Goal: Task Accomplishment & Management: Manage account settings

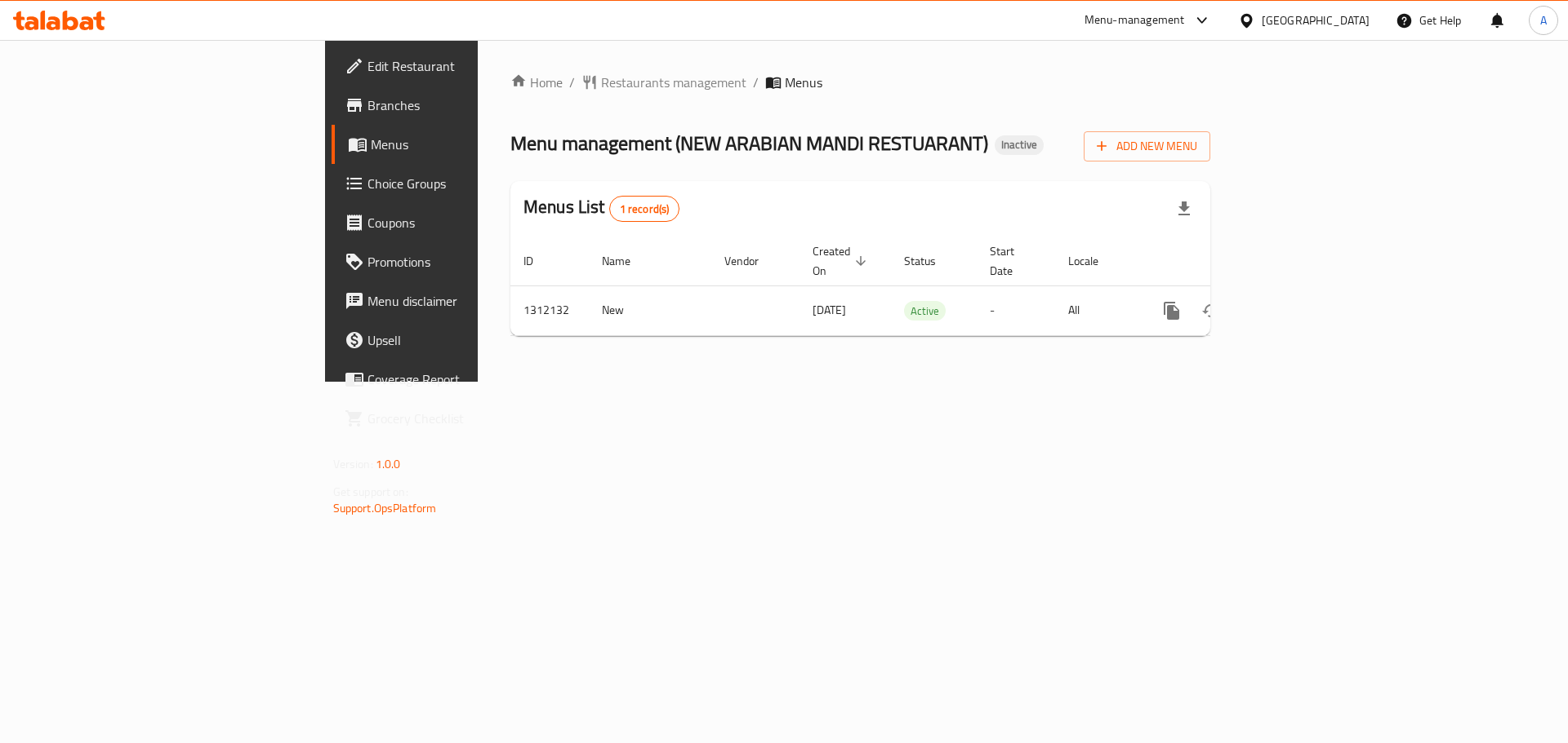
click at [1255, 23] on icon at bounding box center [1246, 21] width 17 height 17
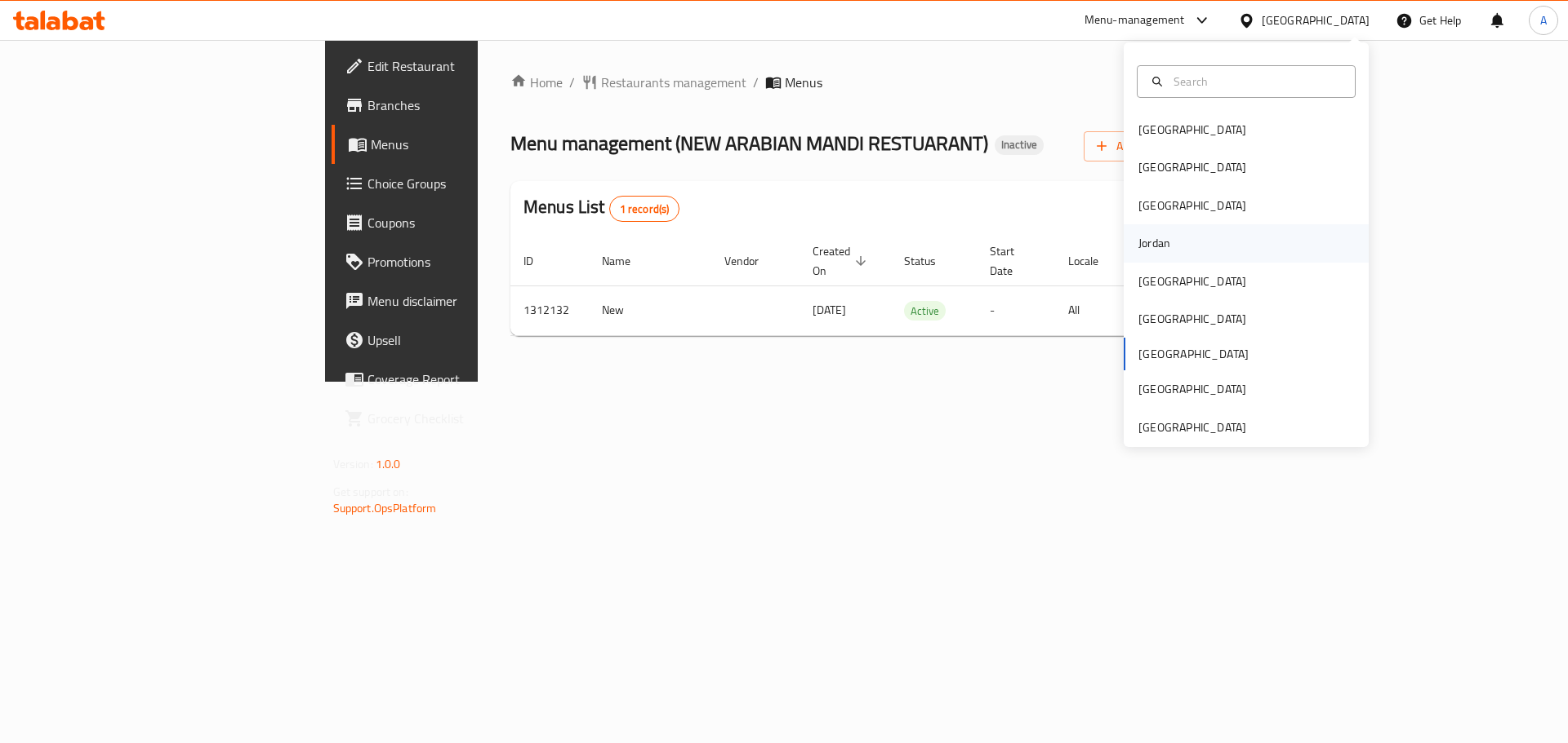
click at [1231, 235] on div "Jordan" at bounding box center [1245, 243] width 244 height 38
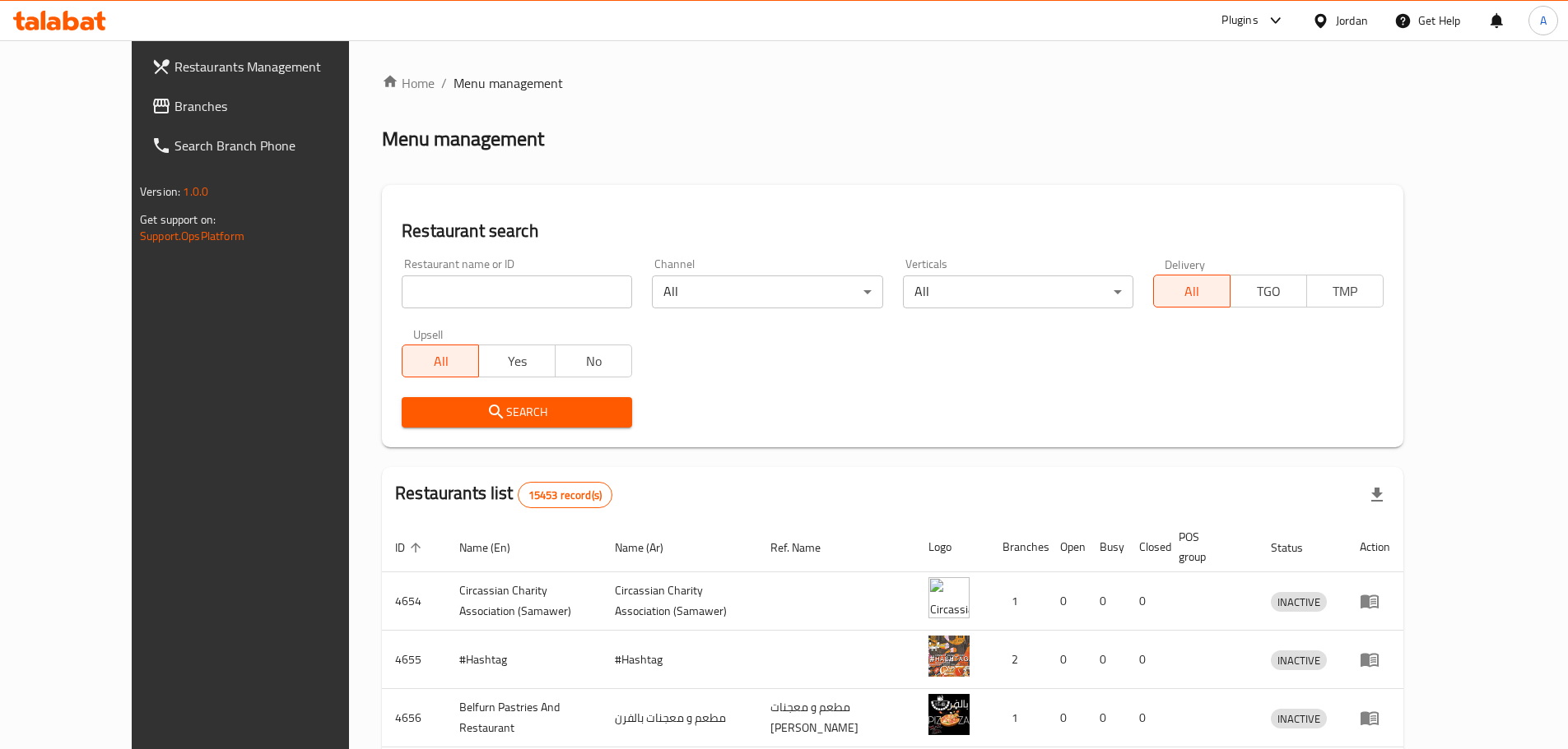
click at [175, 110] on span "Branches" at bounding box center [277, 106] width 206 height 20
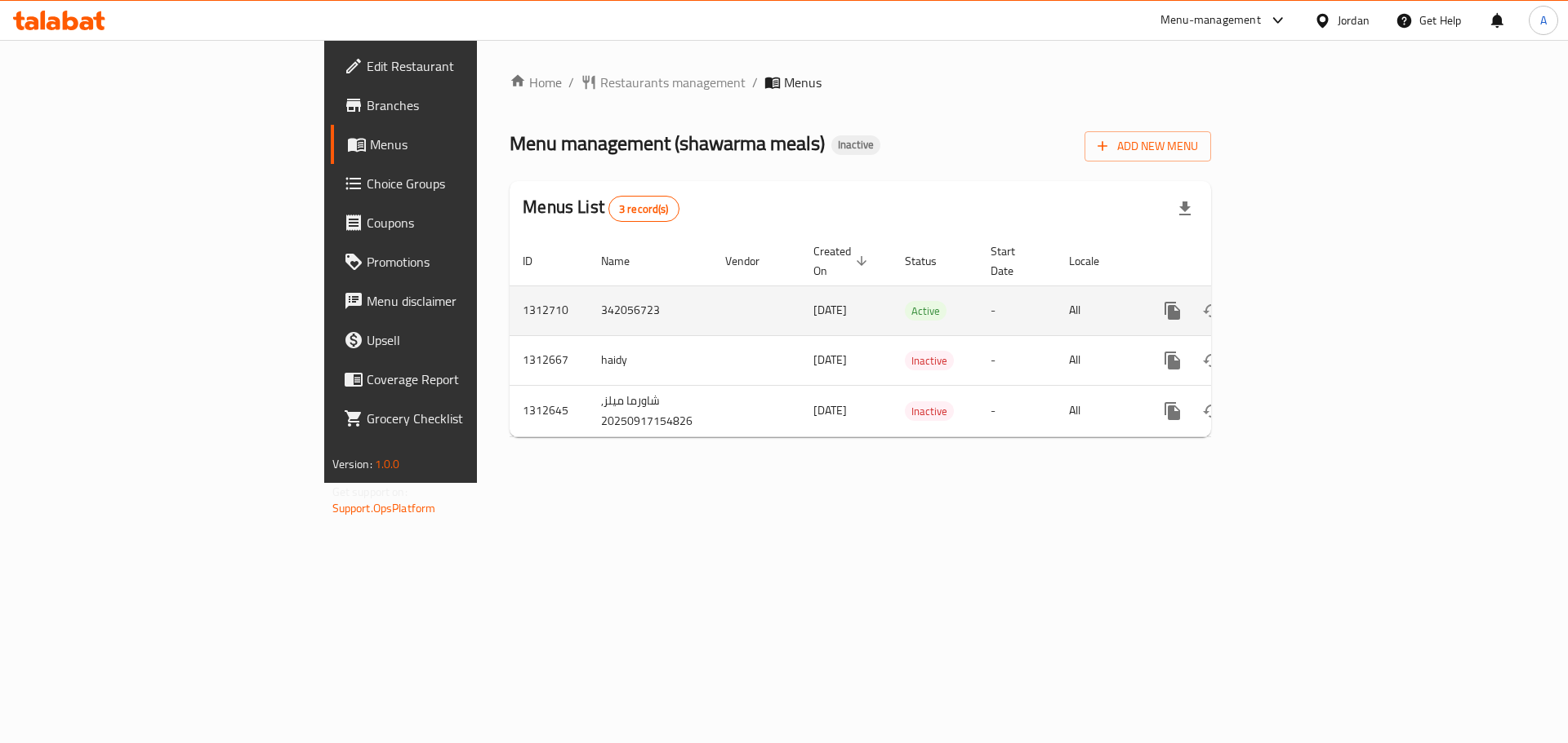
click at [1297, 304] on icon "enhanced table" at bounding box center [1290, 311] width 14 height 14
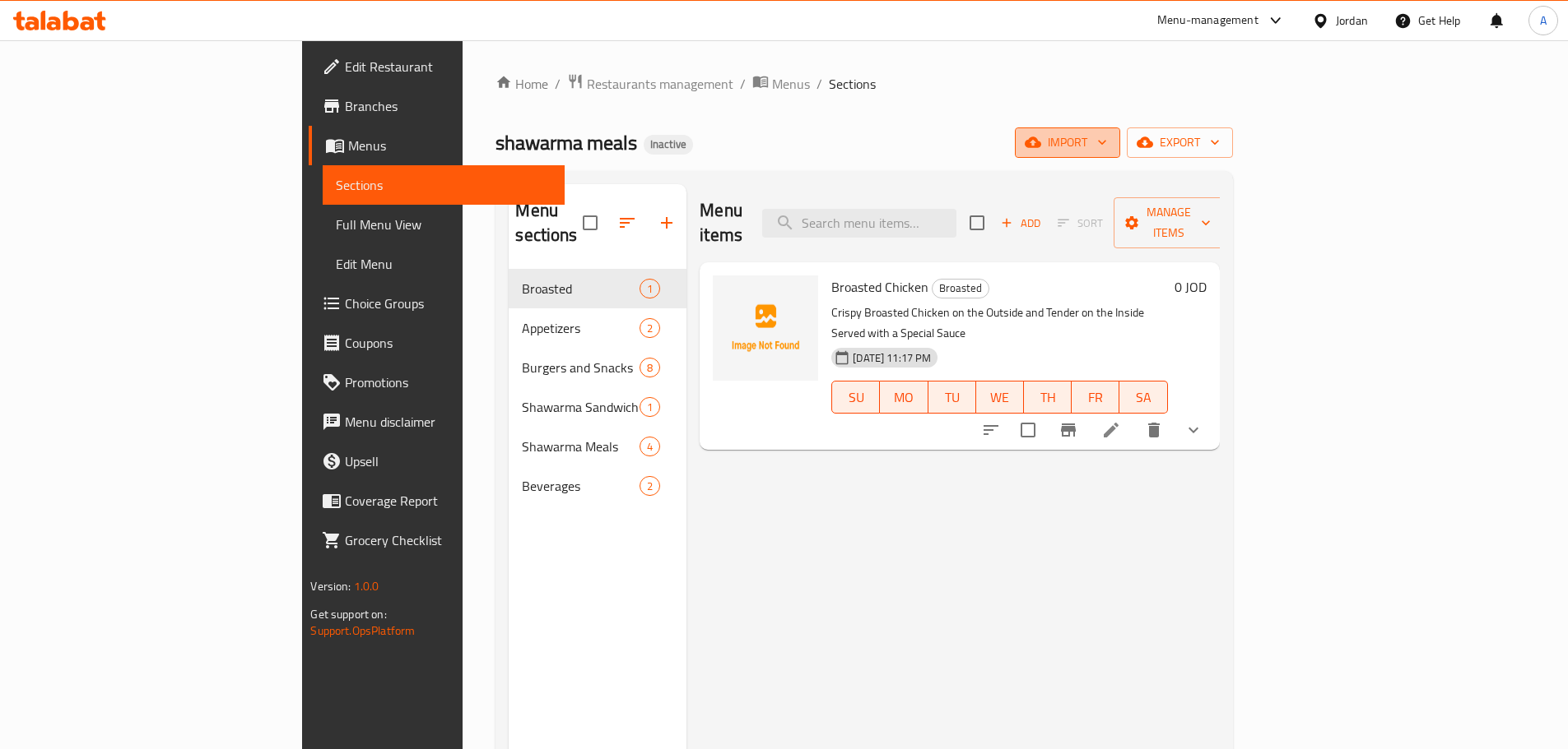
click at [1107, 142] on span "import" at bounding box center [1067, 143] width 79 height 21
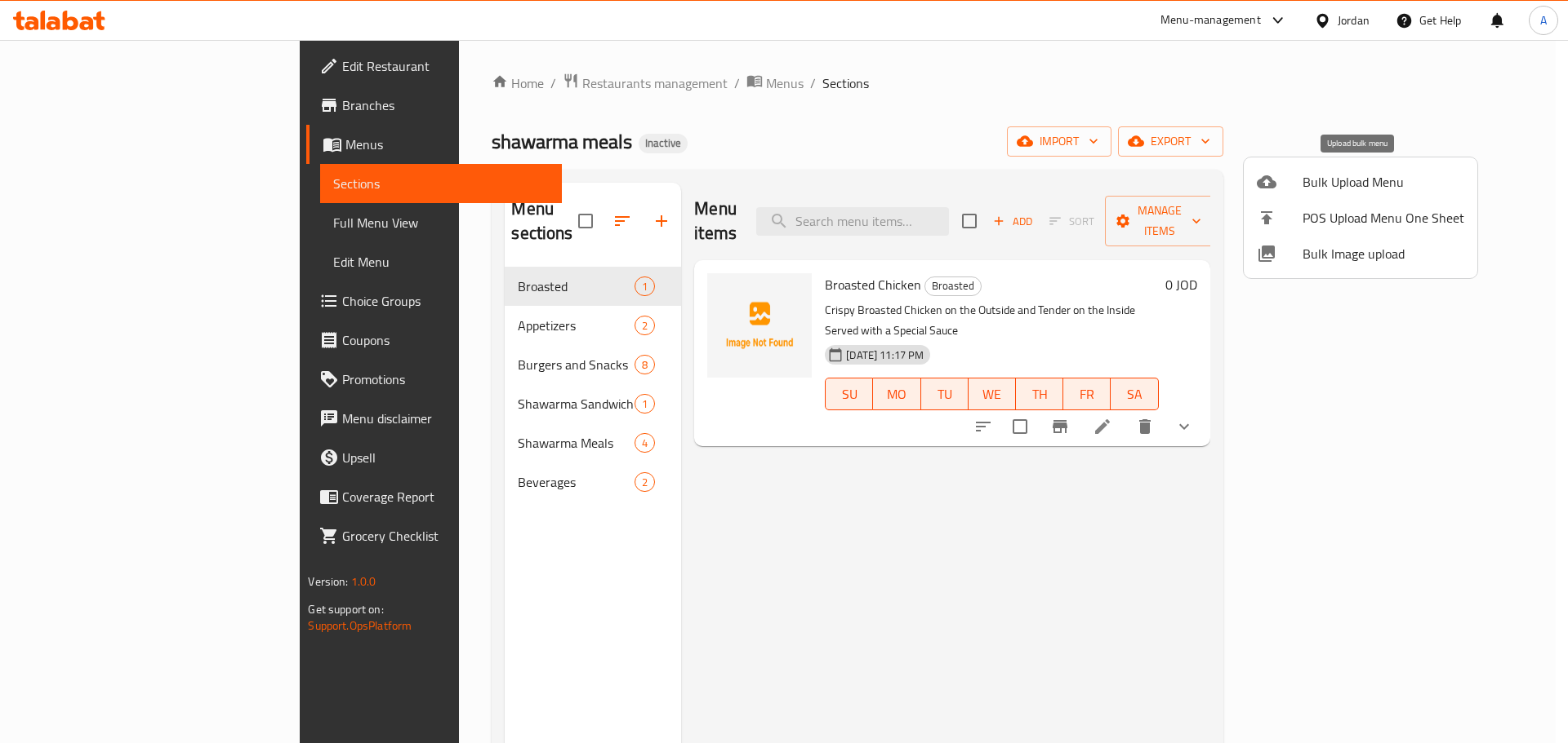
click at [1307, 182] on span "Bulk Upload Menu" at bounding box center [1382, 182] width 161 height 20
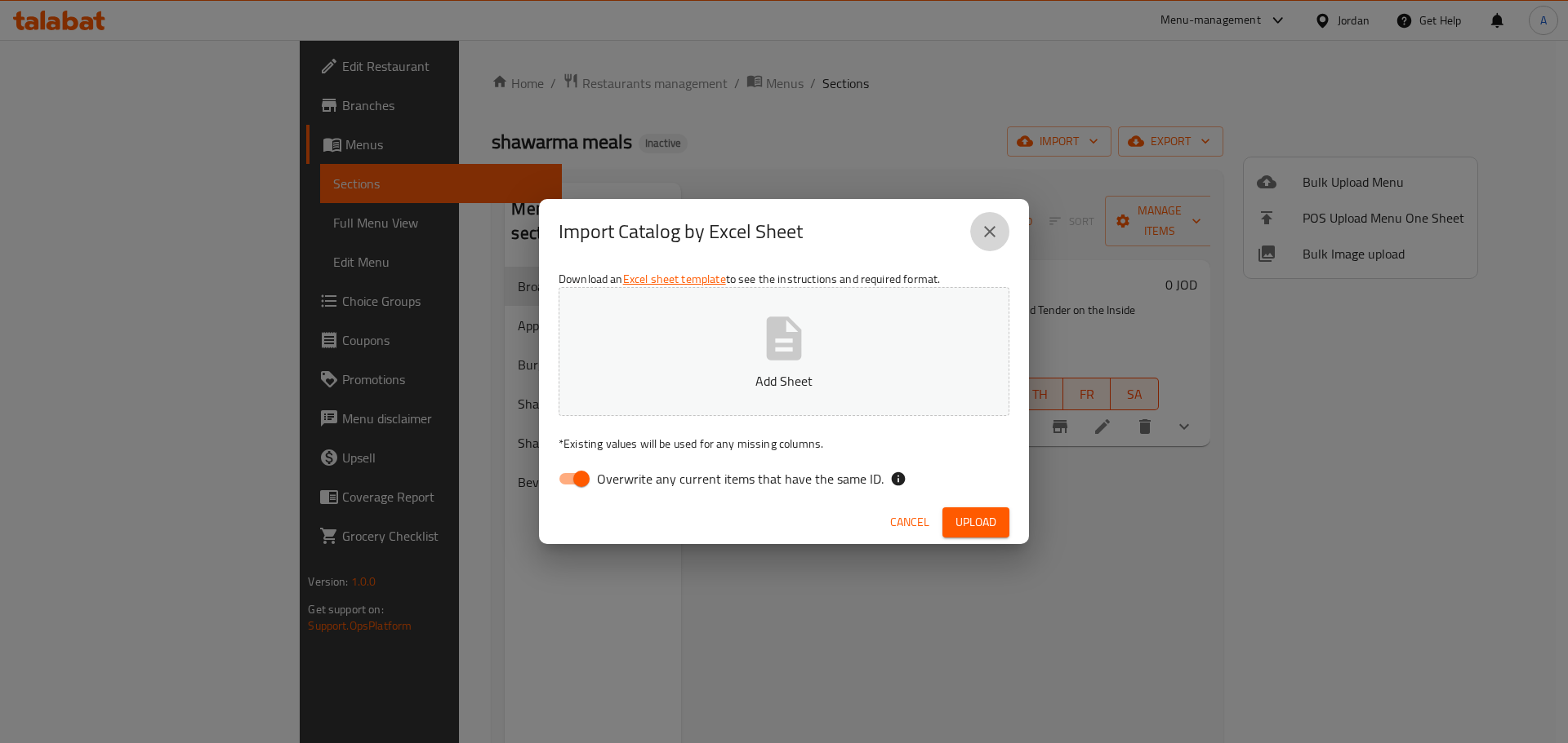
drag, startPoint x: 990, startPoint y: 247, endPoint x: 1110, endPoint y: 163, distance: 146.5
click at [990, 246] on button "close" at bounding box center [989, 231] width 39 height 39
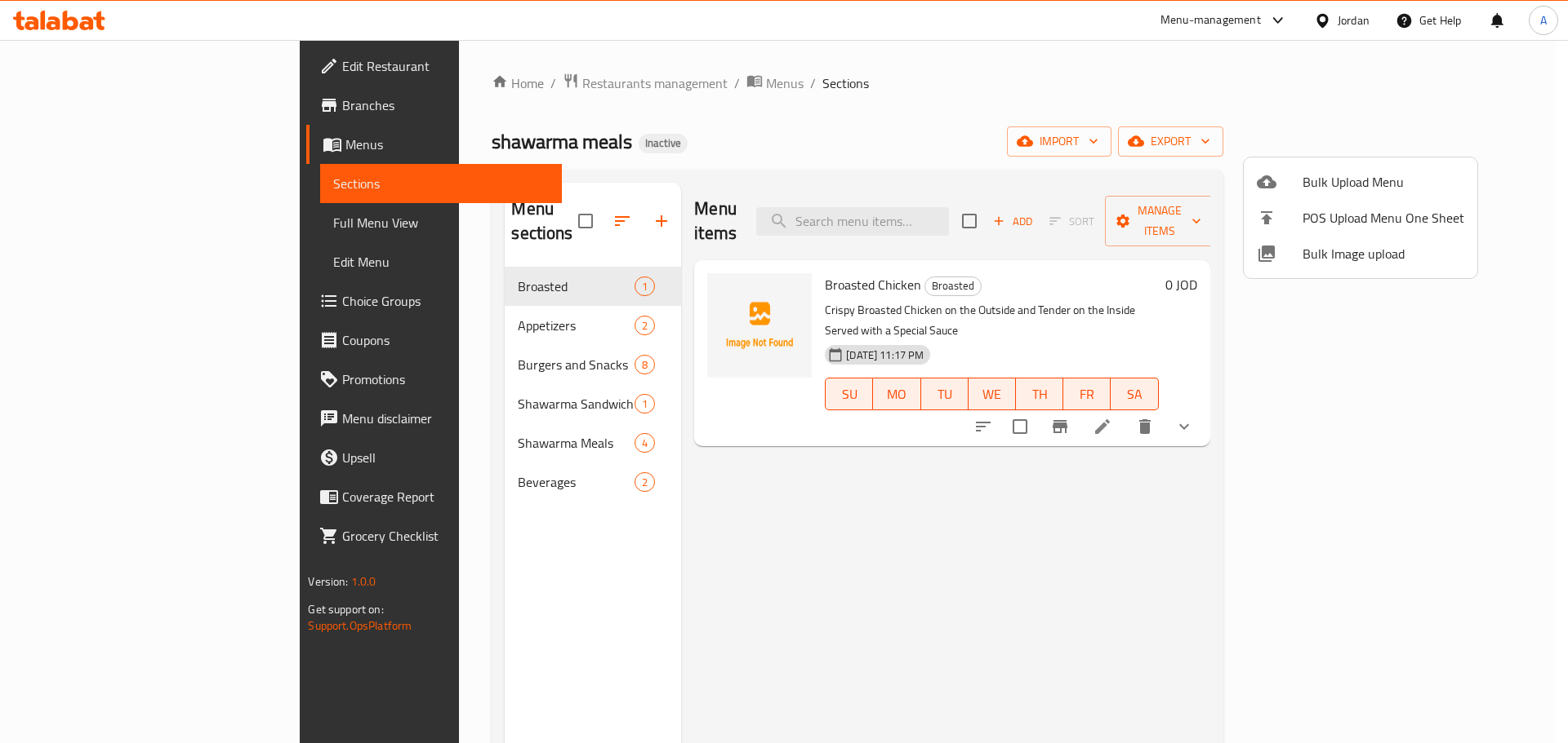
drag, startPoint x: 1315, startPoint y: 277, endPoint x: 1314, endPoint y: 263, distance: 14.0
click at [1314, 266] on ul "Bulk Upload Menu POS Upload Menu One Sheet Bulk Image upload" at bounding box center [1360, 218] width 234 height 121
click at [1314, 261] on span "Bulk Image upload" at bounding box center [1382, 254] width 161 height 20
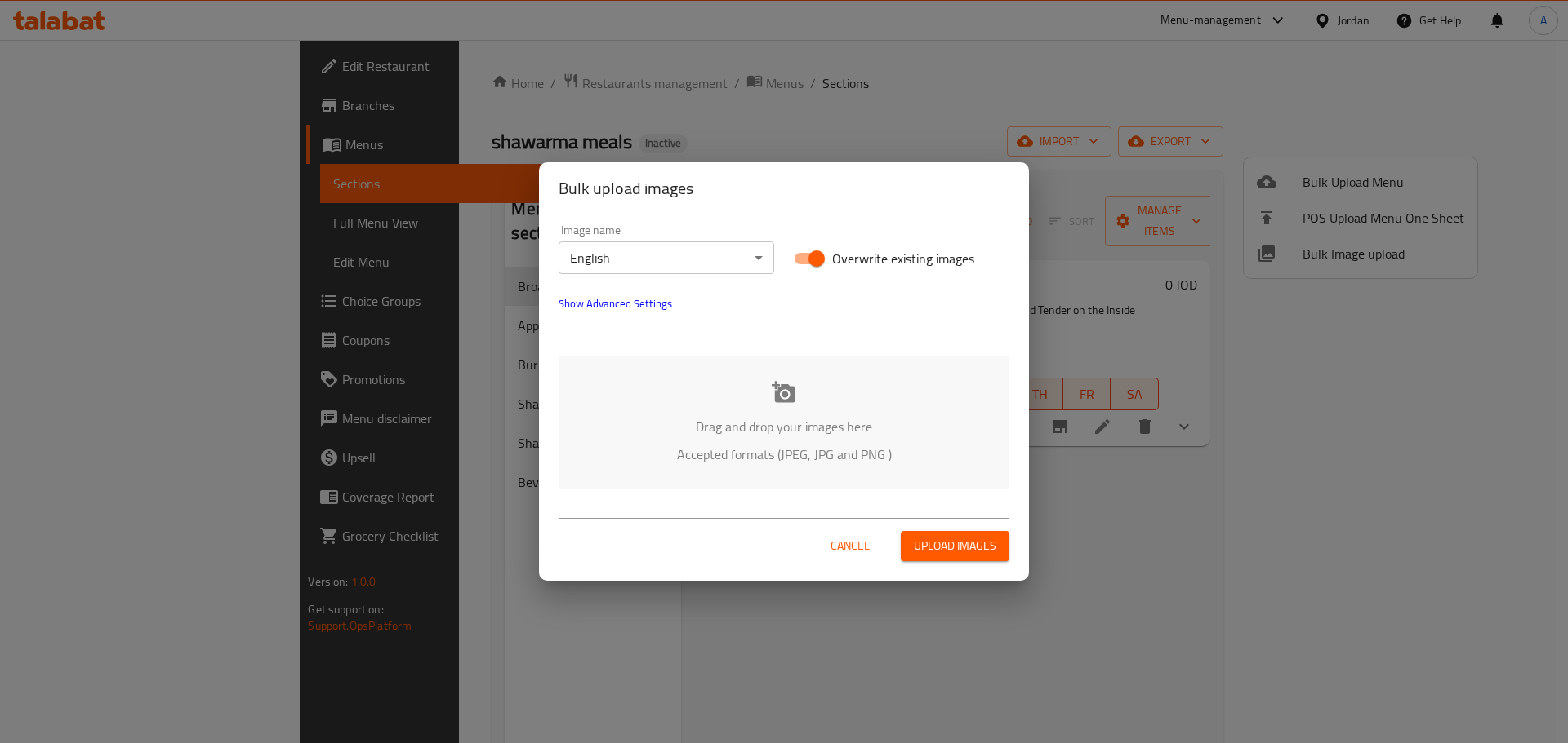
click at [795, 382] on icon at bounding box center [783, 392] width 24 height 24
click at [719, 244] on body "​ Menu-management Jordan Get Help A Edit Restaurant Branches Menus Sections Ful…" at bounding box center [784, 399] width 1568 height 720
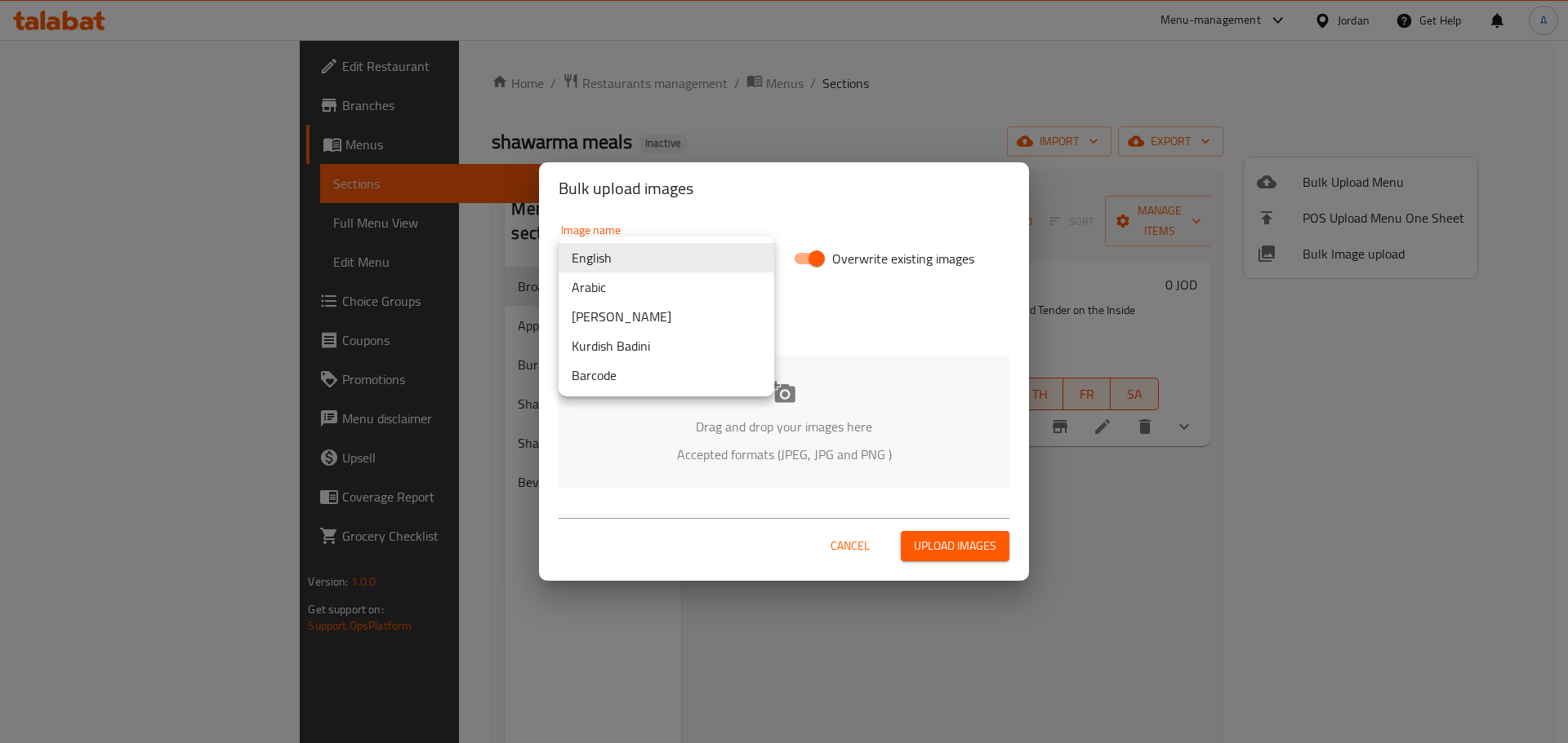
click at [660, 280] on li "Arabic" at bounding box center [666, 287] width 216 height 30
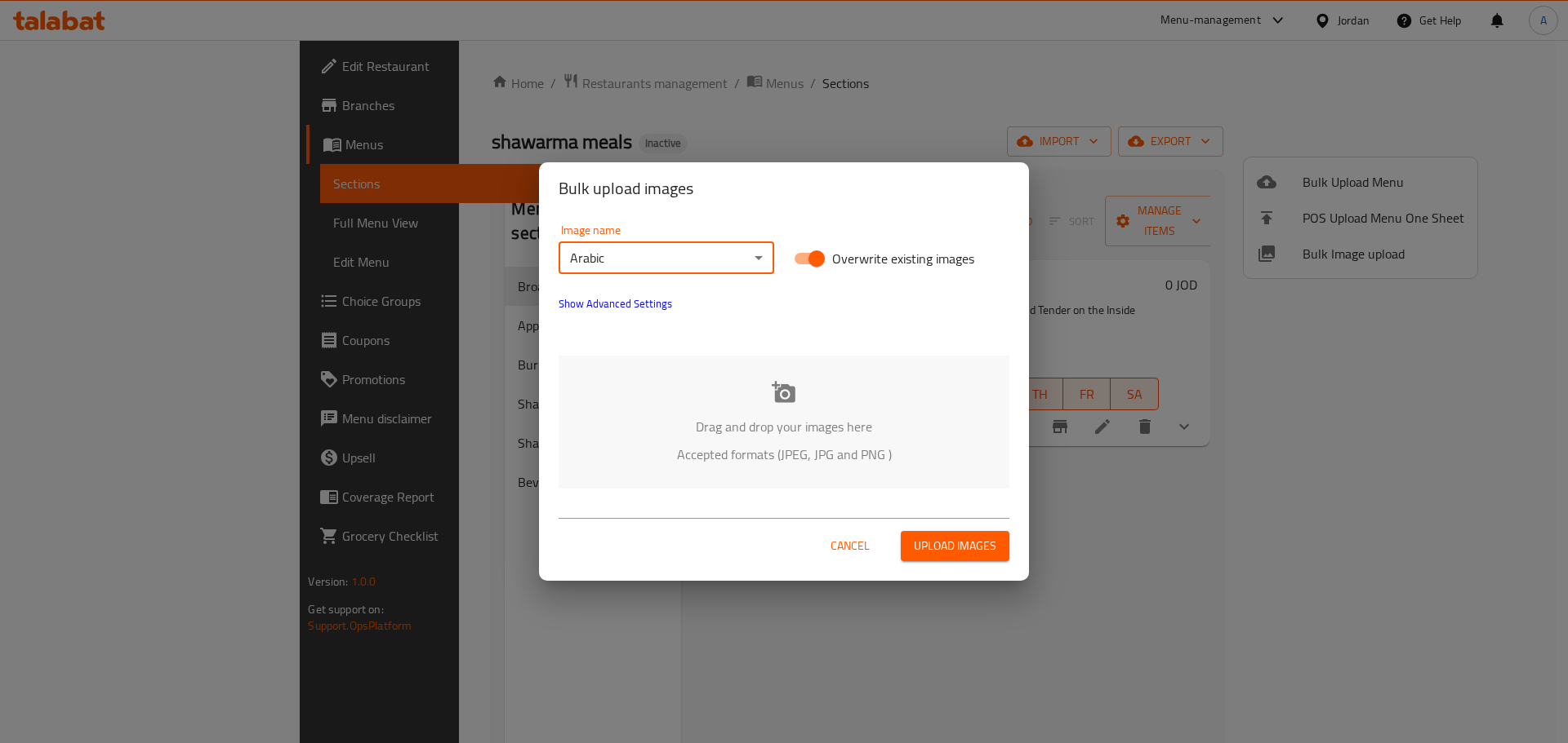
click at [776, 426] on p "Drag and drop your images here" at bounding box center [783, 427] width 401 height 20
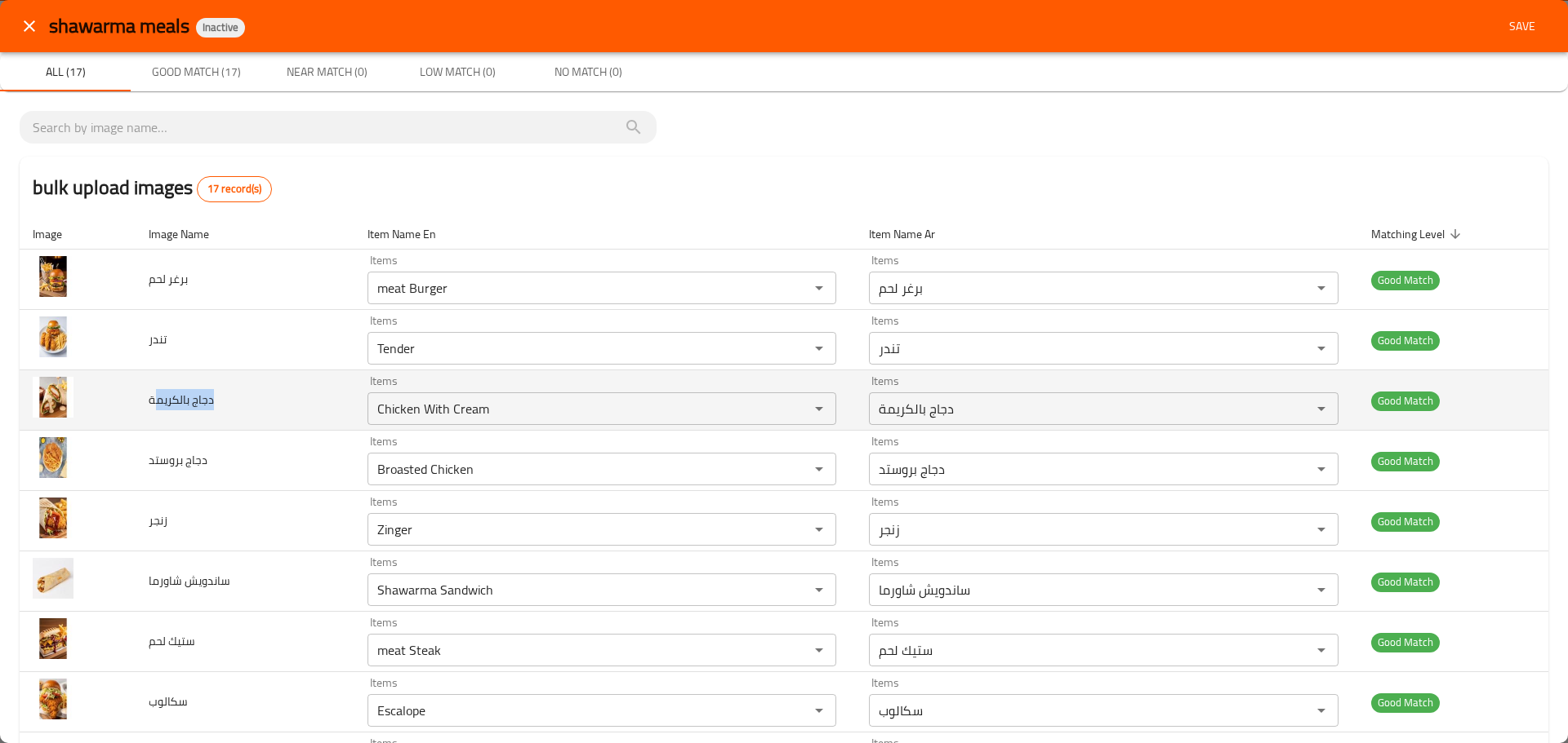
drag, startPoint x: 236, startPoint y: 395, endPoint x: 152, endPoint y: 402, distance: 84.3
click at [152, 402] on td "دجاج بالكريمة" at bounding box center [244, 400] width 219 height 60
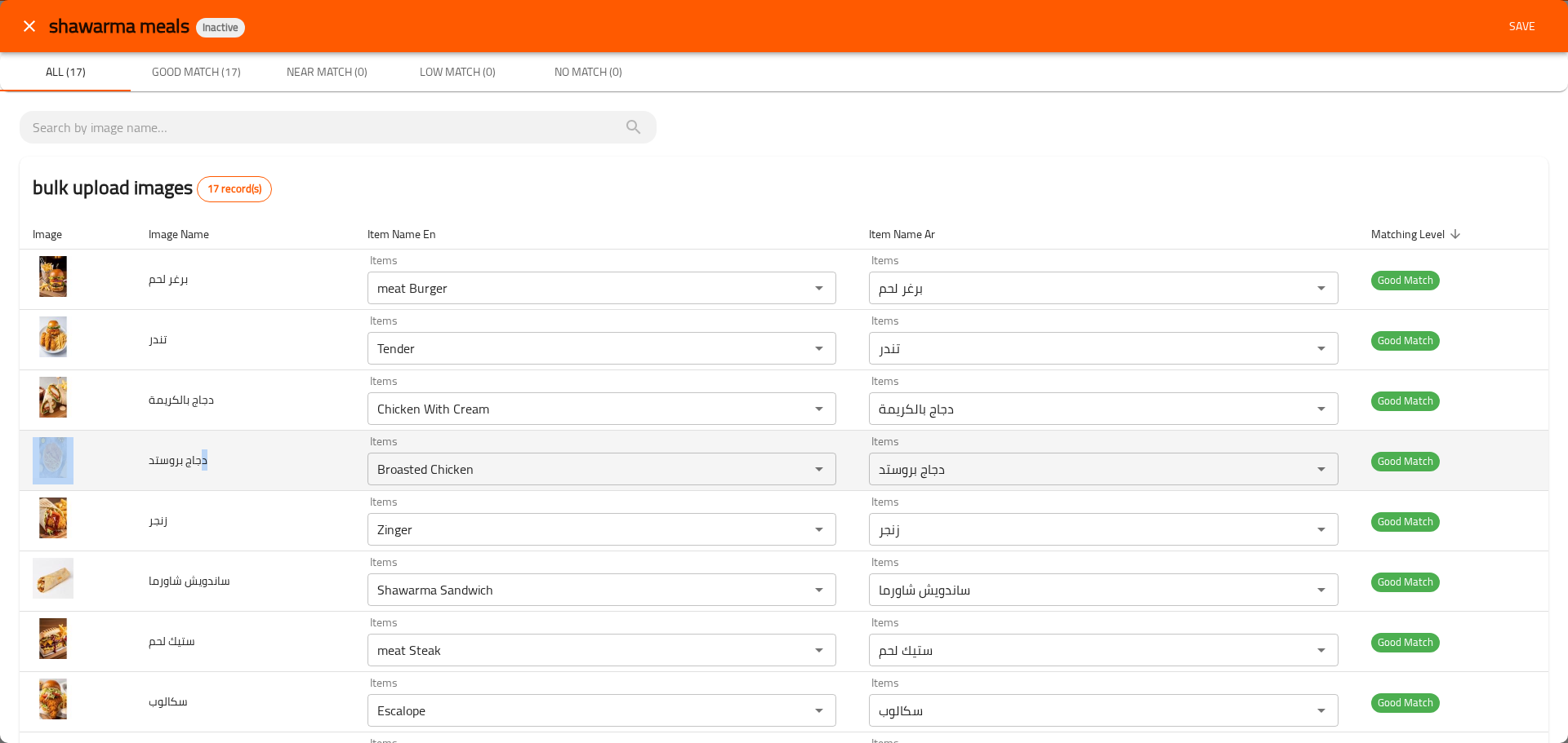
drag, startPoint x: 199, startPoint y: 468, endPoint x: 133, endPoint y: 466, distance: 66.0
click at [133, 466] on tr "دجاج بروستد Items Broasted Chicken Items Items دجاج بروستد Items Good Match" at bounding box center [784, 461] width 1528 height 60
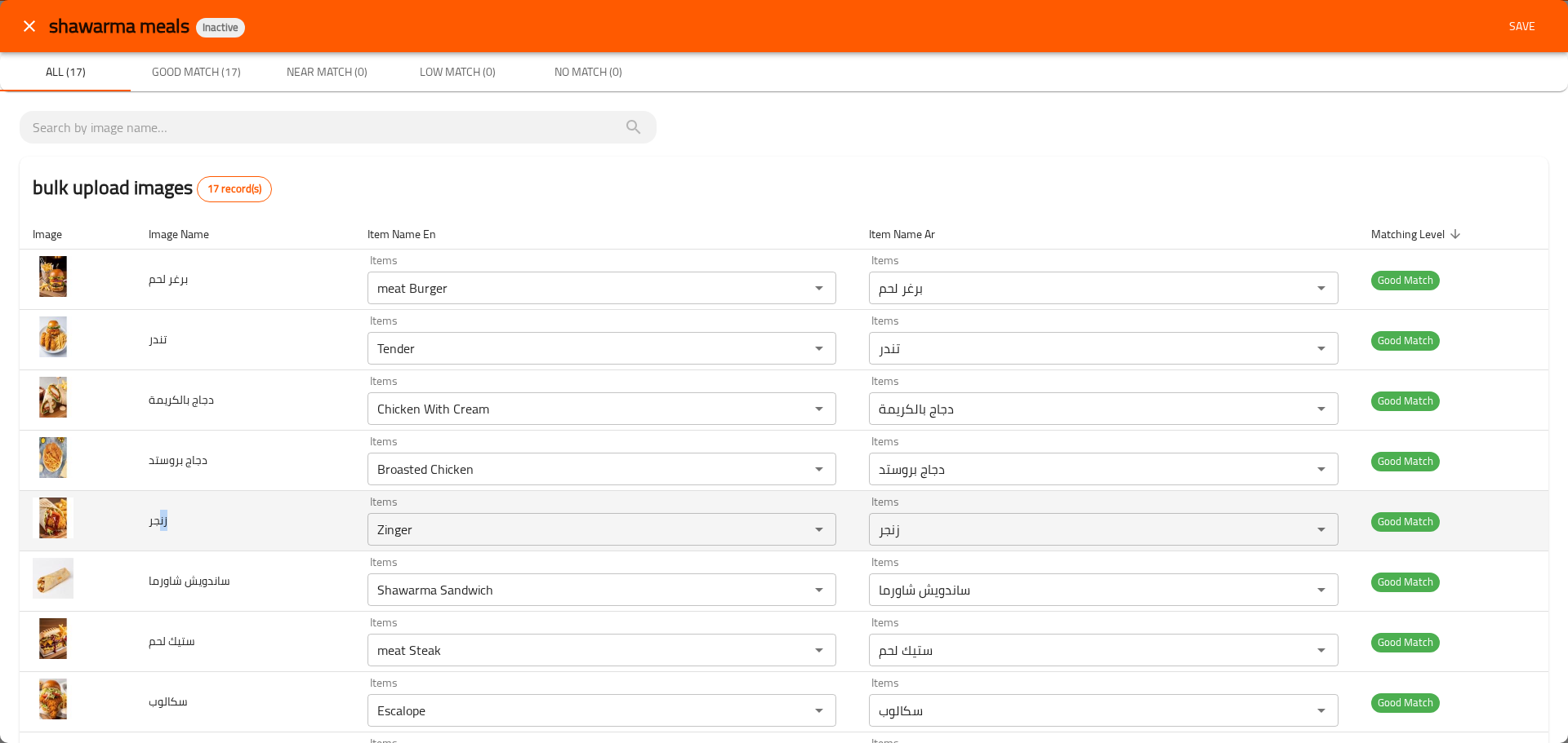
click at [156, 525] on td "زنجر" at bounding box center [244, 521] width 219 height 60
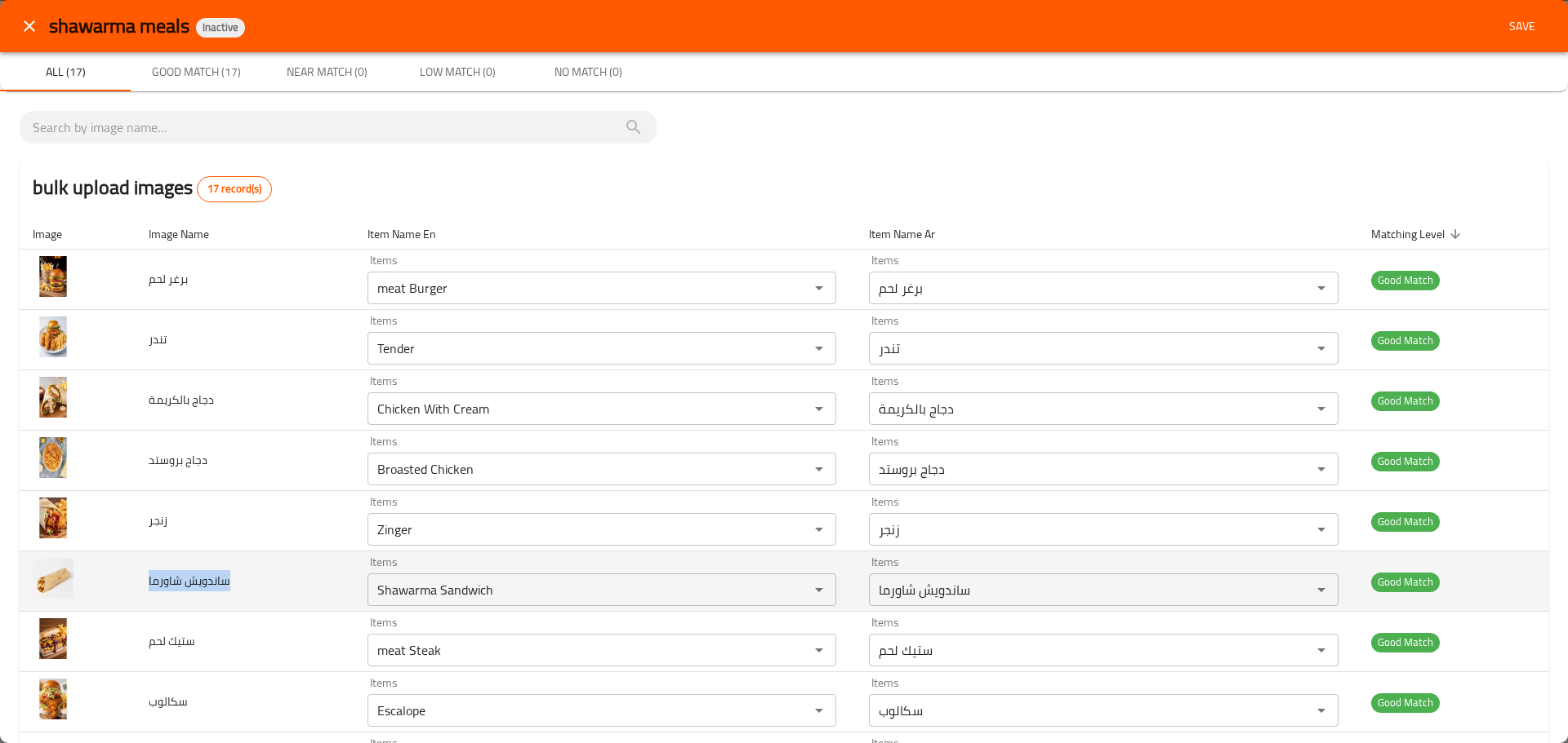
drag, startPoint x: 232, startPoint y: 580, endPoint x: 144, endPoint y: 586, distance: 88.2
click at [144, 586] on td "ساندويش شاورما" at bounding box center [244, 582] width 219 height 60
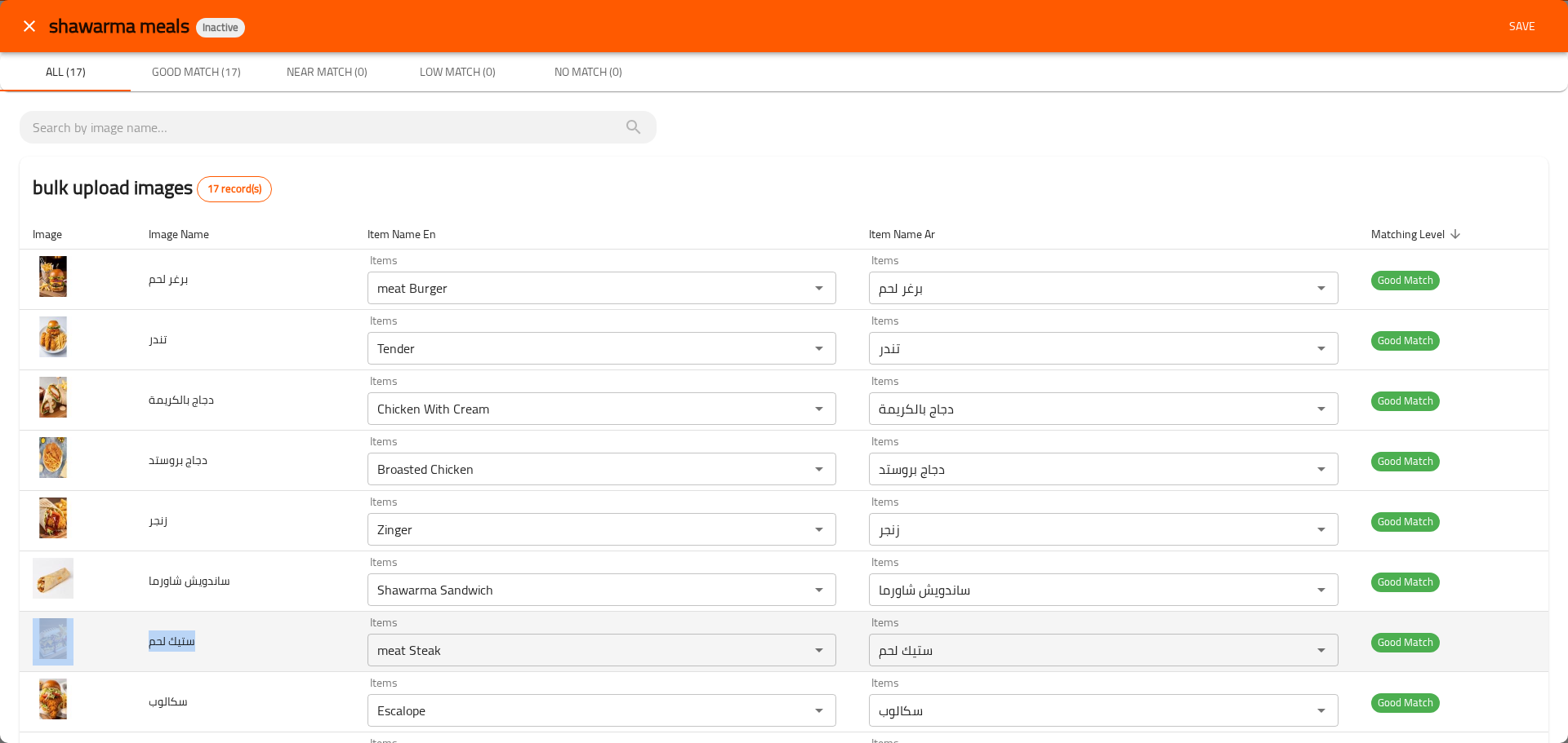
drag, startPoint x: 229, startPoint y: 648, endPoint x: 121, endPoint y: 647, distance: 108.0
click at [122, 647] on tr "ستيك لحم Items meat Steak Items Items ستيك لحم Items Good Match" at bounding box center [784, 642] width 1528 height 60
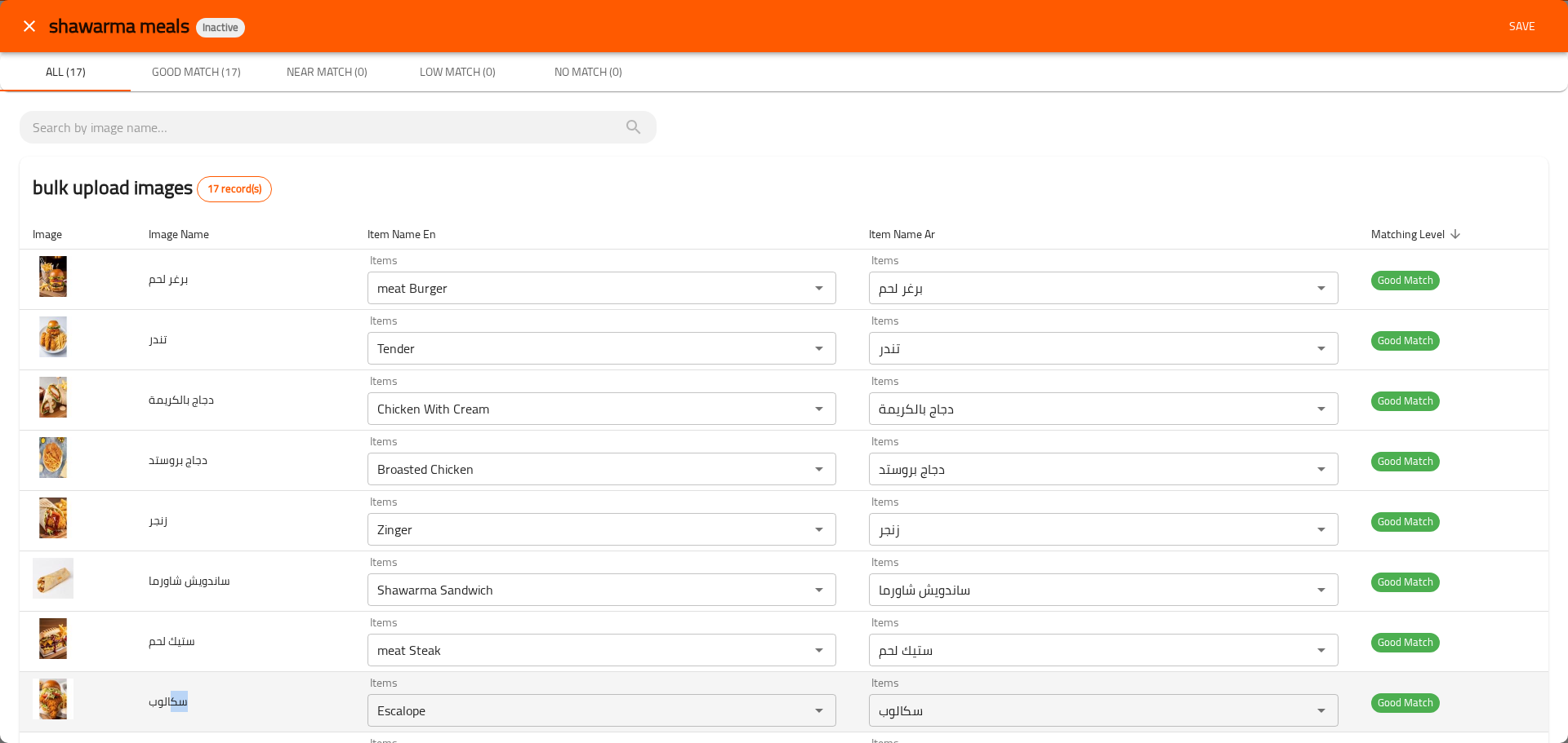
drag, startPoint x: 203, startPoint y: 702, endPoint x: 167, endPoint y: 702, distance: 36.0
click at [170, 702] on td "سكالوب" at bounding box center [244, 702] width 219 height 60
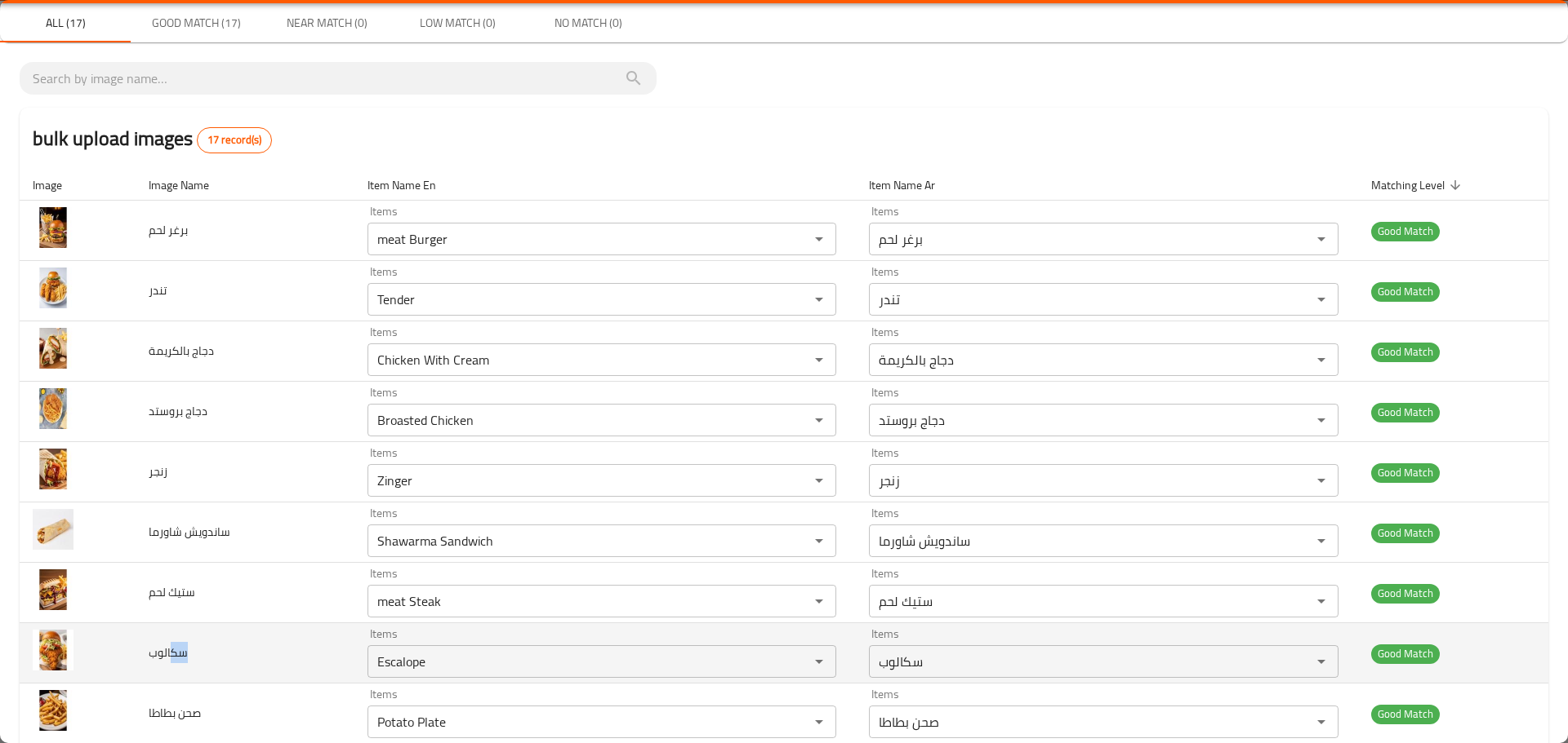
scroll to position [244, 0]
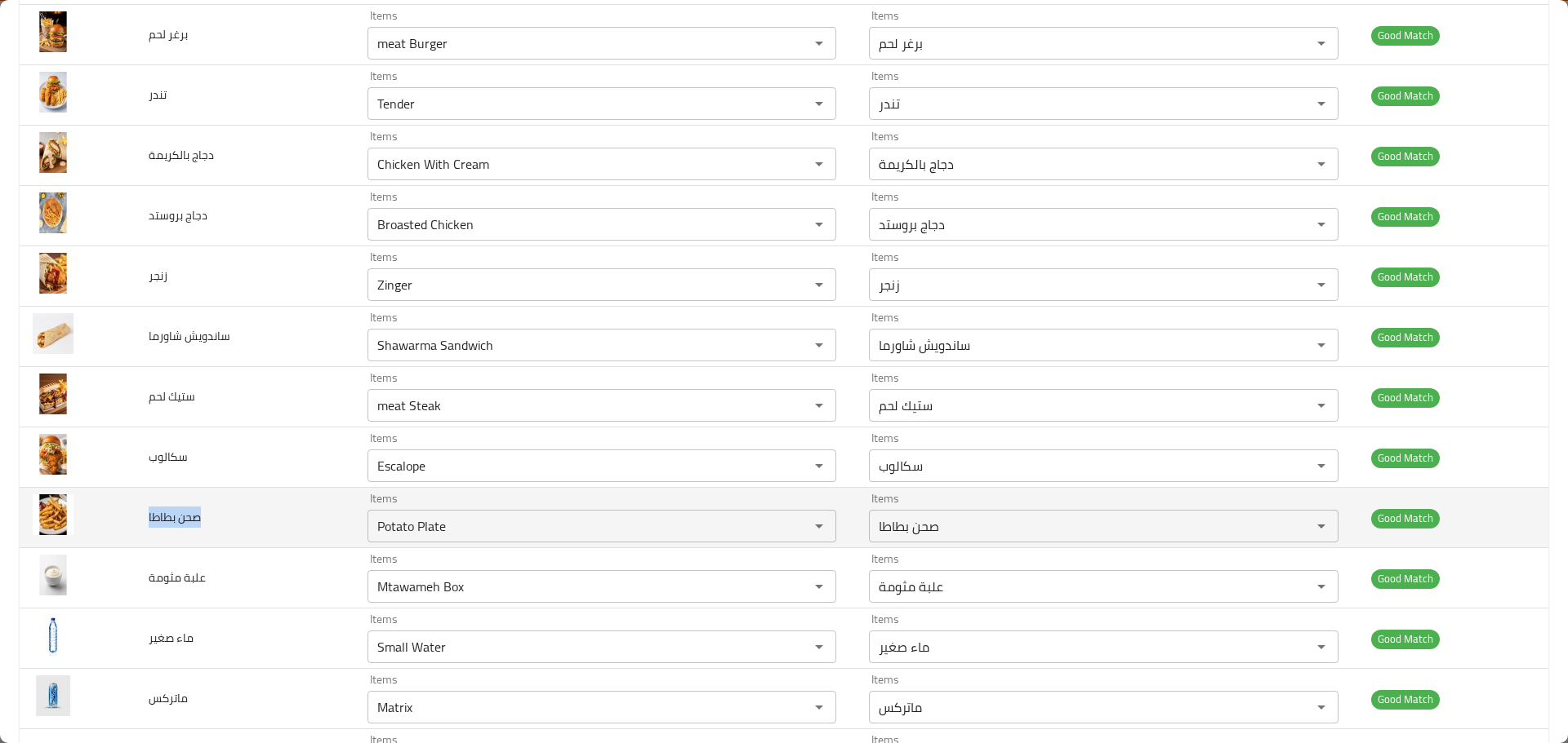
click at [141, 523] on td "صحن بطاطا" at bounding box center [244, 518] width 219 height 60
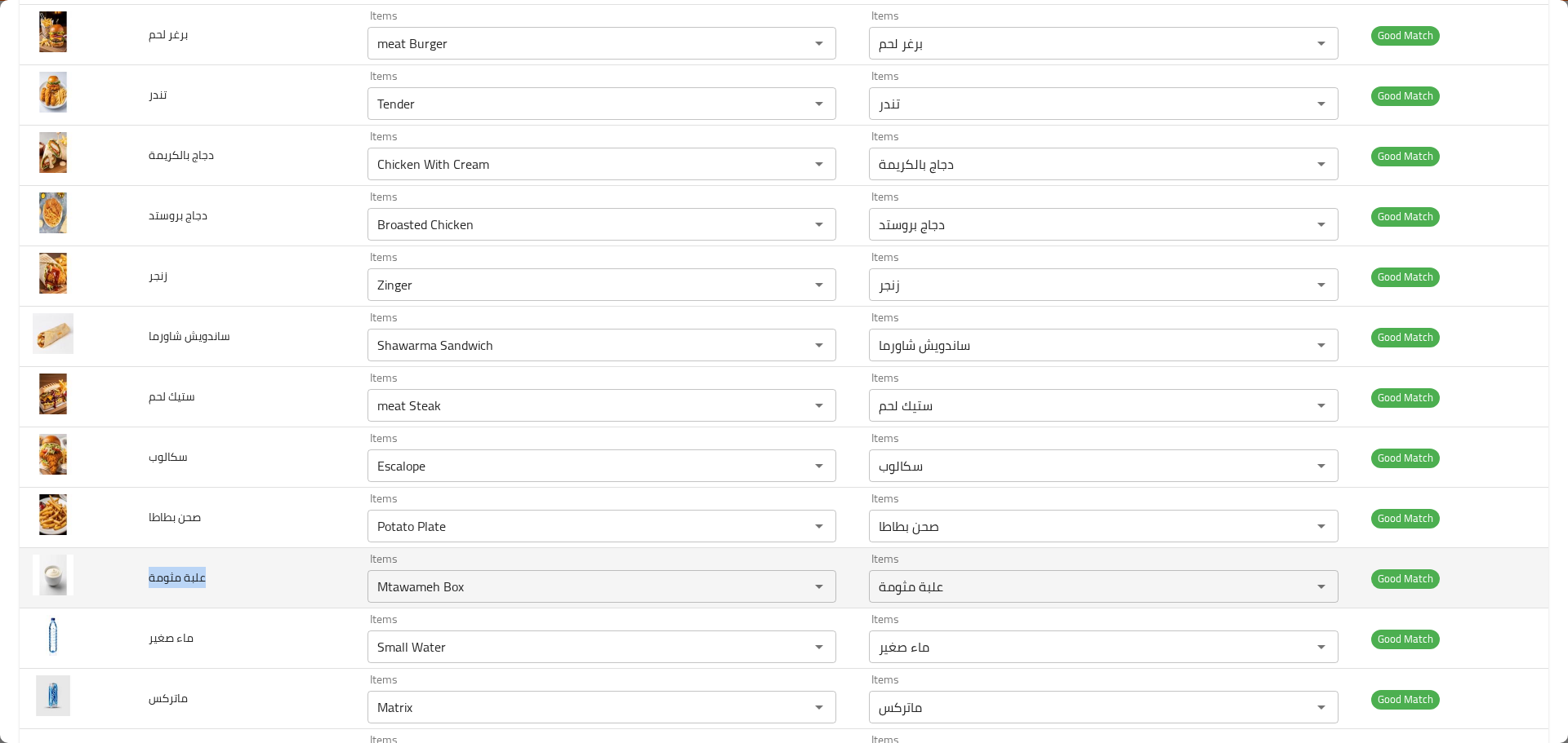
drag, startPoint x: 209, startPoint y: 588, endPoint x: 148, endPoint y: 585, distance: 61.1
click at [148, 585] on td "علبة مثومة" at bounding box center [244, 578] width 219 height 60
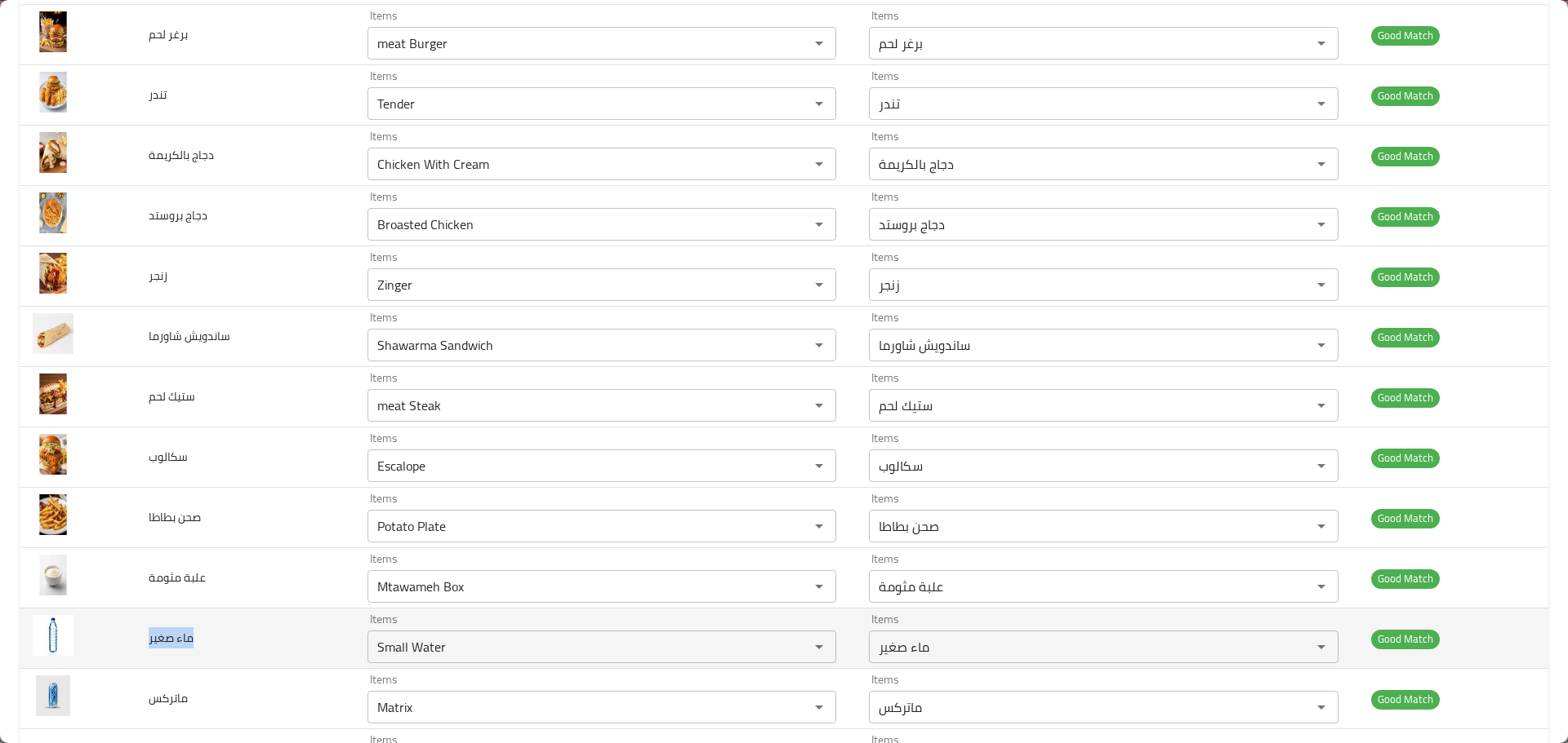
drag, startPoint x: 191, startPoint y: 632, endPoint x: 147, endPoint y: 633, distance: 44.0
click at [147, 633] on td "ماء صغير" at bounding box center [244, 638] width 219 height 60
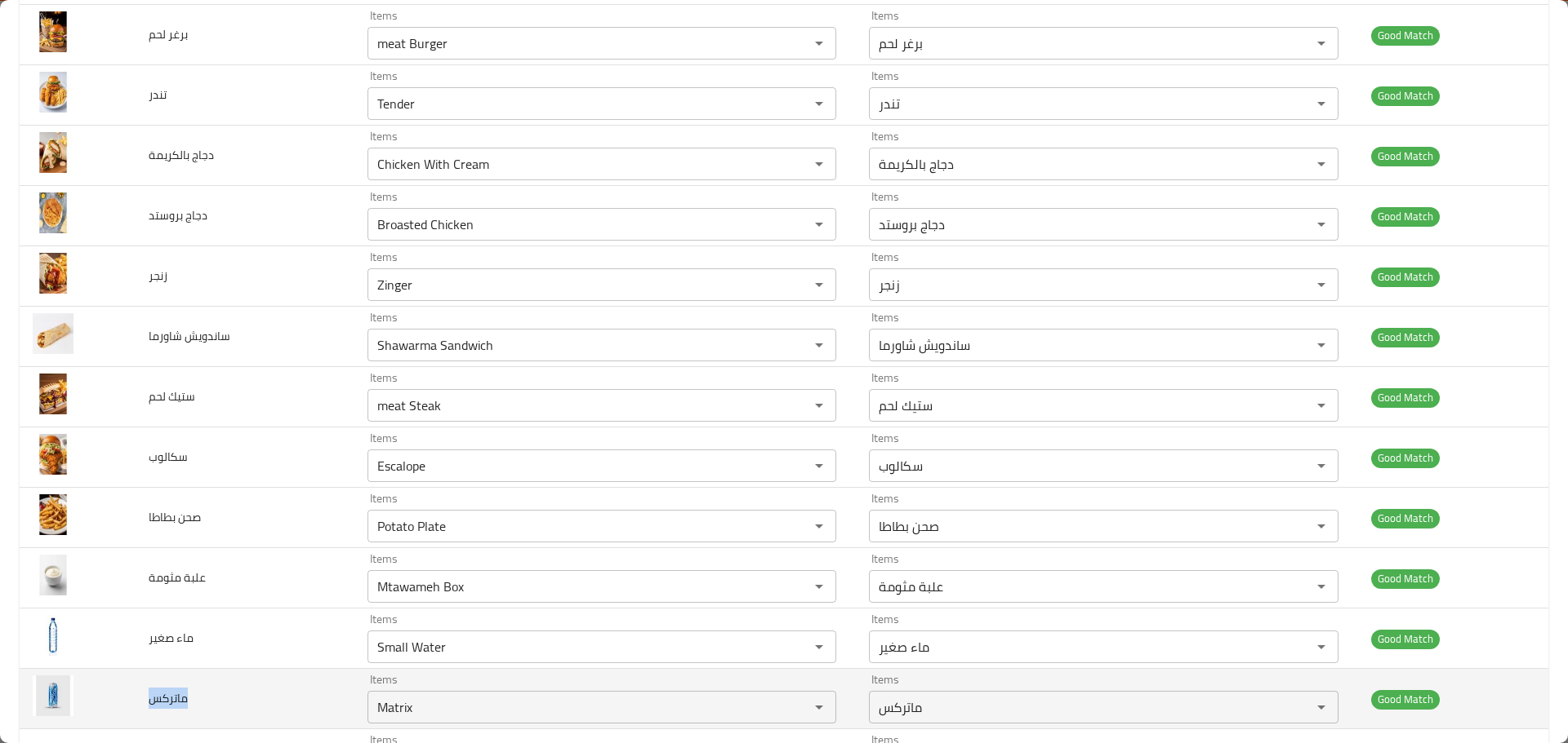
drag, startPoint x: 201, startPoint y: 695, endPoint x: 147, endPoint y: 699, distance: 54.1
click at [147, 699] on td "ماتركس" at bounding box center [244, 699] width 219 height 60
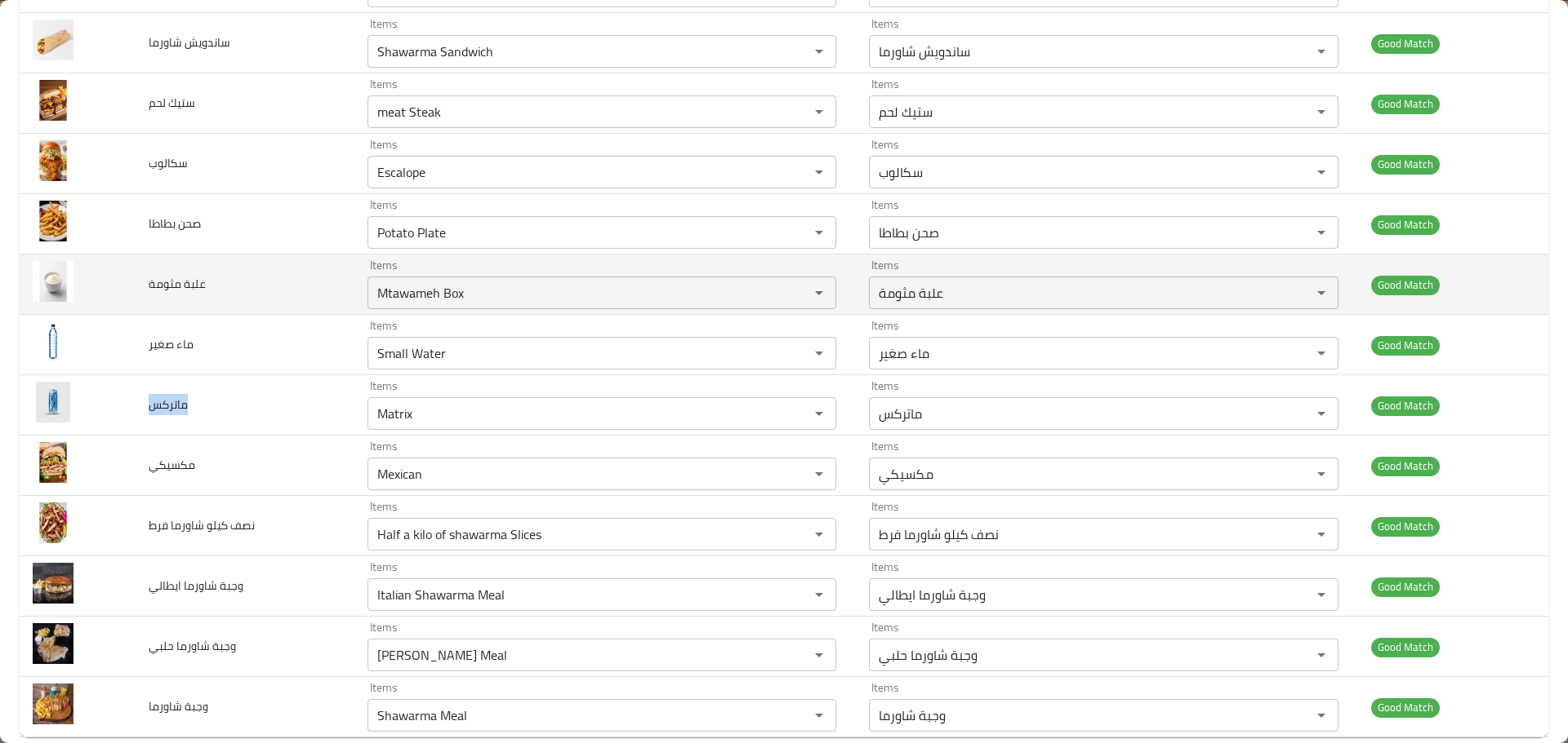
scroll to position [565, 0]
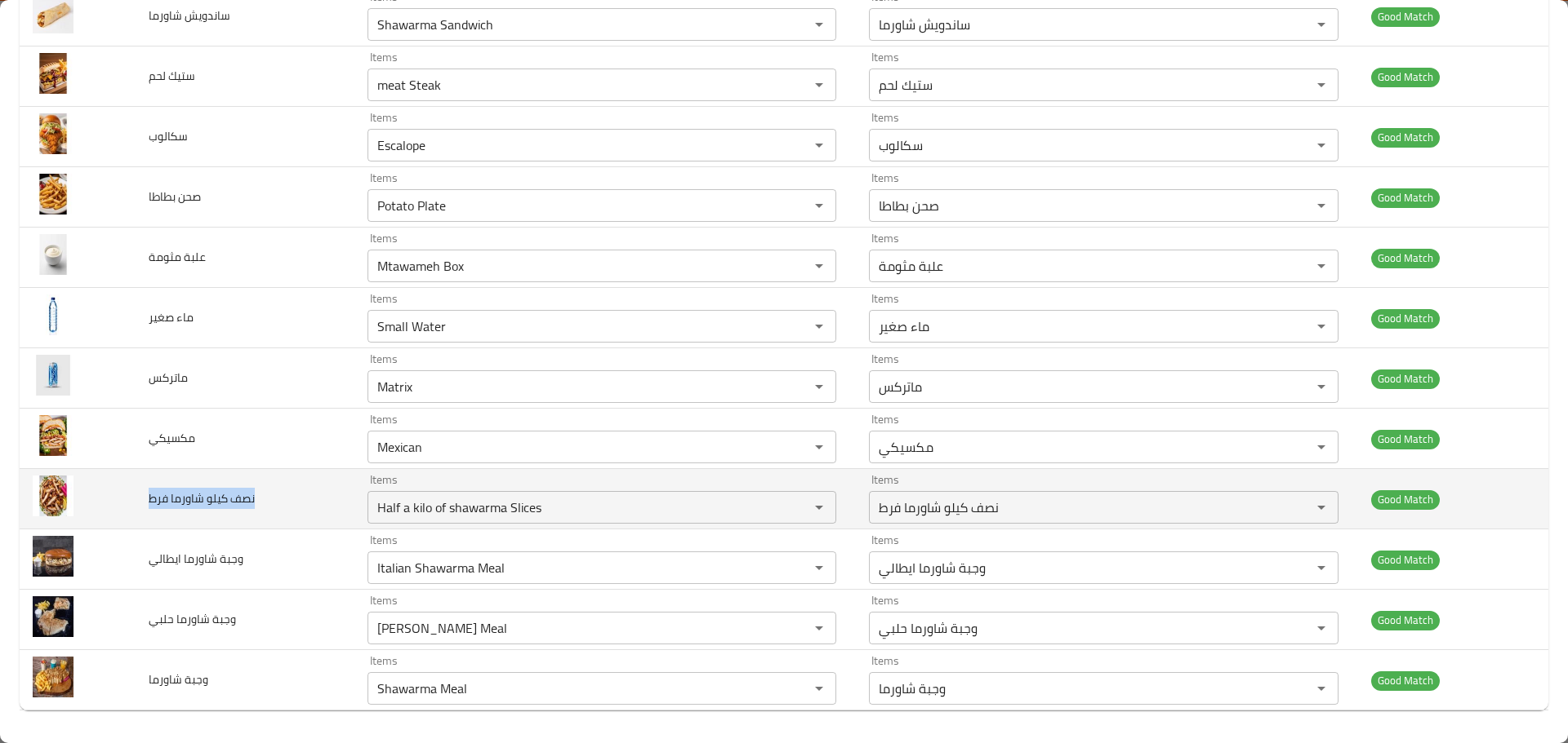
drag, startPoint x: 254, startPoint y: 496, endPoint x: 152, endPoint y: 504, distance: 102.3
click at [152, 504] on td "نصف كيلو شاورما فرط" at bounding box center [244, 499] width 219 height 60
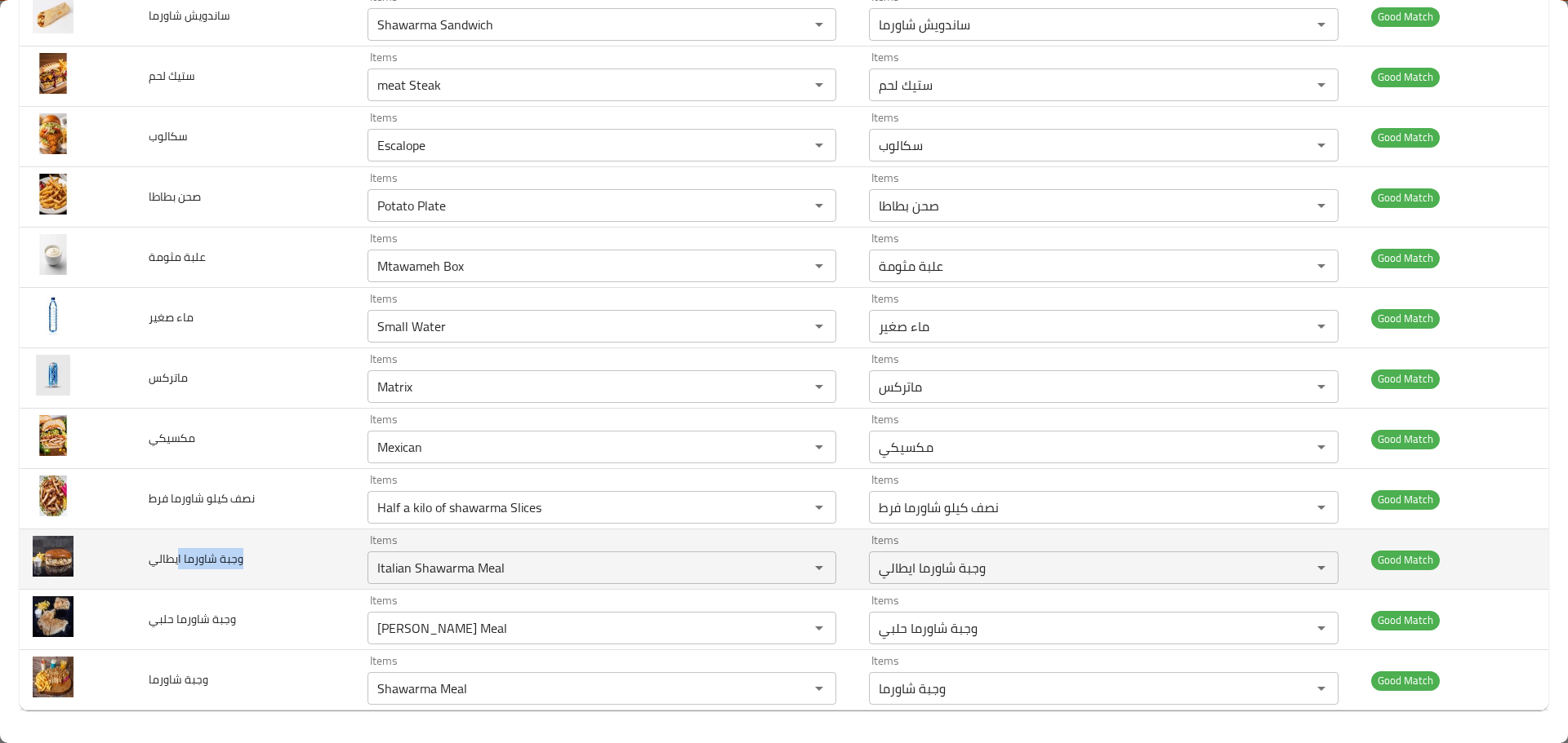
drag, startPoint x: 246, startPoint y: 555, endPoint x: 178, endPoint y: 558, distance: 68.1
click at [178, 558] on td "وجبة شاورما ايطالي" at bounding box center [244, 559] width 219 height 60
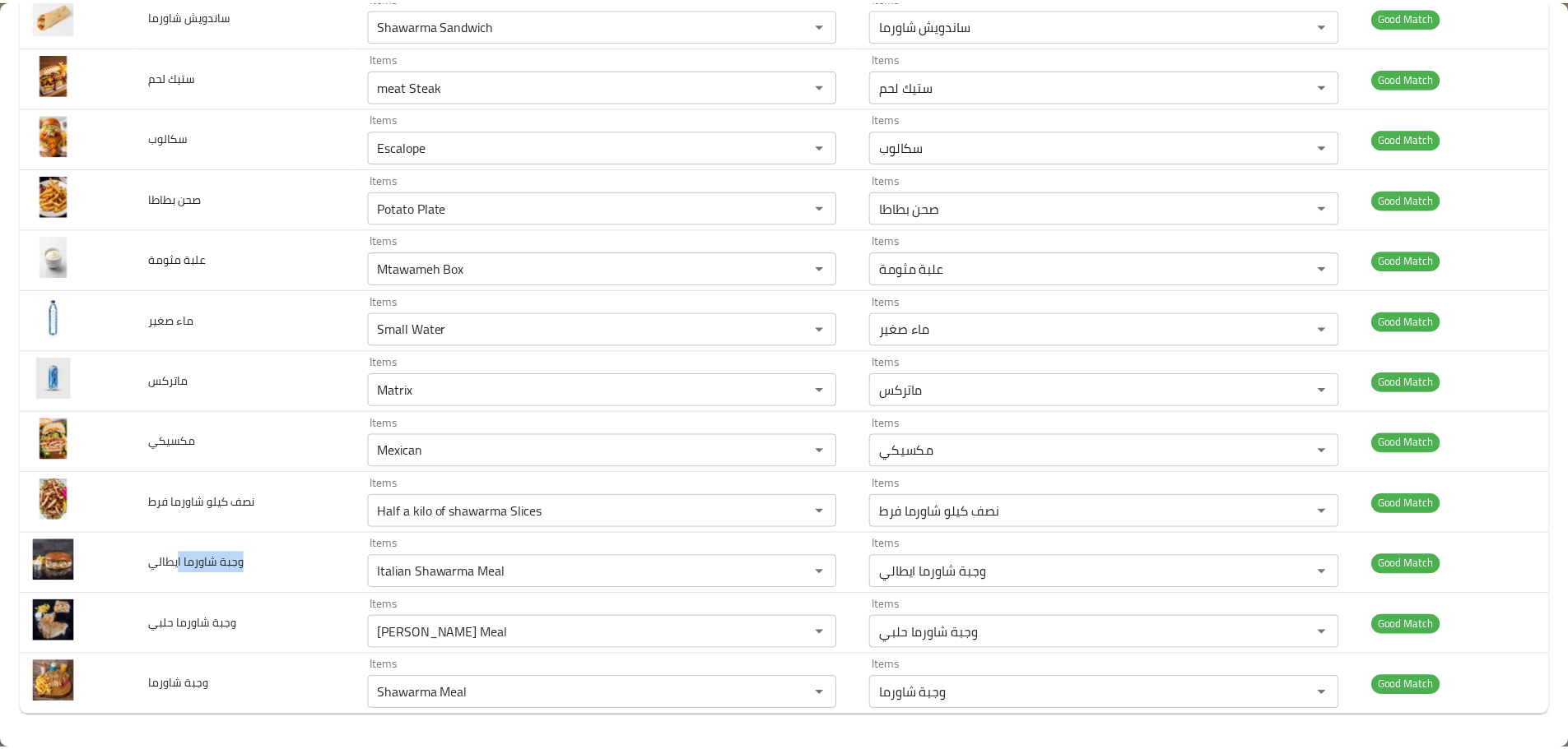
scroll to position [0, 0]
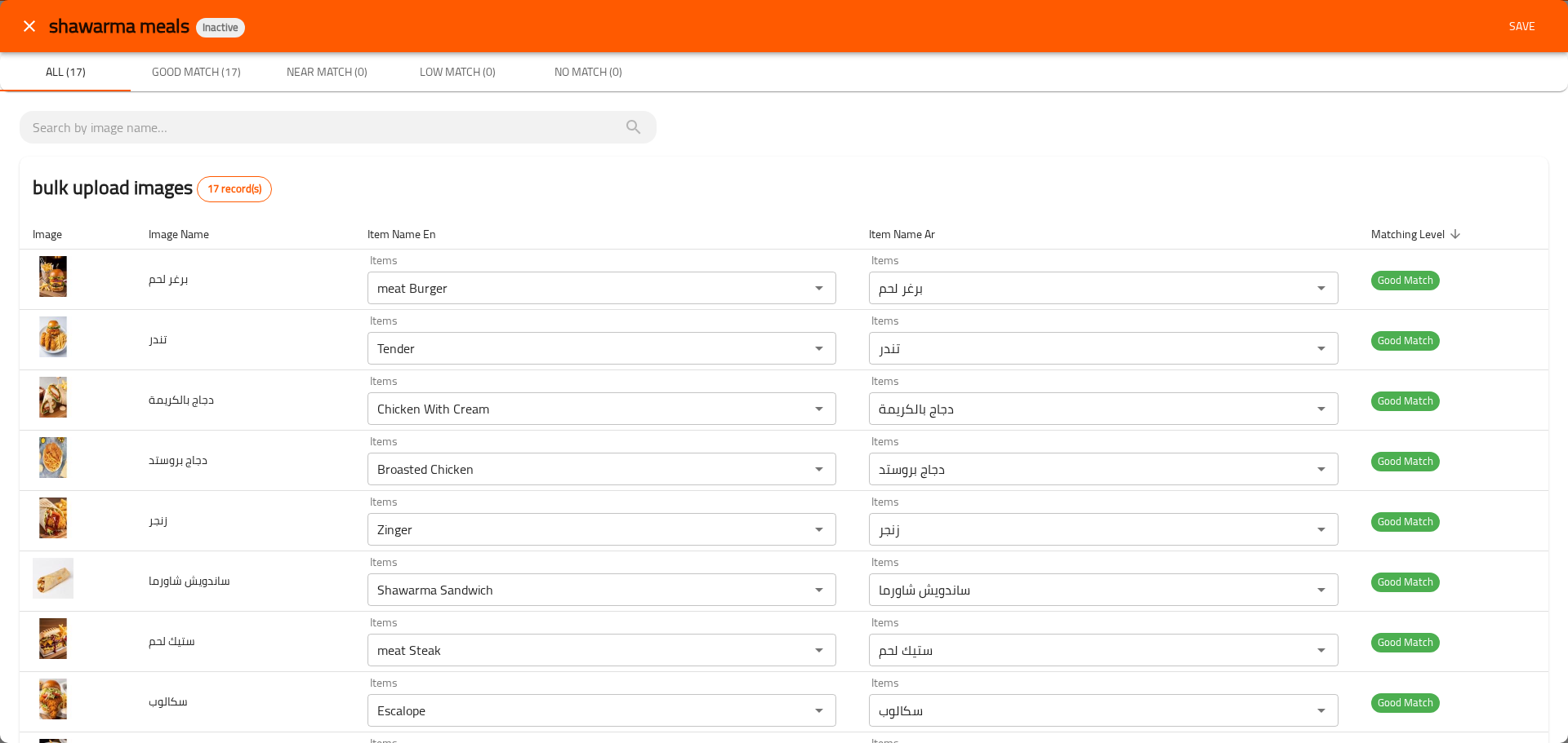
click at [1515, 26] on span "Save" at bounding box center [1521, 26] width 39 height 21
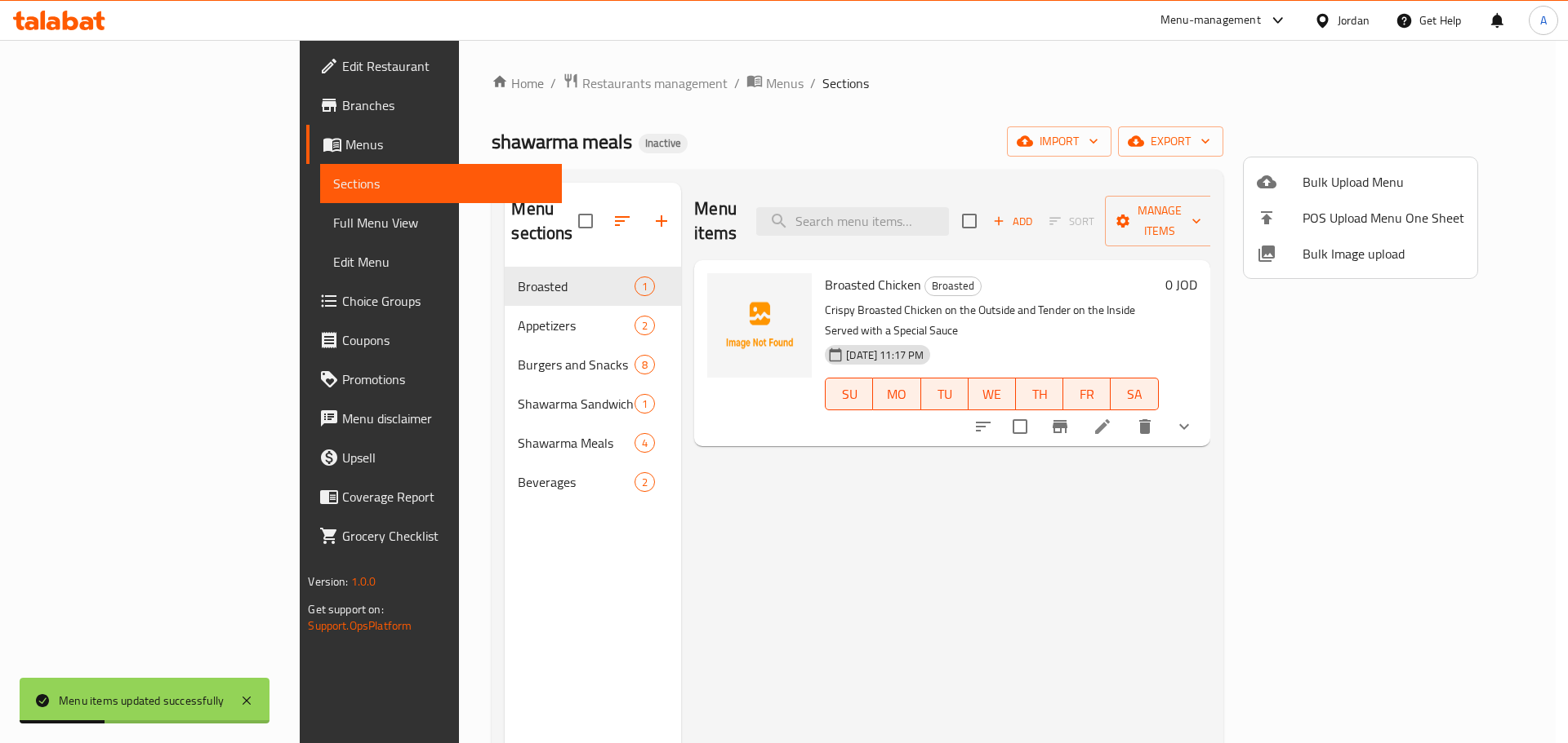
click at [742, 484] on div at bounding box center [784, 372] width 1568 height 743
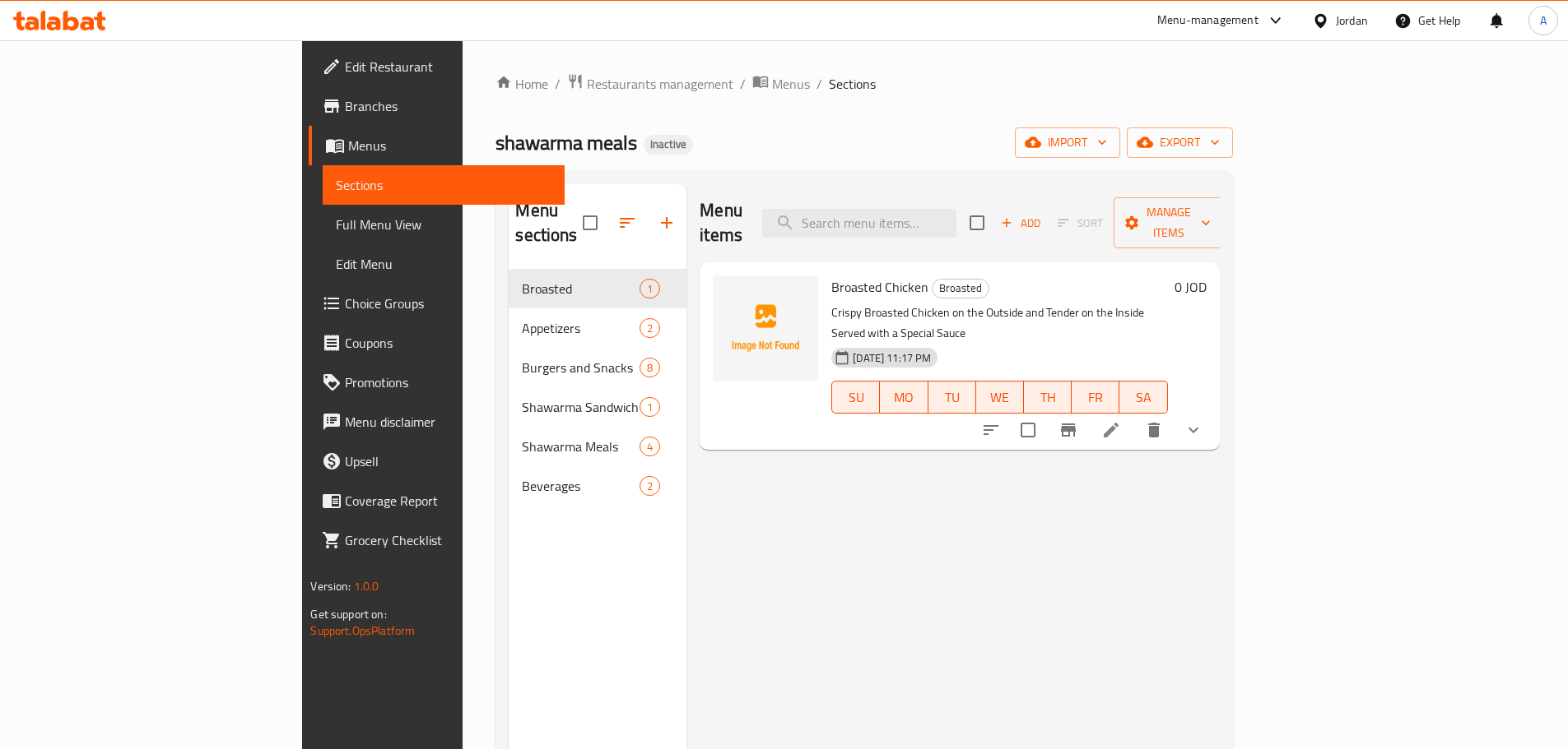
click at [323, 206] on link "Full Menu View" at bounding box center [443, 224] width 241 height 39
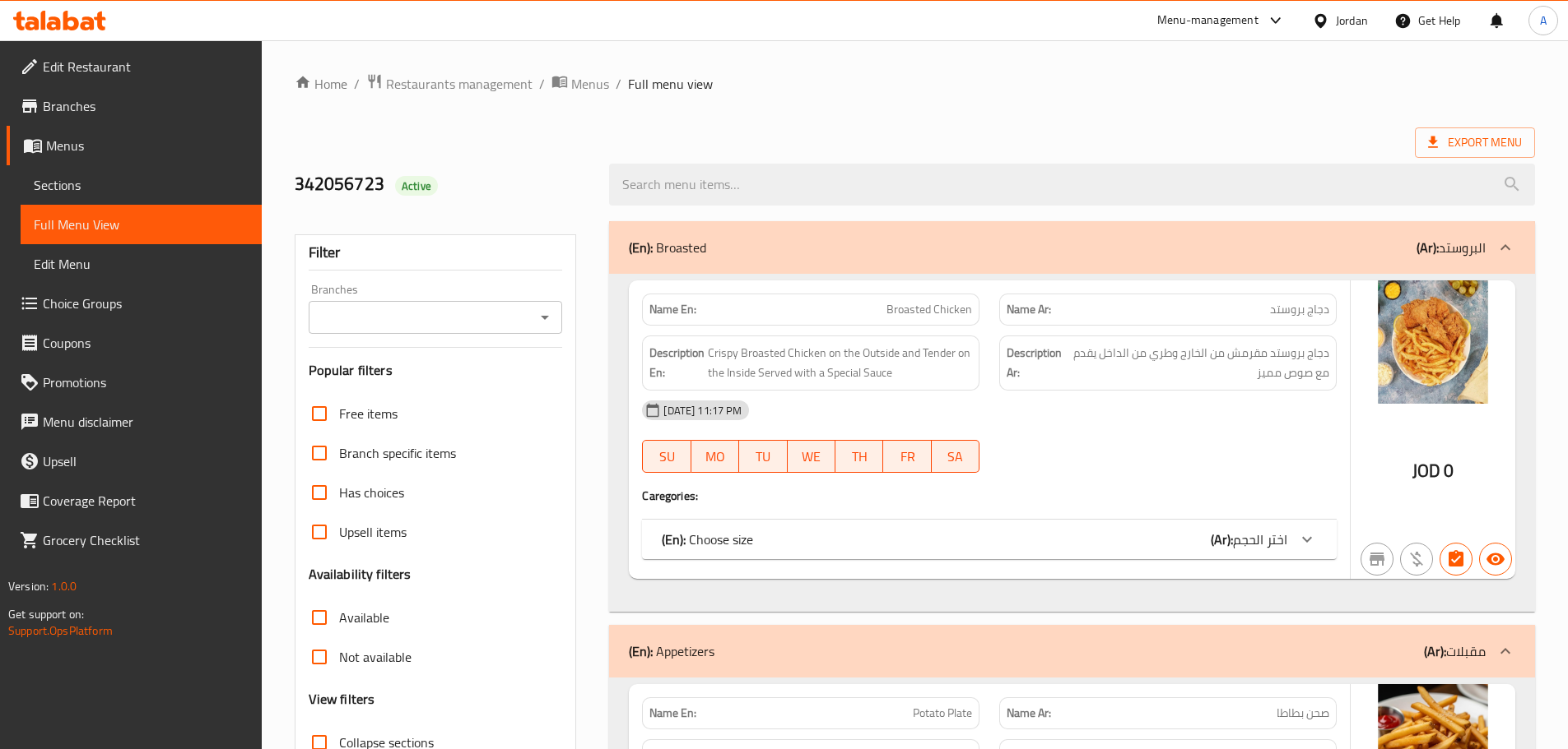
click at [114, 192] on span "Sections" at bounding box center [141, 185] width 215 height 20
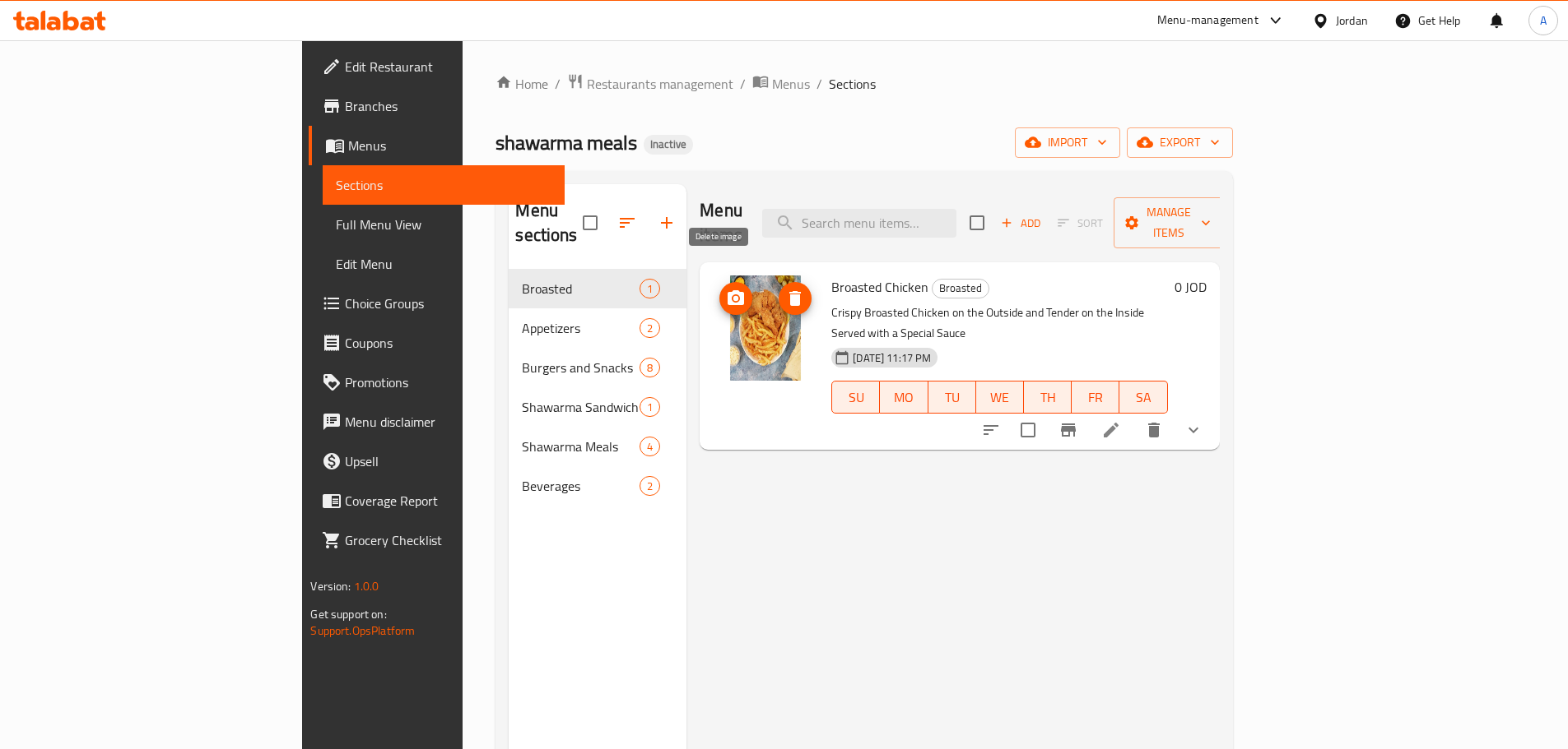
click at [779, 289] on span "delete image" at bounding box center [795, 299] width 33 height 20
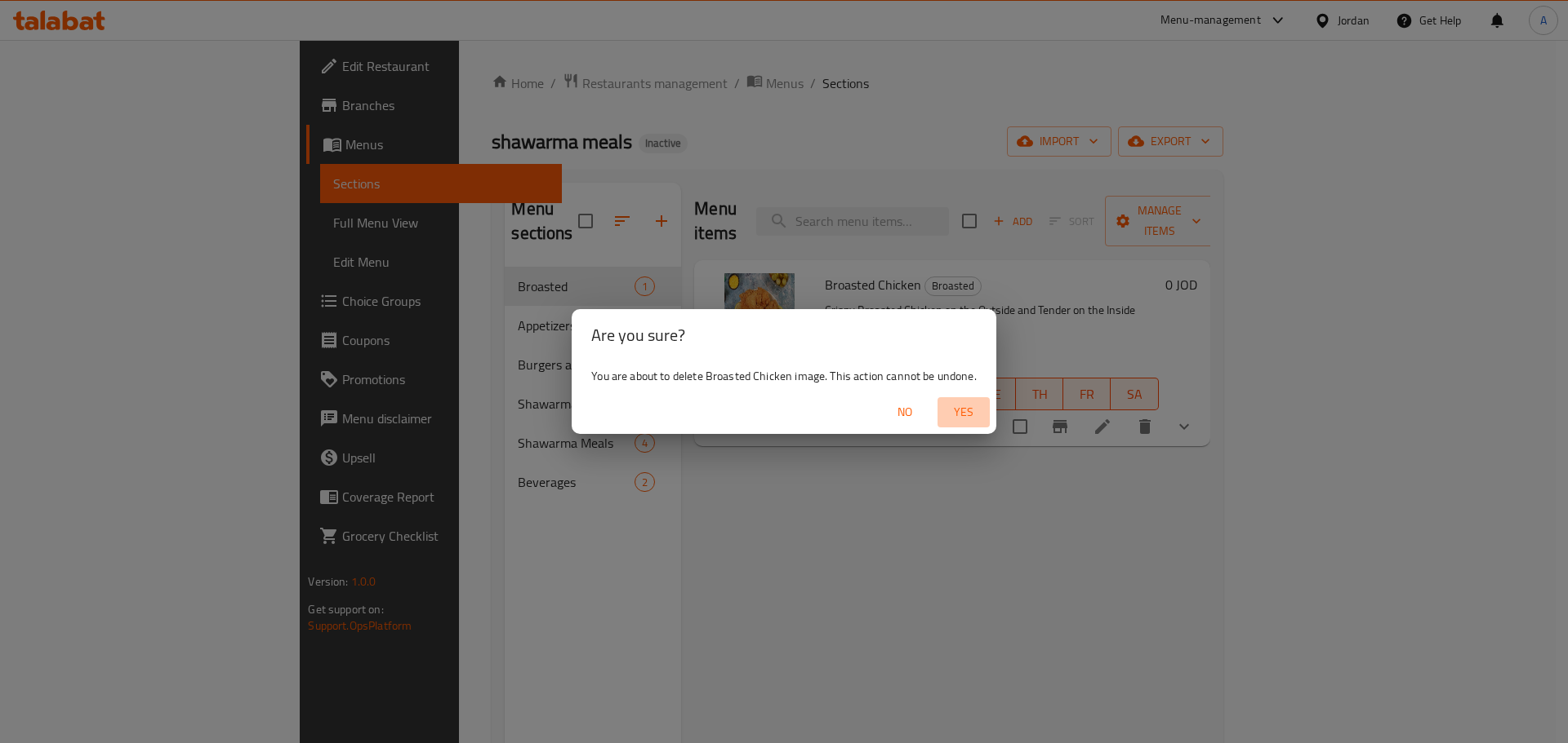
click at [966, 409] on span "Yes" at bounding box center [963, 412] width 39 height 21
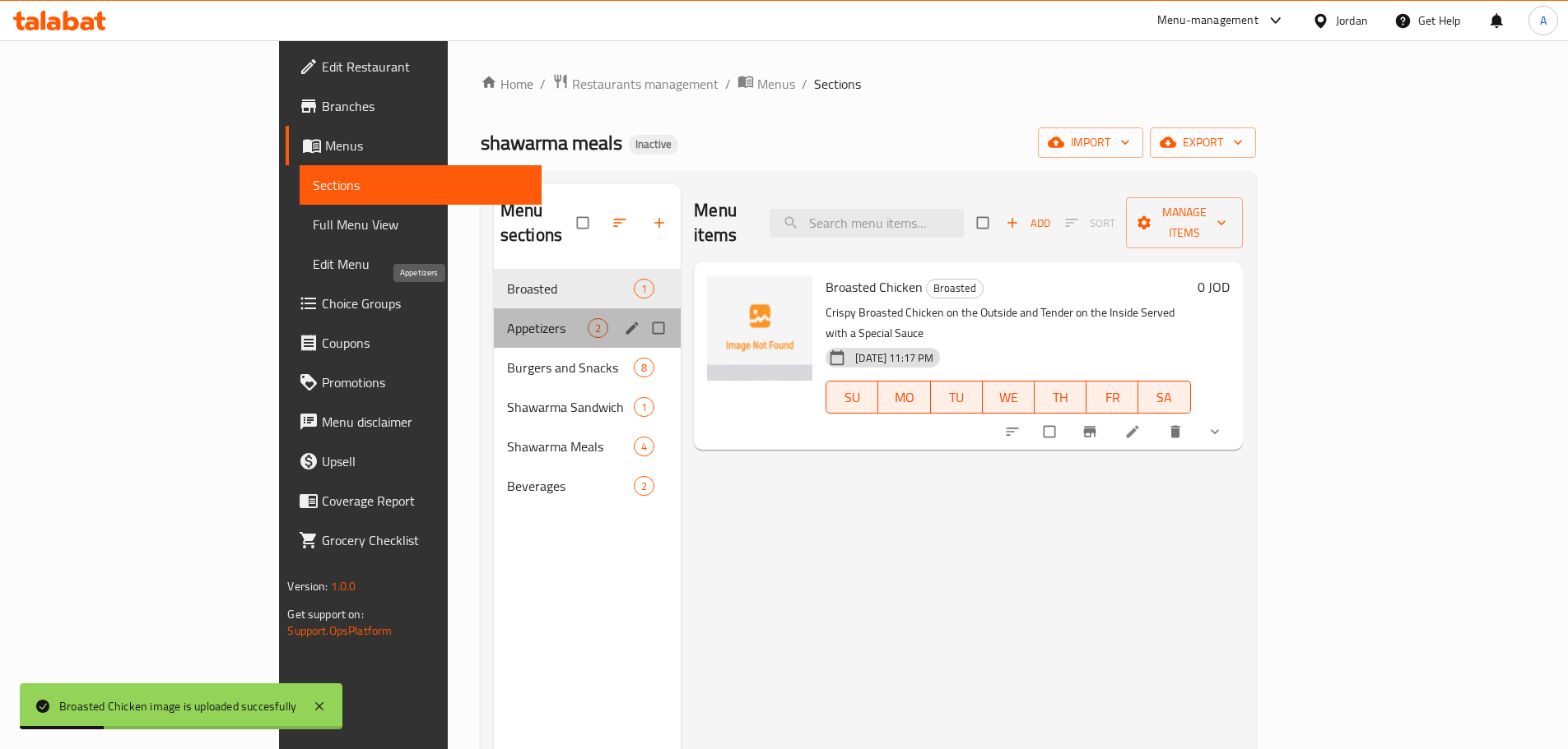
click at [507, 318] on span "Appetizers" at bounding box center [547, 328] width 81 height 20
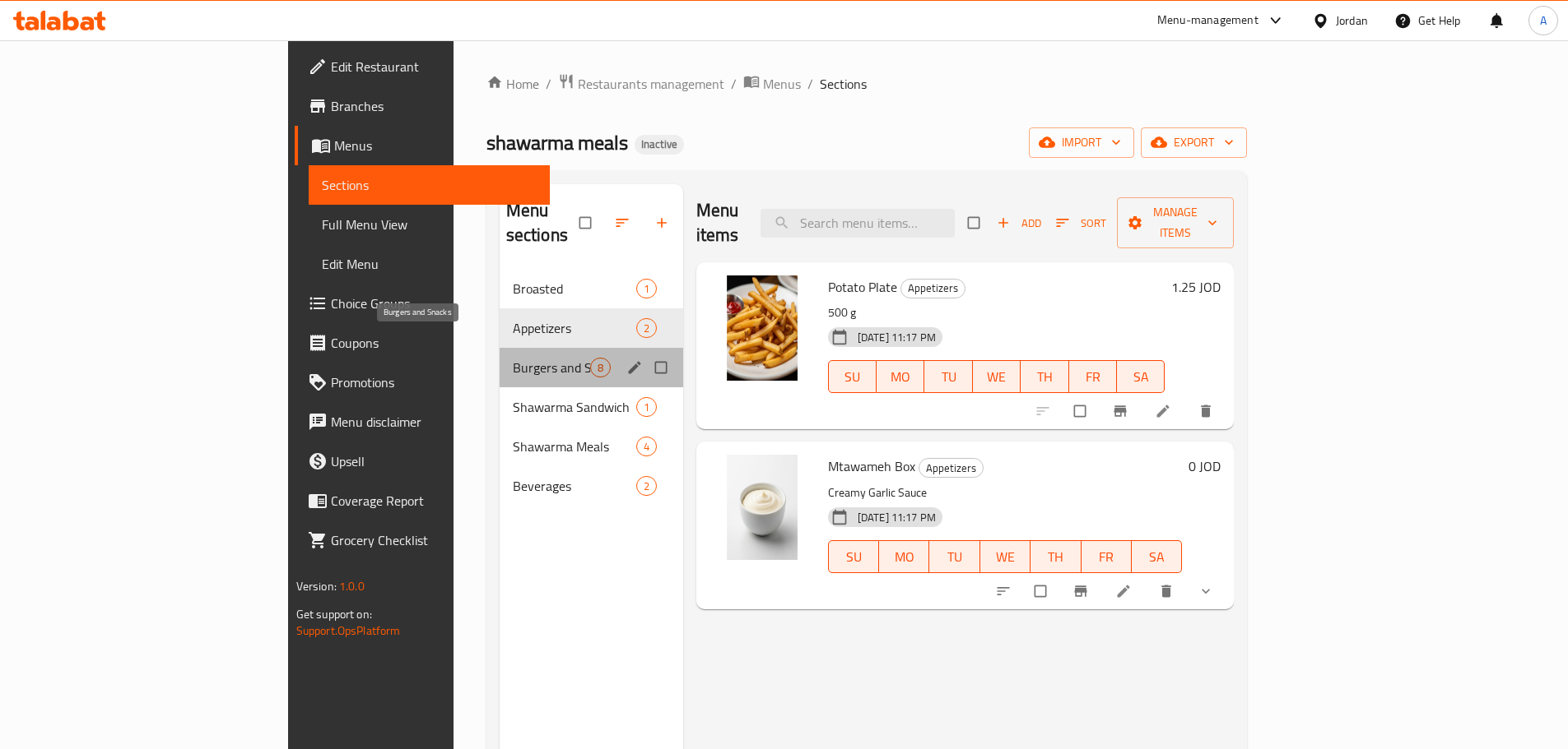
click at [513, 358] on span "Burgers and Snacks" at bounding box center [551, 368] width 77 height 20
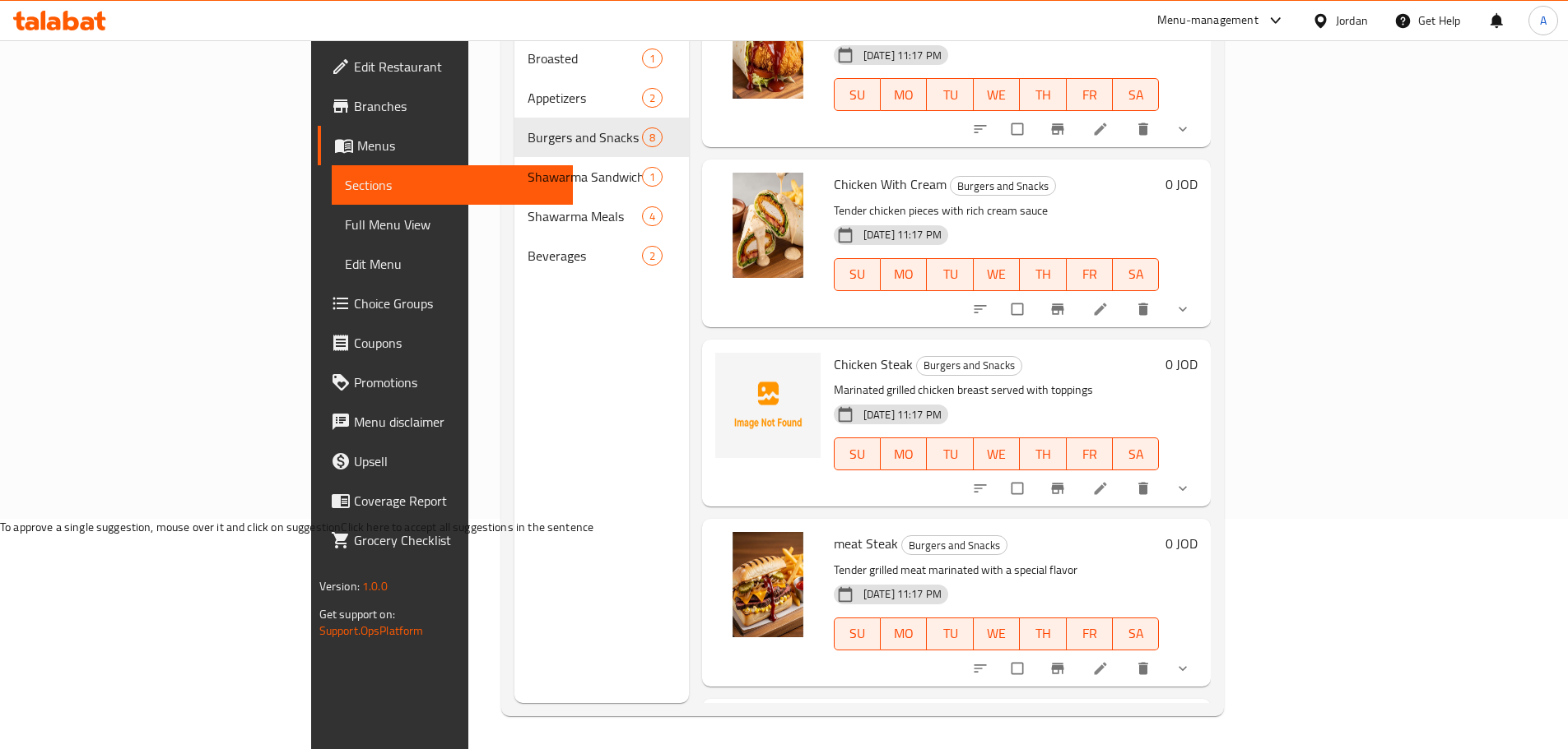
scroll to position [730, 0]
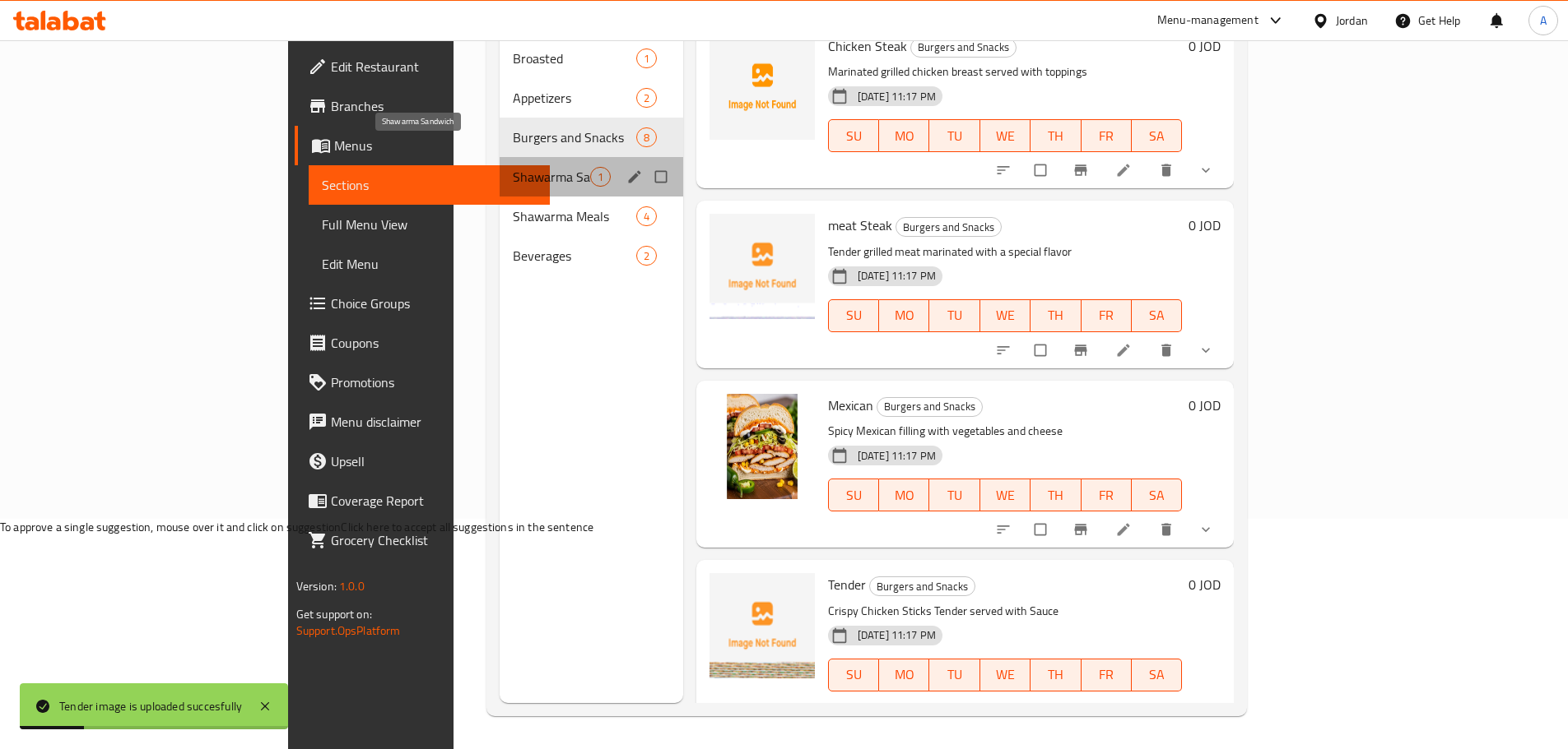
click at [513, 167] on span "Shawarma Sandwich" at bounding box center [551, 177] width 77 height 20
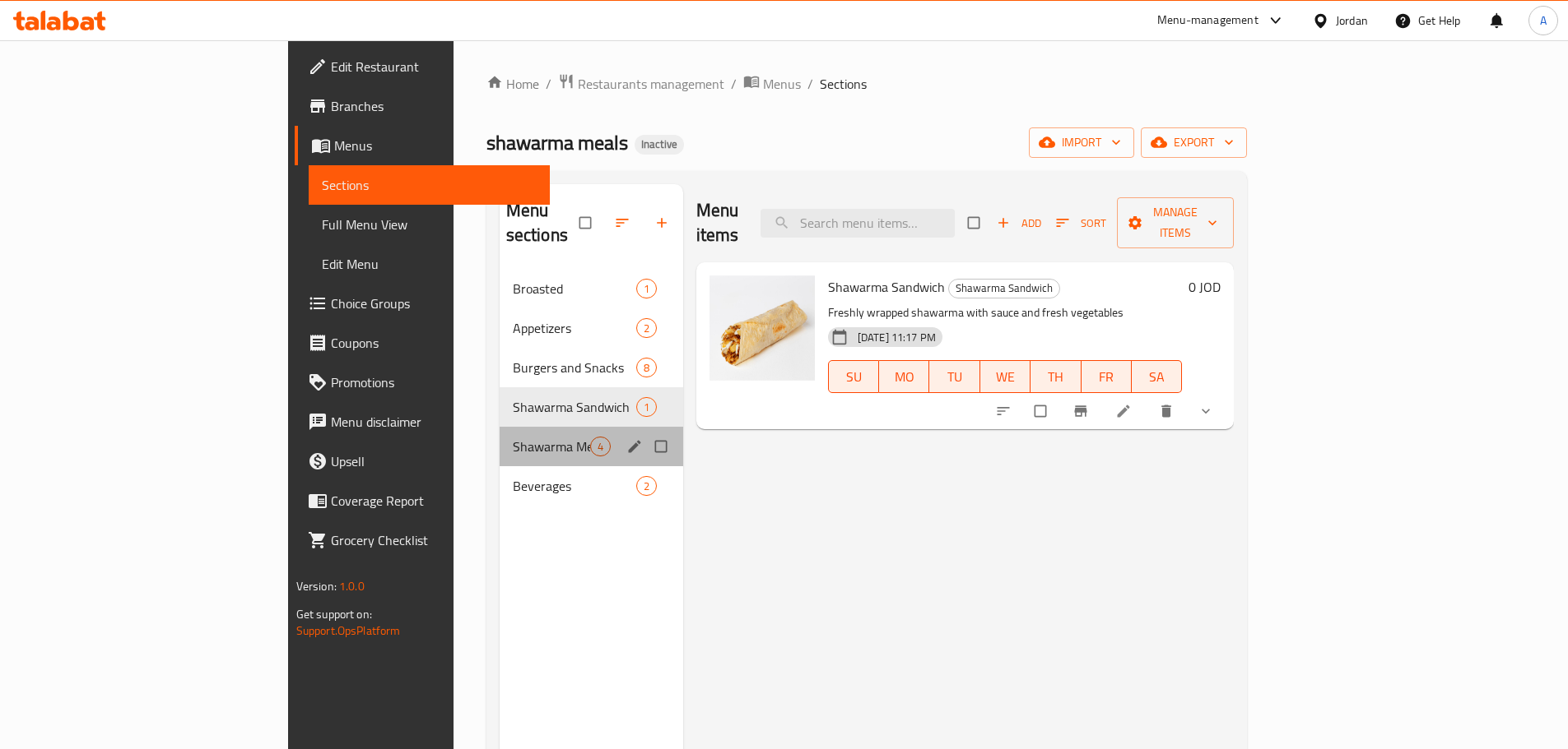
click at [499, 427] on div "Shawarma Meals 4" at bounding box center [591, 446] width 184 height 39
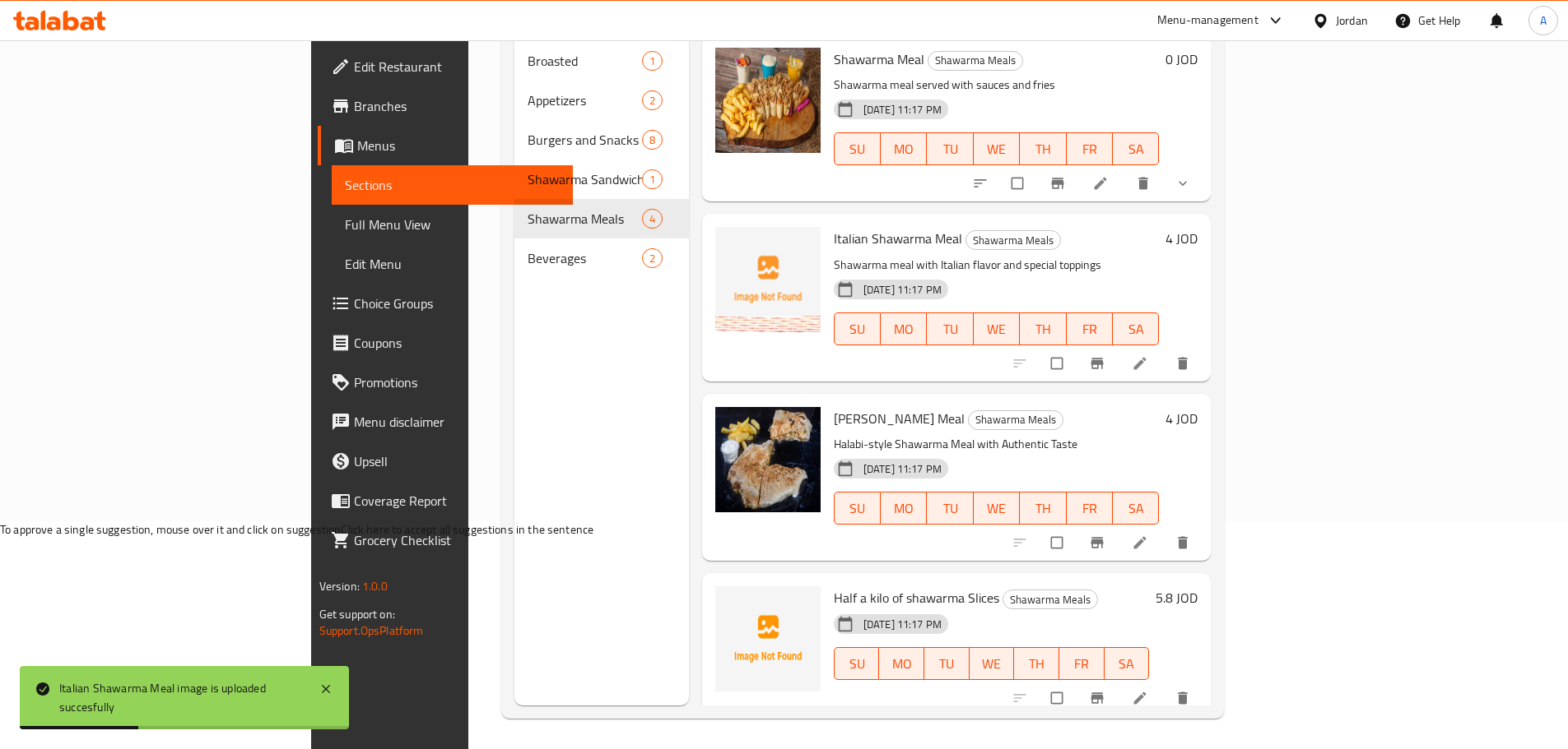
scroll to position [230, 0]
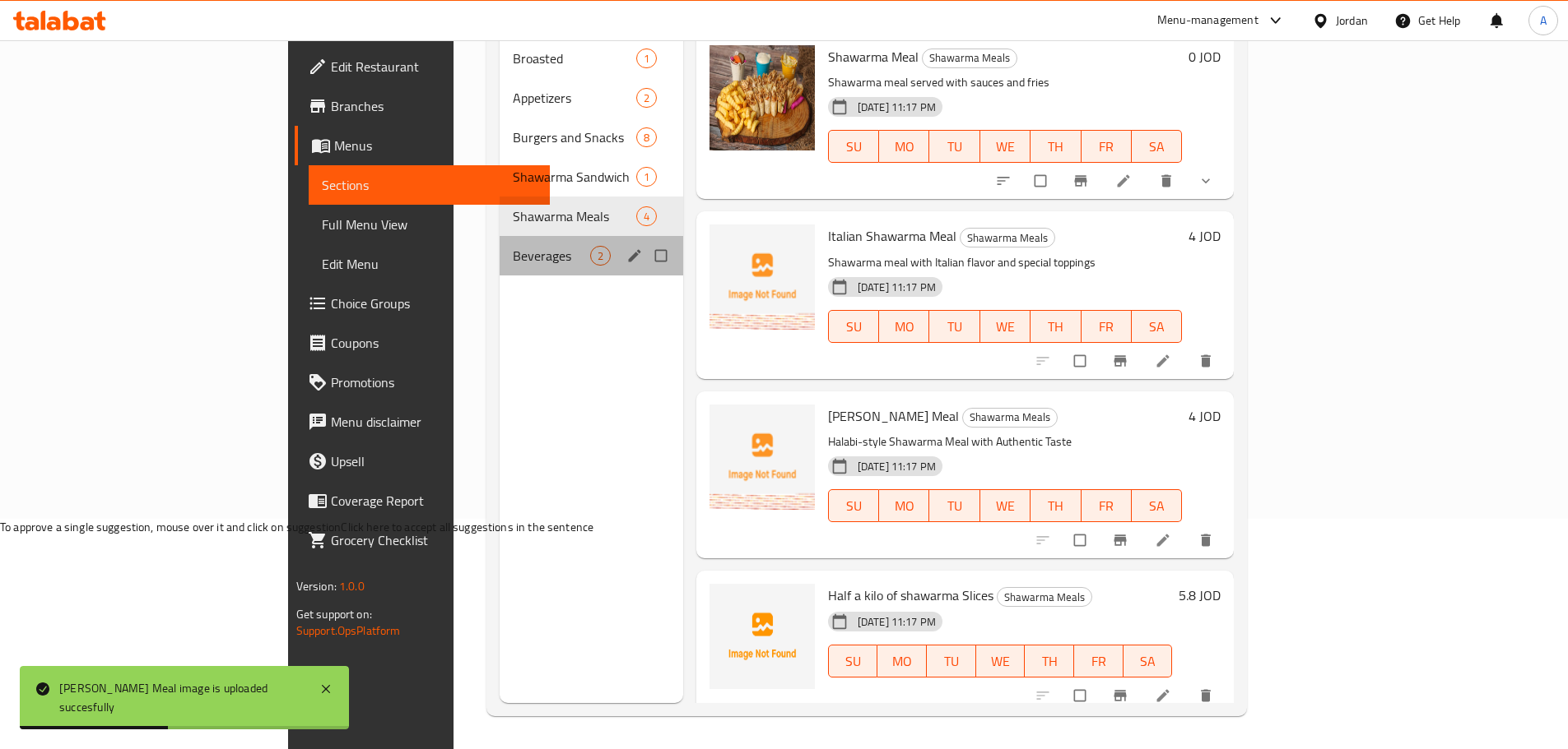
click at [499, 245] on div "Beverages 2" at bounding box center [591, 255] width 184 height 39
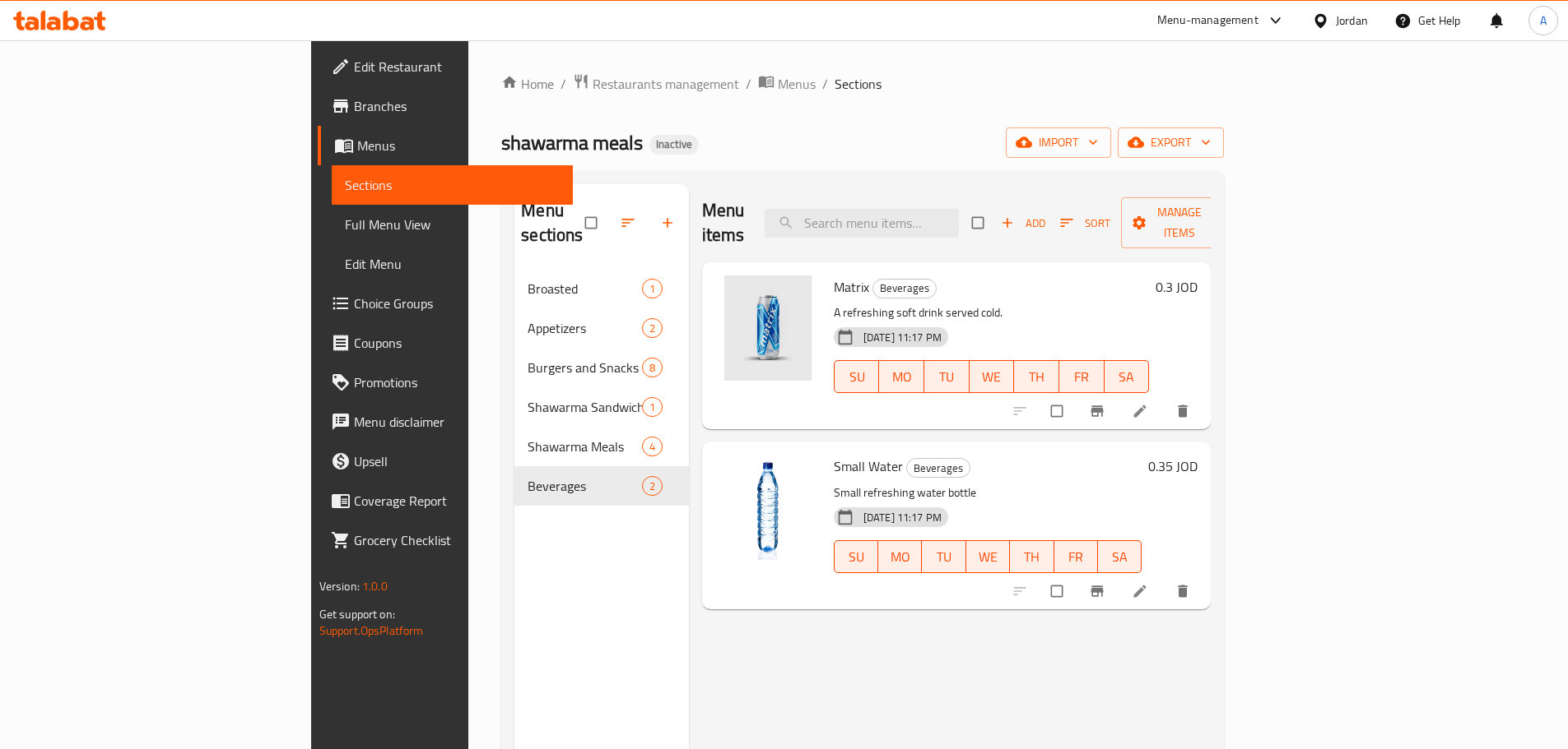
click at [357, 143] on span "Menus" at bounding box center [458, 145] width 203 height 20
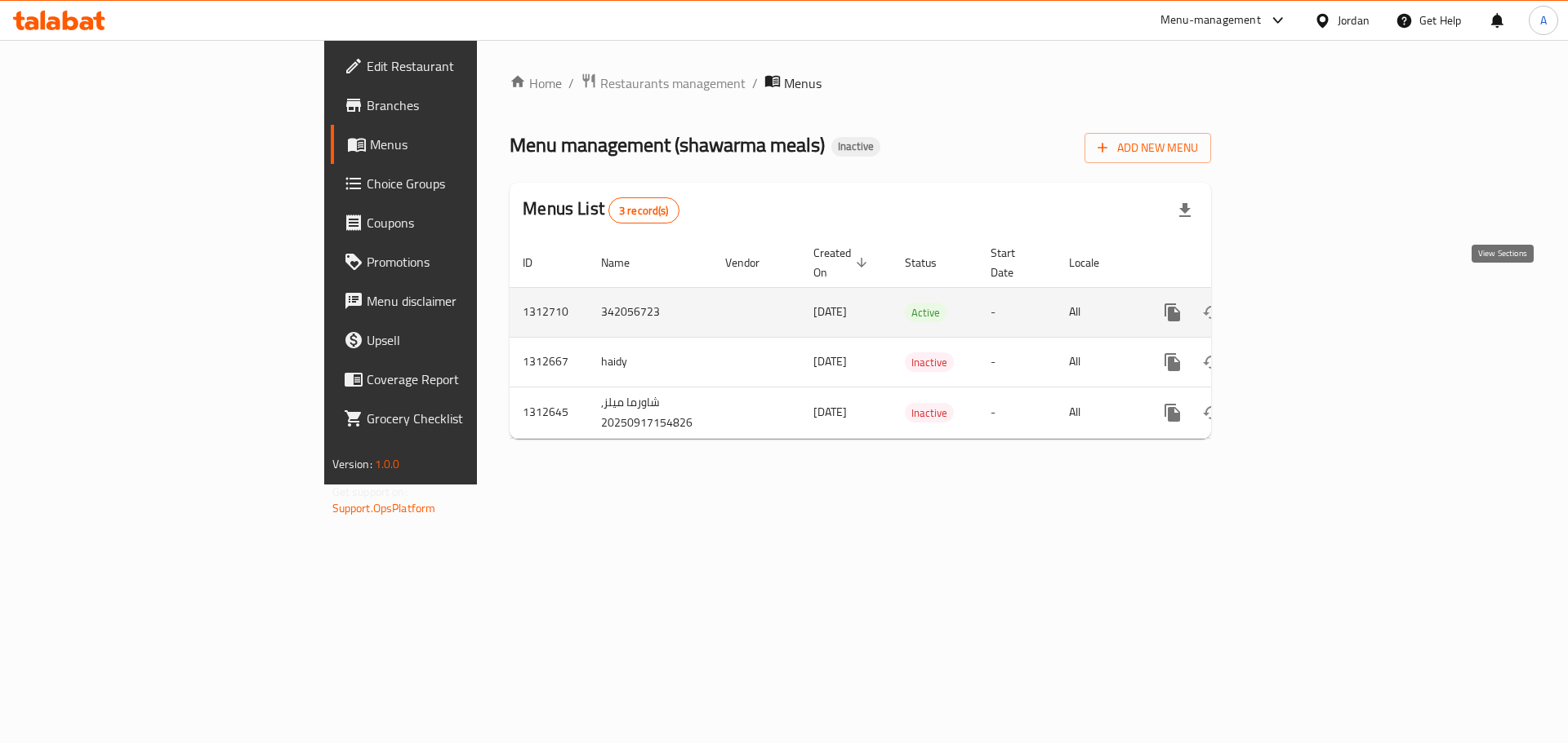
click at [1310, 294] on link "enhanced table" at bounding box center [1289, 312] width 39 height 39
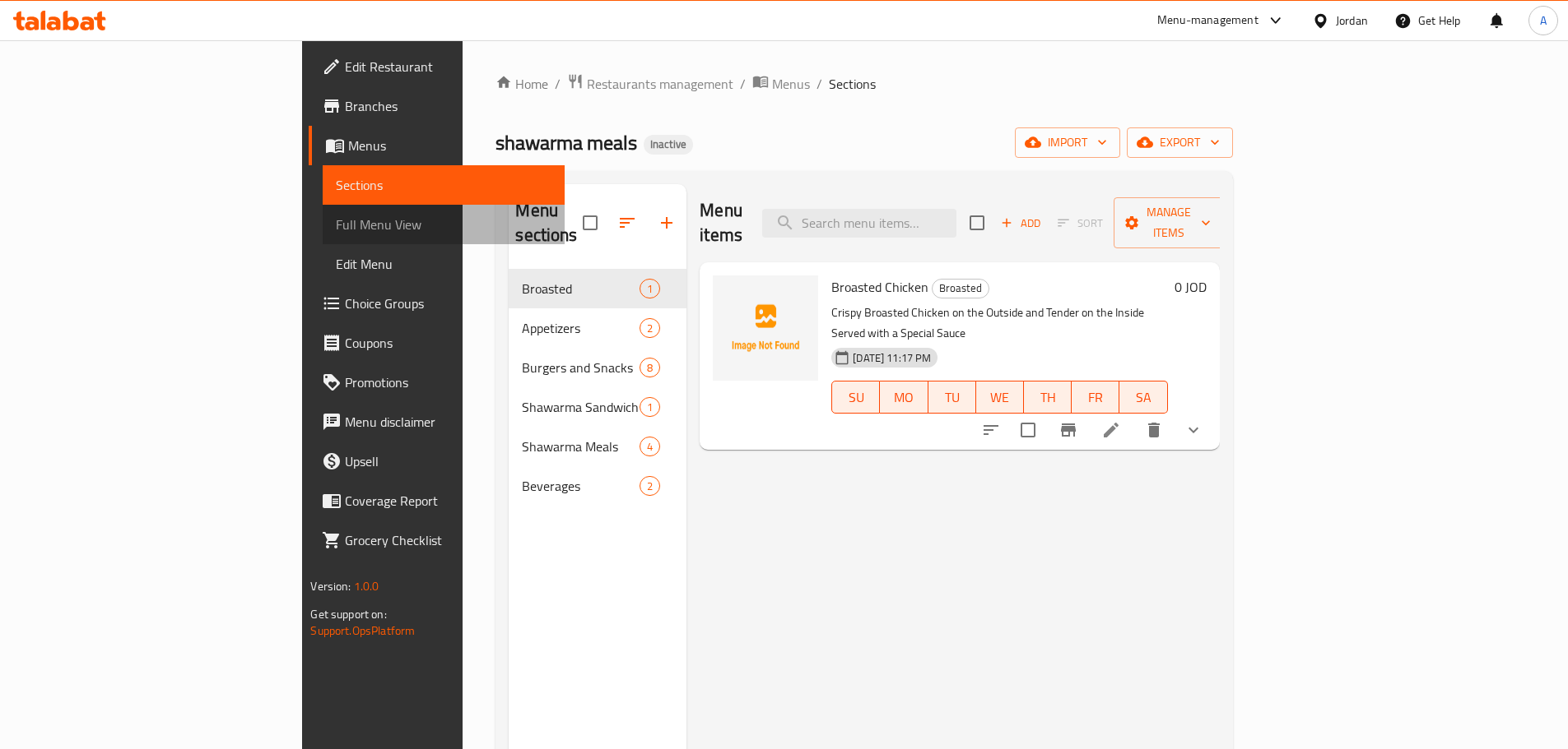
click at [336, 233] on span "Full Menu View" at bounding box center [443, 225] width 215 height 20
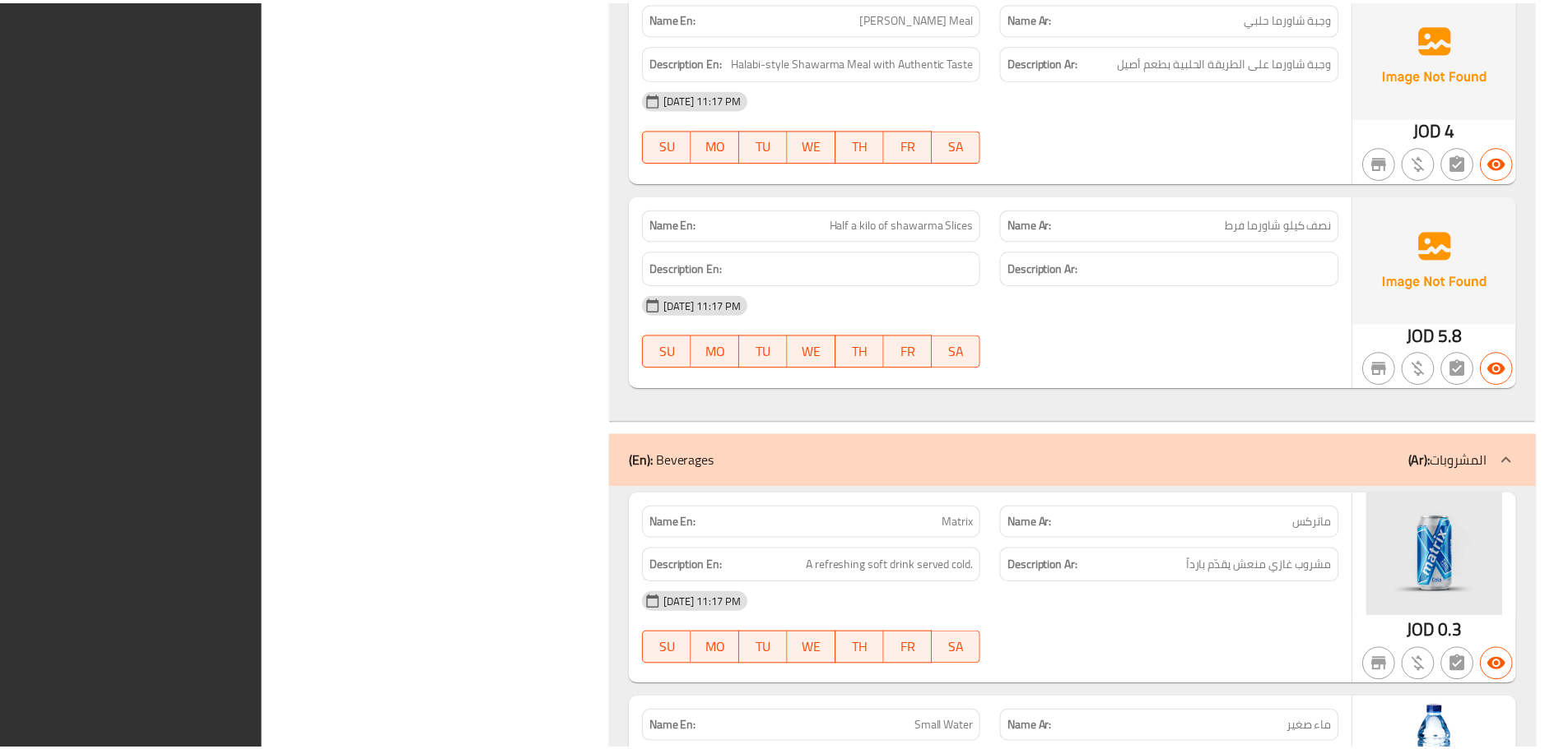
scroll to position [4859, 0]
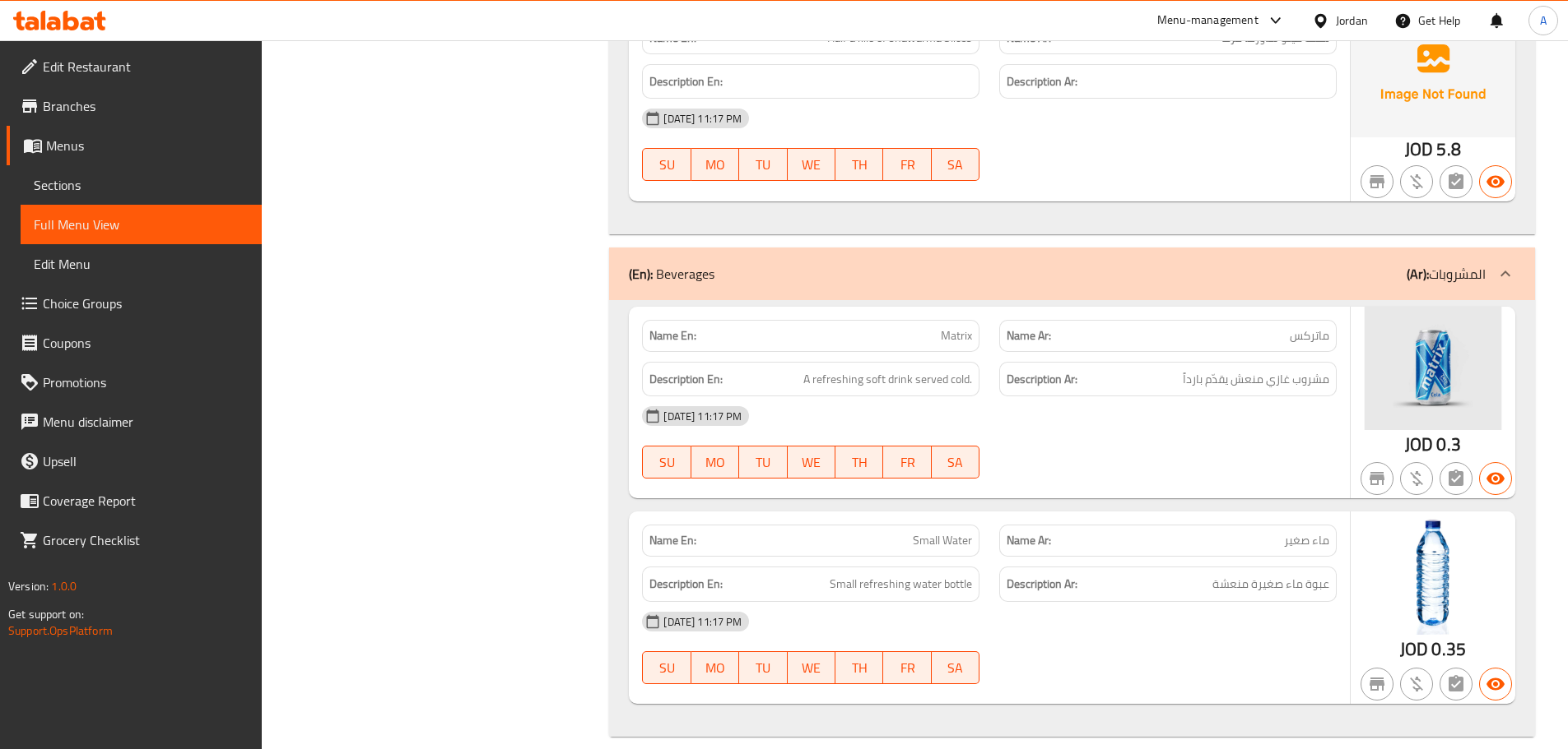
click at [1347, 28] on div "Jordan" at bounding box center [1352, 21] width 32 height 18
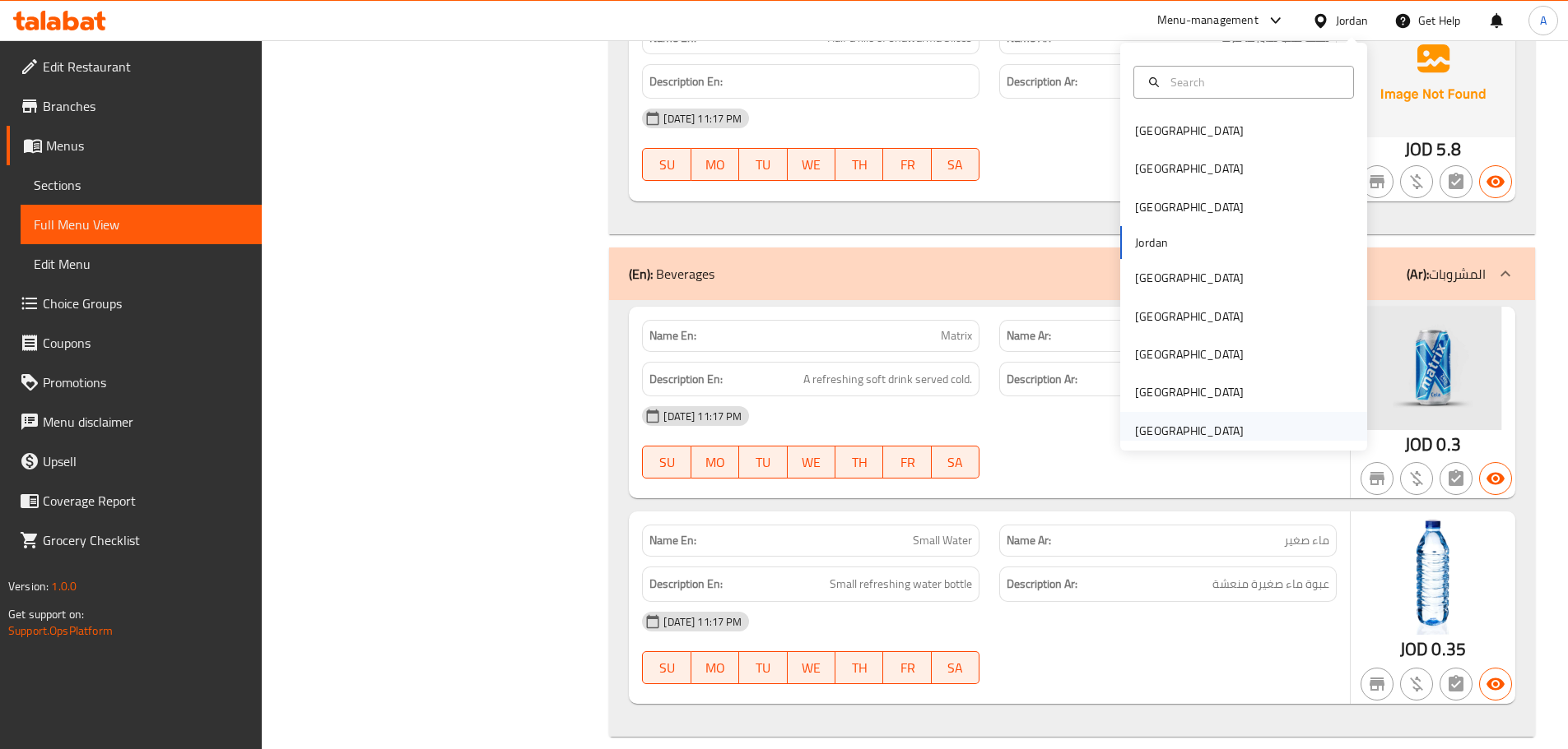
click at [1224, 436] on div "[GEOGRAPHIC_DATA]" at bounding box center [1189, 431] width 108 height 18
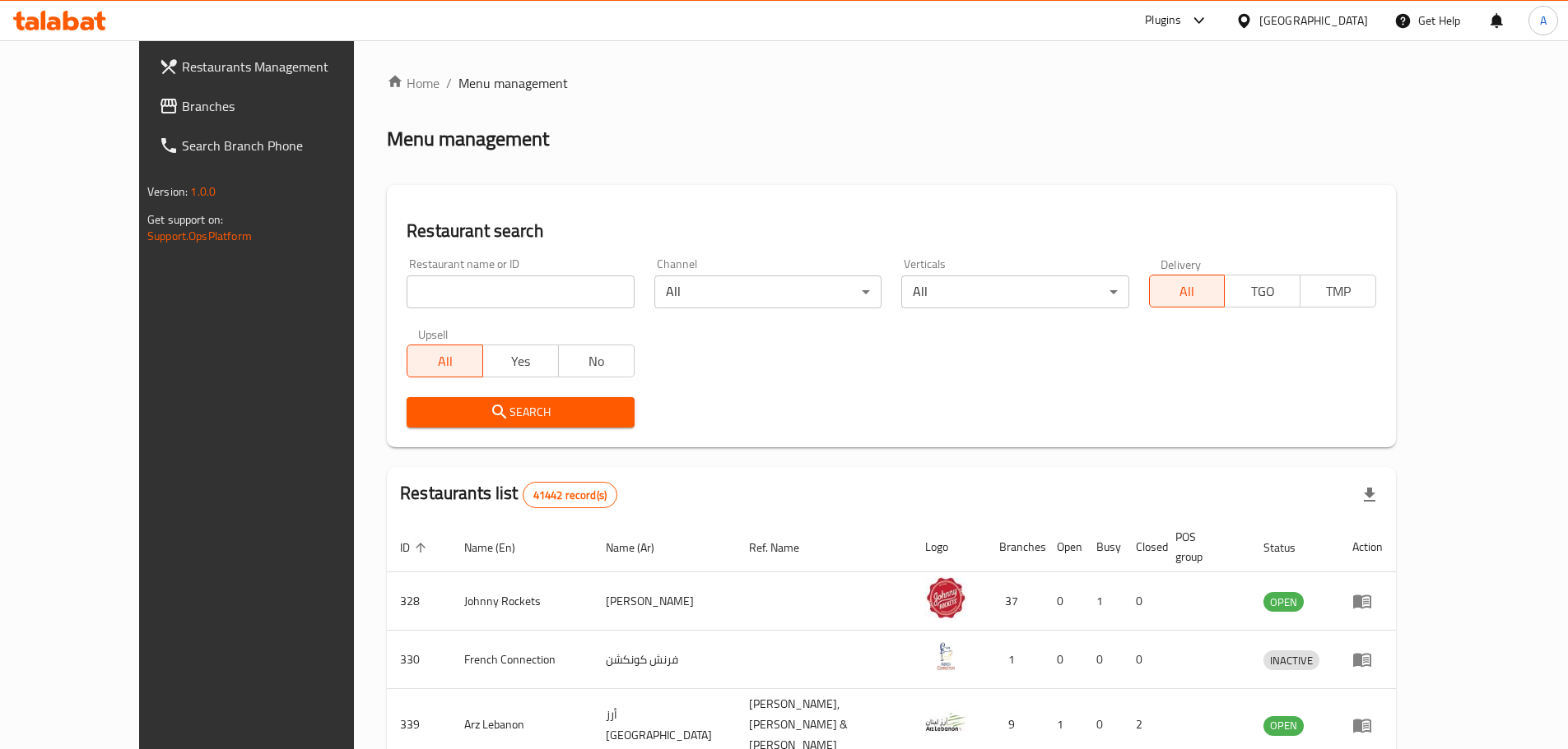
click at [182, 110] on span "Branches" at bounding box center [285, 106] width 206 height 20
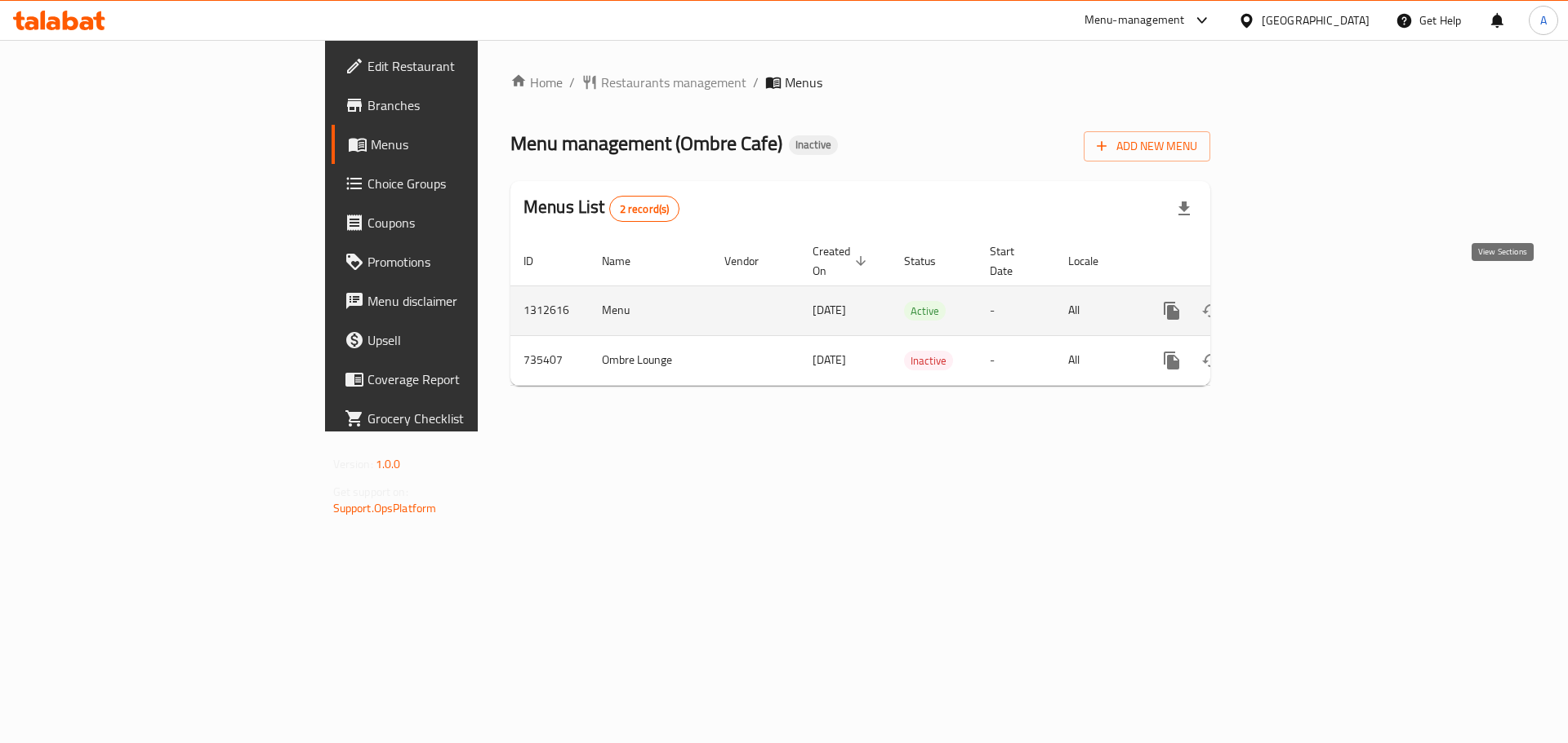
click at [1299, 301] on icon "enhanced table" at bounding box center [1289, 311] width 20 height 20
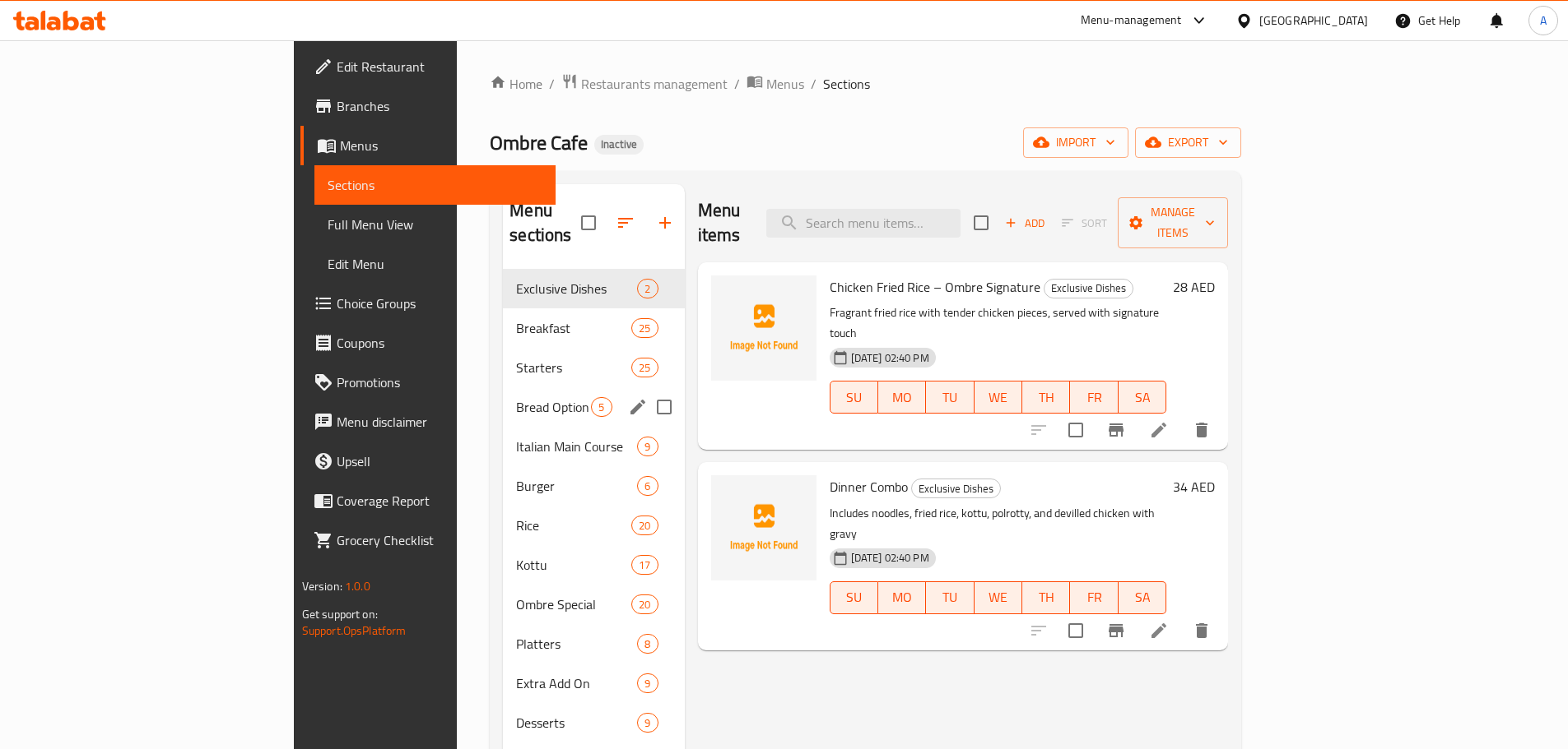
click at [503, 387] on div "Bread Option 5" at bounding box center [593, 406] width 181 height 39
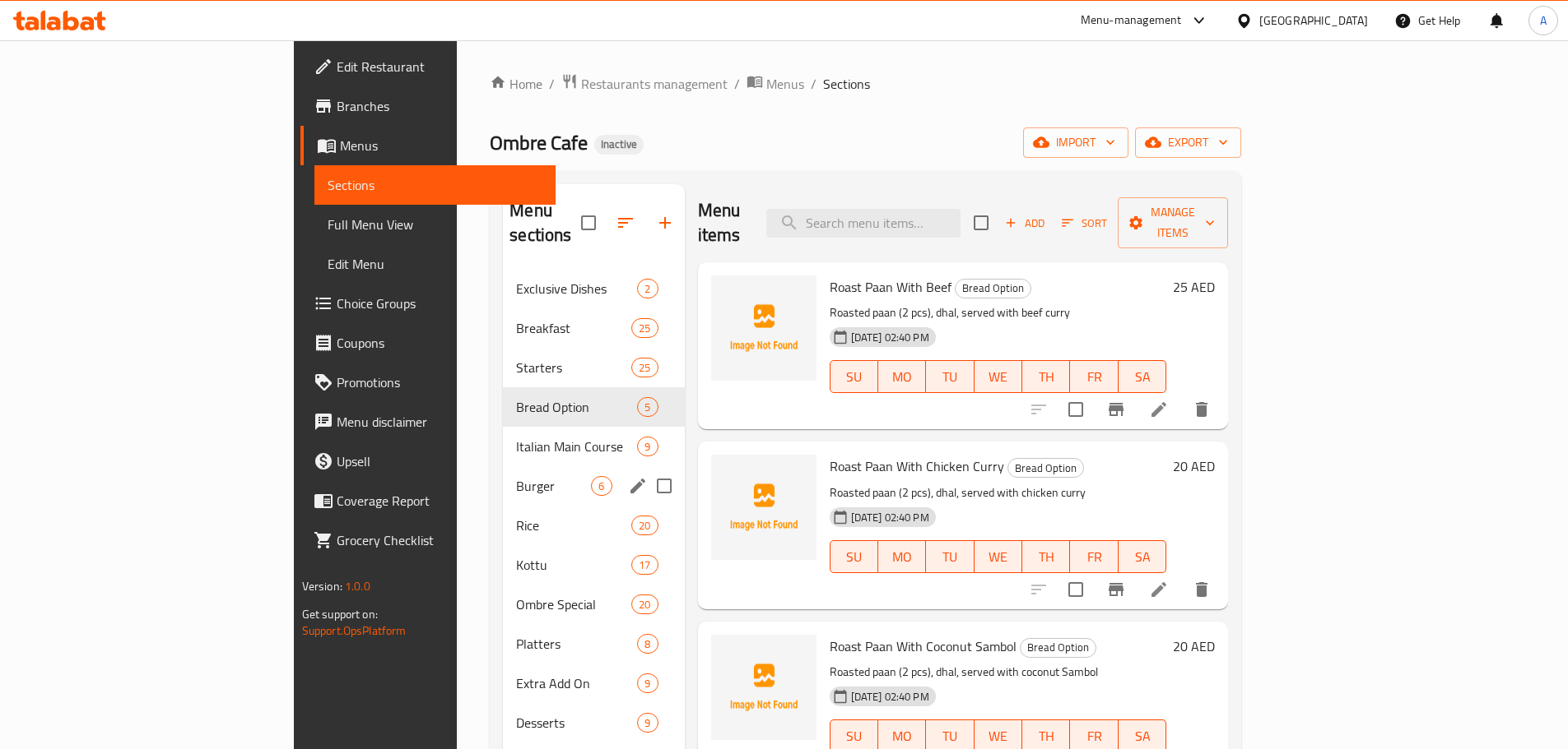
click at [503, 466] on div "Burger 6" at bounding box center [593, 485] width 181 height 39
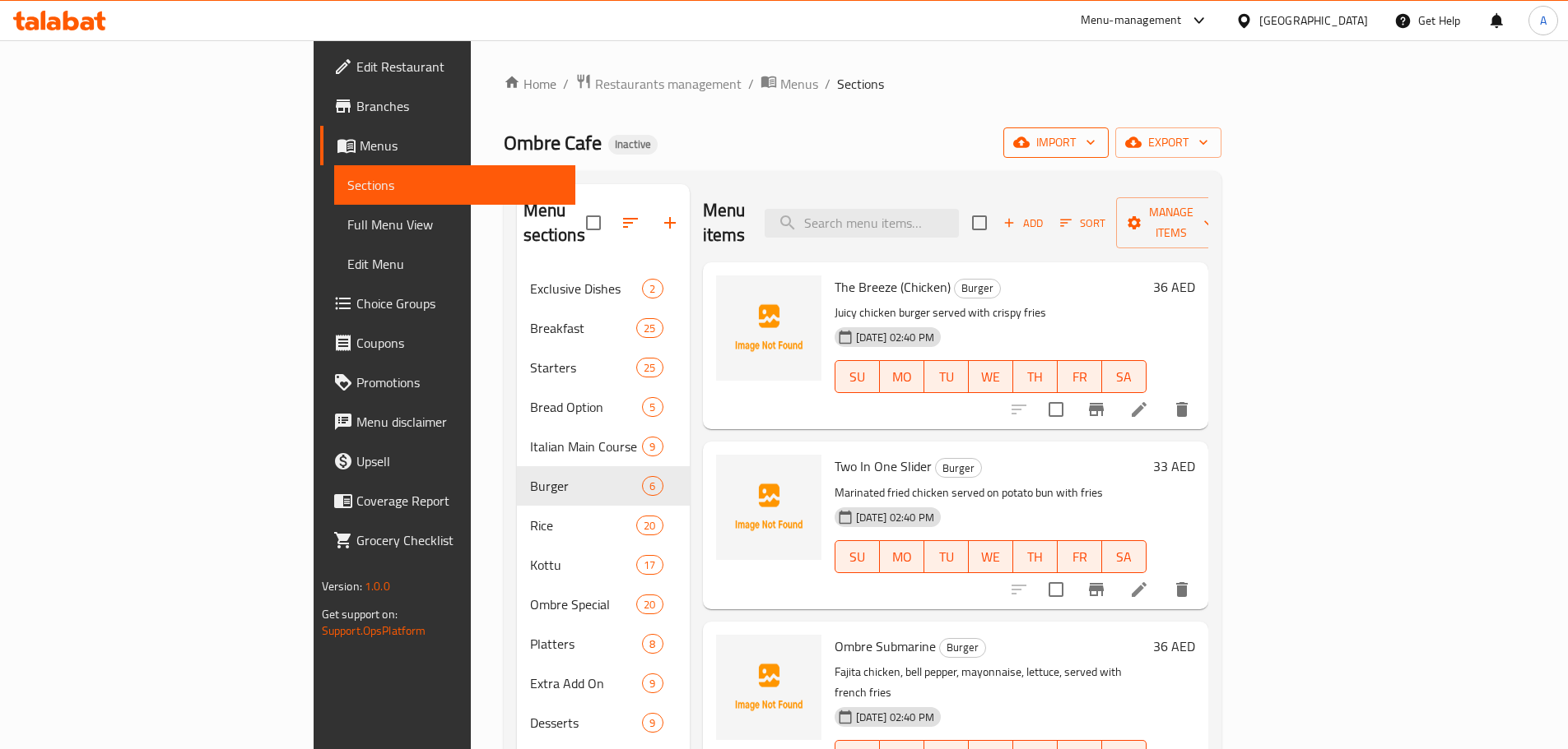
click at [1095, 146] on span "import" at bounding box center [1056, 143] width 79 height 21
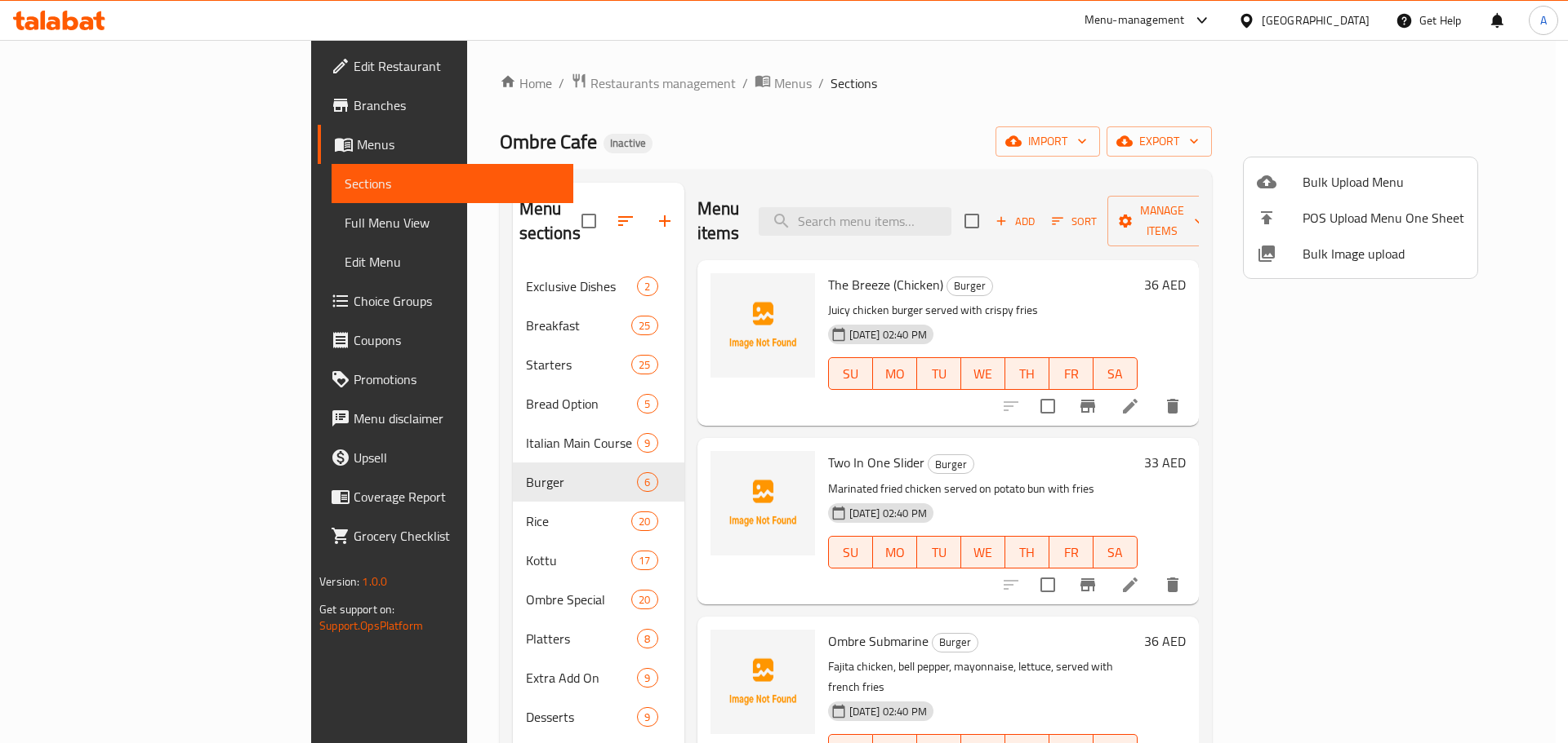
click at [1351, 262] on span "Bulk Image upload" at bounding box center [1382, 254] width 161 height 20
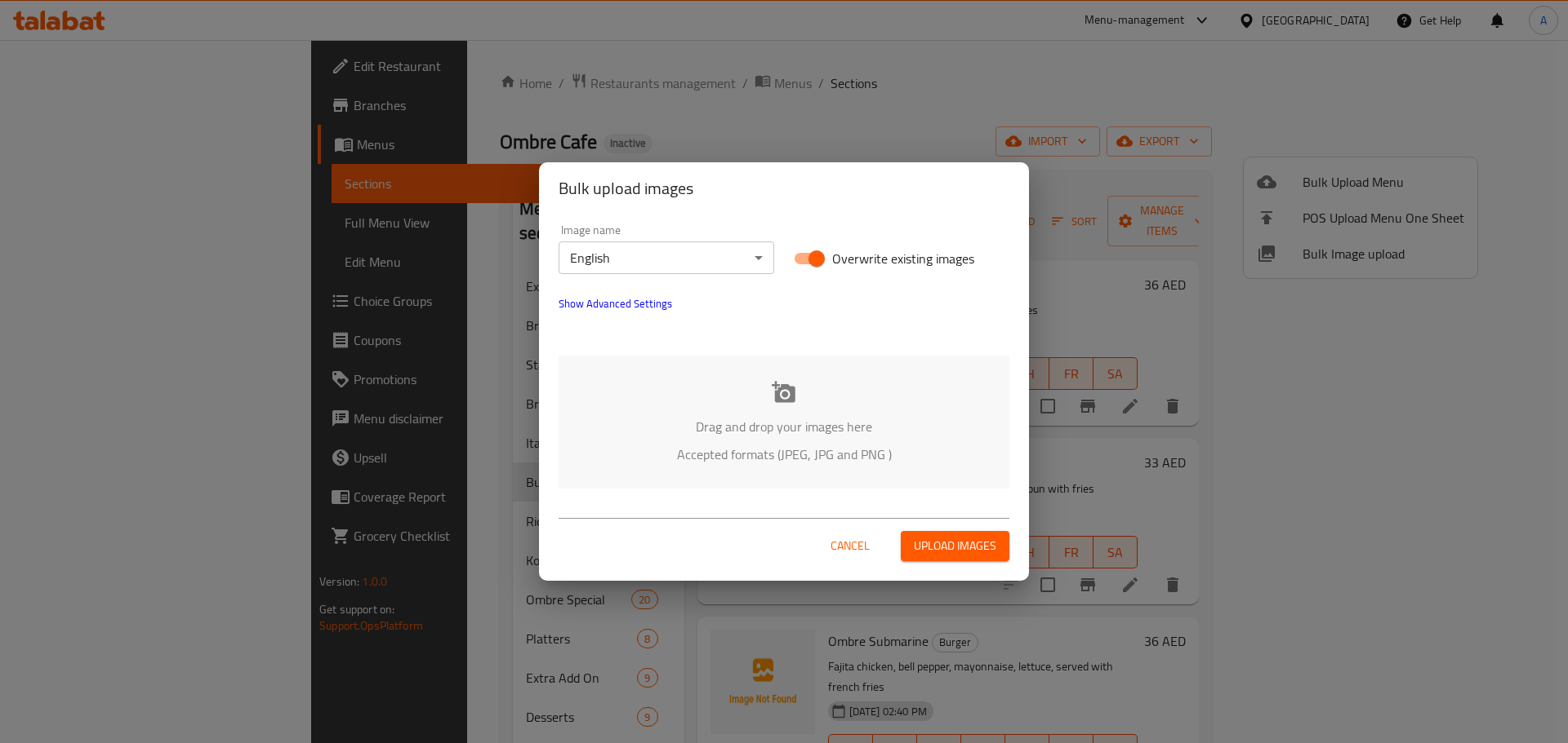
click at [764, 399] on div "Drag and drop your images here Accepted formats (JPEG, JPG and PNG )" at bounding box center [784, 423] width 451 height 133
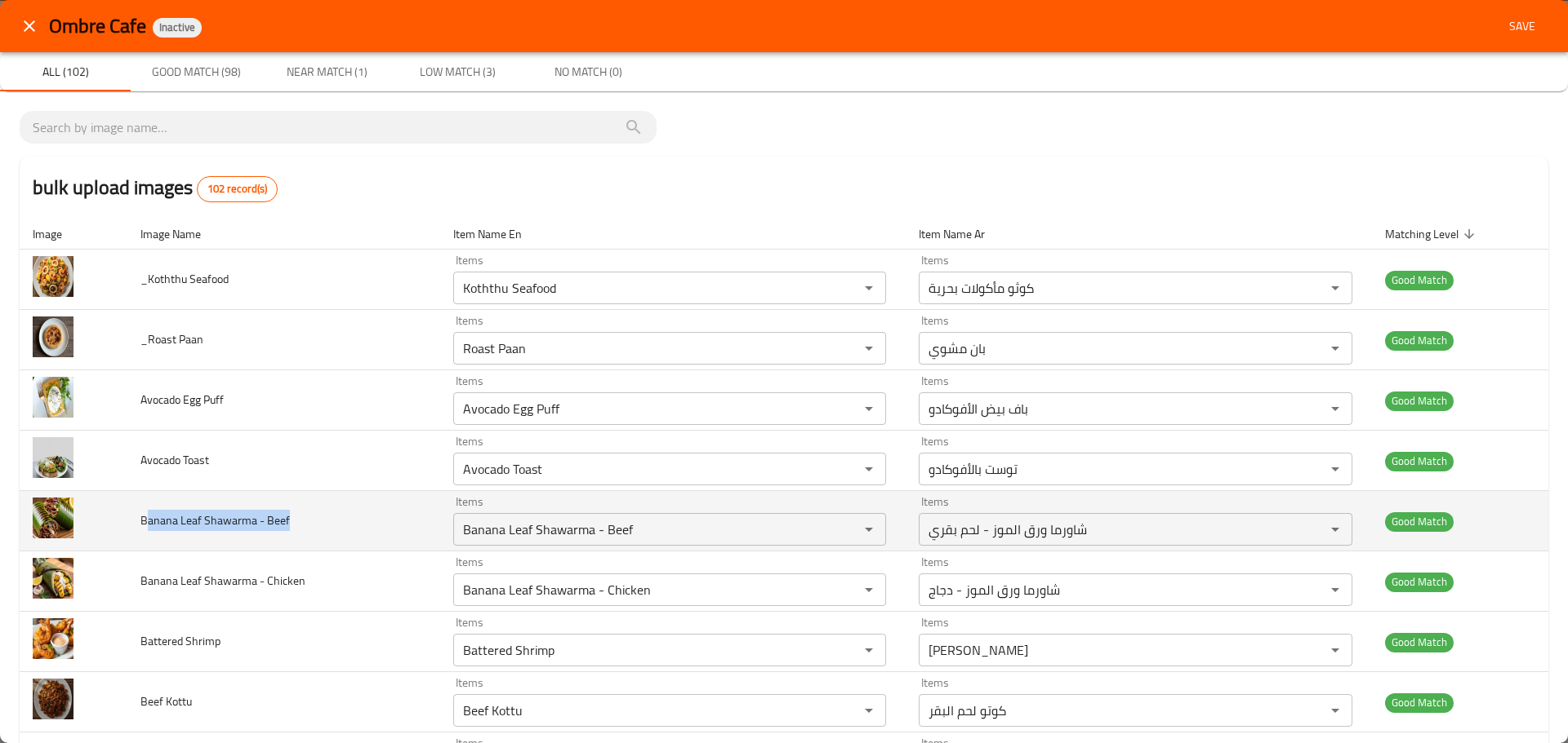
drag, startPoint x: 223, startPoint y: 526, endPoint x: 146, endPoint y: 528, distance: 77.0
click at [146, 528] on td "Banana Leaf Shawarma - Beef" at bounding box center [283, 521] width 313 height 60
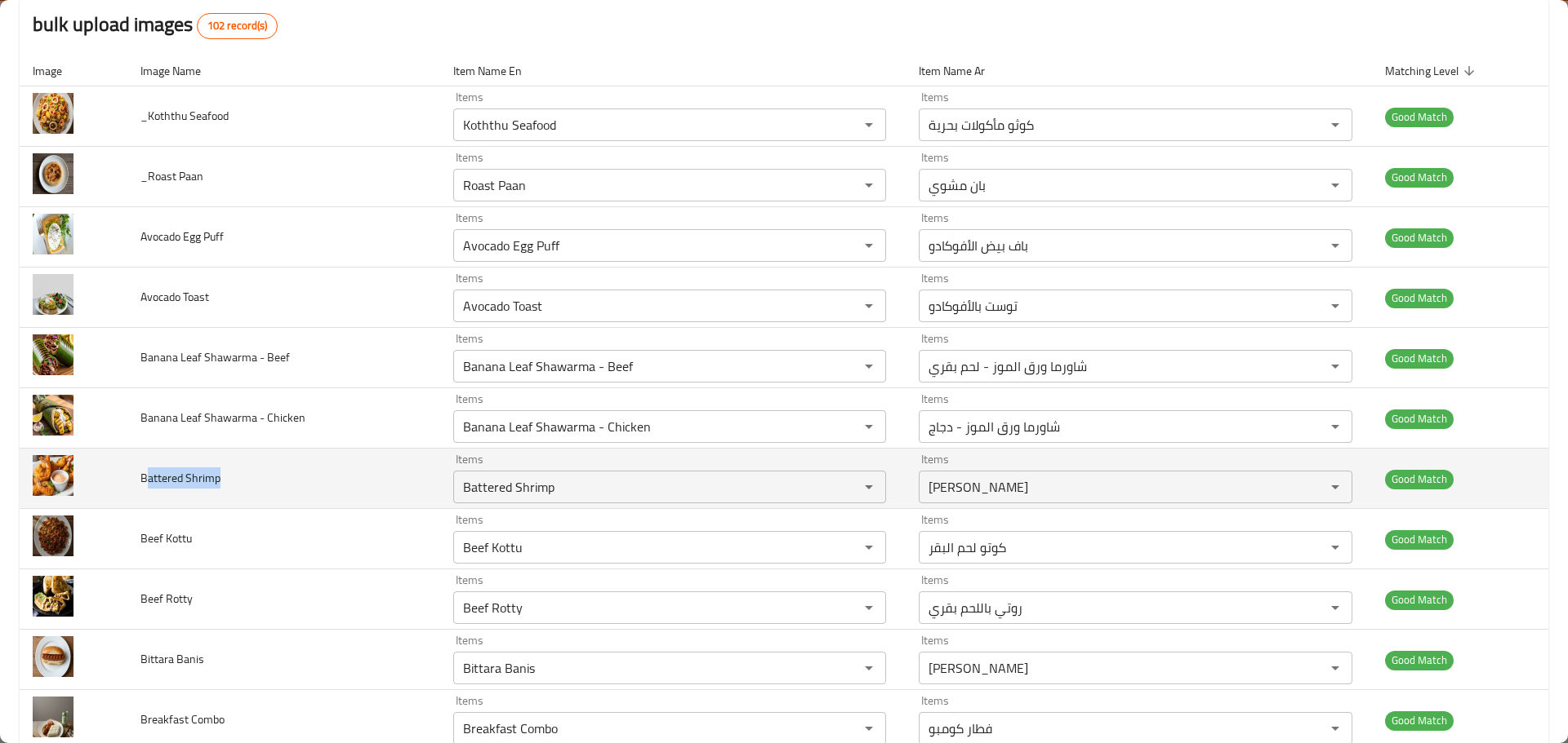
drag, startPoint x: 161, startPoint y: 474, endPoint x: 144, endPoint y: 474, distance: 17.0
click at [144, 474] on td "Battered Shrimp" at bounding box center [283, 479] width 313 height 60
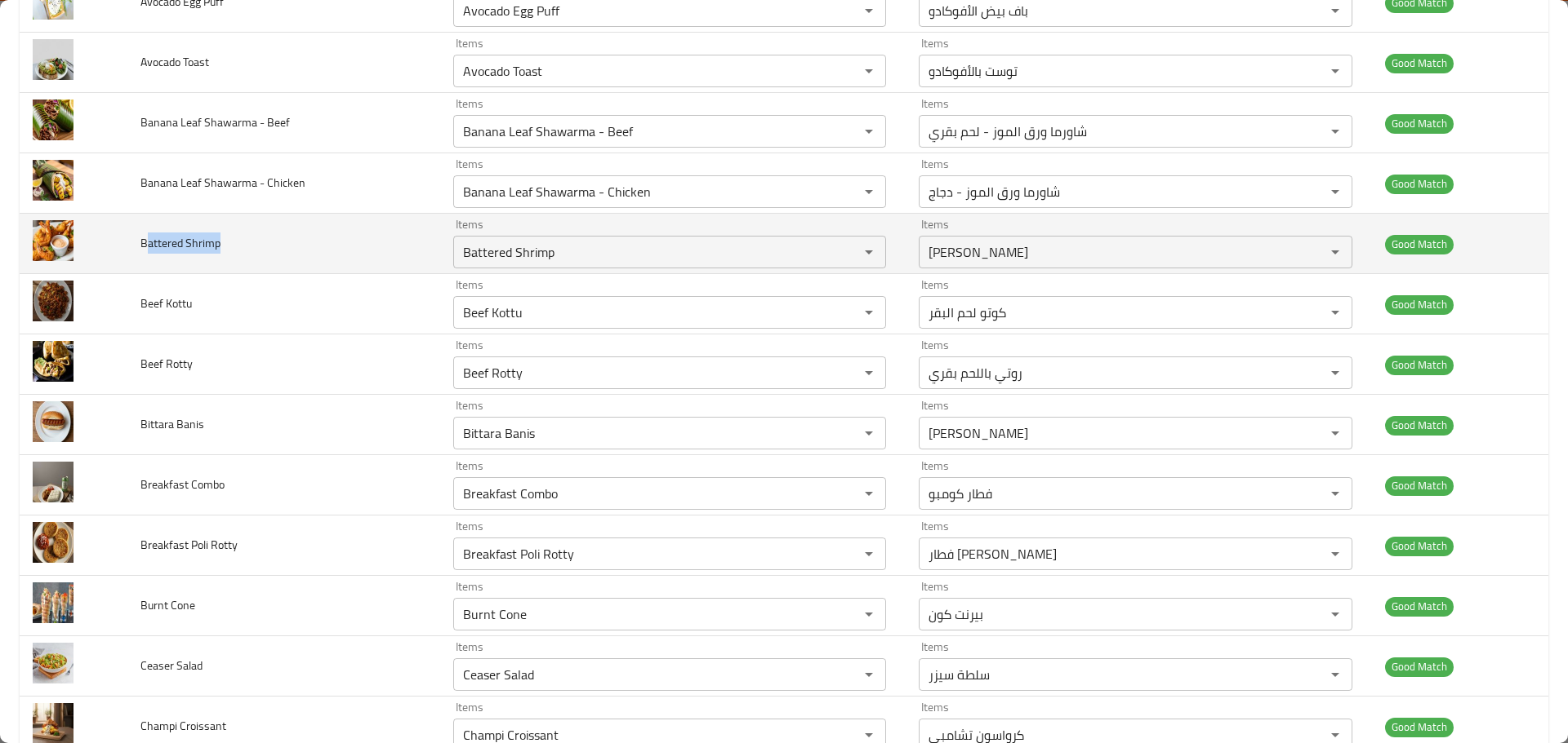
scroll to position [490, 0]
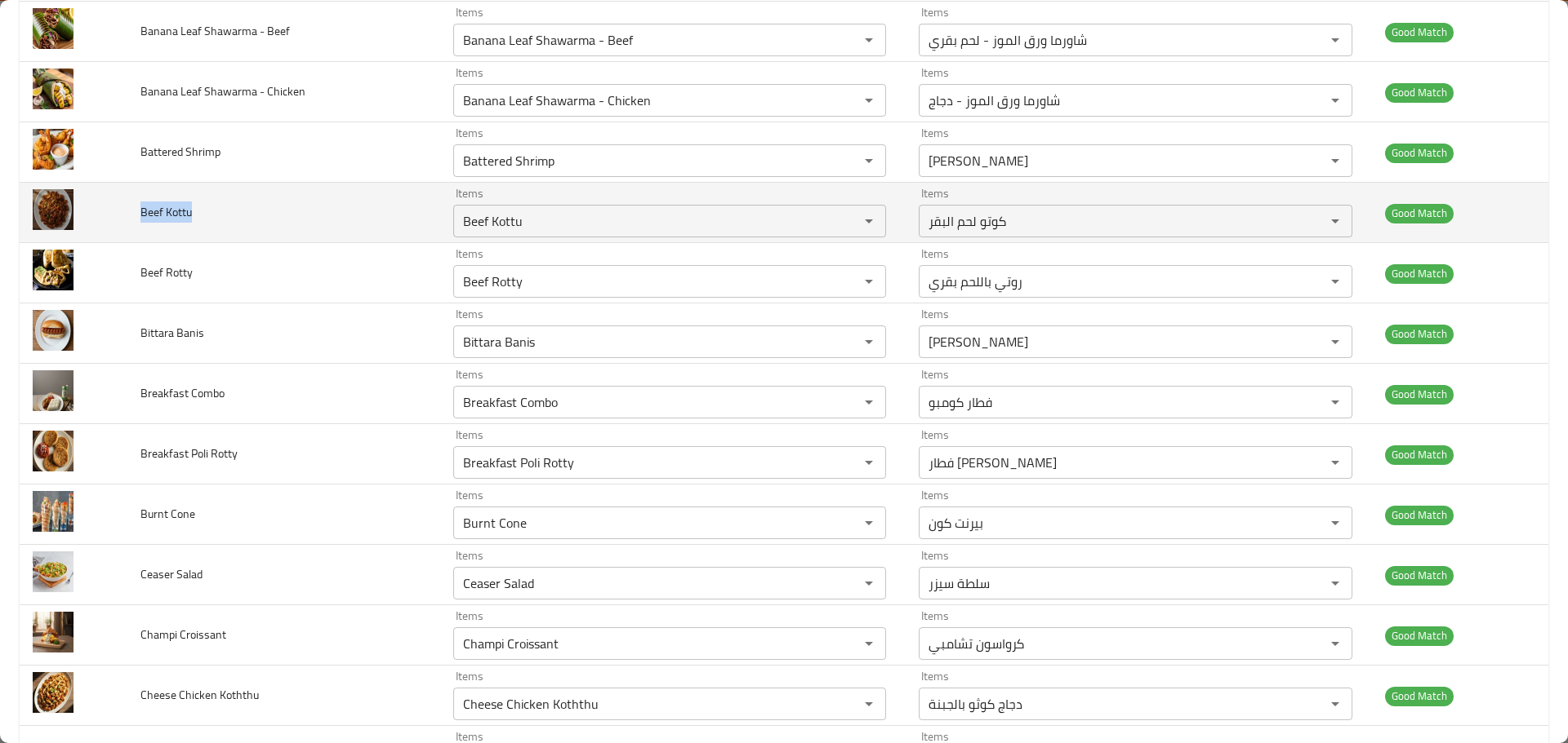
drag, startPoint x: 214, startPoint y: 207, endPoint x: 135, endPoint y: 205, distance: 79.0
click at [135, 205] on td "Beef Kottu" at bounding box center [283, 213] width 313 height 60
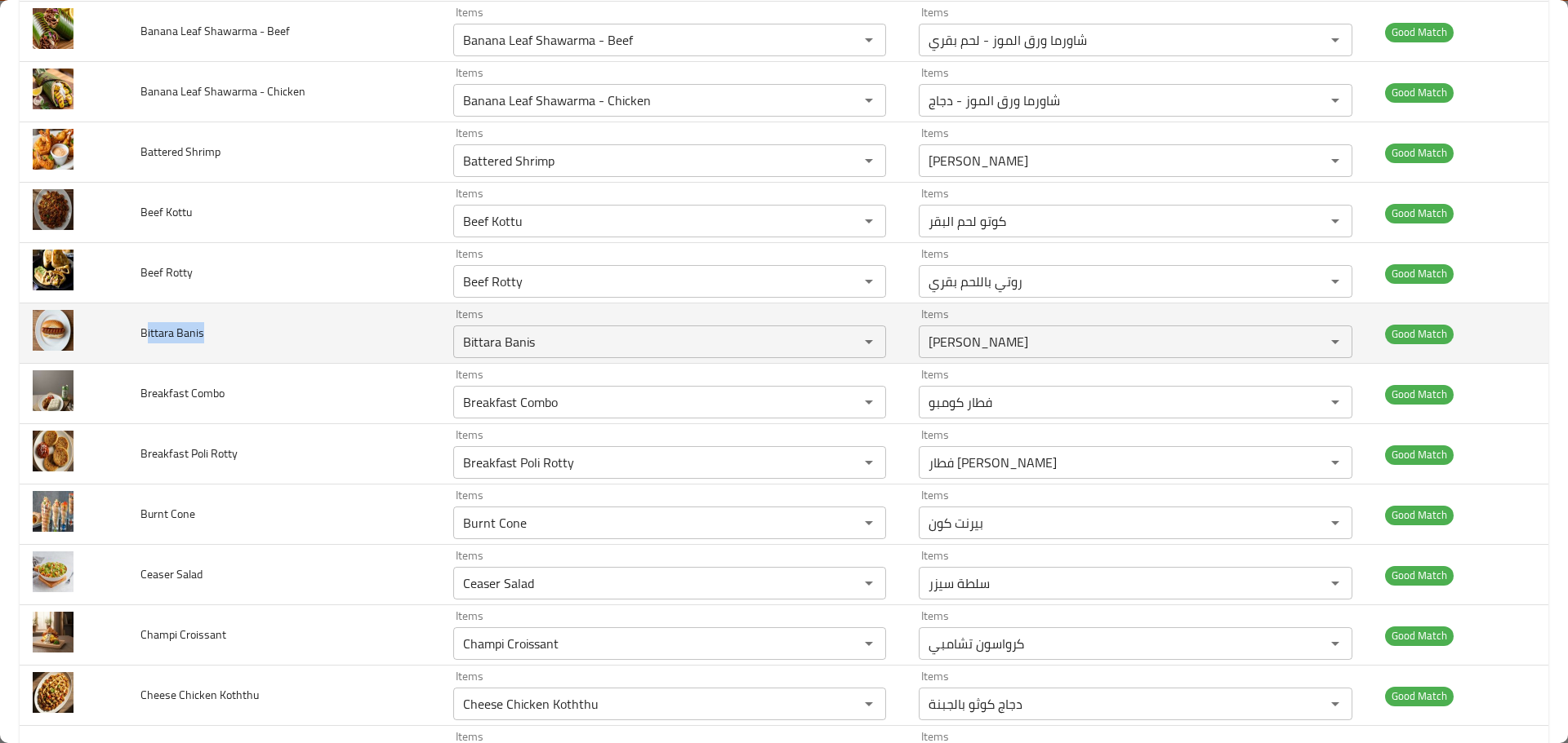
drag, startPoint x: 203, startPoint y: 322, endPoint x: 144, endPoint y: 327, distance: 59.2
click at [144, 327] on td "Bittara Banis" at bounding box center [283, 334] width 313 height 60
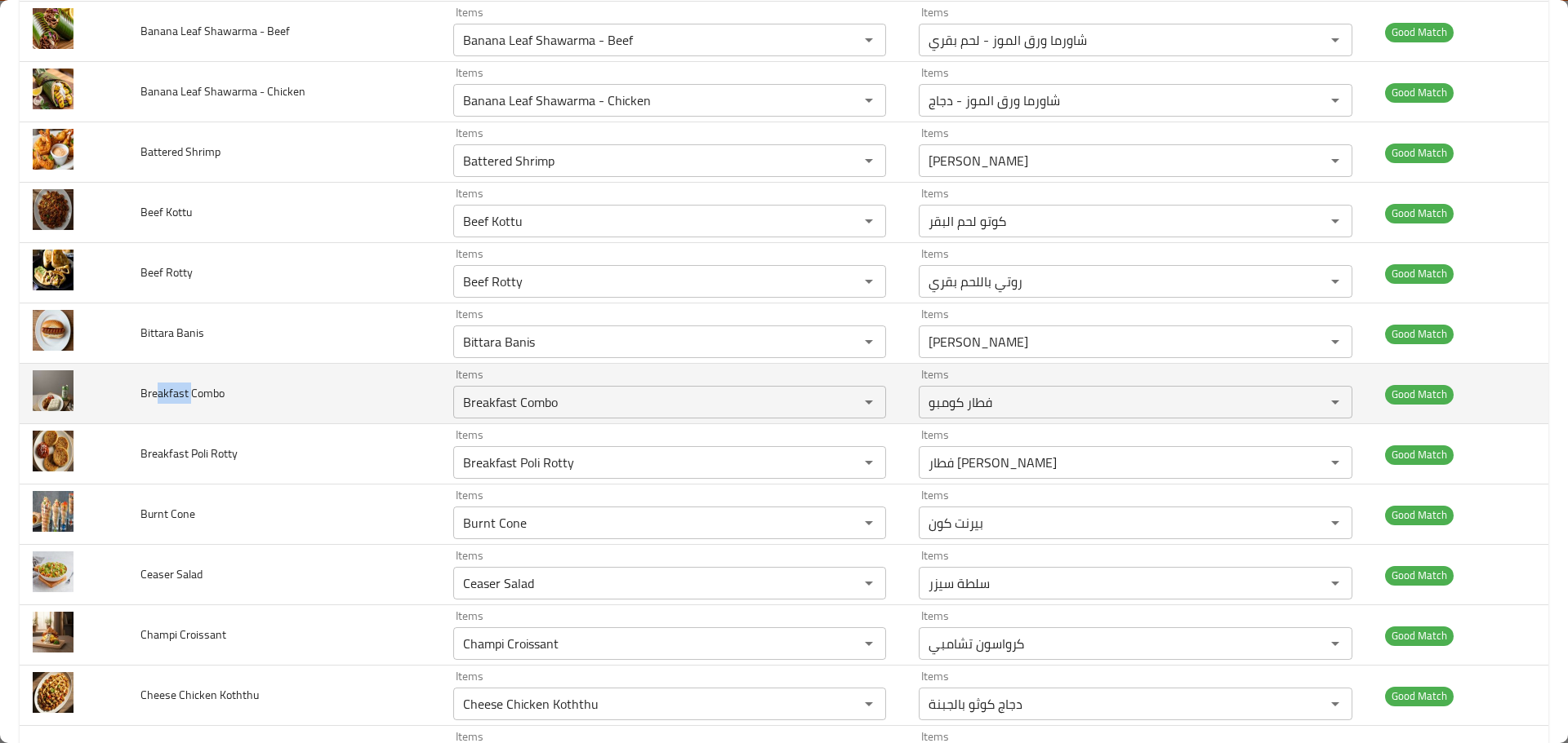
drag, startPoint x: 151, startPoint y: 394, endPoint x: 189, endPoint y: 394, distance: 38.0
click at [189, 394] on span "Breakfast Combo" at bounding box center [182, 393] width 84 height 22
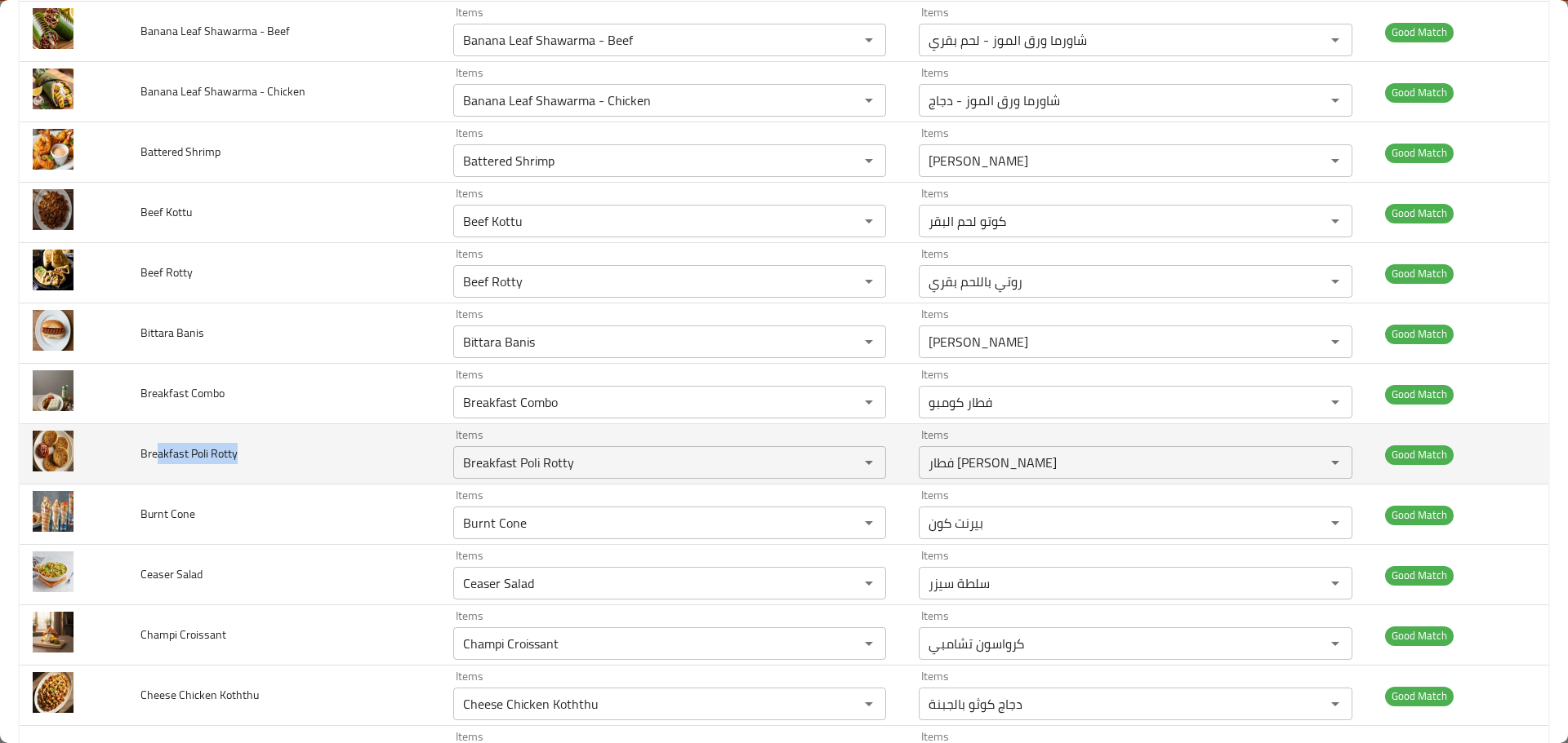
drag, startPoint x: 157, startPoint y: 459, endPoint x: 244, endPoint y: 460, distance: 87.0
click at [244, 460] on td "Breakfast Poli Rotty" at bounding box center [283, 454] width 313 height 60
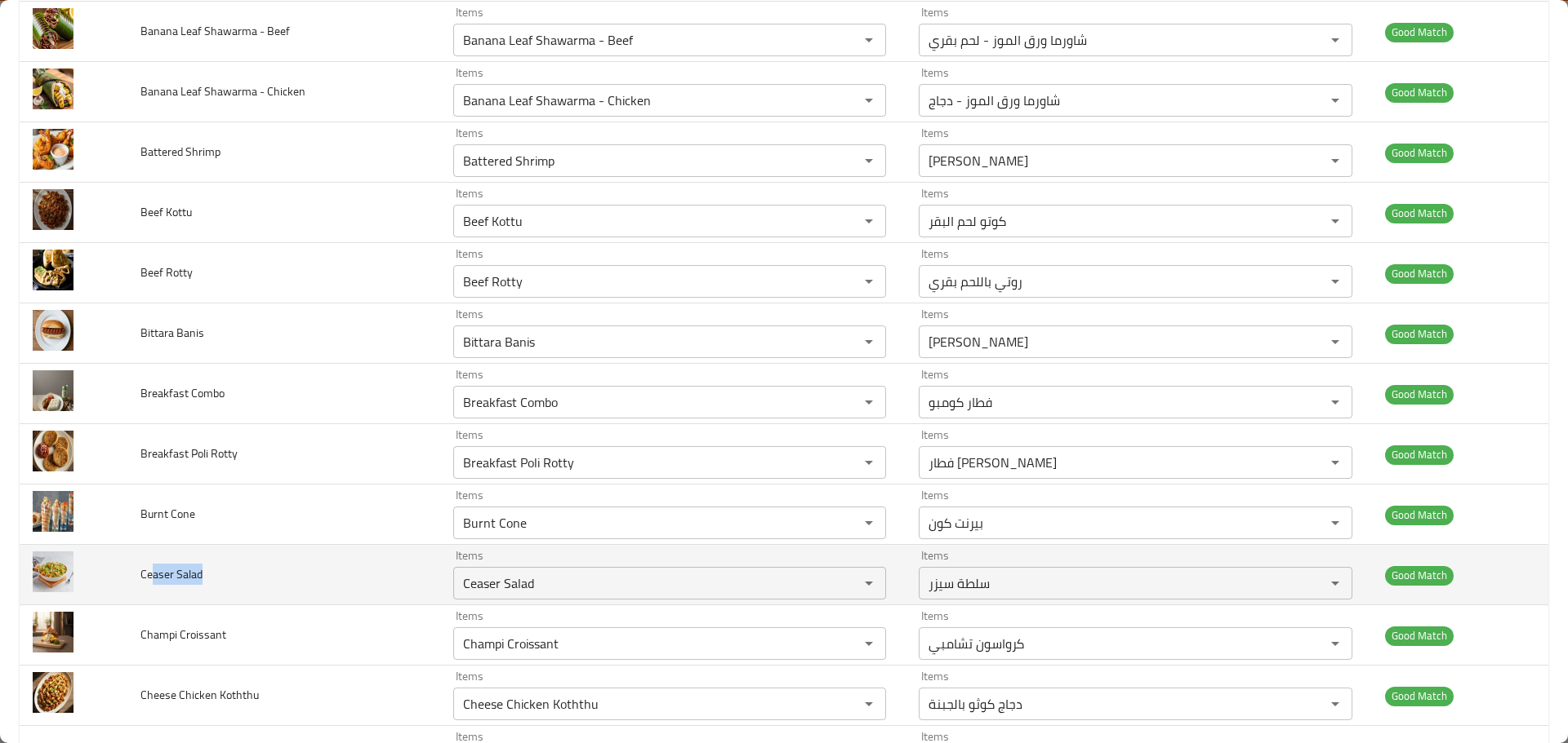
drag, startPoint x: 151, startPoint y: 571, endPoint x: 202, endPoint y: 564, distance: 51.5
click at [202, 564] on td "Ceaser Salad" at bounding box center [283, 575] width 313 height 60
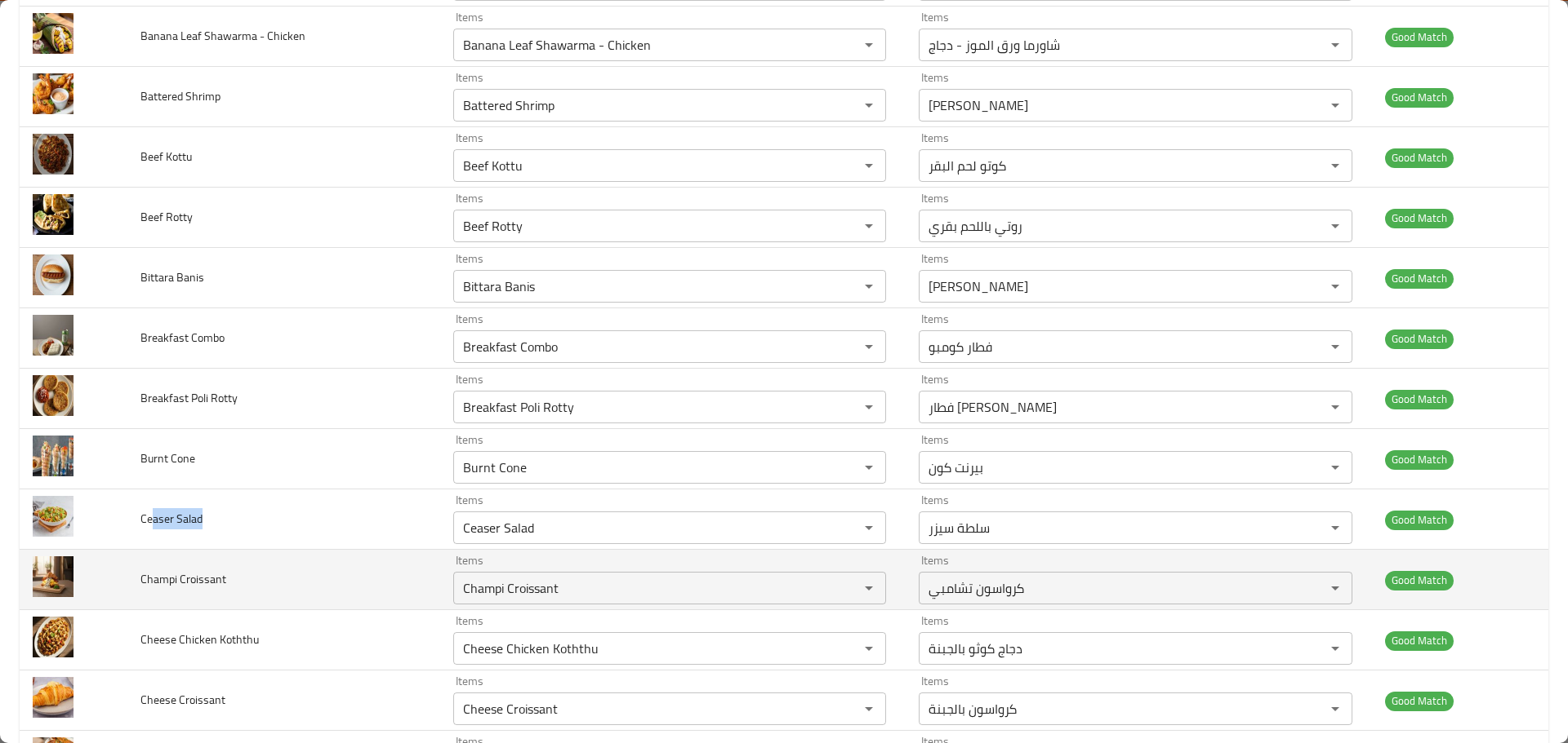
scroll to position [571, 0]
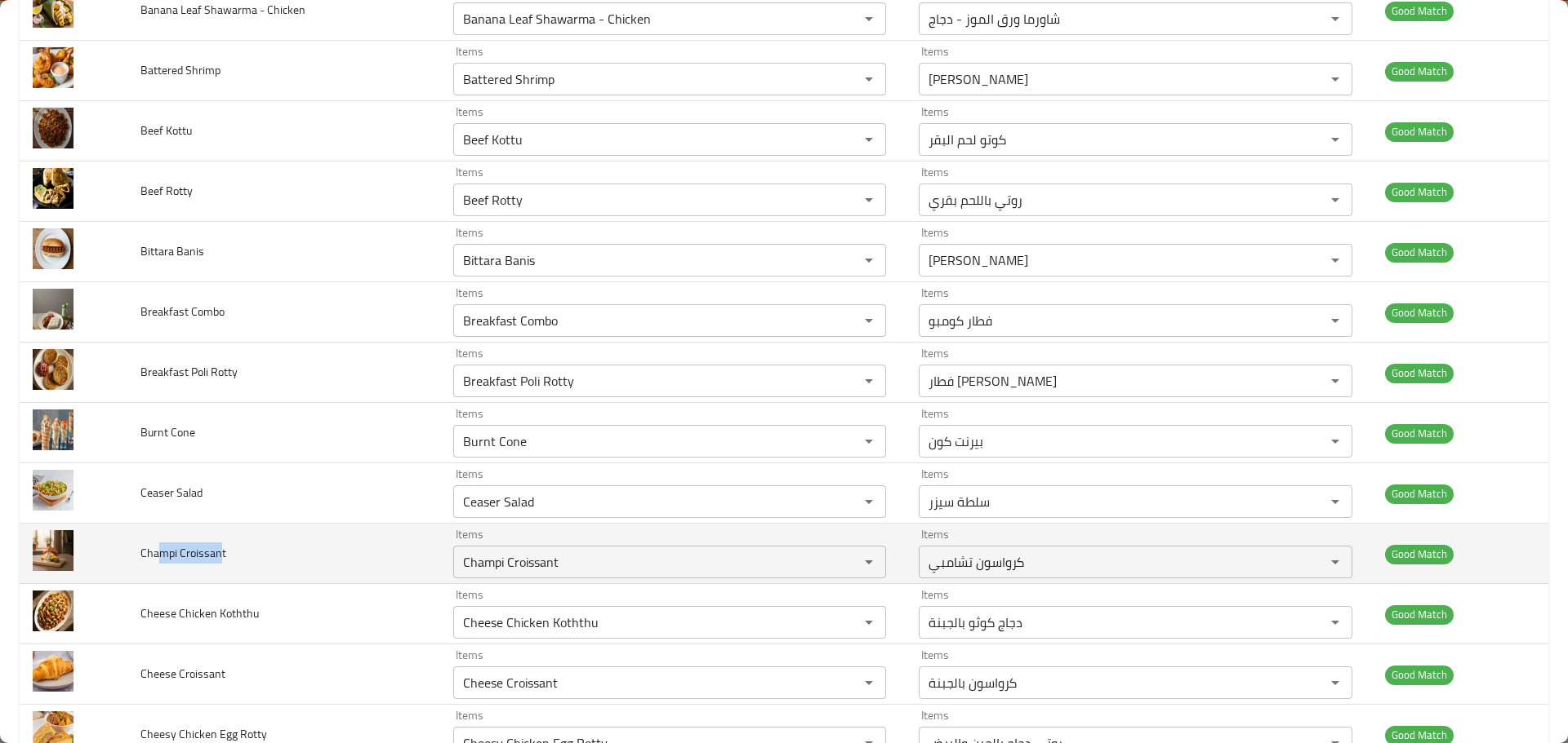
drag, startPoint x: 156, startPoint y: 552, endPoint x: 219, endPoint y: 553, distance: 63.0
click at [219, 553] on span "Champi Croissant" at bounding box center [183, 554] width 86 height 22
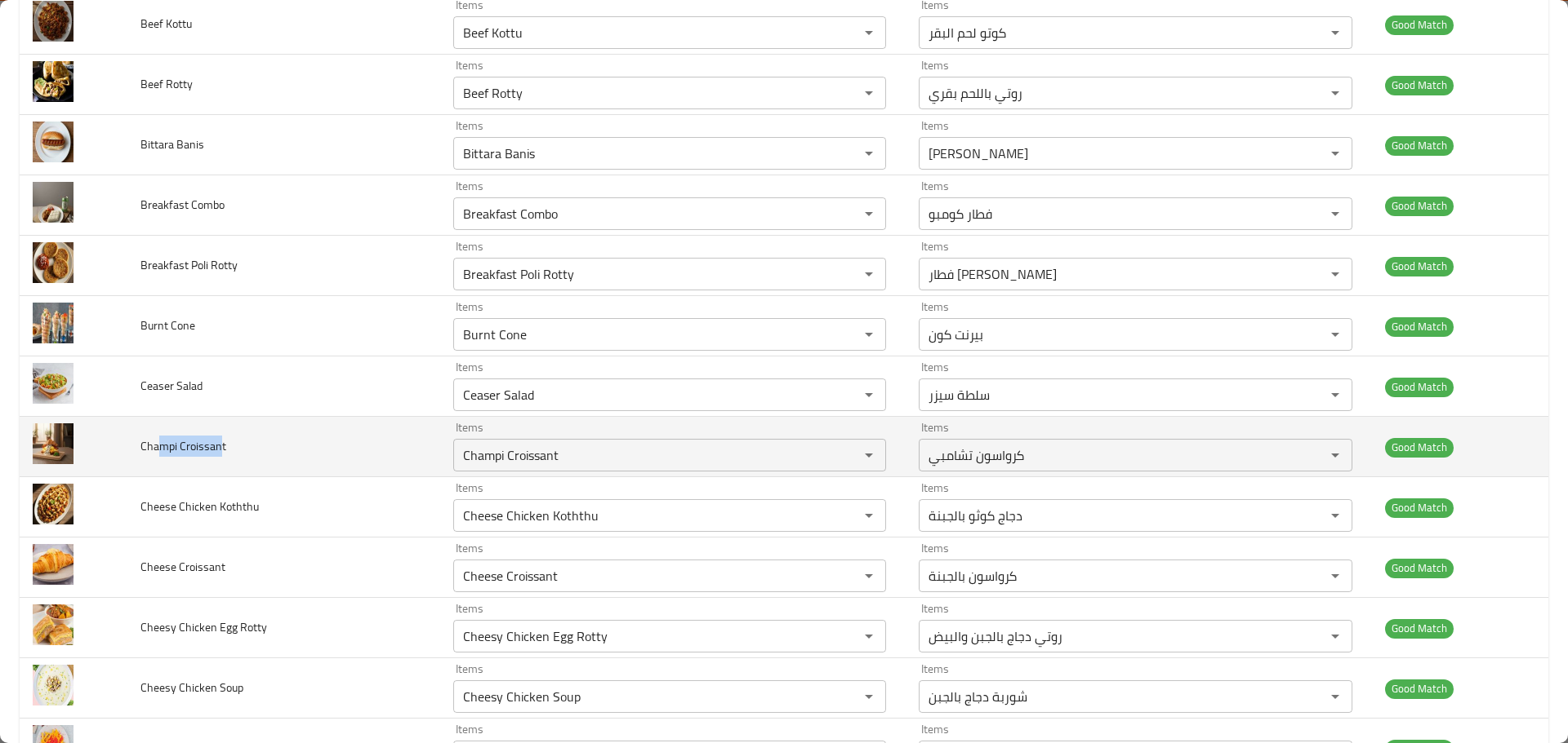
scroll to position [653, 0]
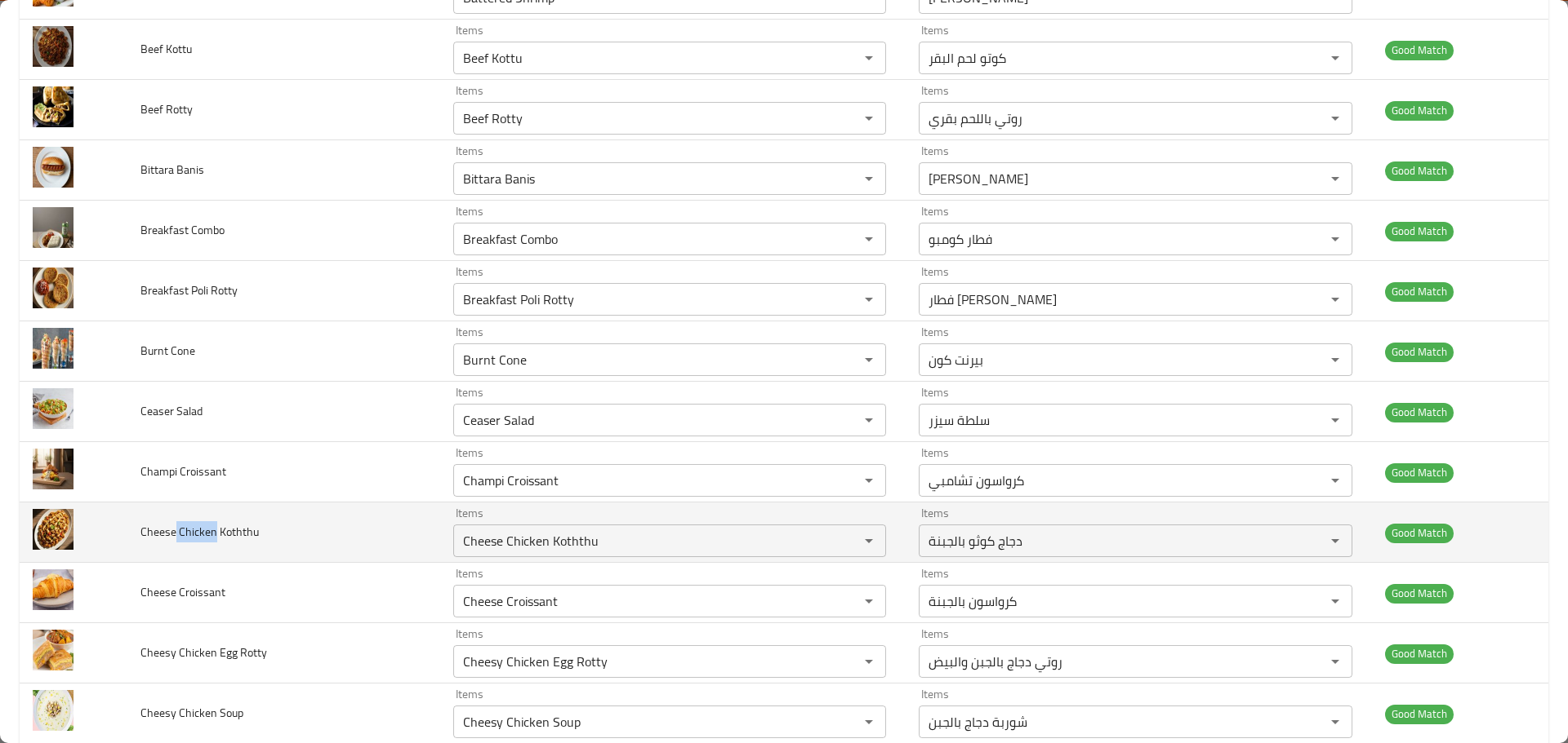
drag, startPoint x: 176, startPoint y: 536, endPoint x: 213, endPoint y: 536, distance: 37.0
click at [213, 536] on span "Cheese Chicken Koththu" at bounding box center [199, 532] width 118 height 22
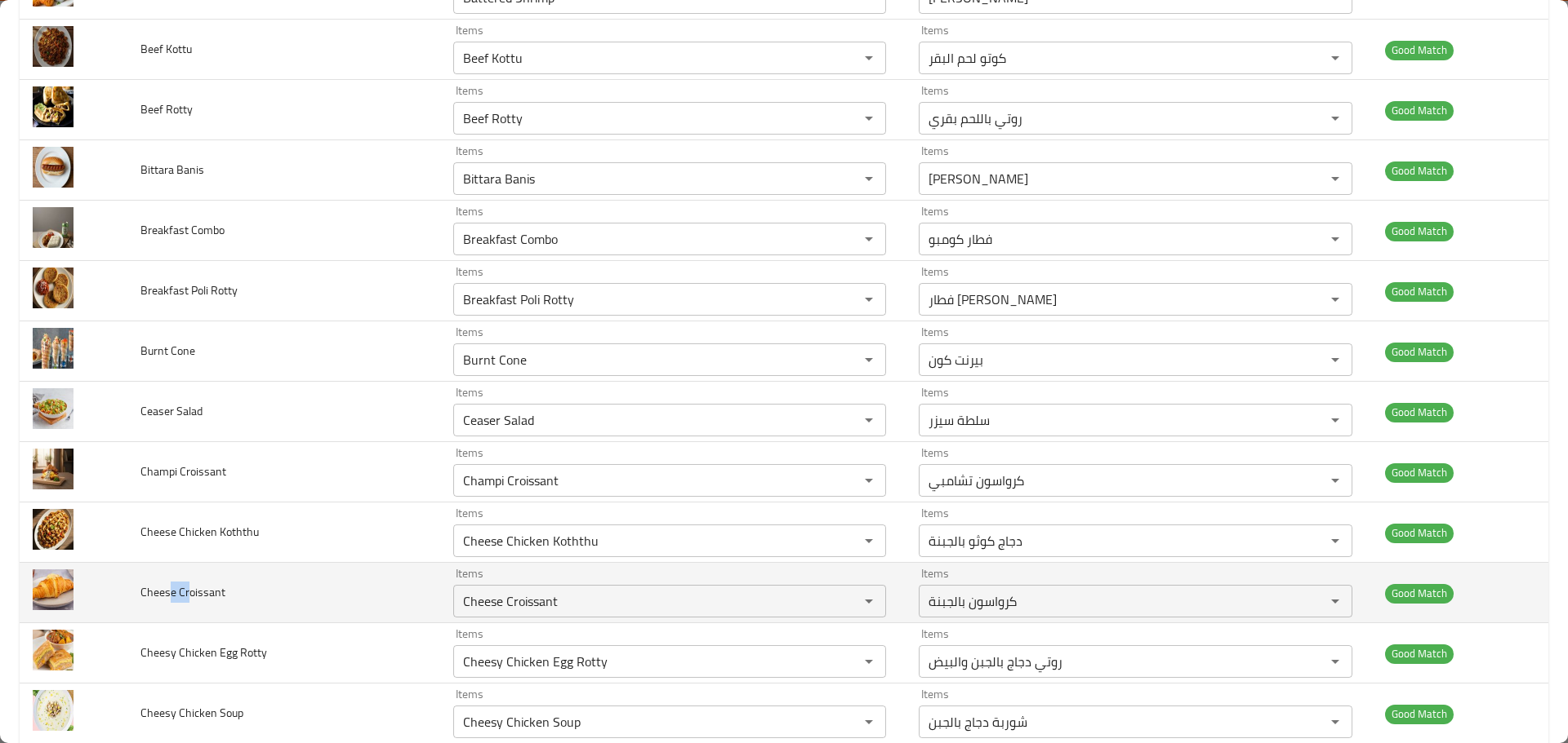
drag, startPoint x: 168, startPoint y: 587, endPoint x: 191, endPoint y: 588, distance: 23.0
click at [191, 588] on span "Cheese Croissant" at bounding box center [183, 592] width 85 height 22
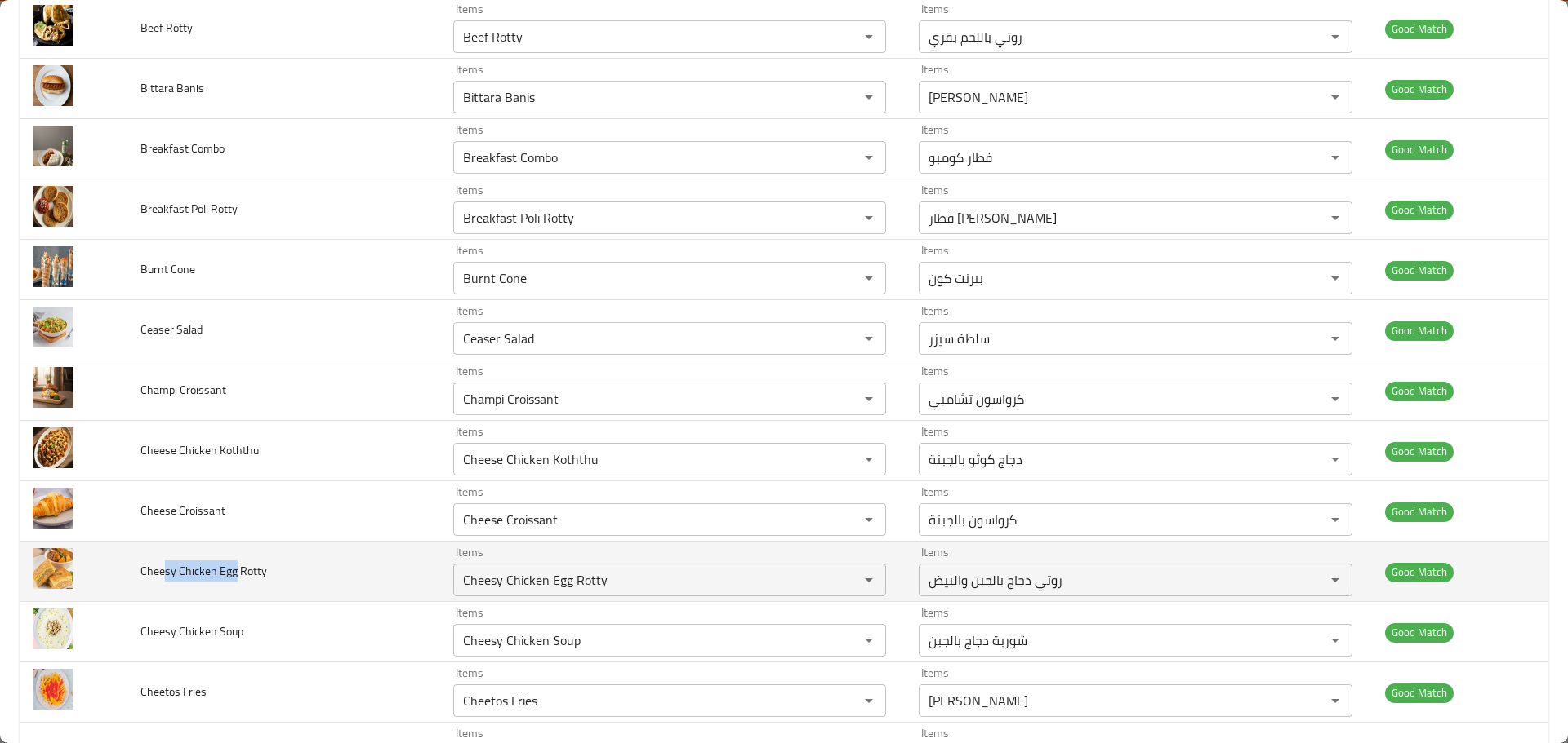
drag, startPoint x: 161, startPoint y: 568, endPoint x: 235, endPoint y: 576, distance: 74.4
click at [235, 576] on span "Cheesy Chicken Egg Rotty" at bounding box center [204, 572] width 126 height 22
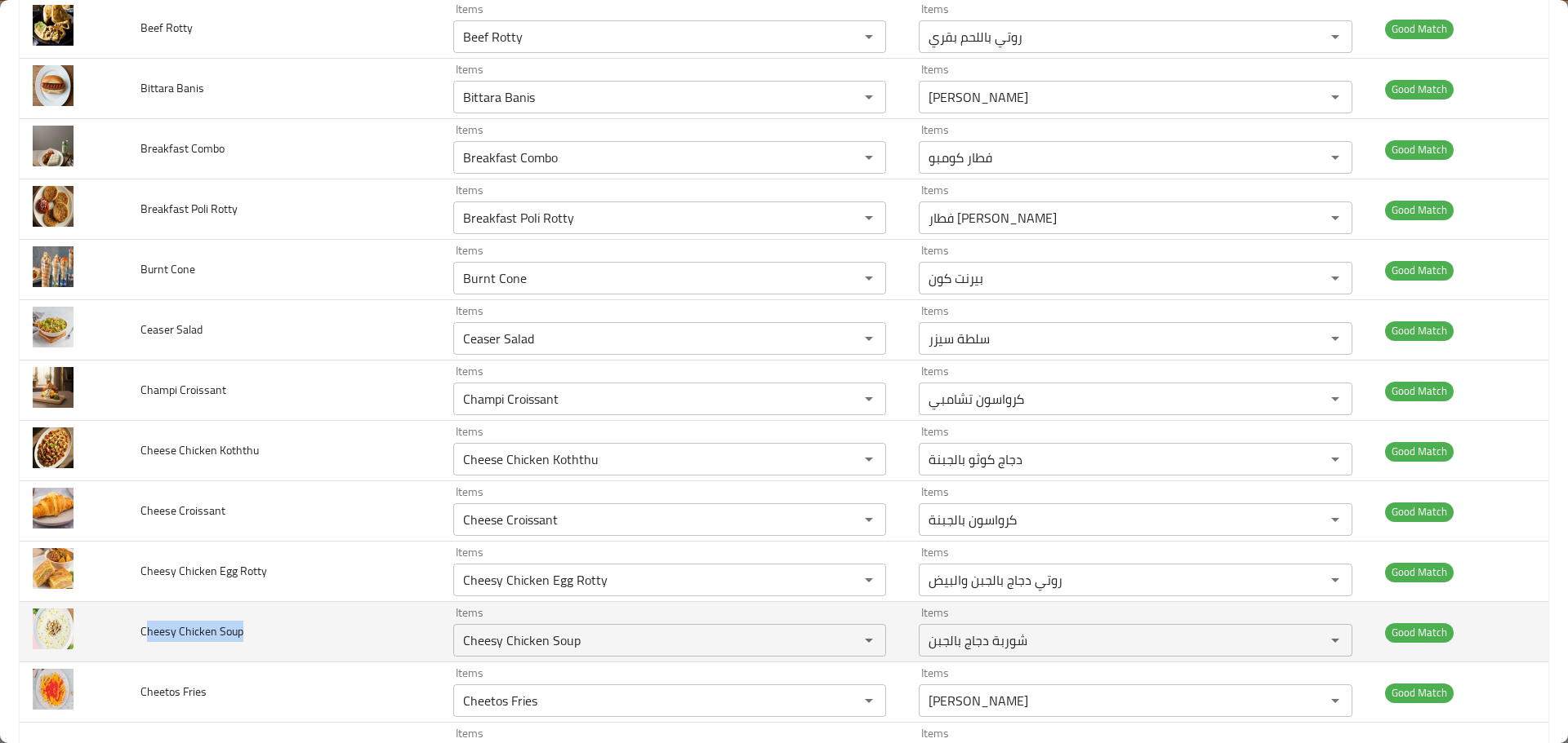
drag, startPoint x: 227, startPoint y: 626, endPoint x: 264, endPoint y: 626, distance: 37.0
click at [264, 626] on td "Cheesy Chicken Soup" at bounding box center [283, 632] width 313 height 60
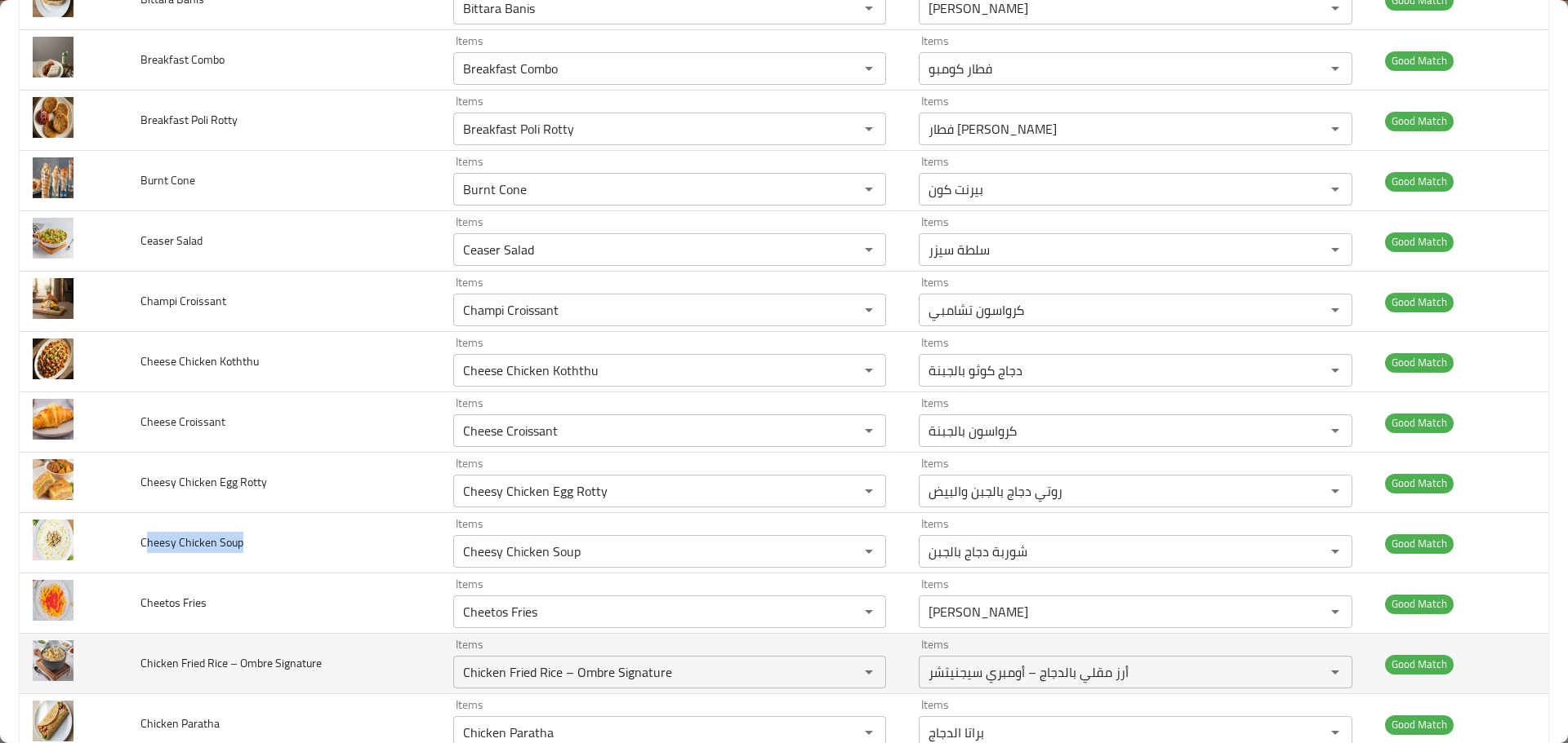
scroll to position [979, 0]
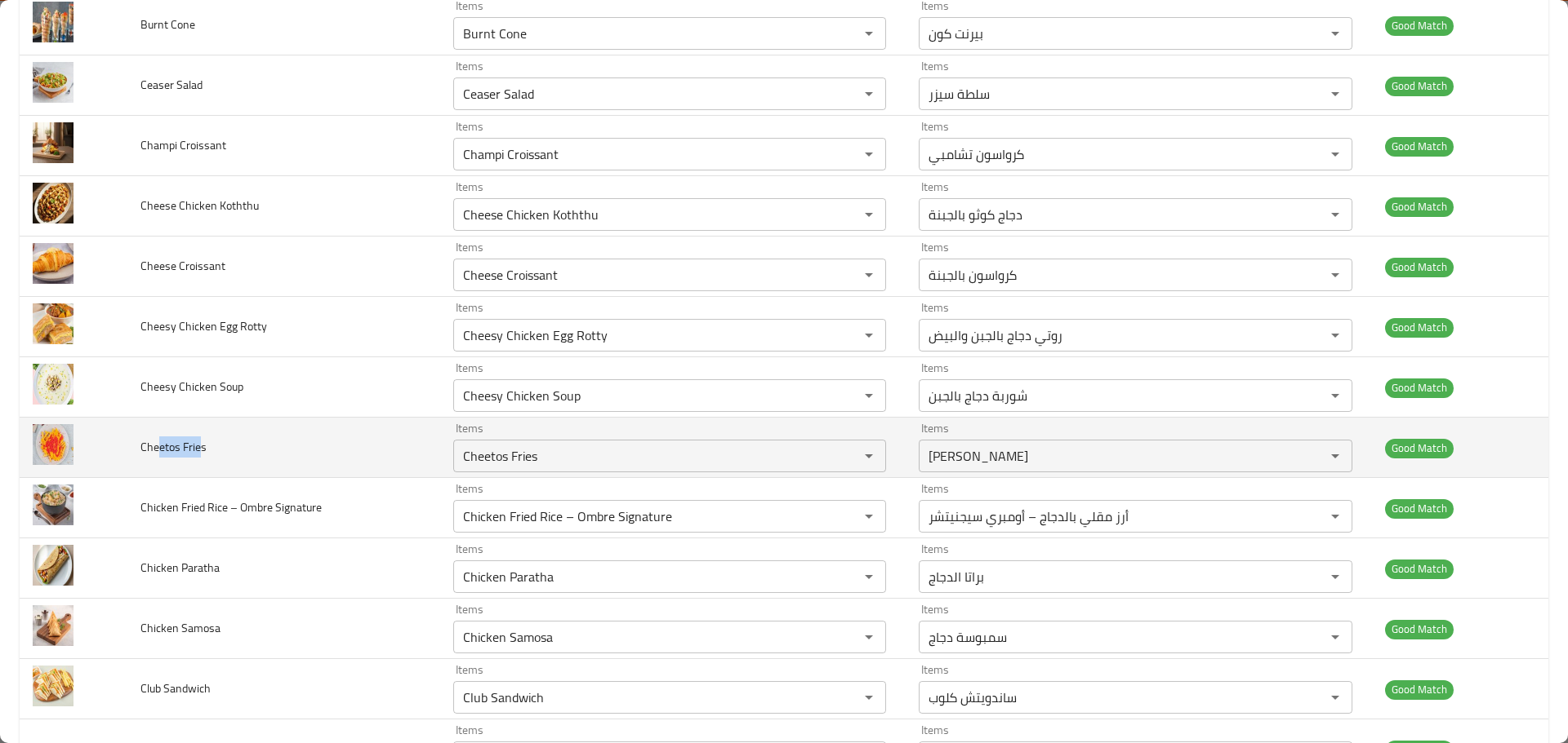
drag, startPoint x: 156, startPoint y: 450, endPoint x: 201, endPoint y: 451, distance: 45.0
click at [201, 451] on span "Cheetos Fries" at bounding box center [173, 447] width 66 height 22
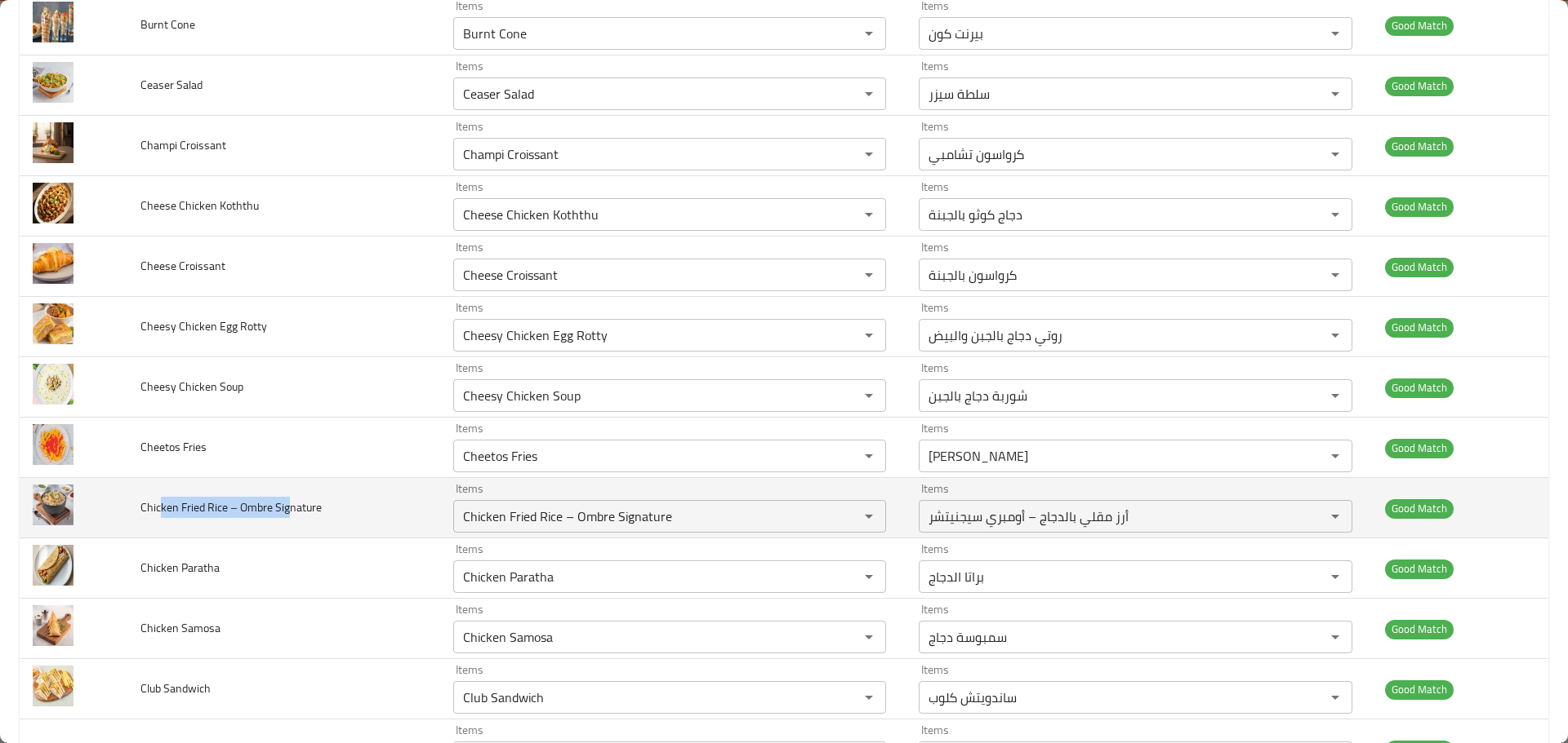
drag, startPoint x: 158, startPoint y: 512, endPoint x: 286, endPoint y: 509, distance: 128.0
click at [286, 509] on span "Chicken Fried Rice – Ombre Signature" at bounding box center [231, 508] width 181 height 22
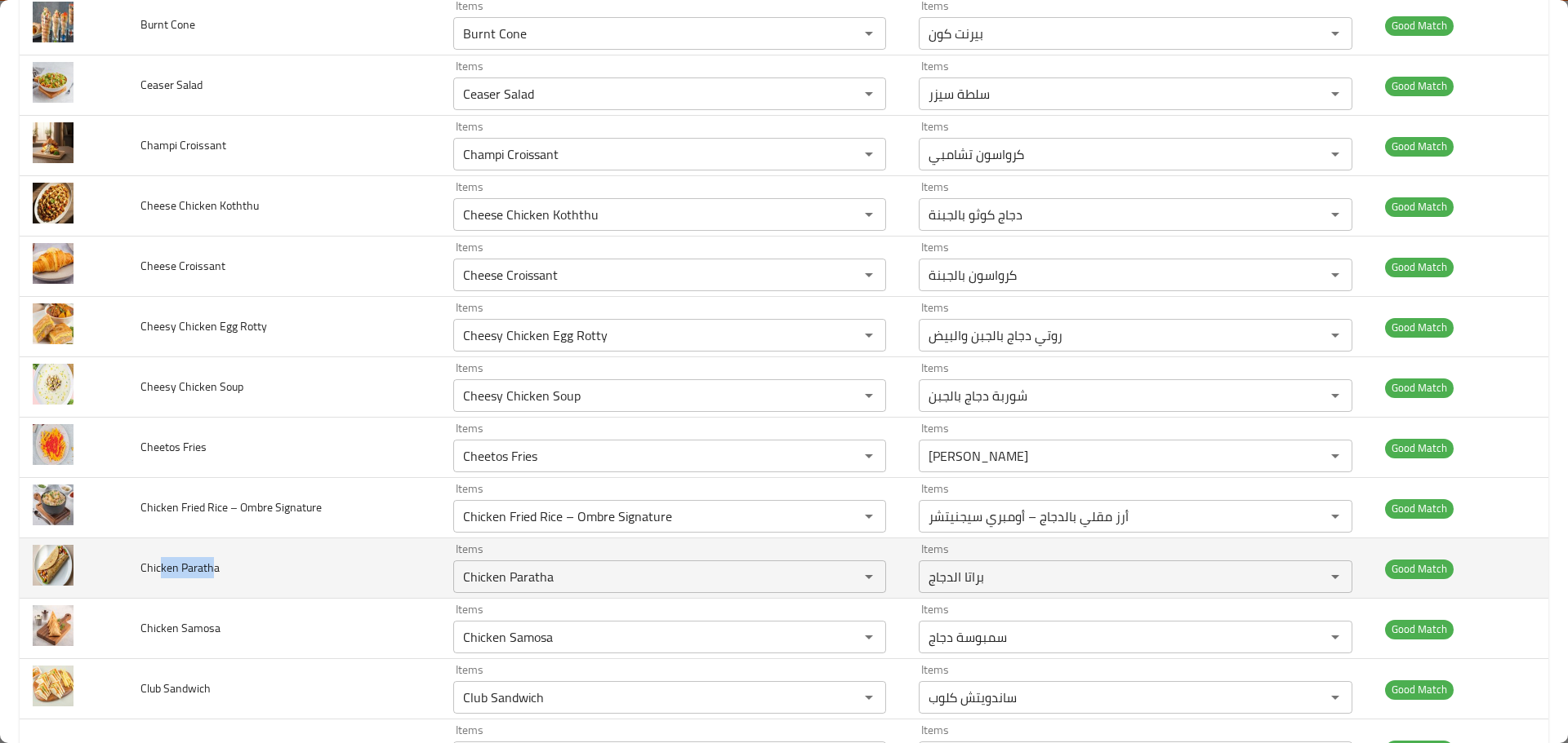
drag, startPoint x: 159, startPoint y: 571, endPoint x: 212, endPoint y: 563, distance: 53.6
click at [212, 563] on span "Chicken Paratha" at bounding box center [180, 568] width 79 height 22
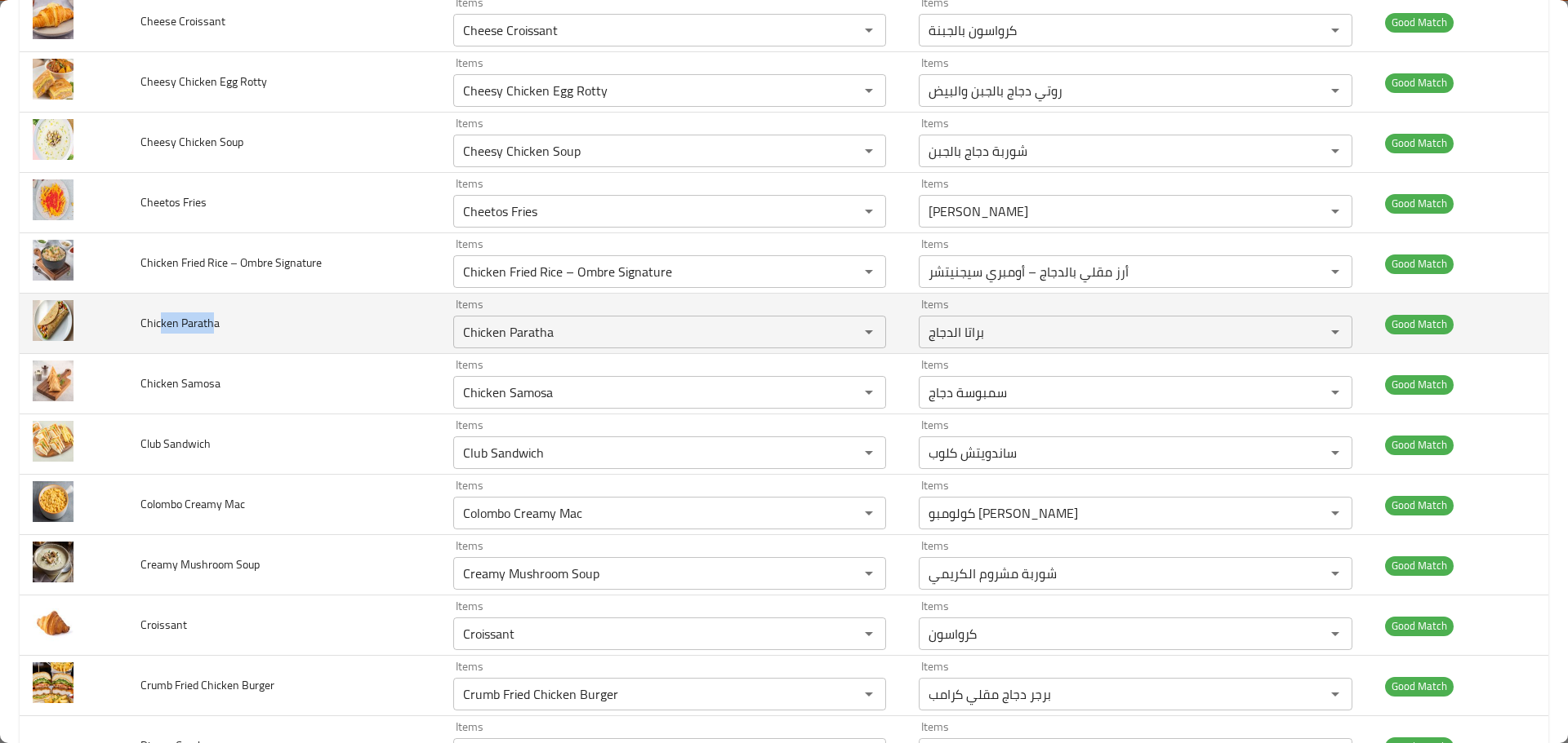
scroll to position [1306, 0]
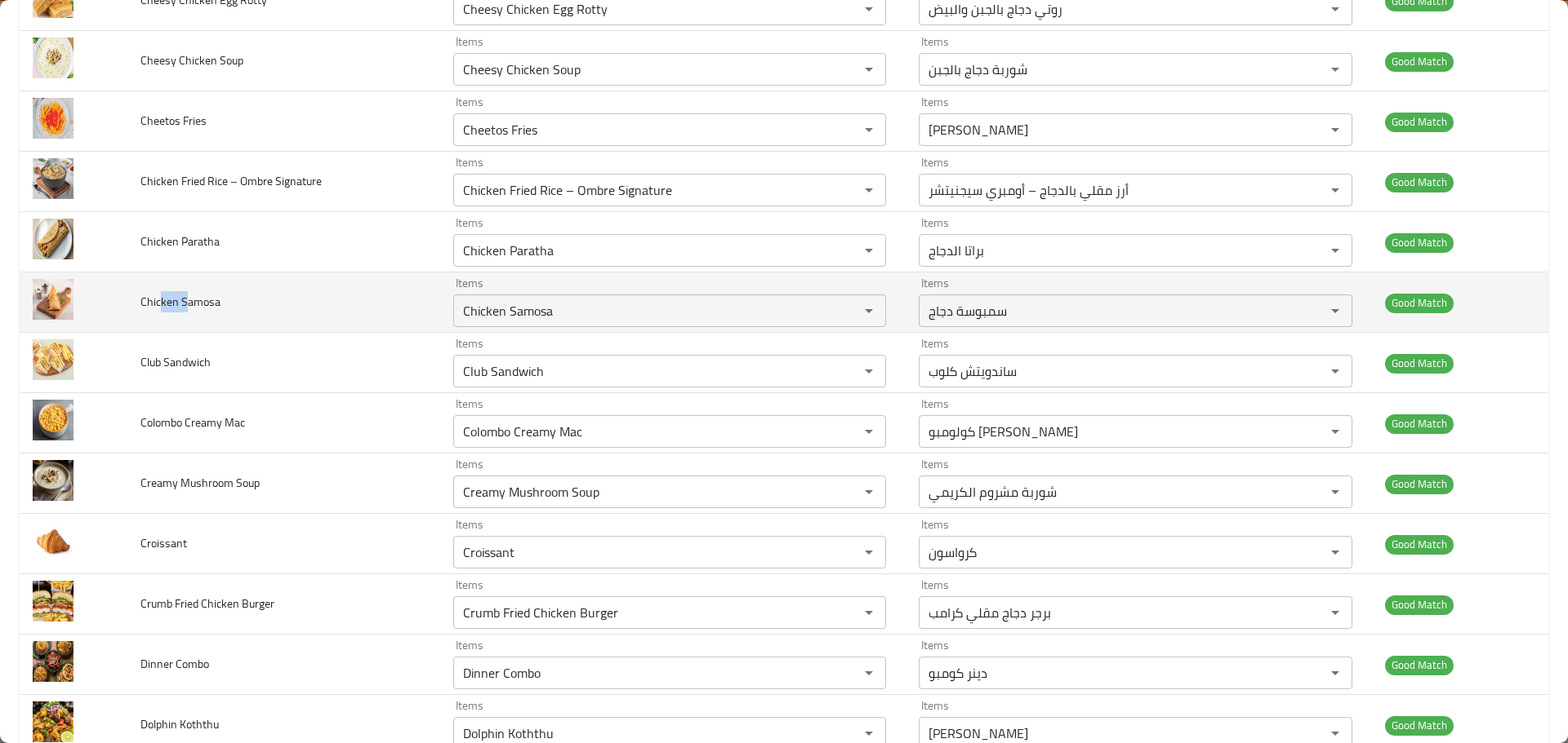
drag, startPoint x: 161, startPoint y: 300, endPoint x: 186, endPoint y: 301, distance: 25.0
click at [186, 301] on span "Chicken Samosa" at bounding box center [180, 302] width 80 height 22
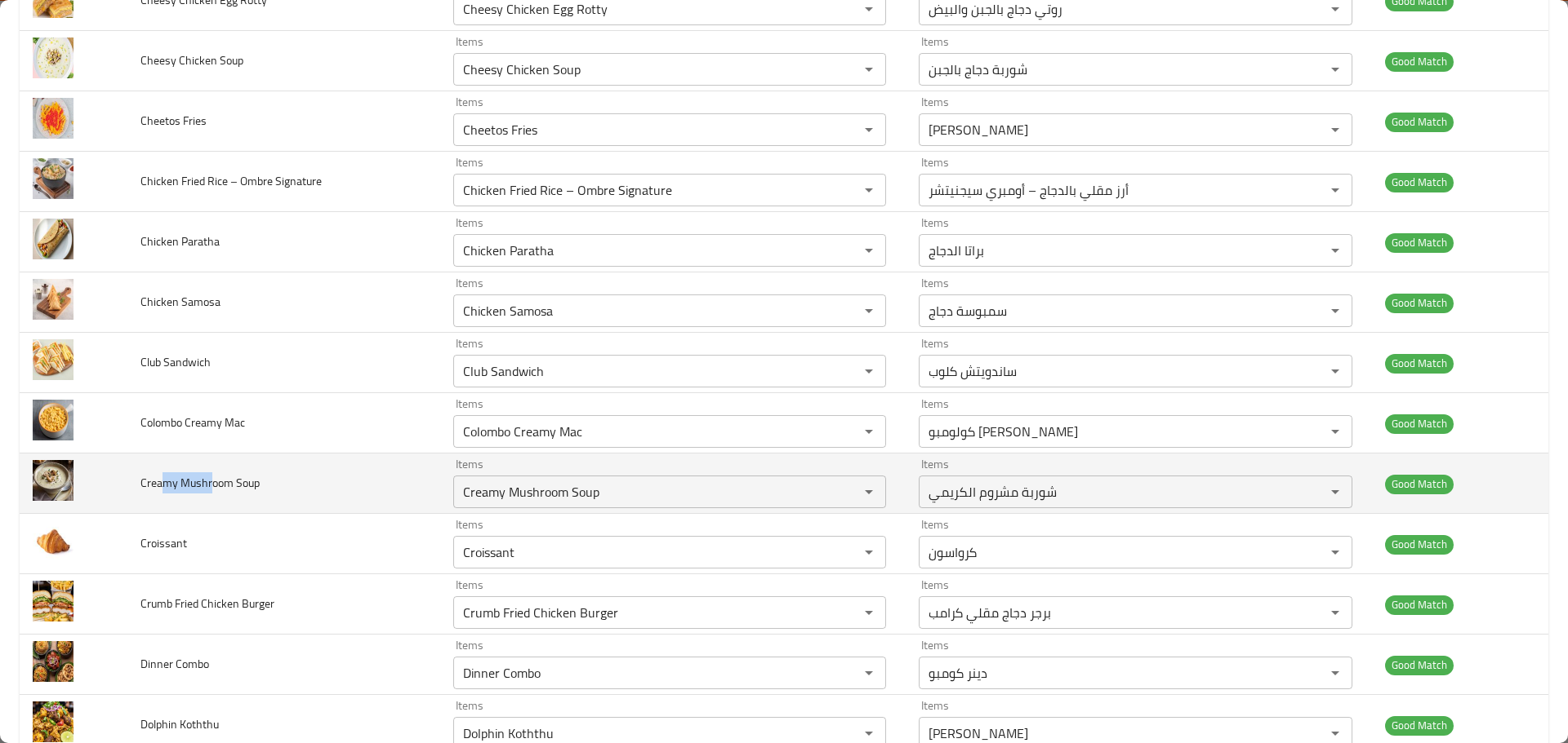
drag, startPoint x: 160, startPoint y: 478, endPoint x: 210, endPoint y: 477, distance: 50.0
click at [210, 477] on span "Creamy Mushroom Soup" at bounding box center [200, 483] width 119 height 22
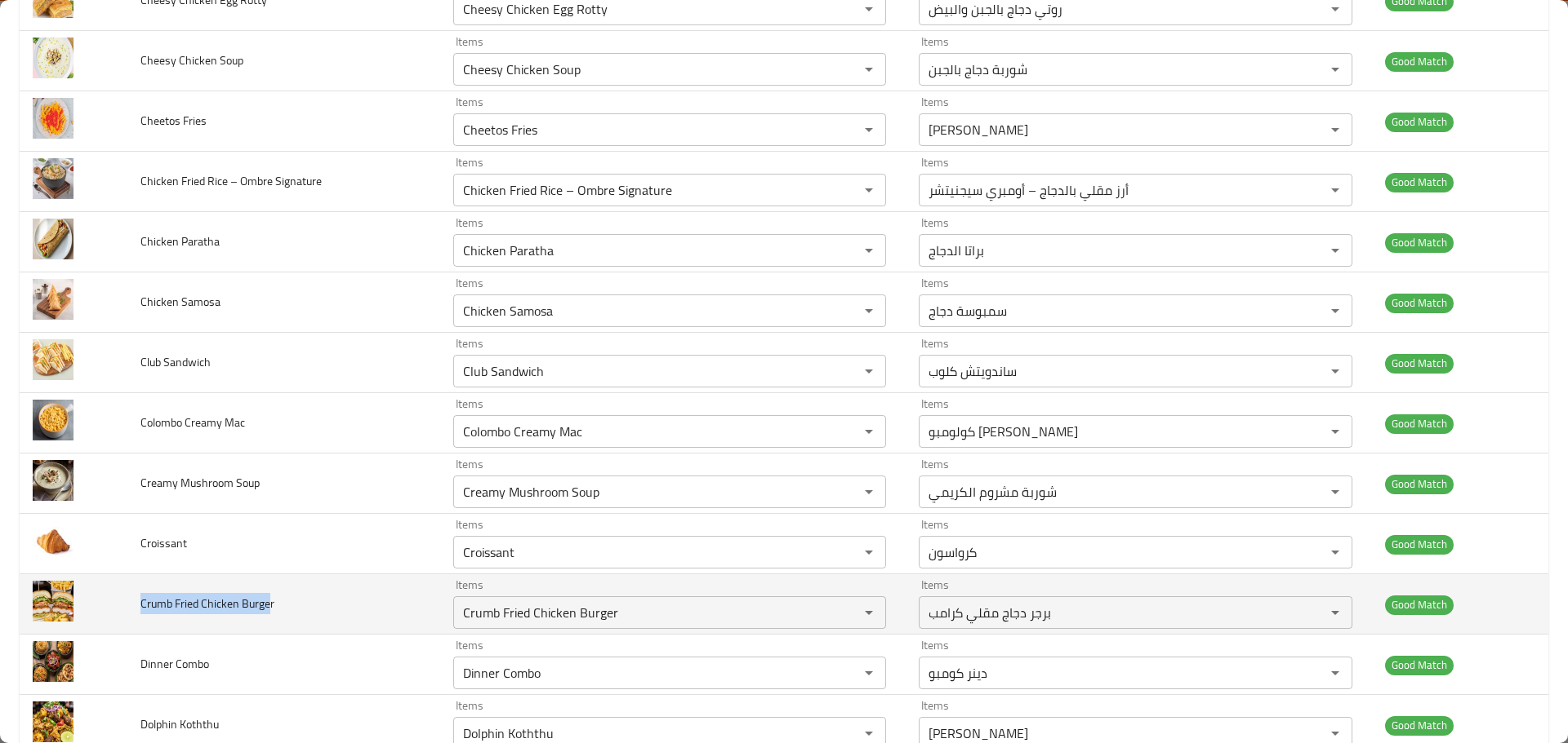
drag, startPoint x: 134, startPoint y: 597, endPoint x: 269, endPoint y: 593, distance: 135.1
click at [269, 593] on td "Crumb Fried Chicken Burger" at bounding box center [283, 604] width 313 height 60
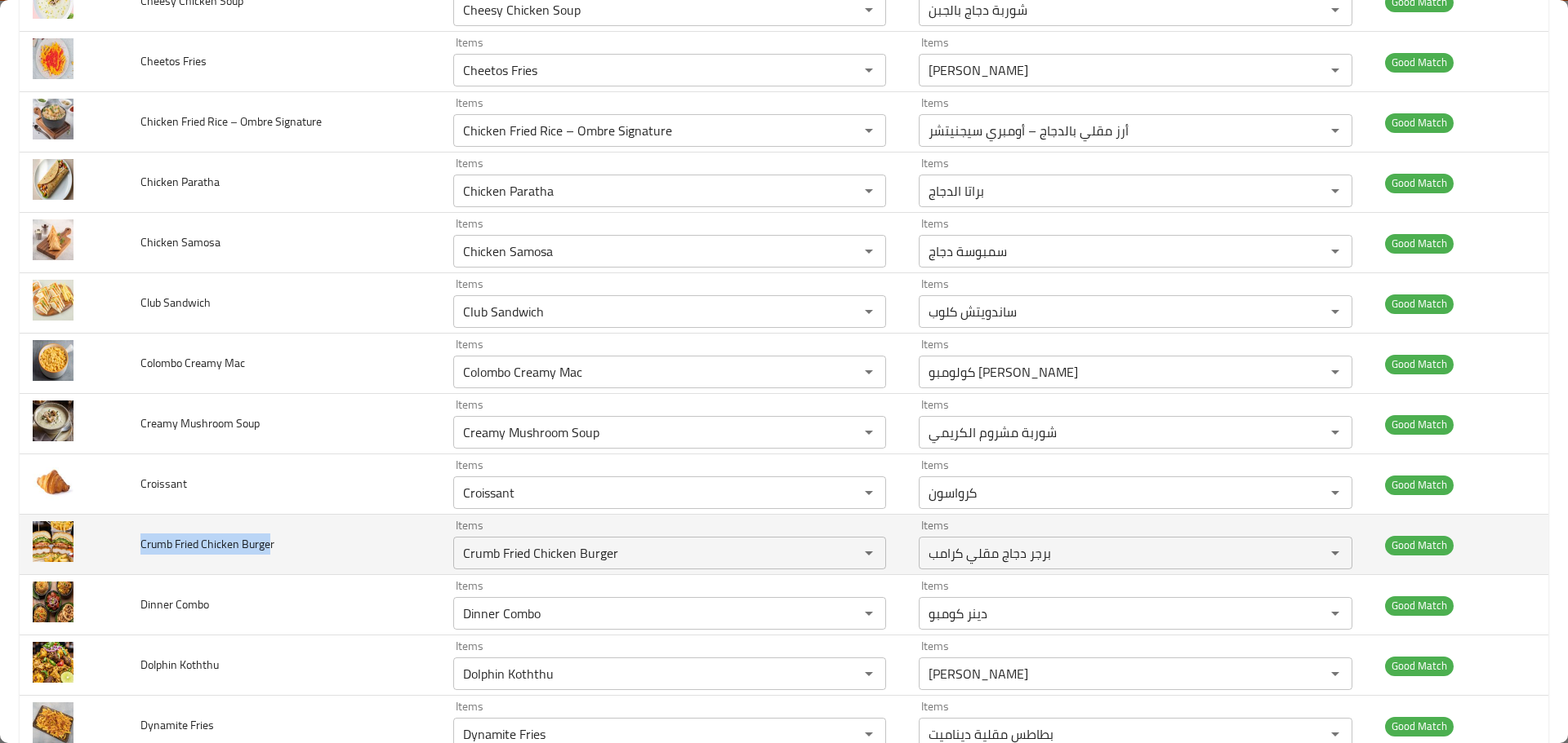
scroll to position [1387, 0]
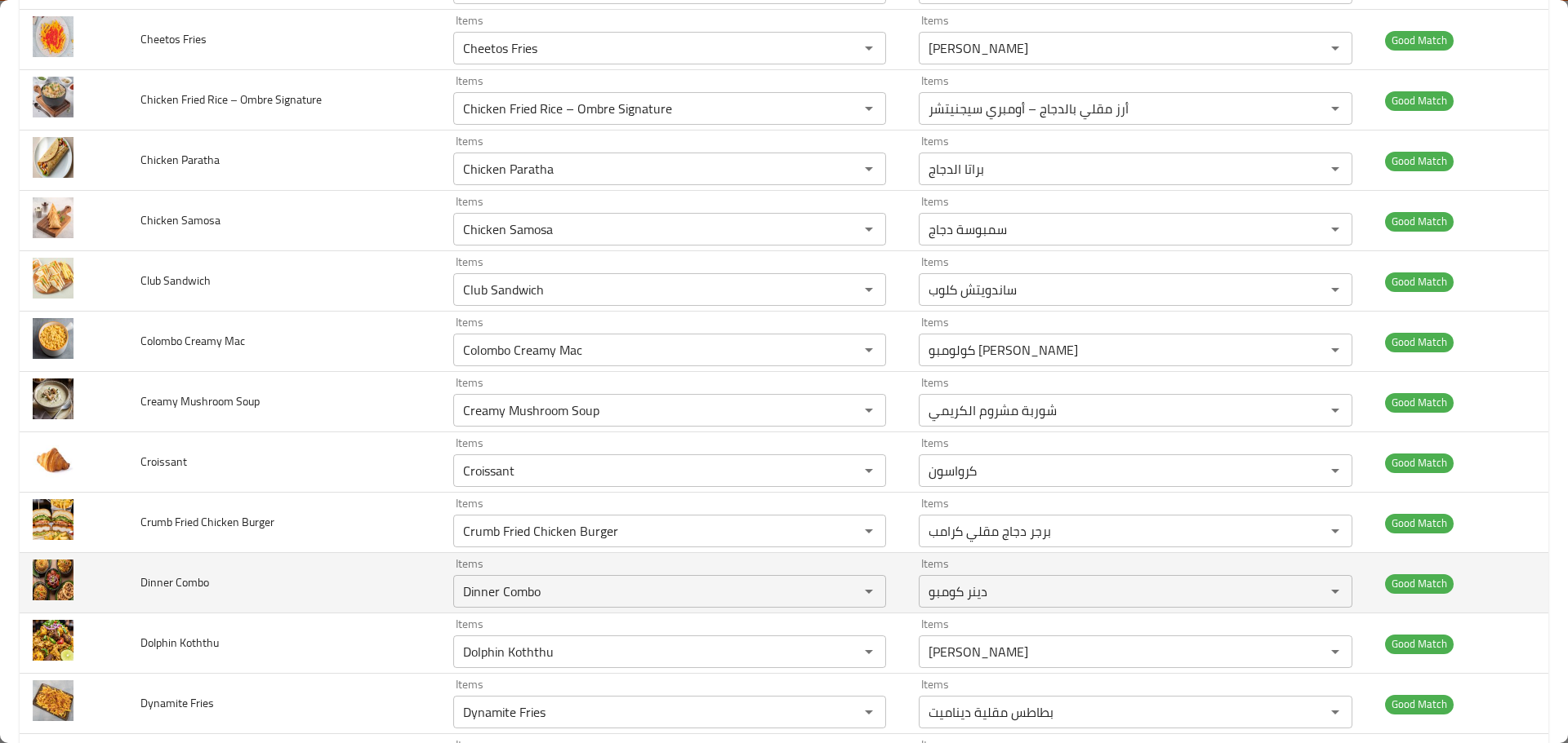
click at [193, 582] on span "Dinner Combo" at bounding box center [175, 582] width 69 height 22
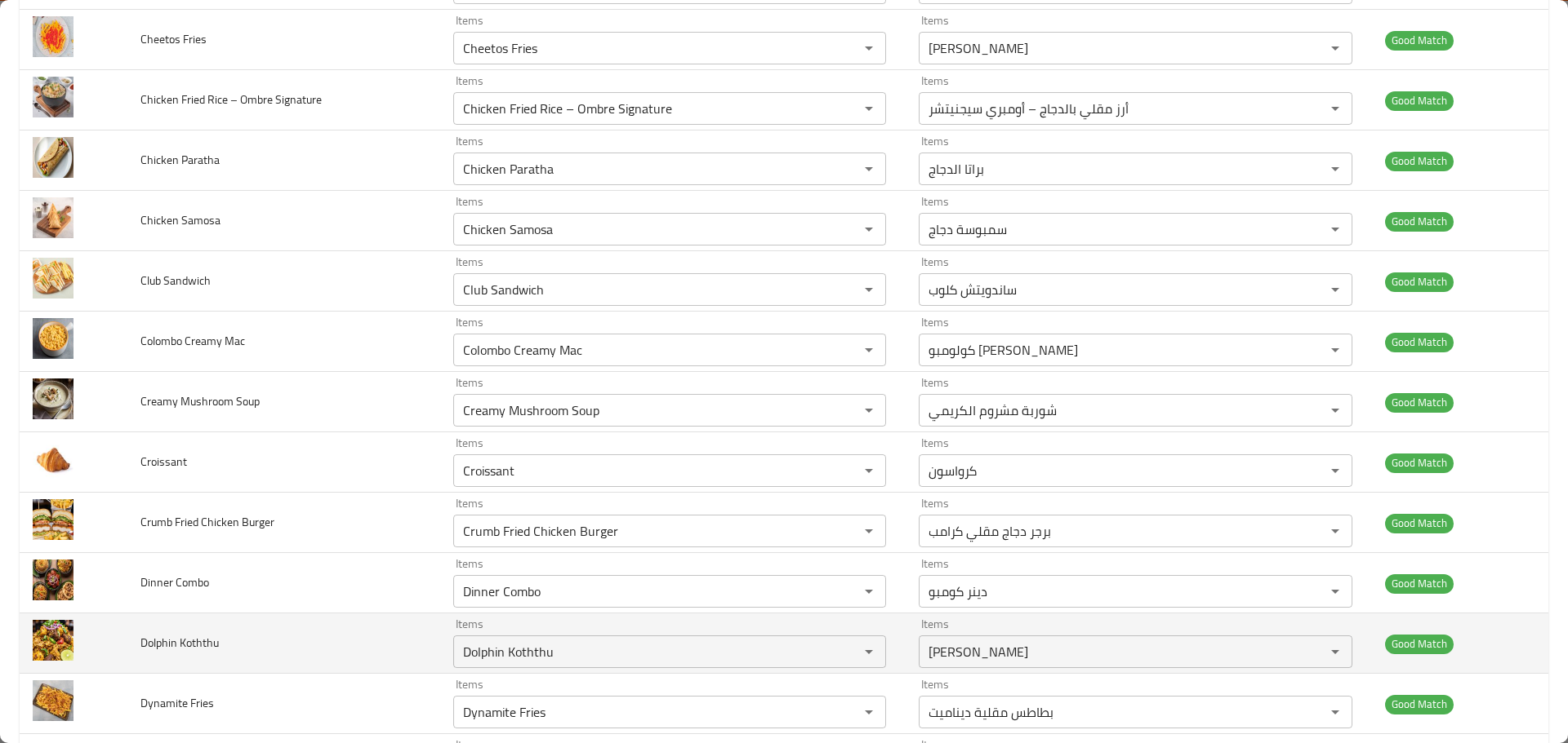
click at [185, 644] on span "Dolphin Koththu" at bounding box center [180, 643] width 78 height 22
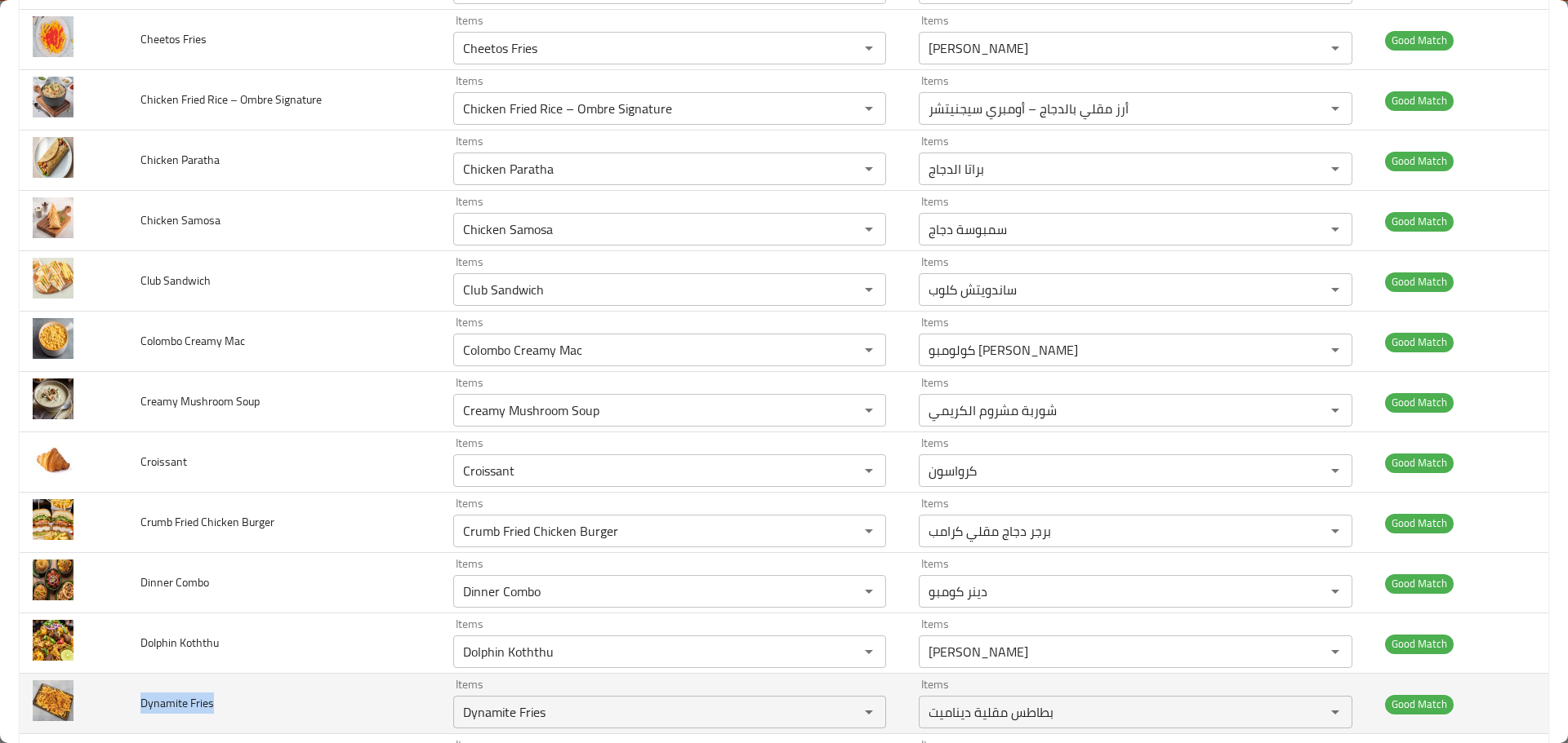
drag, startPoint x: 210, startPoint y: 704, endPoint x: 136, endPoint y: 704, distance: 74.0
click at [136, 704] on td "Dynamite Fries" at bounding box center [283, 703] width 313 height 60
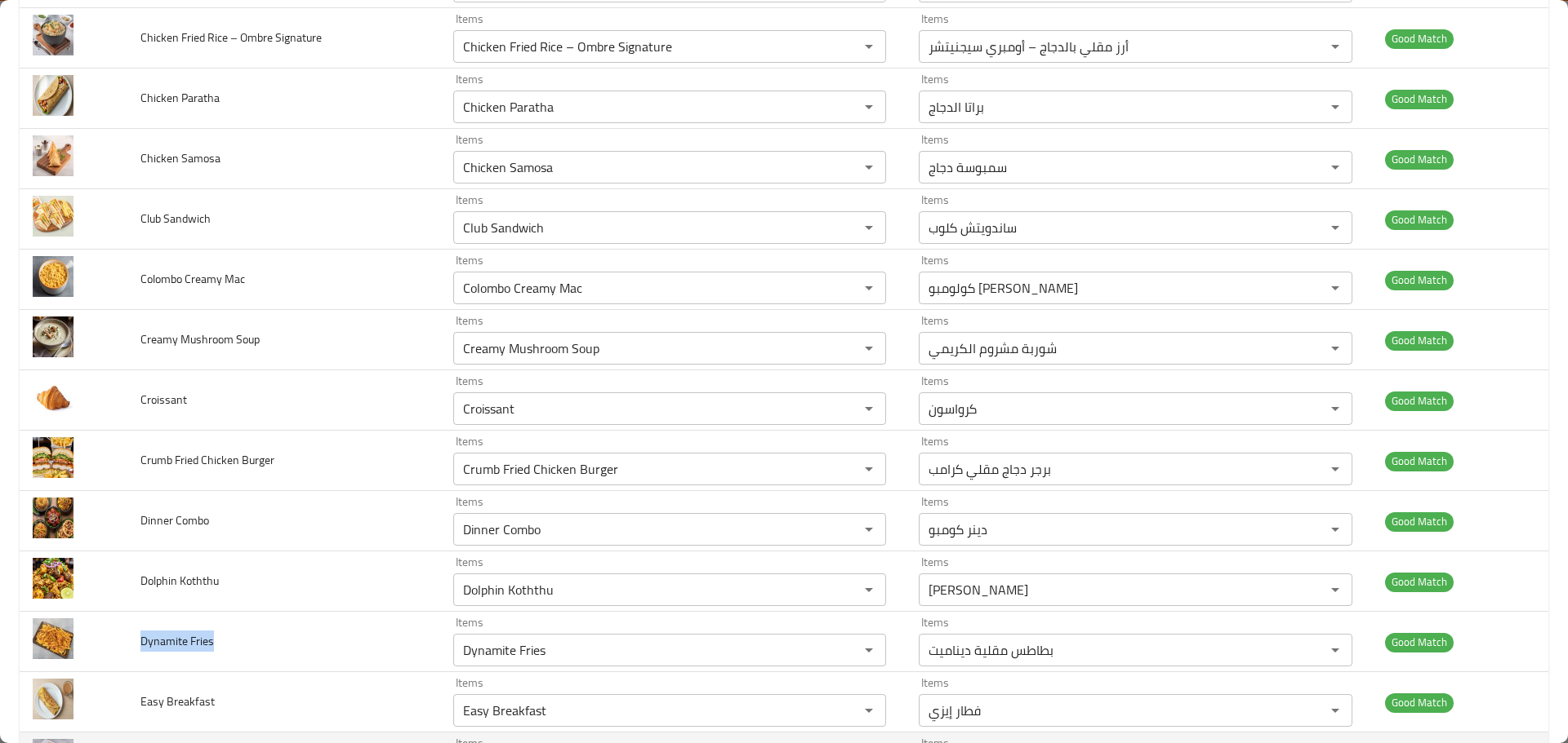
scroll to position [1550, 0]
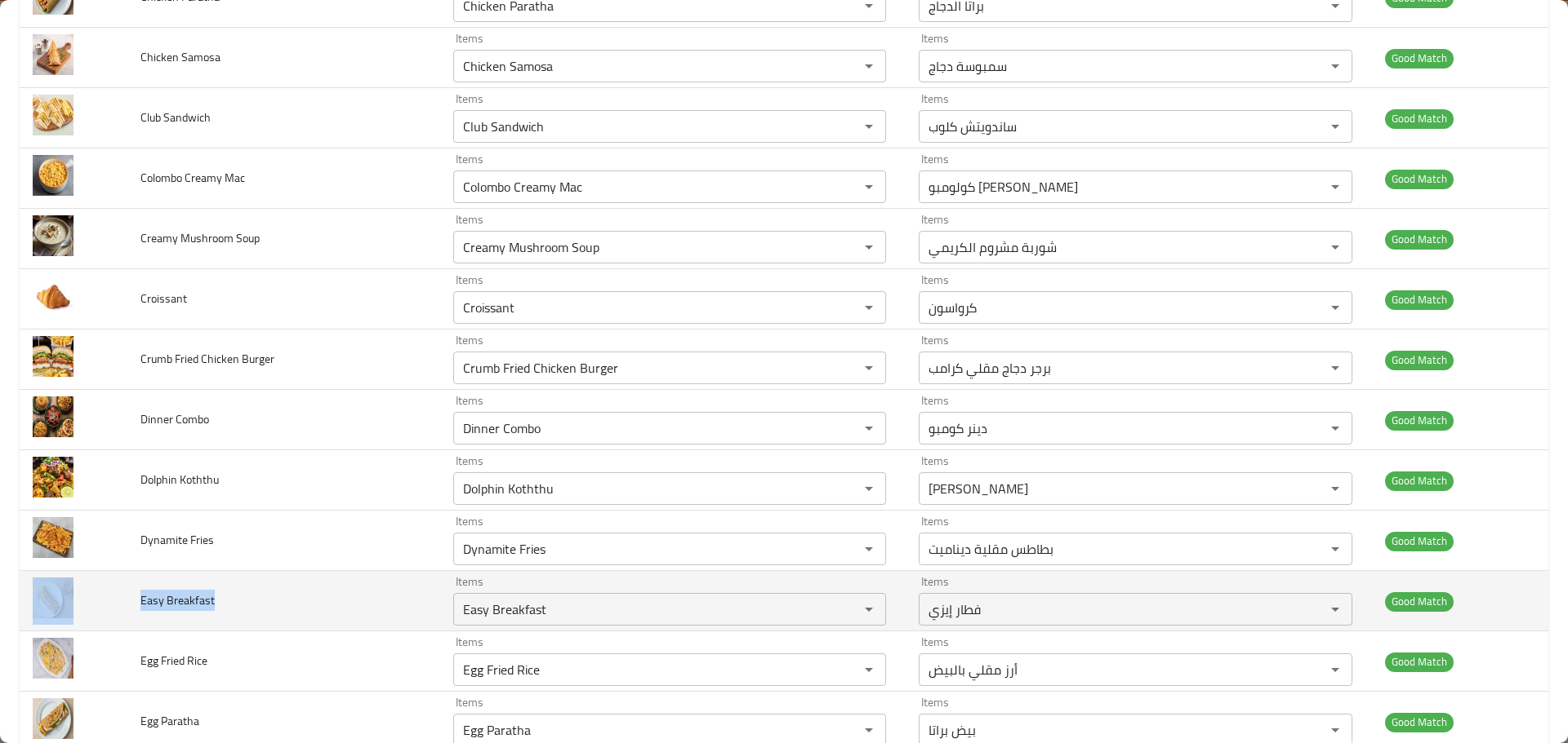
drag, startPoint x: 212, startPoint y: 601, endPoint x: 125, endPoint y: 599, distance: 87.0
click at [125, 599] on tr "Easy Breakfast Items Easy Breakfast Items Items فطار إيزي Items Good Match" at bounding box center [784, 601] width 1528 height 60
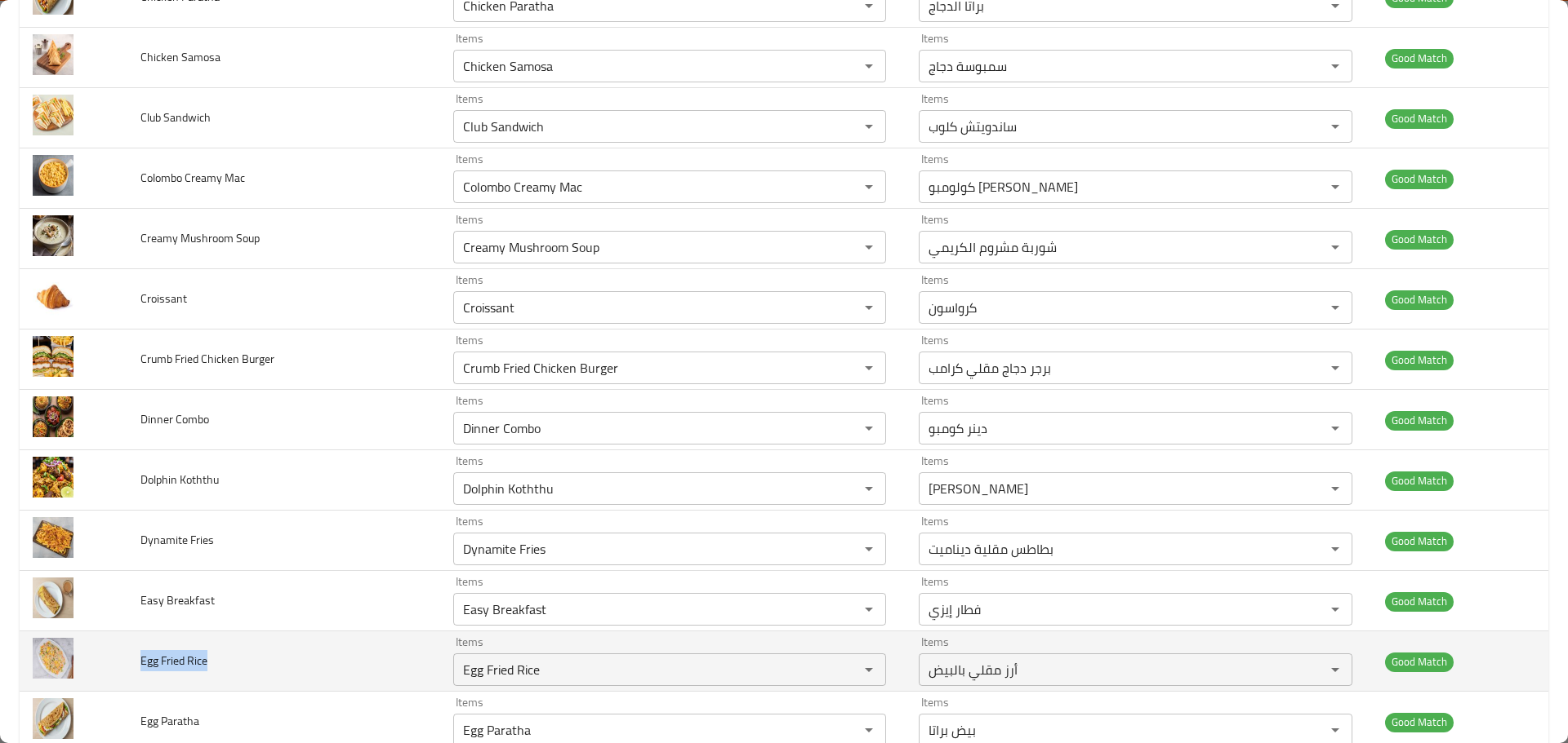
drag, startPoint x: 230, startPoint y: 646, endPoint x: 129, endPoint y: 647, distance: 101.0
click at [129, 647] on td "Egg Fried Rice" at bounding box center [283, 661] width 313 height 60
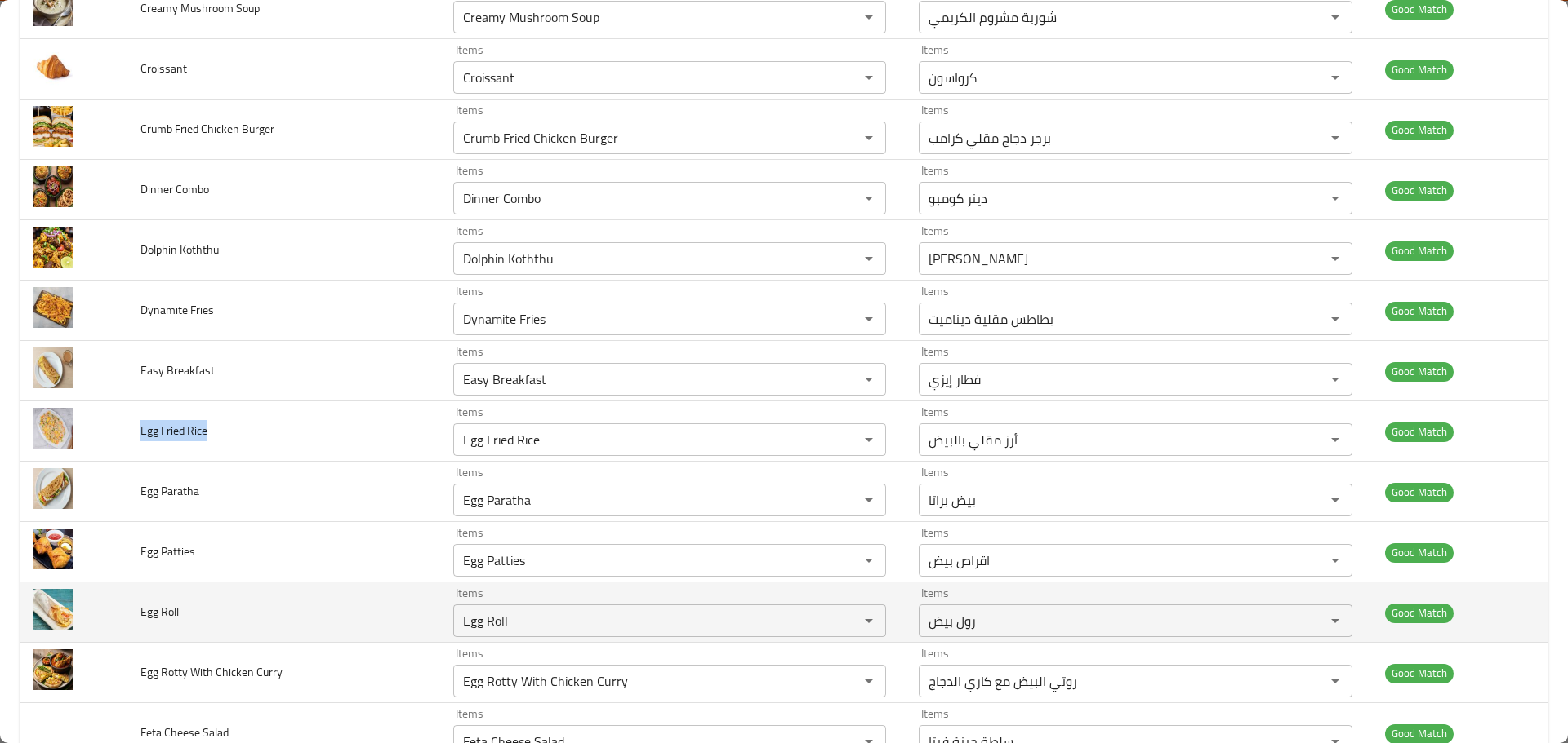
scroll to position [1795, 0]
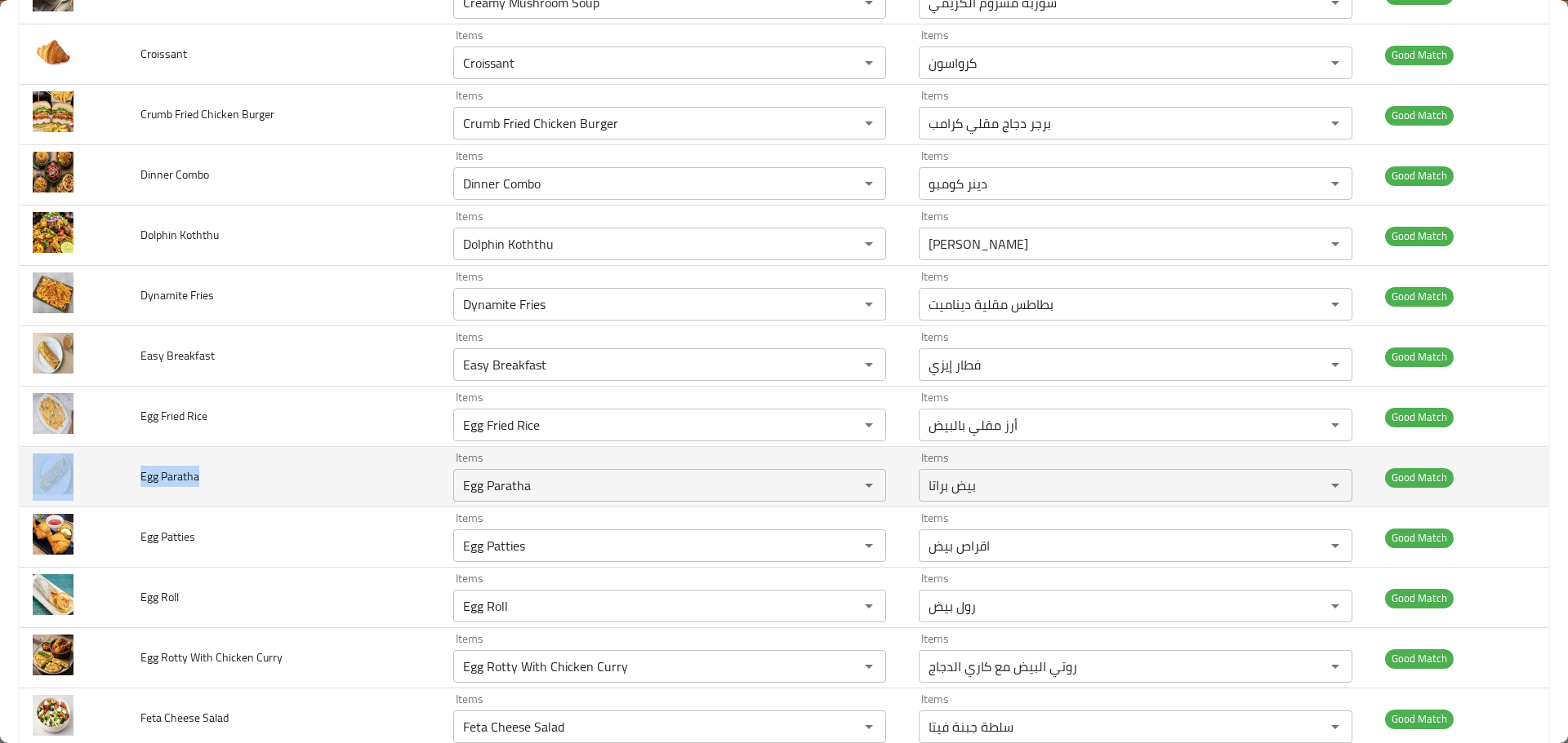
click at [121, 476] on tr "Egg Paratha Items Egg Paratha Items Items بيض براتا Items Good Match" at bounding box center [784, 477] width 1528 height 60
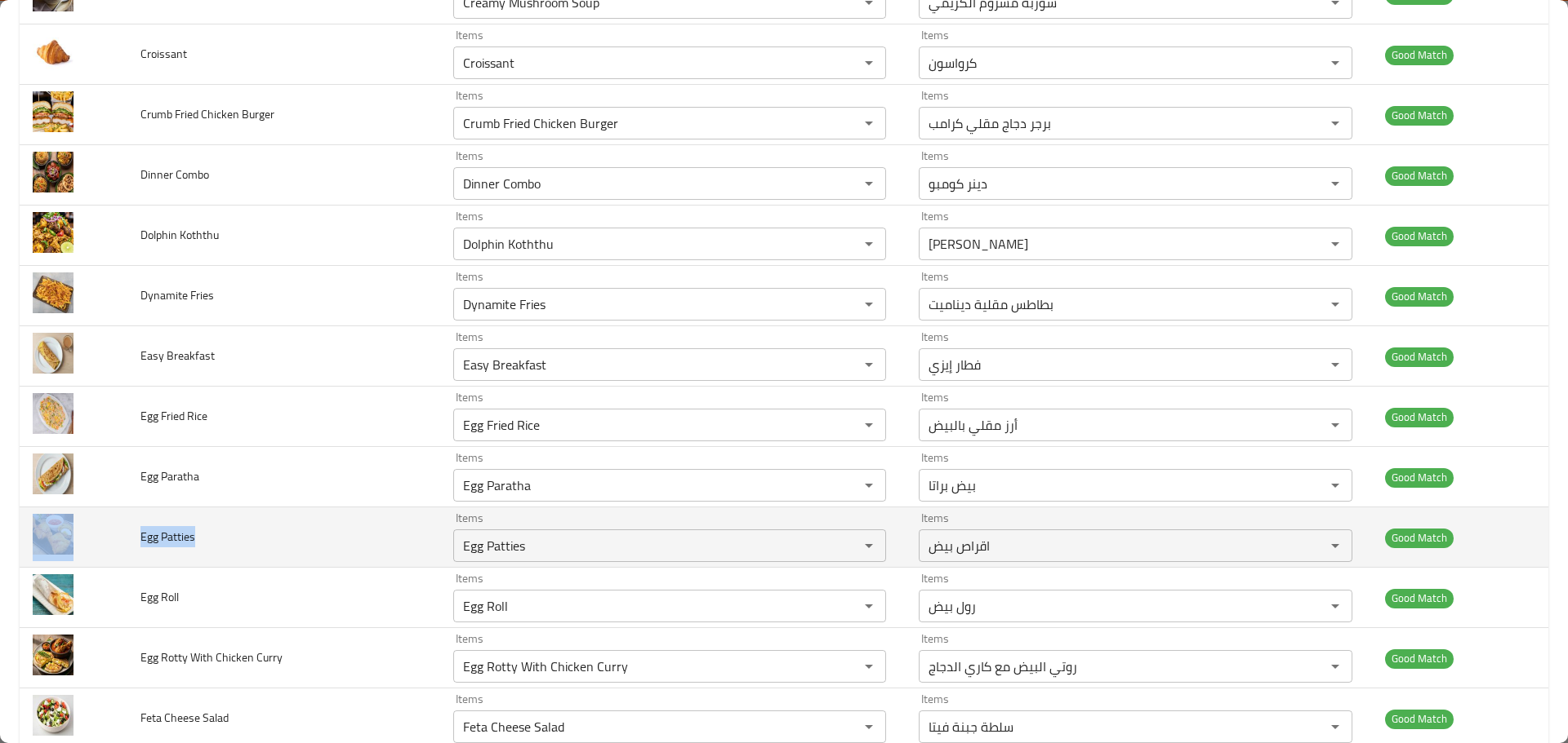
drag, startPoint x: 208, startPoint y: 542, endPoint x: 122, endPoint y: 538, distance: 86.1
click at [122, 538] on tr "Egg Patties Items Egg Patties Items Items اقراص بيض Items Good Match" at bounding box center [784, 537] width 1528 height 60
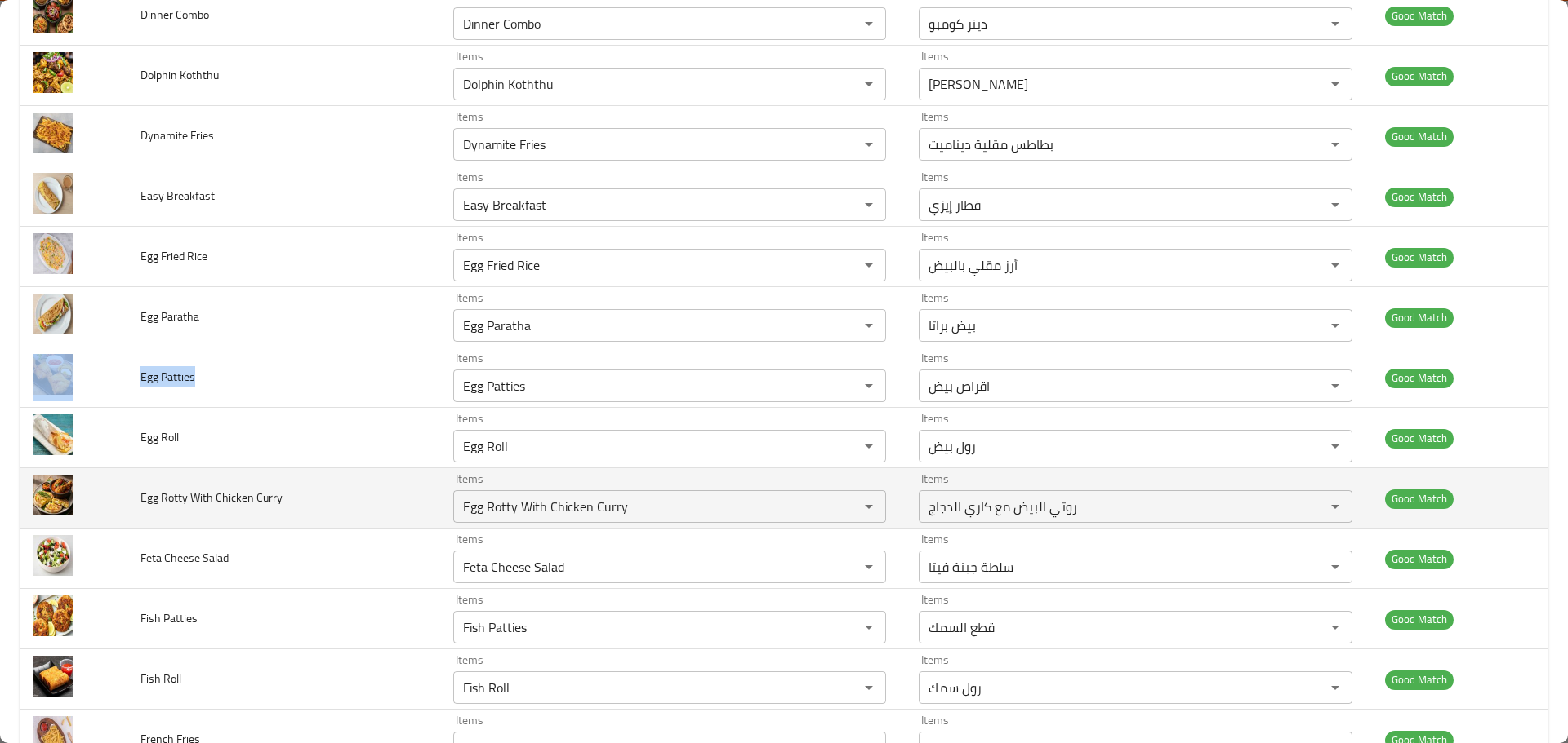
scroll to position [1958, 0]
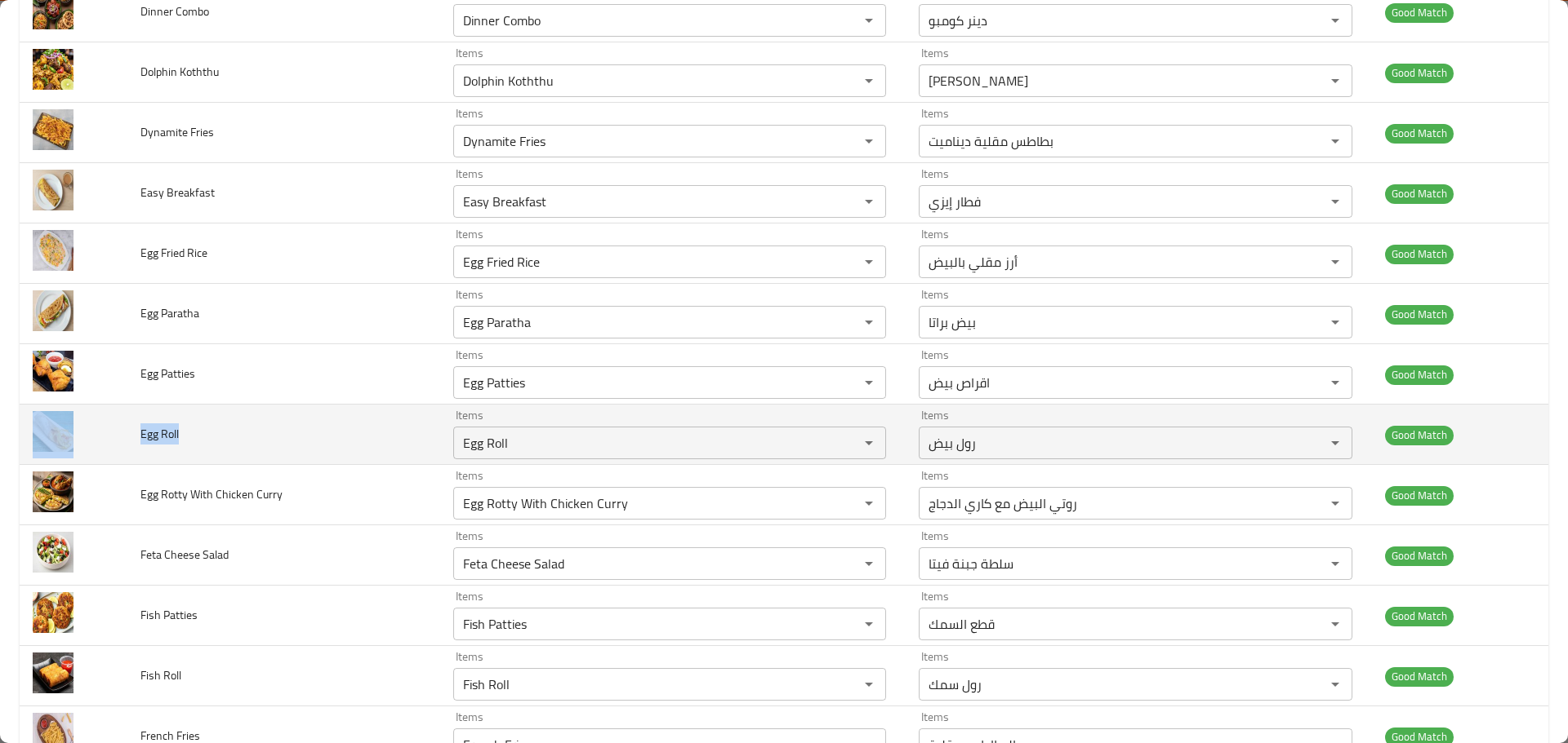
drag, startPoint x: 174, startPoint y: 446, endPoint x: 107, endPoint y: 445, distance: 67.0
click at [107, 445] on tr "Egg Roll Items Egg Roll Items Items رول بيض Items Good Match" at bounding box center [784, 435] width 1528 height 60
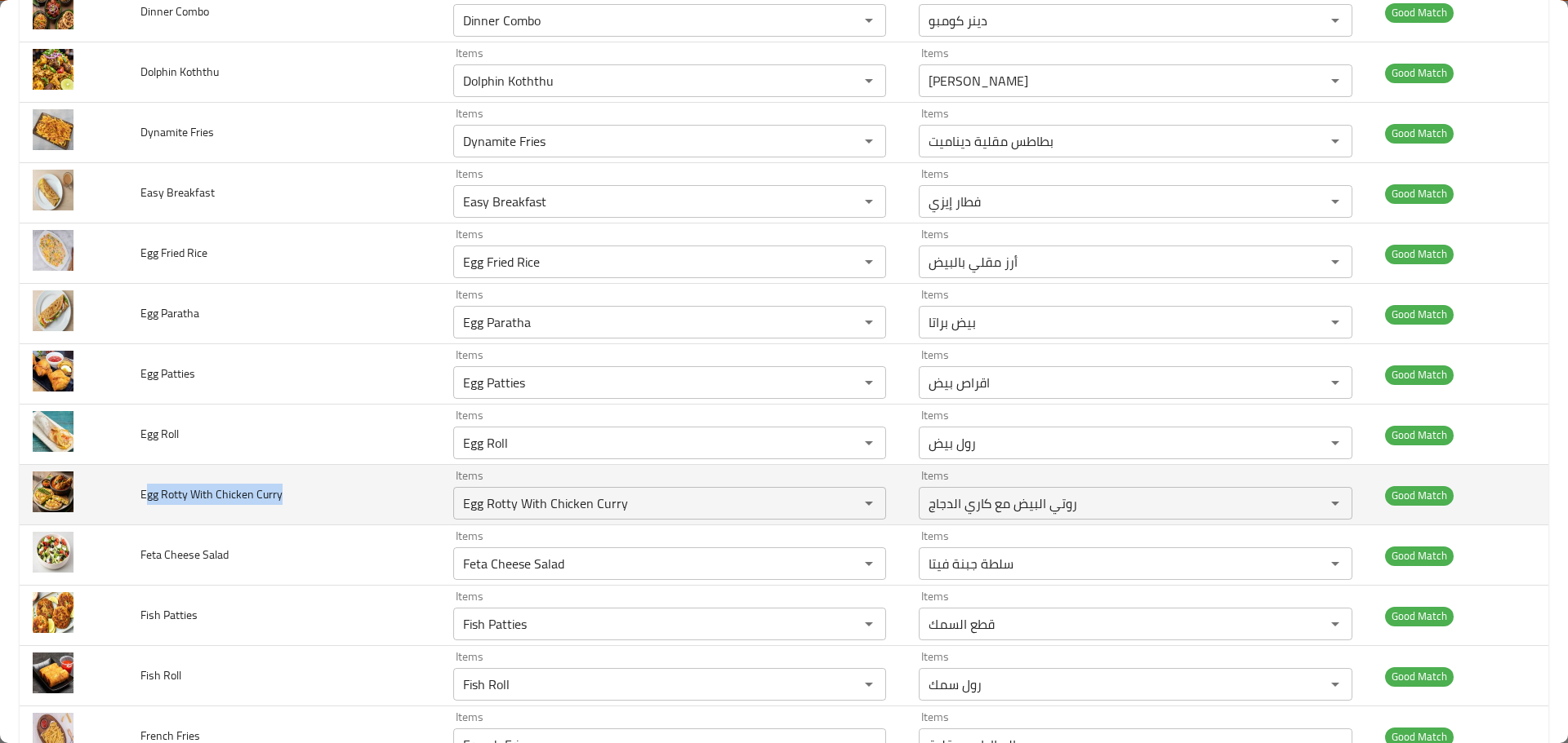
drag, startPoint x: 299, startPoint y: 499, endPoint x: 145, endPoint y: 476, distance: 155.7
click at [145, 476] on td "Egg Rotty With Chicken Curry" at bounding box center [283, 495] width 313 height 60
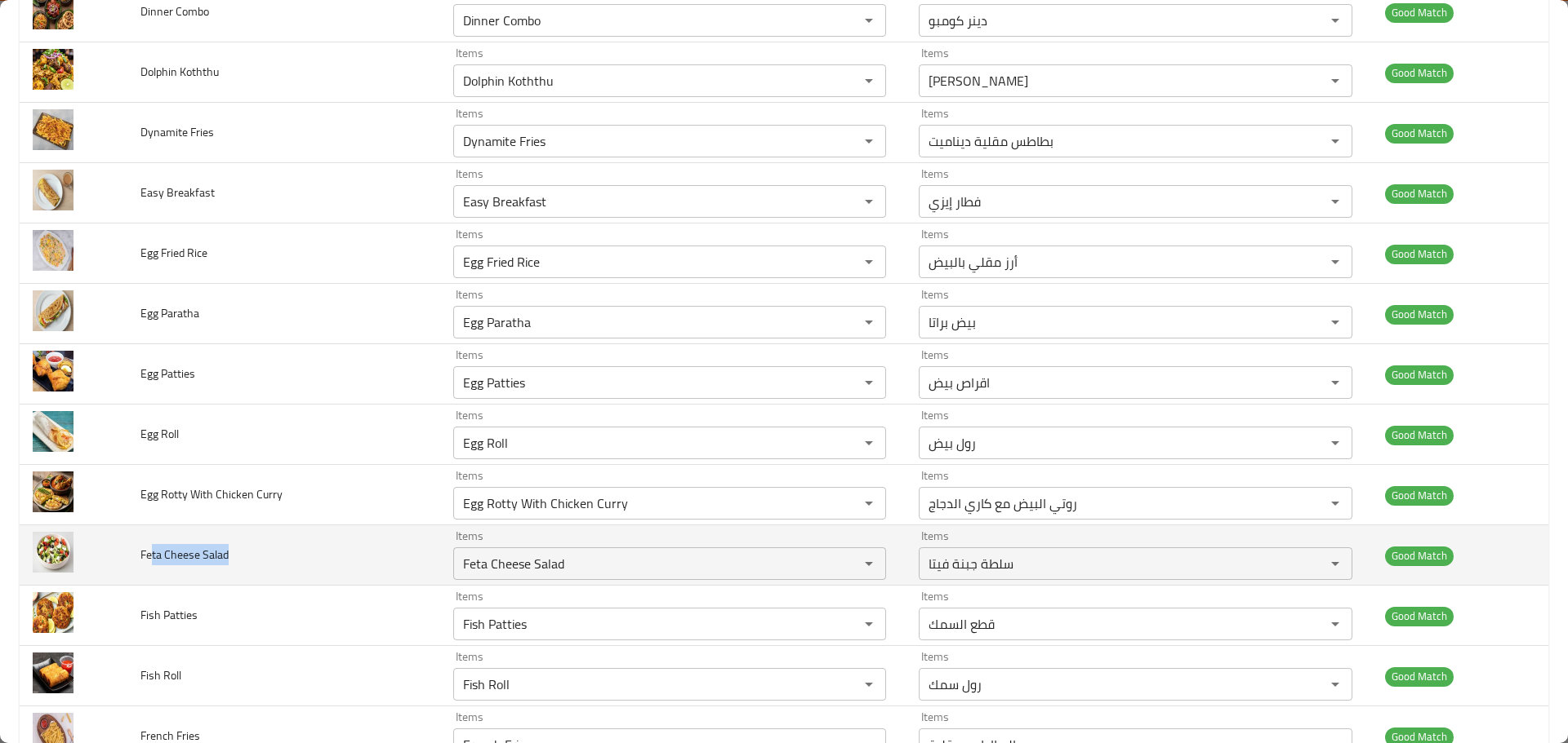
drag, startPoint x: 188, startPoint y: 549, endPoint x: 151, endPoint y: 549, distance: 37.0
click at [151, 549] on td "Feta Cheese Salad" at bounding box center [283, 555] width 313 height 60
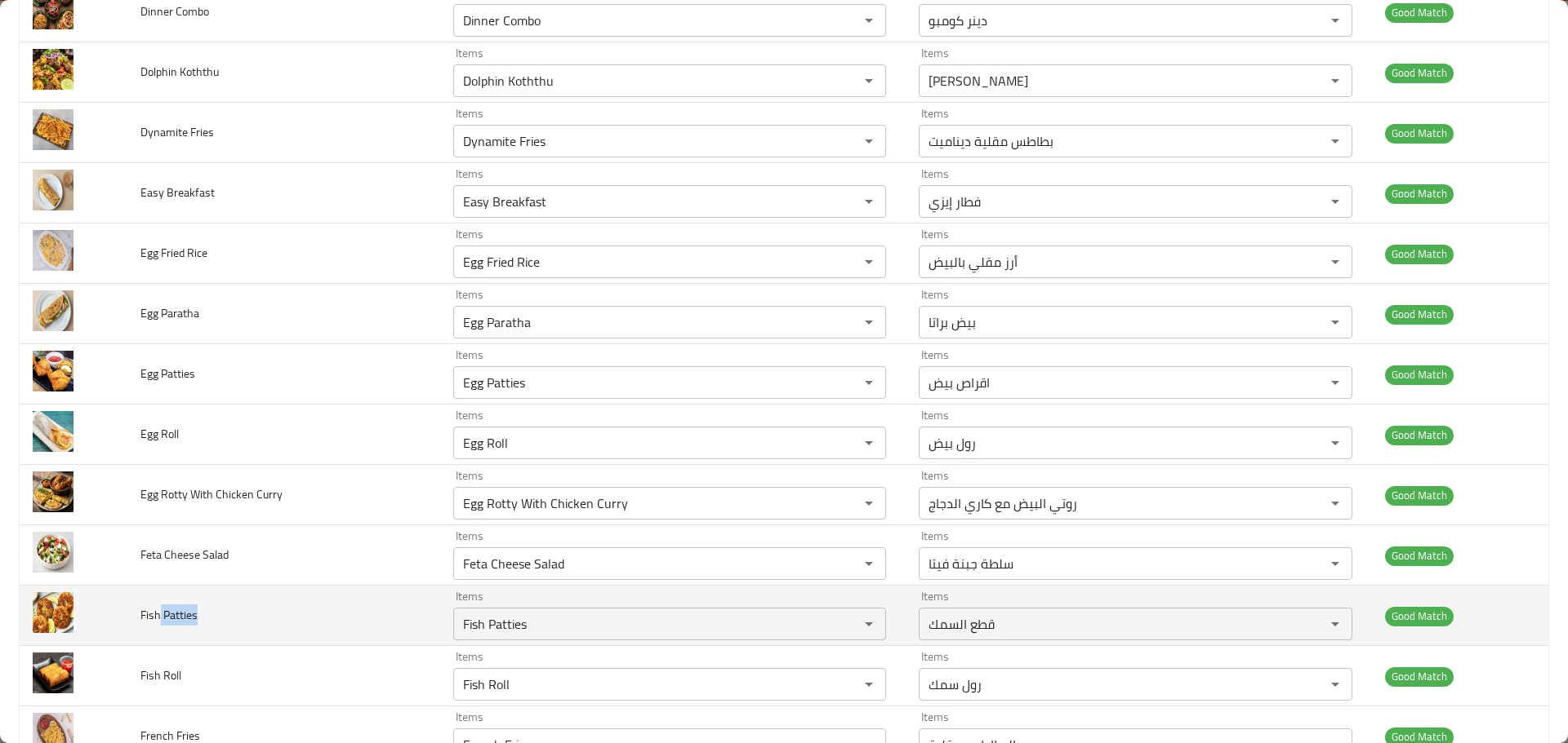
drag, startPoint x: 227, startPoint y: 610, endPoint x: 157, endPoint y: 601, distance: 70.6
click at [157, 601] on td "Fish Patties" at bounding box center [283, 616] width 313 height 60
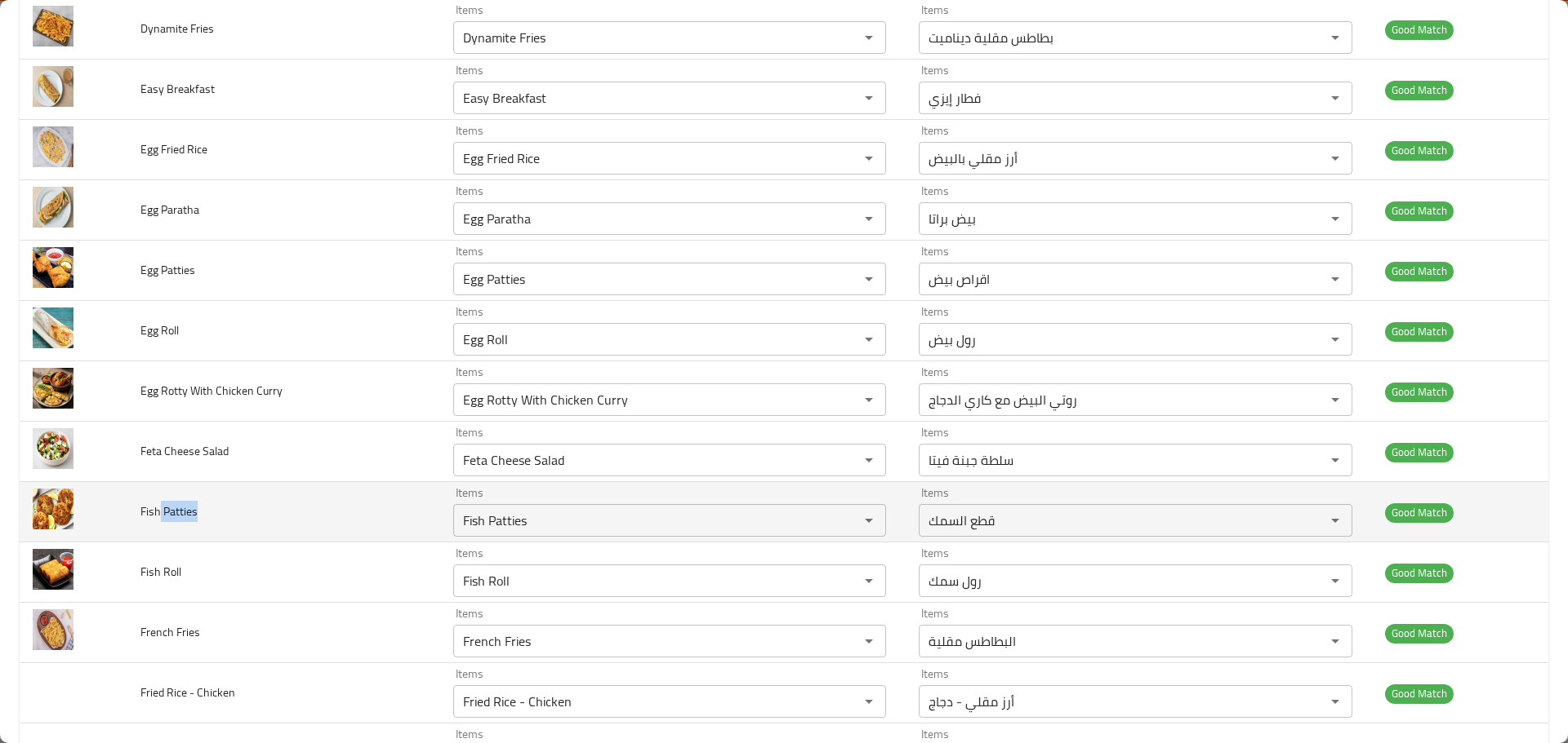
scroll to position [2203, 0]
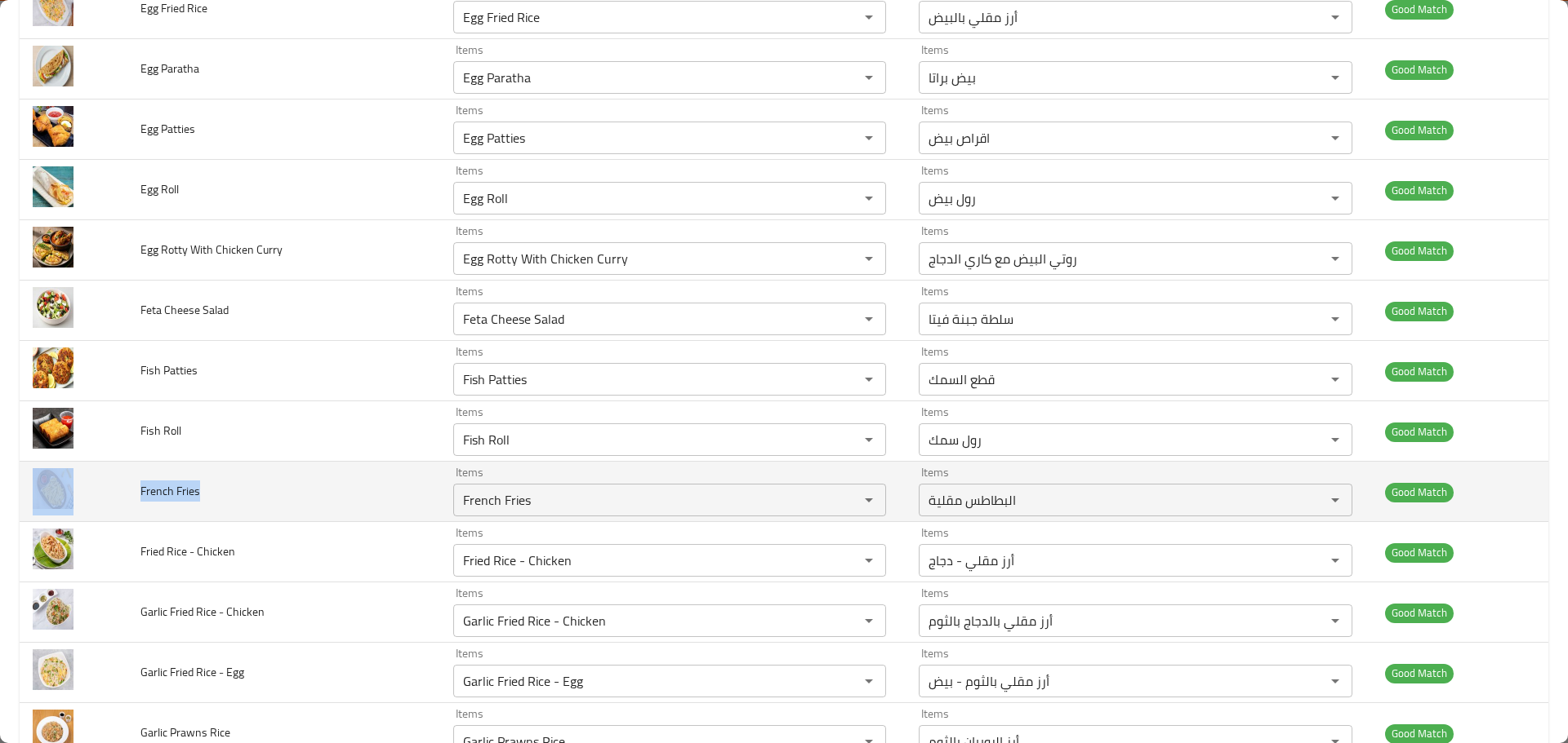
drag, startPoint x: 212, startPoint y: 486, endPoint x: 125, endPoint y: 492, distance: 87.2
click at [125, 492] on tr "French Fries Items French Fries Items Items البطاطس مقلية Items Good Match" at bounding box center [784, 491] width 1528 height 60
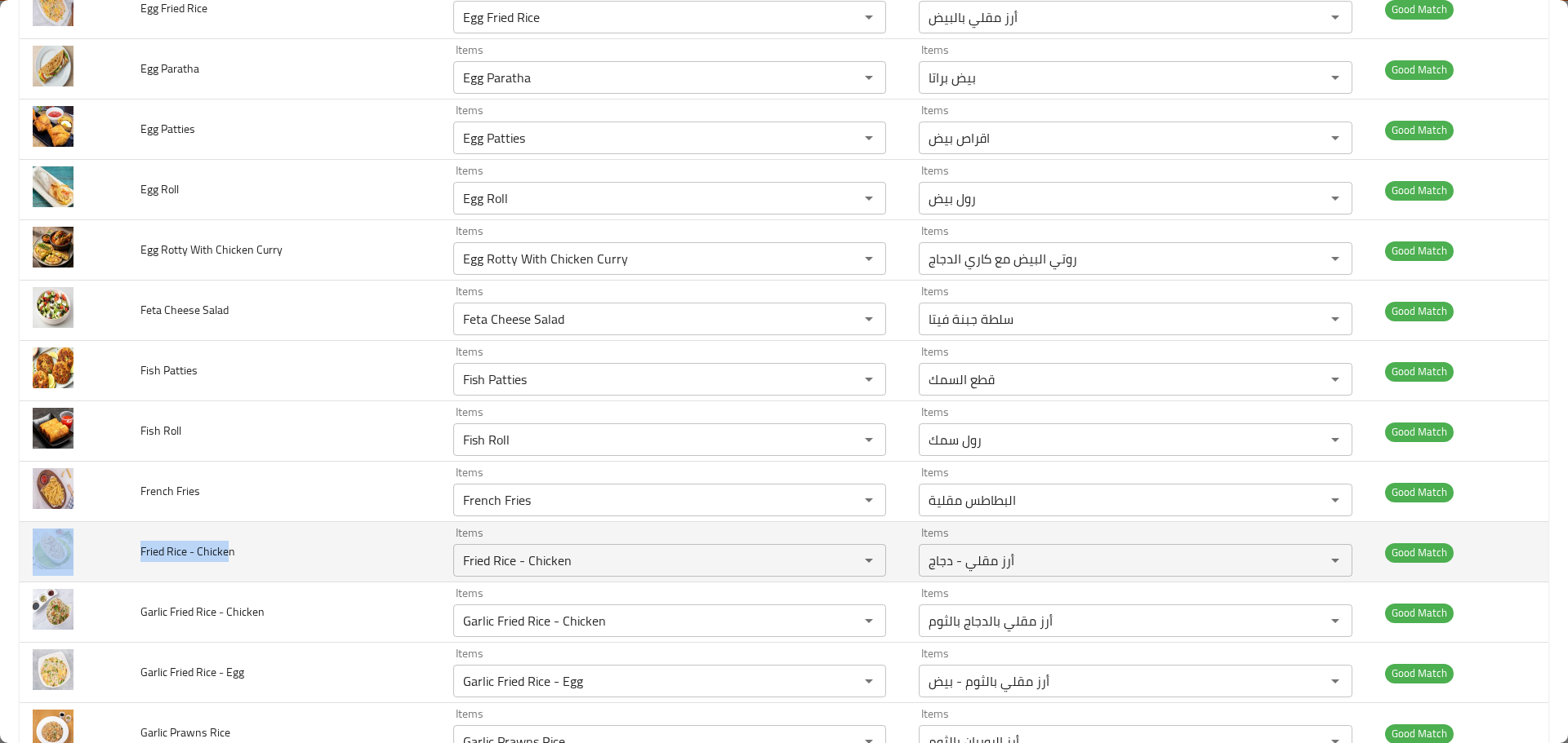
drag, startPoint x: 164, startPoint y: 560, endPoint x: 115, endPoint y: 560, distance: 49.0
click at [115, 560] on tr "Fried Rice - Chicken Items Fried Rice - Chicken Items Items أرز مقلي - دجاج Ite…" at bounding box center [784, 552] width 1528 height 60
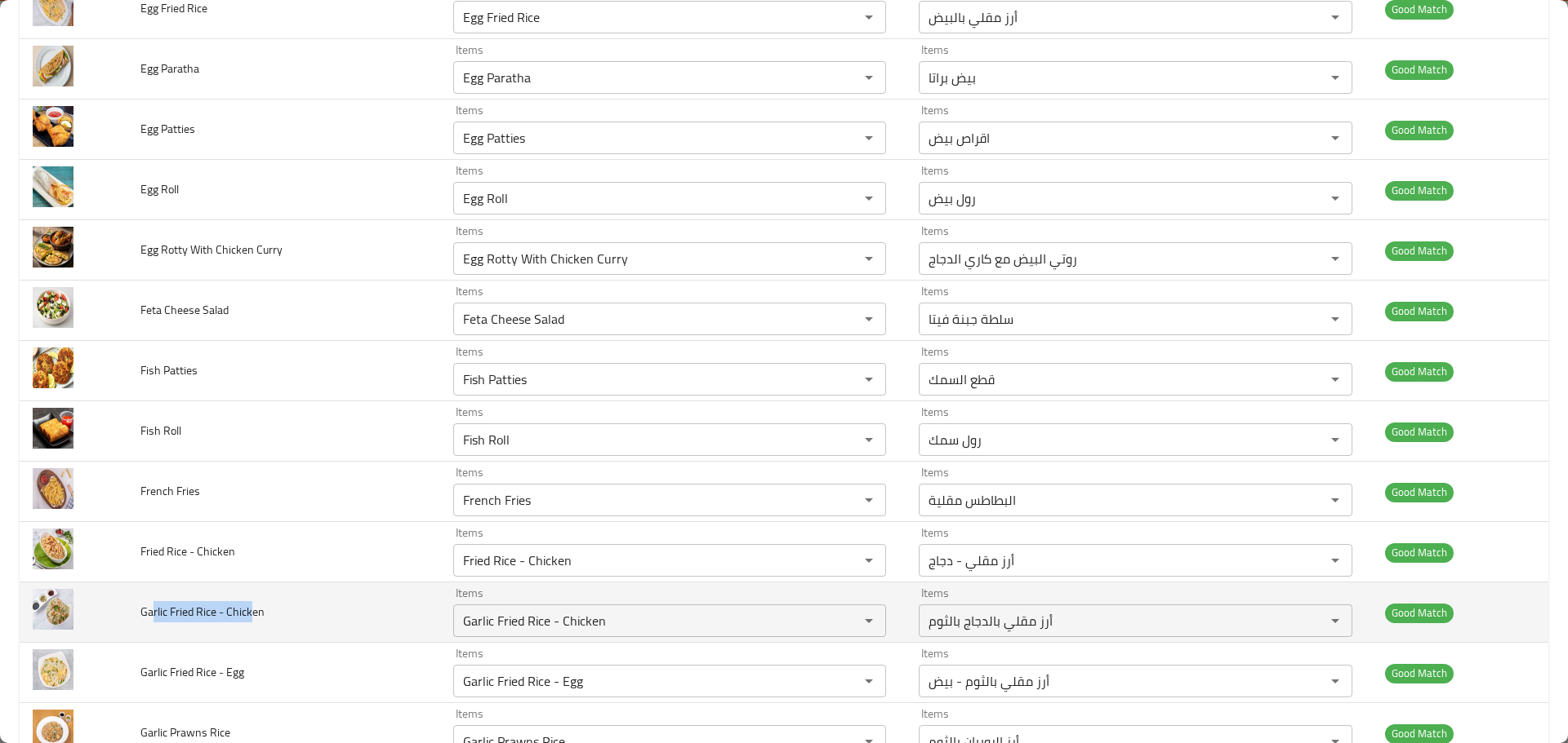
drag, startPoint x: 185, startPoint y: 626, endPoint x: 152, endPoint y: 625, distance: 33.0
click at [152, 625] on td "Garlic Fried Rice - Chicken" at bounding box center [283, 612] width 313 height 60
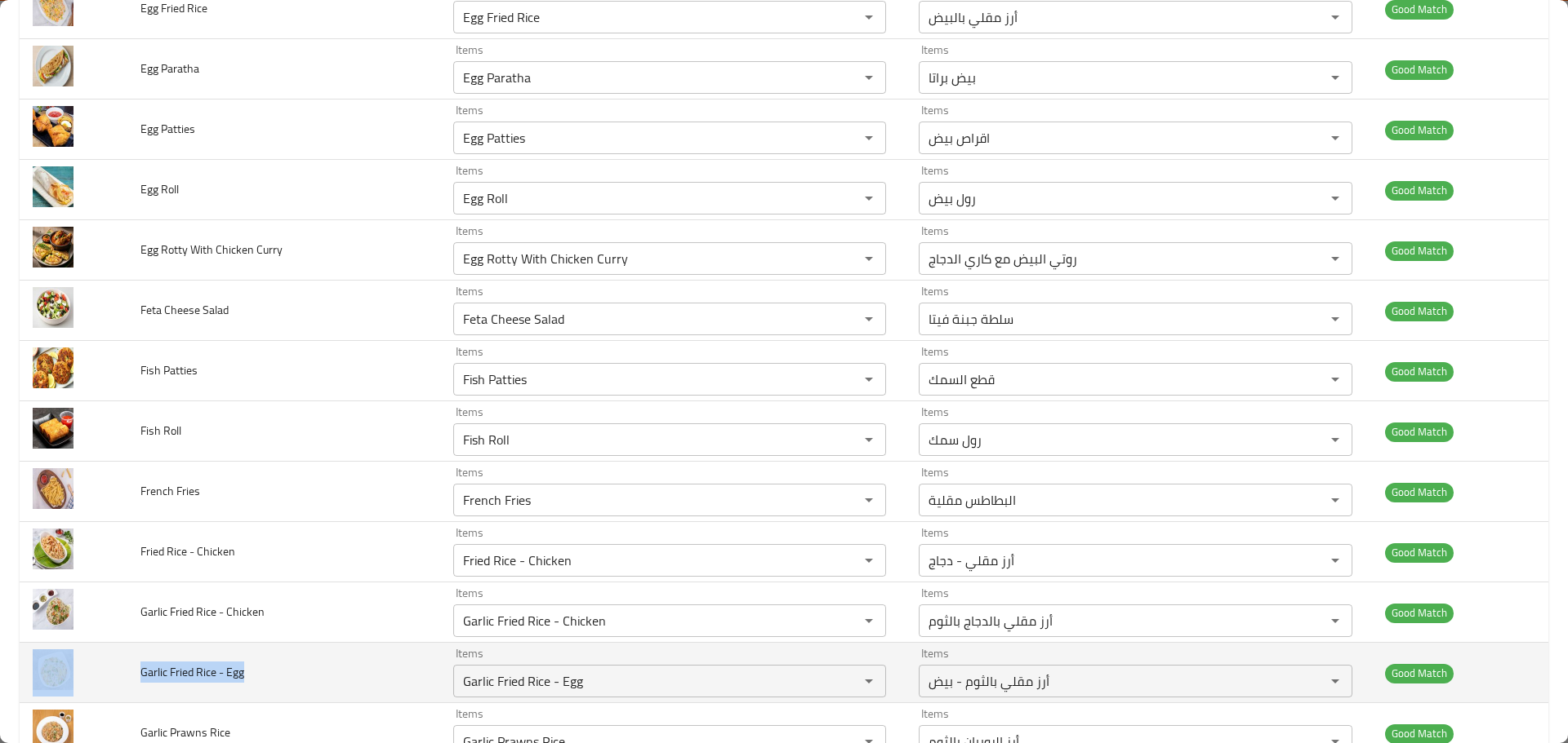
drag, startPoint x: 267, startPoint y: 685, endPoint x: 121, endPoint y: 656, distance: 148.9
click at [121, 656] on tr "Garlic Fried Rice - Egg Items Garlic Fried Rice - Egg Items Items أرز مقلي بالث…" at bounding box center [784, 673] width 1528 height 60
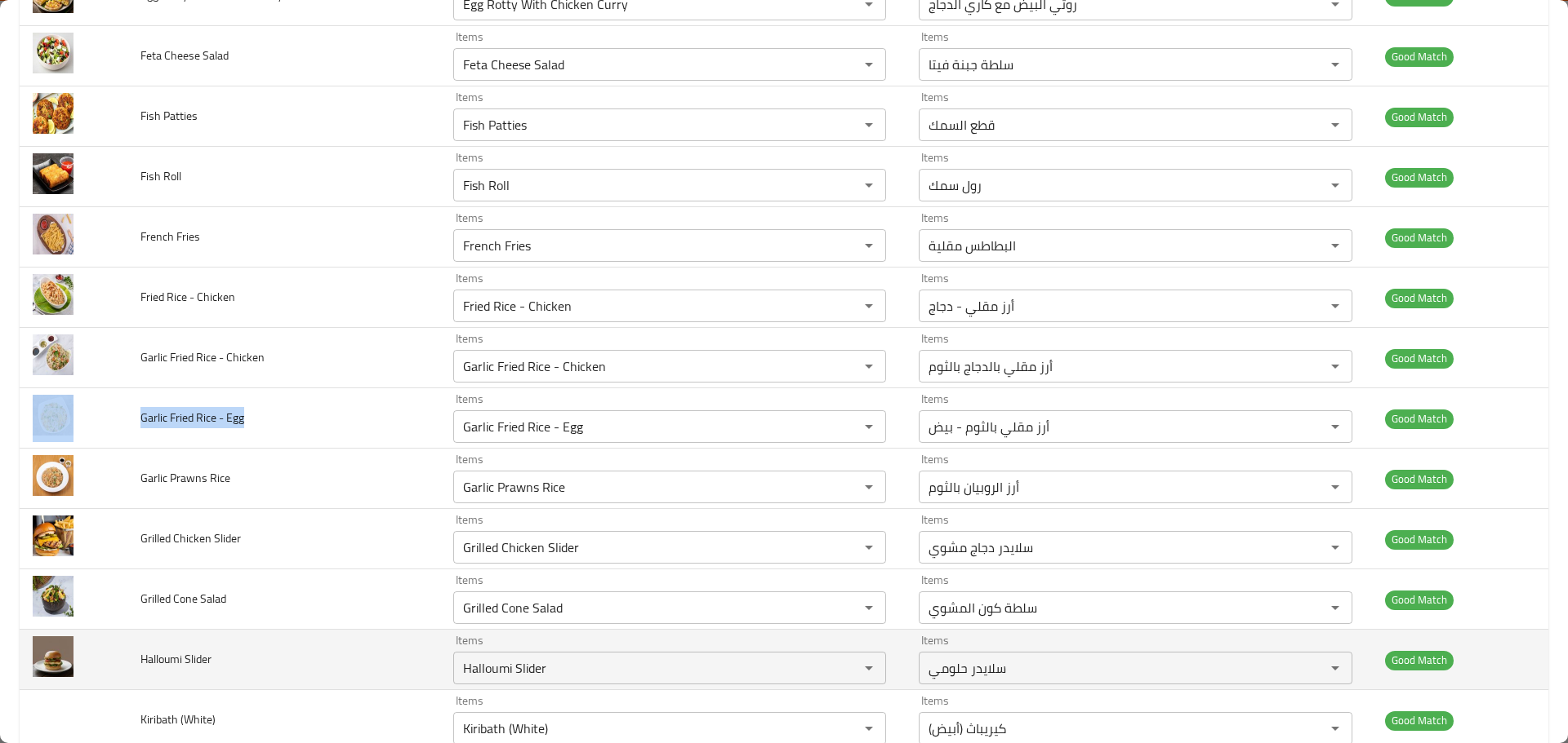
scroll to position [2529, 0]
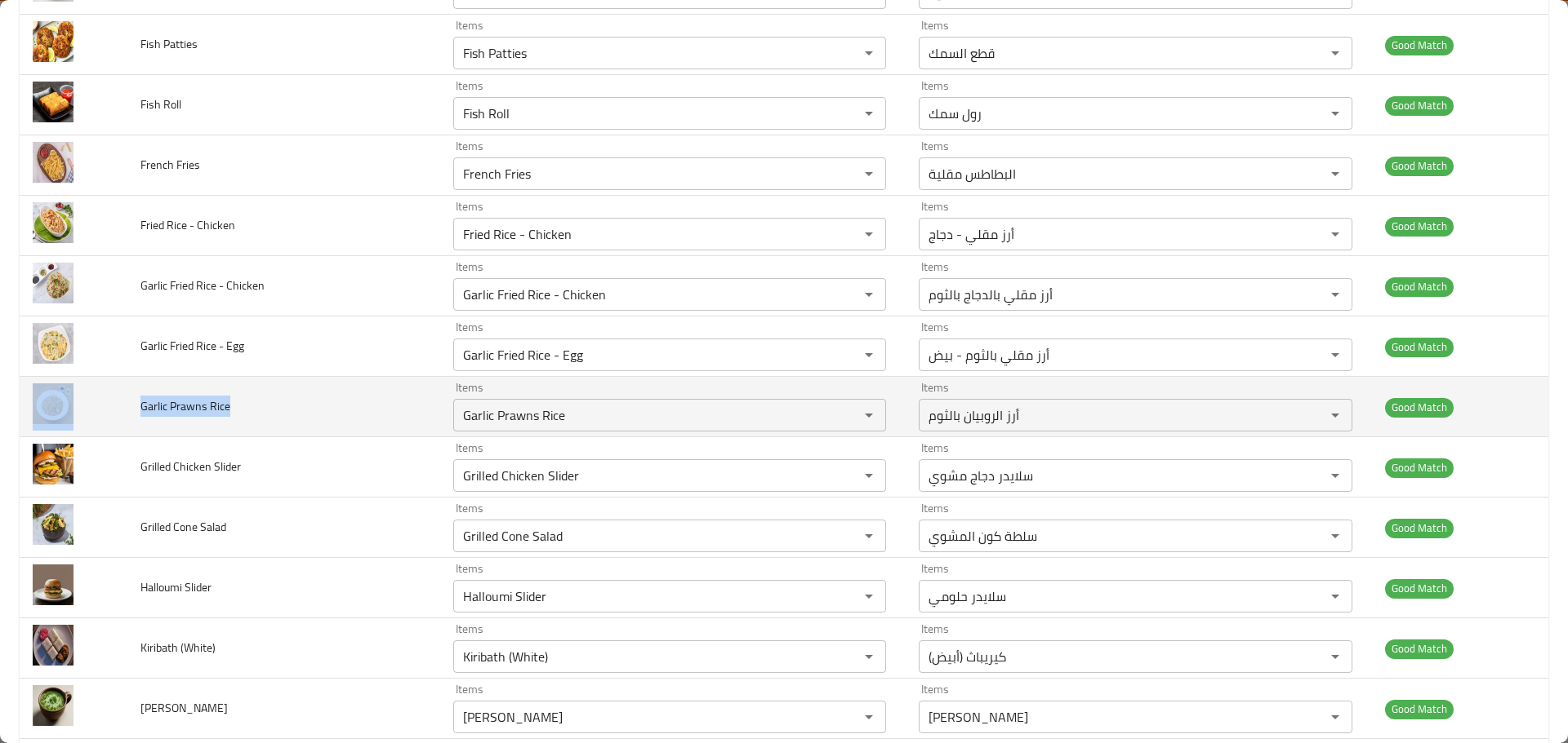
drag, startPoint x: 238, startPoint y: 399, endPoint x: 124, endPoint y: 419, distance: 115.7
click at [124, 419] on tr "Garlic Prawns Rice Items Garlic Prawns Rice Items Items أرز الروبيان بالثوم Ite…" at bounding box center [784, 407] width 1528 height 60
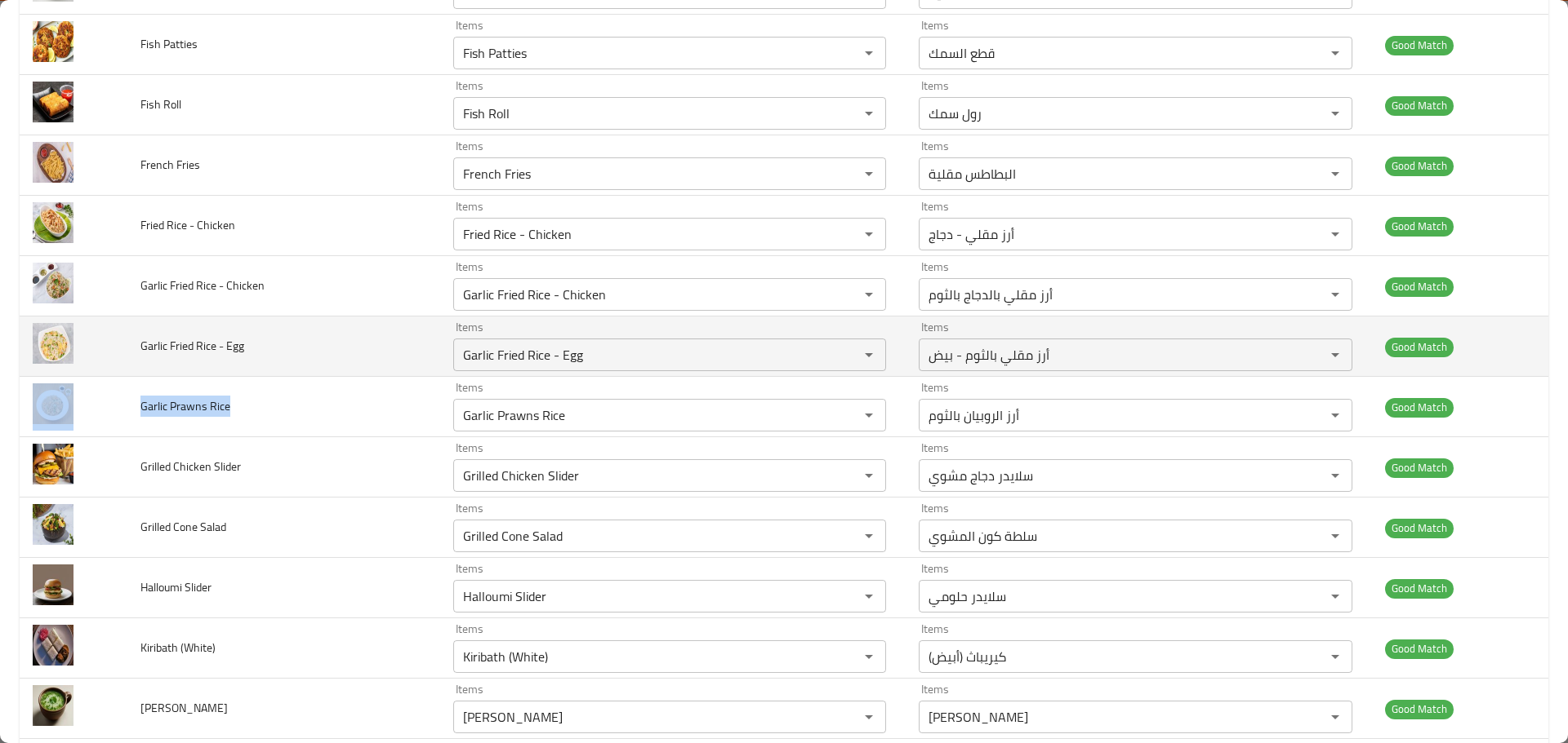
scroll to position [2448, 0]
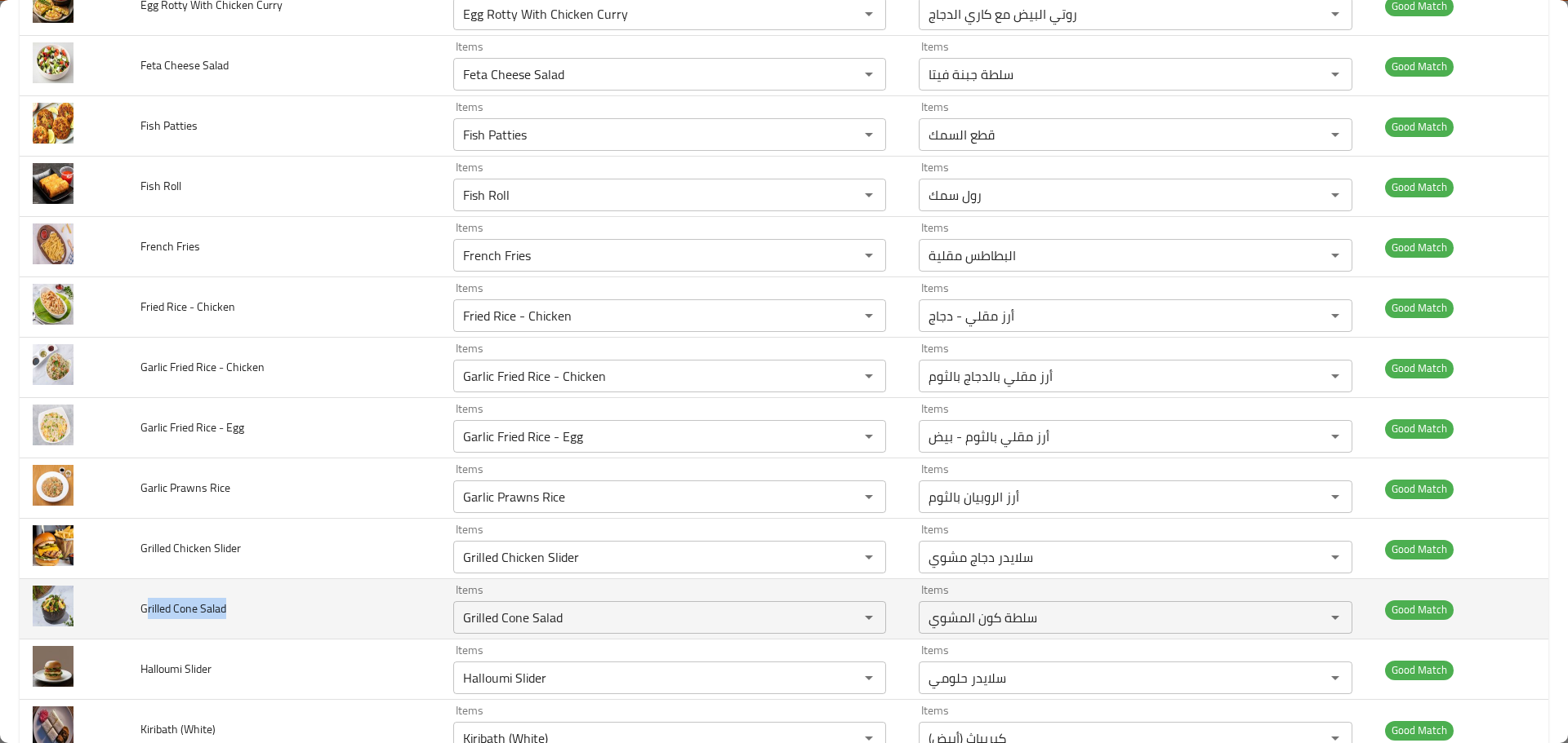
drag, startPoint x: 249, startPoint y: 592, endPoint x: 147, endPoint y: 601, distance: 102.4
click at [147, 601] on td "Grilled Cone Salad" at bounding box center [283, 610] width 313 height 60
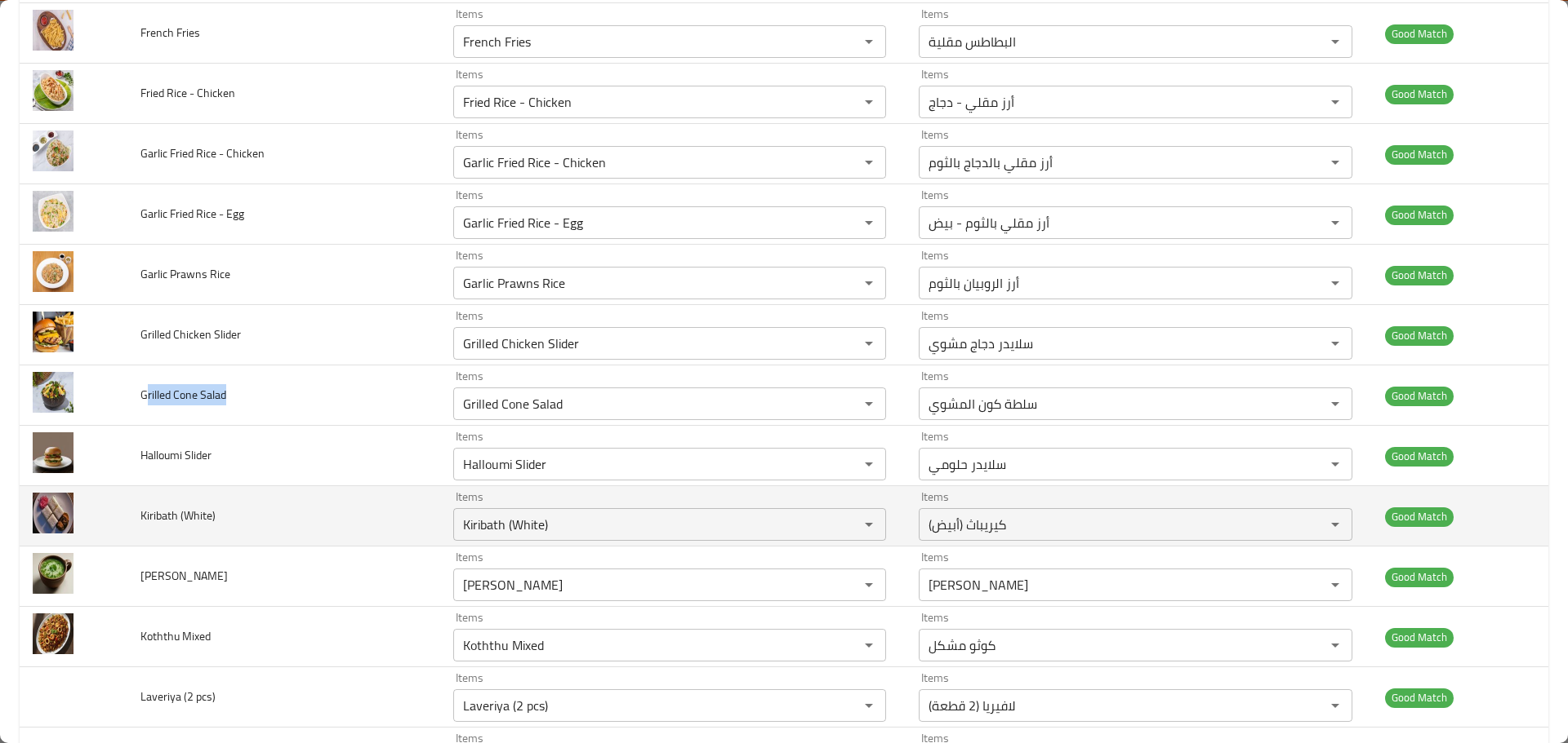
scroll to position [2692, 0]
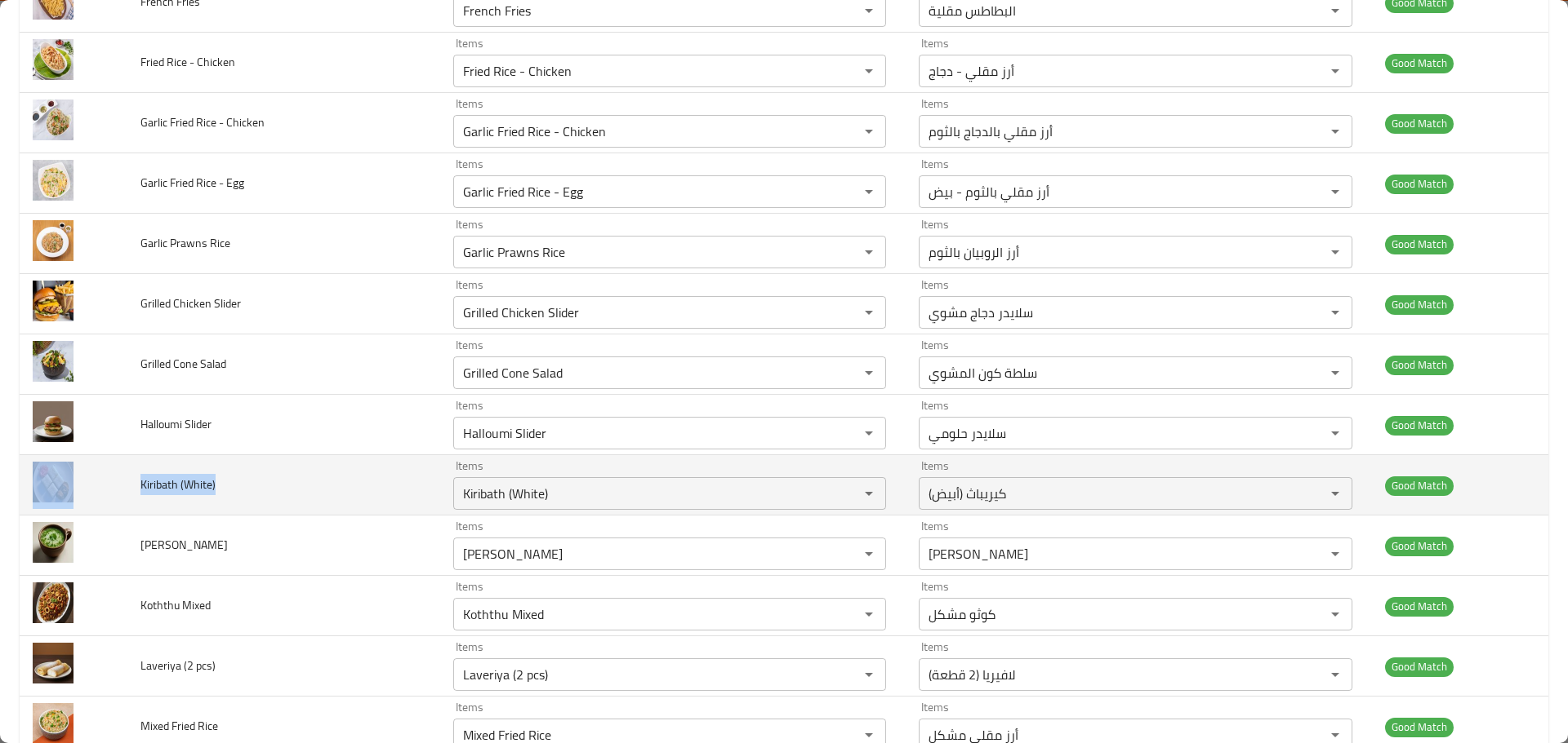
drag, startPoint x: 221, startPoint y: 493, endPoint x: 115, endPoint y: 500, distance: 106.2
click at [115, 500] on tr "Kiribath (White) Items Kiribath (White) Items Items كيريباث (أبيض) Items Good M…" at bounding box center [784, 485] width 1528 height 60
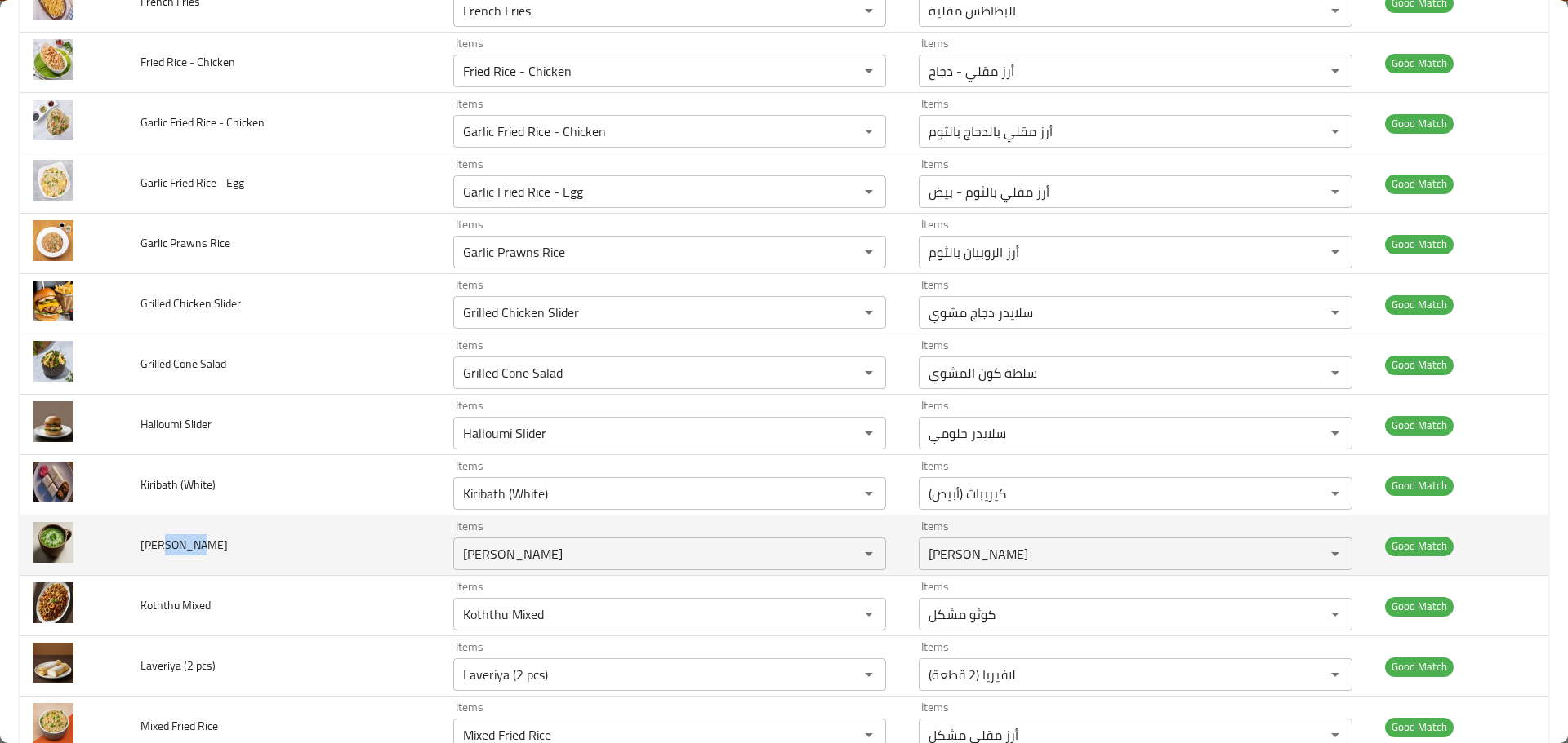
drag, startPoint x: 226, startPoint y: 547, endPoint x: 161, endPoint y: 553, distance: 65.3
click at [161, 553] on td "[PERSON_NAME]" at bounding box center [283, 546] width 313 height 60
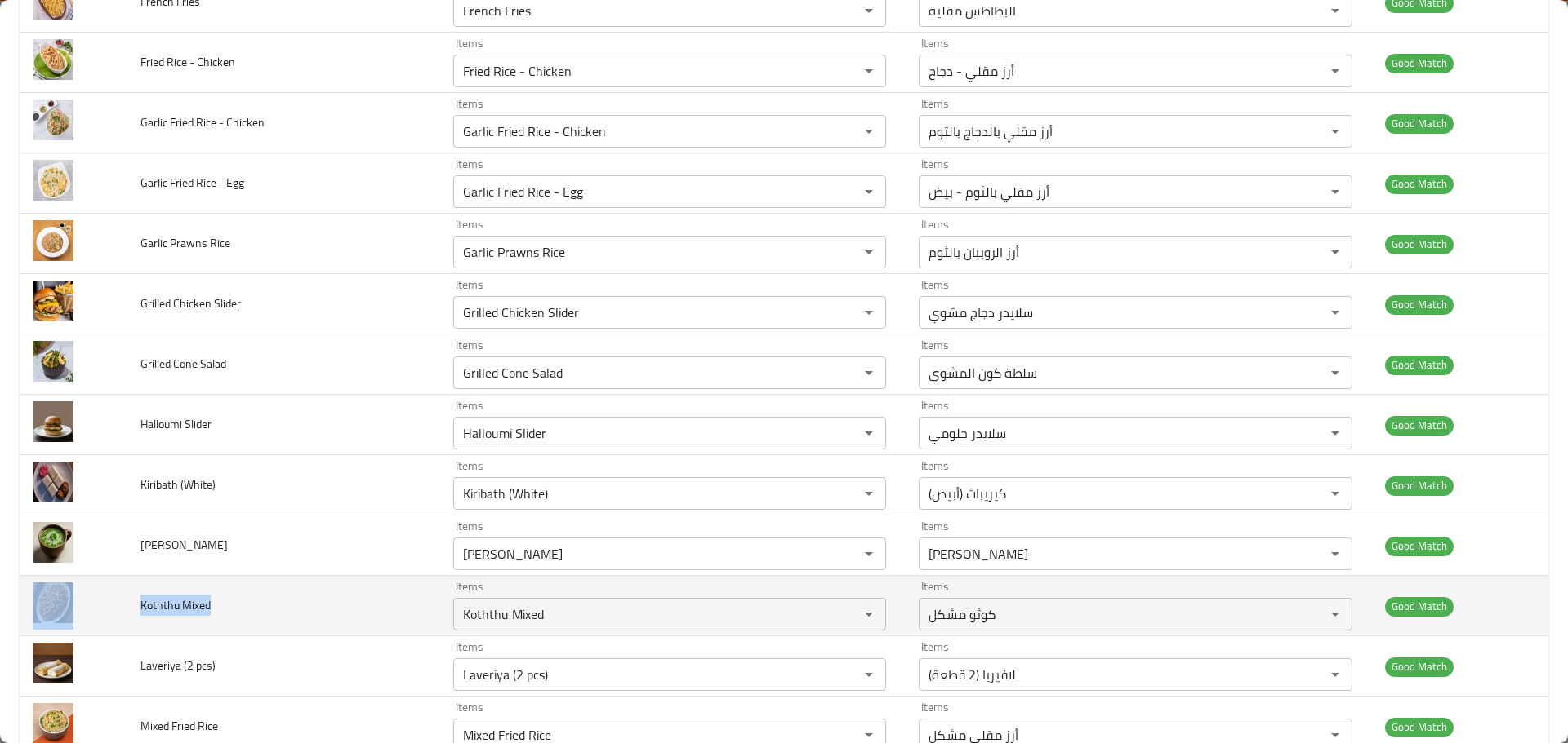
drag, startPoint x: 218, startPoint y: 610, endPoint x: 75, endPoint y: 603, distance: 143.2
click at [75, 603] on tr "Koththu Mixed Items Koththu Mixed Items Items كوثو مشكل Items Good Match" at bounding box center [784, 606] width 1528 height 60
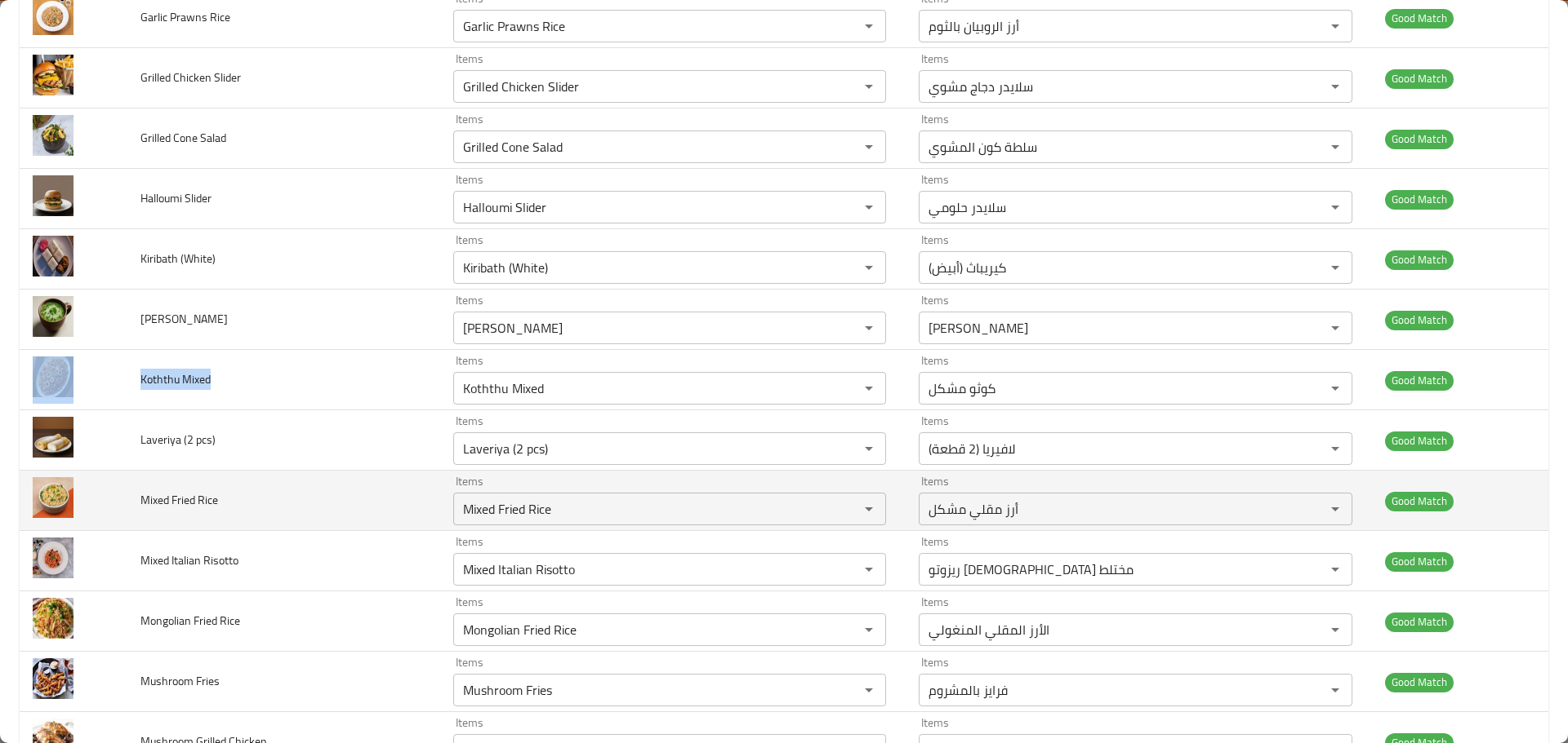
scroll to position [2938, 0]
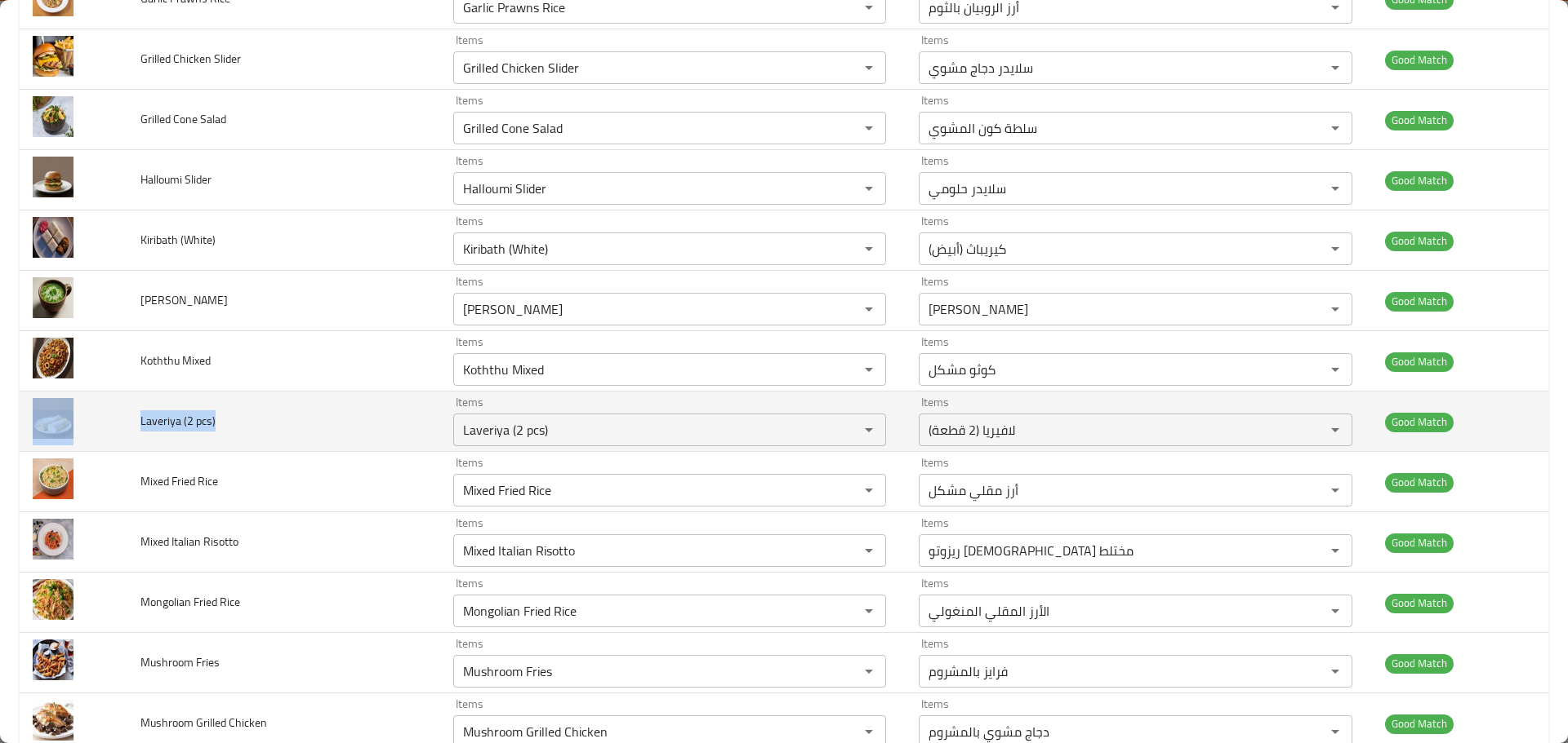
drag, startPoint x: 219, startPoint y: 426, endPoint x: 98, endPoint y: 433, distance: 121.2
click at [98, 433] on tr "Laveriya (2 pcs) Items Laveriya (2 pcs) Items Items لافيريا (2 قطعة) Items Good…" at bounding box center [784, 421] width 1528 height 60
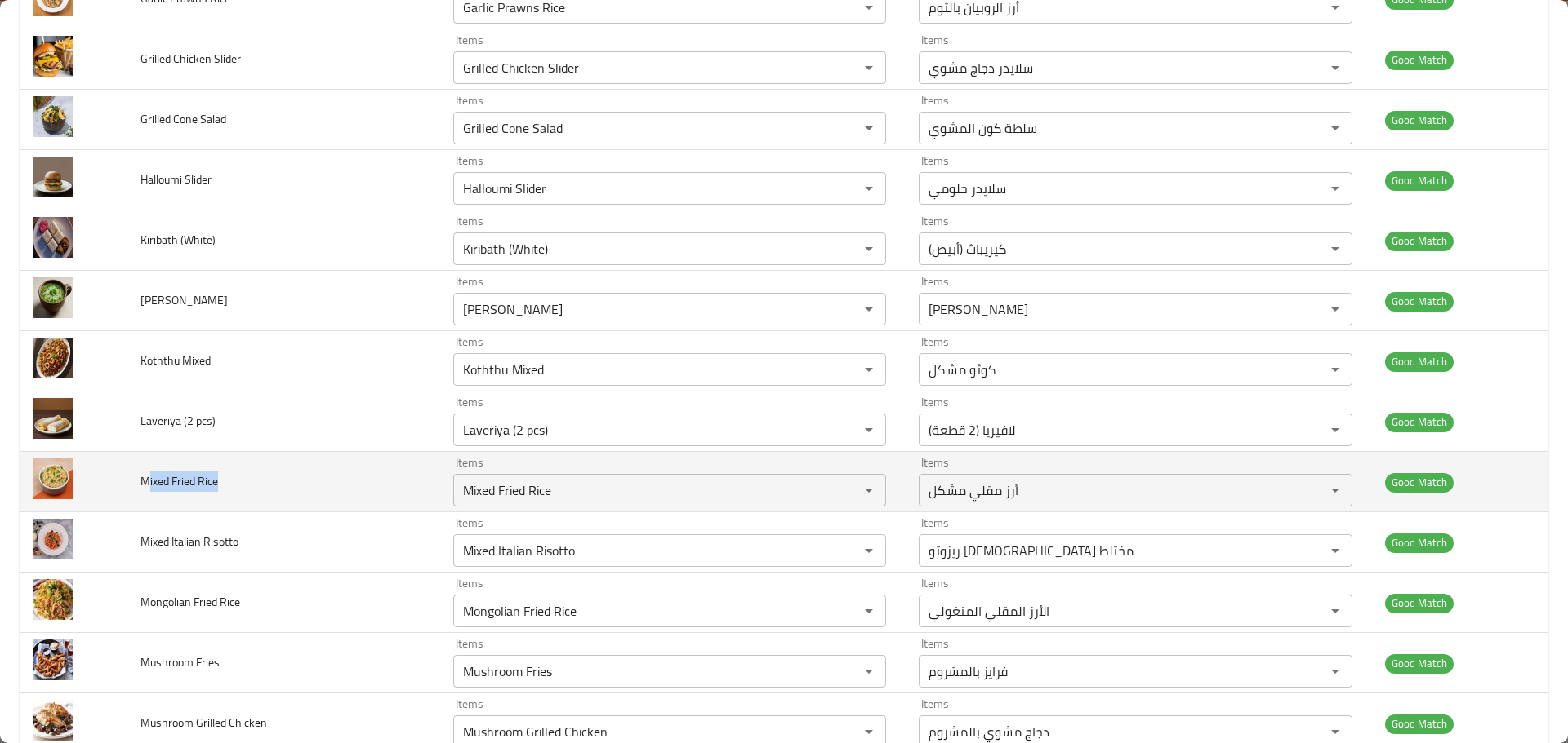
drag, startPoint x: 245, startPoint y: 493, endPoint x: 150, endPoint y: 505, distance: 95.8
click at [150, 505] on td "Mixed Fried Rice" at bounding box center [283, 482] width 313 height 60
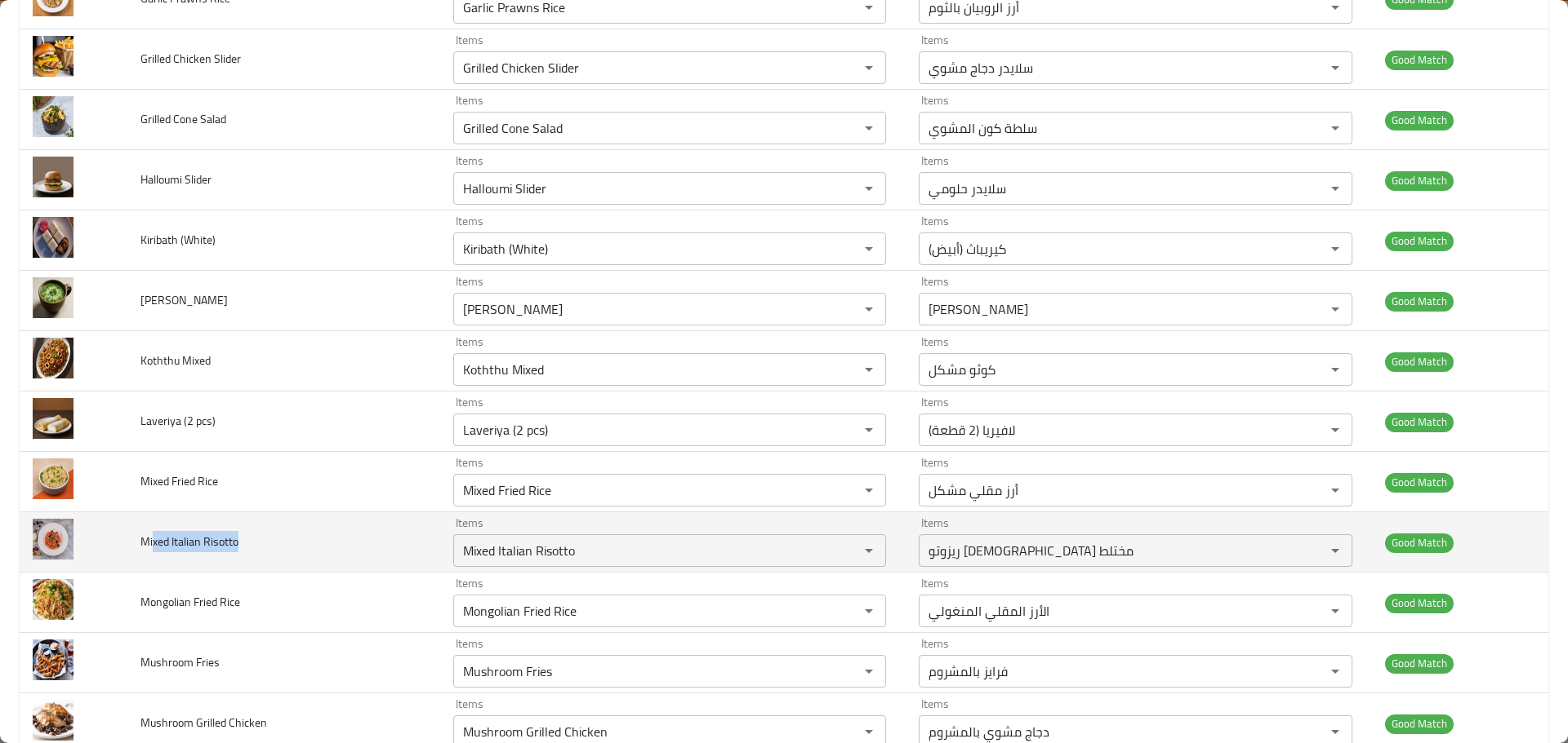
drag, startPoint x: 225, startPoint y: 558, endPoint x: 149, endPoint y: 558, distance: 76.0
click at [149, 558] on td "Mixed Italian Risotto" at bounding box center [283, 542] width 313 height 60
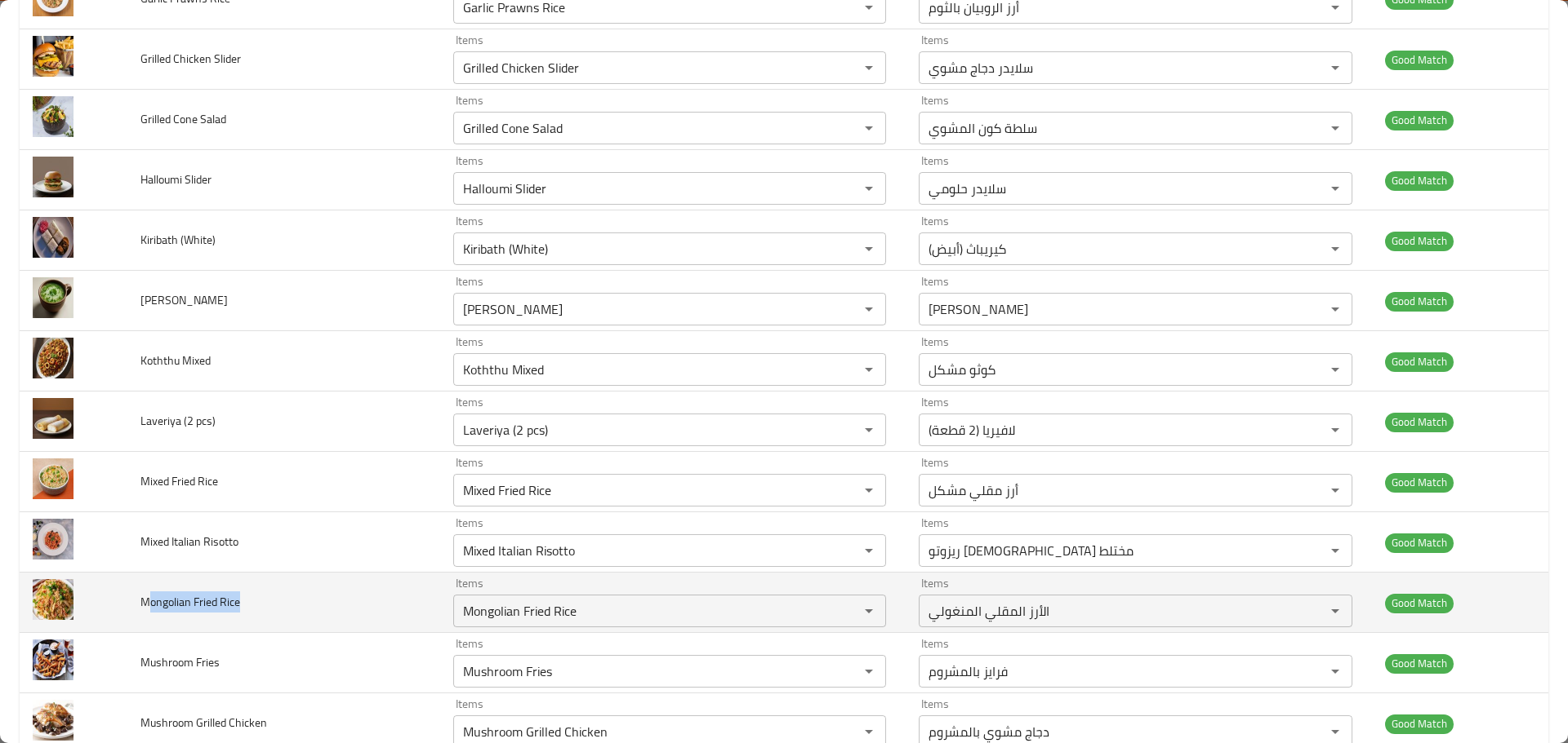
drag, startPoint x: 246, startPoint y: 612, endPoint x: 151, endPoint y: 612, distance: 95.0
click at [151, 612] on td "Mongolian Fried Rice" at bounding box center [283, 602] width 313 height 60
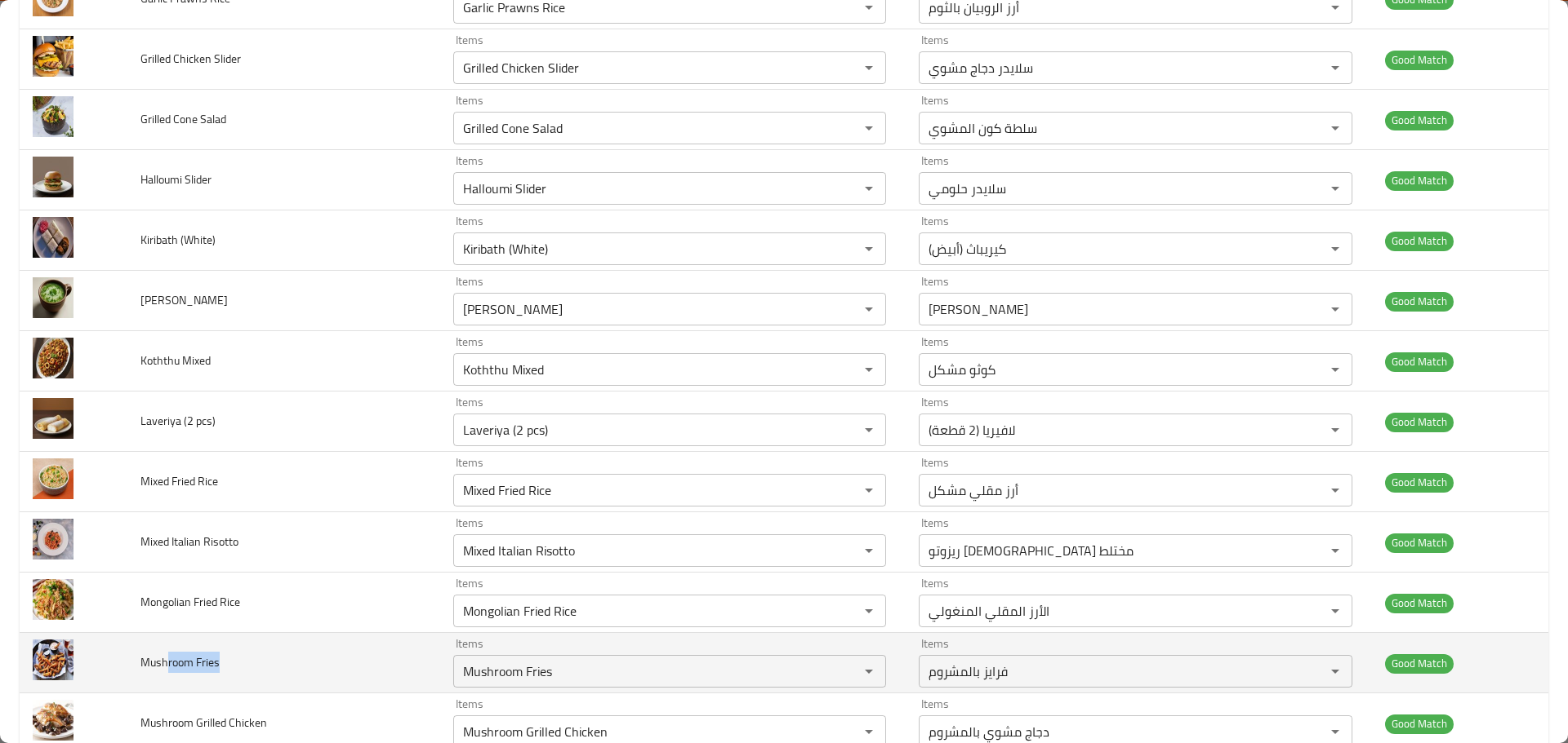
drag, startPoint x: 261, startPoint y: 669, endPoint x: 164, endPoint y: 672, distance: 97.0
click at [165, 672] on td "Mushroom Fries" at bounding box center [283, 663] width 313 height 60
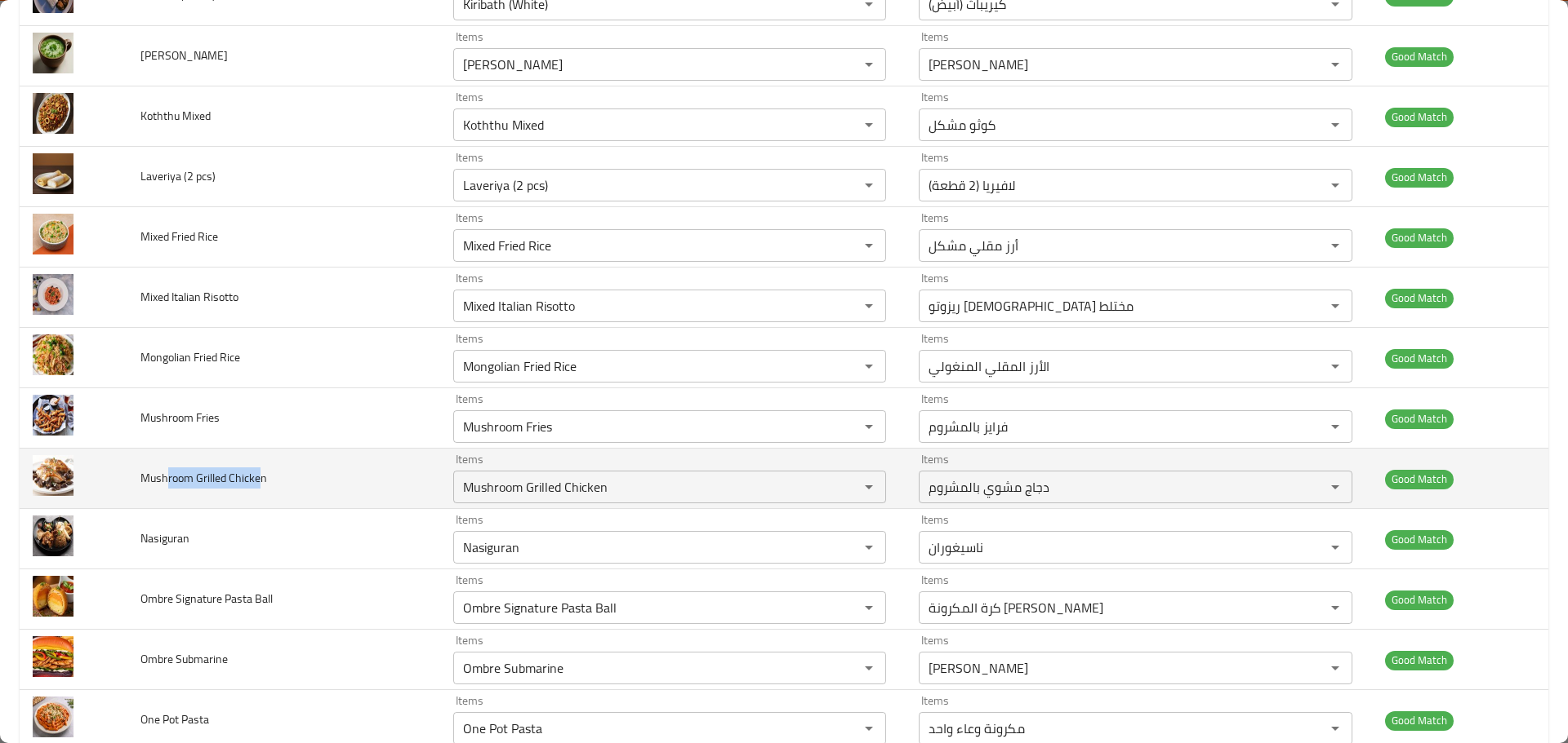
drag, startPoint x: 256, startPoint y: 496, endPoint x: 167, endPoint y: 488, distance: 89.4
click at [167, 488] on td "Mushroom Grilled Chicken" at bounding box center [283, 479] width 313 height 60
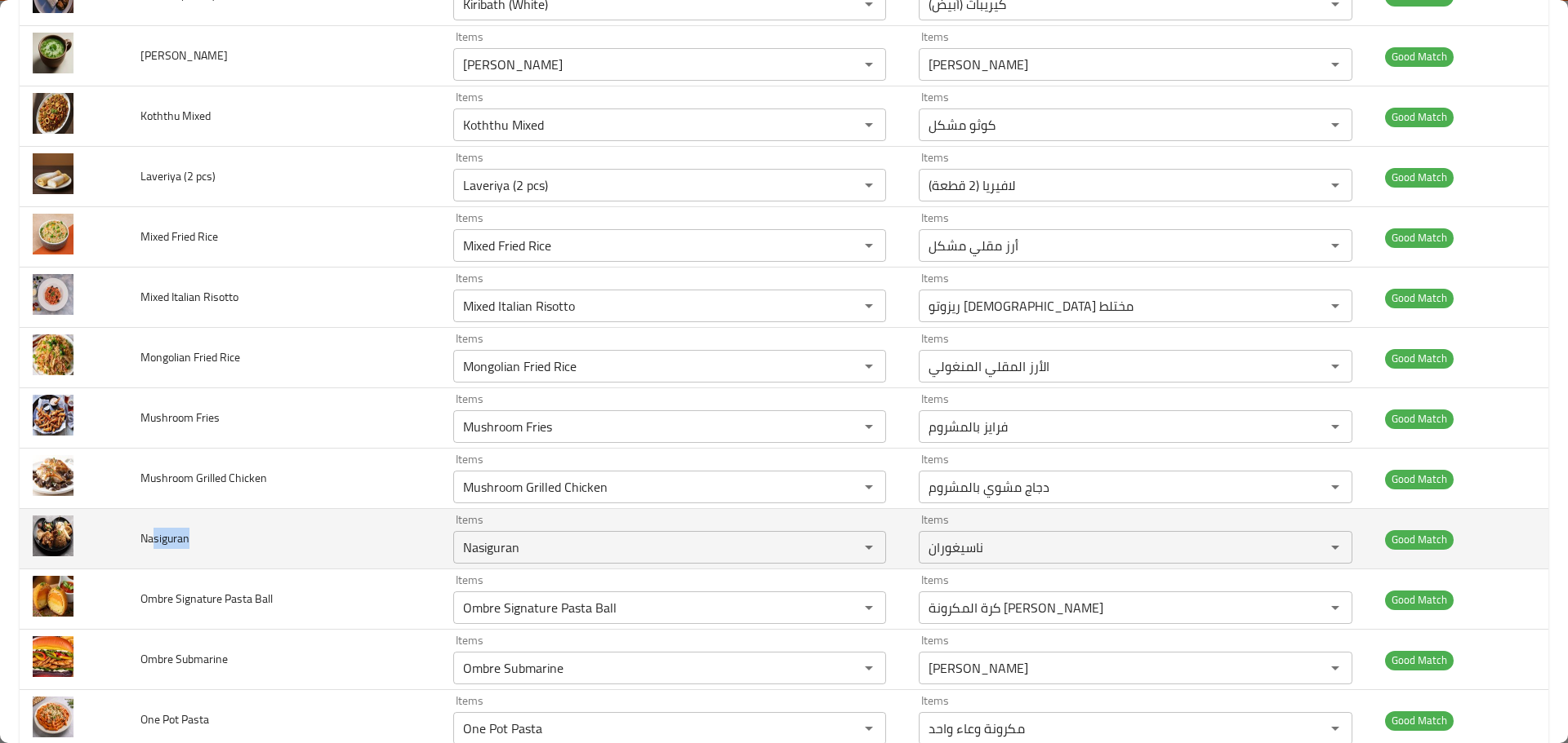
drag, startPoint x: 214, startPoint y: 551, endPoint x: 151, endPoint y: 555, distance: 63.1
click at [151, 555] on td "Nasiguran" at bounding box center [283, 539] width 313 height 60
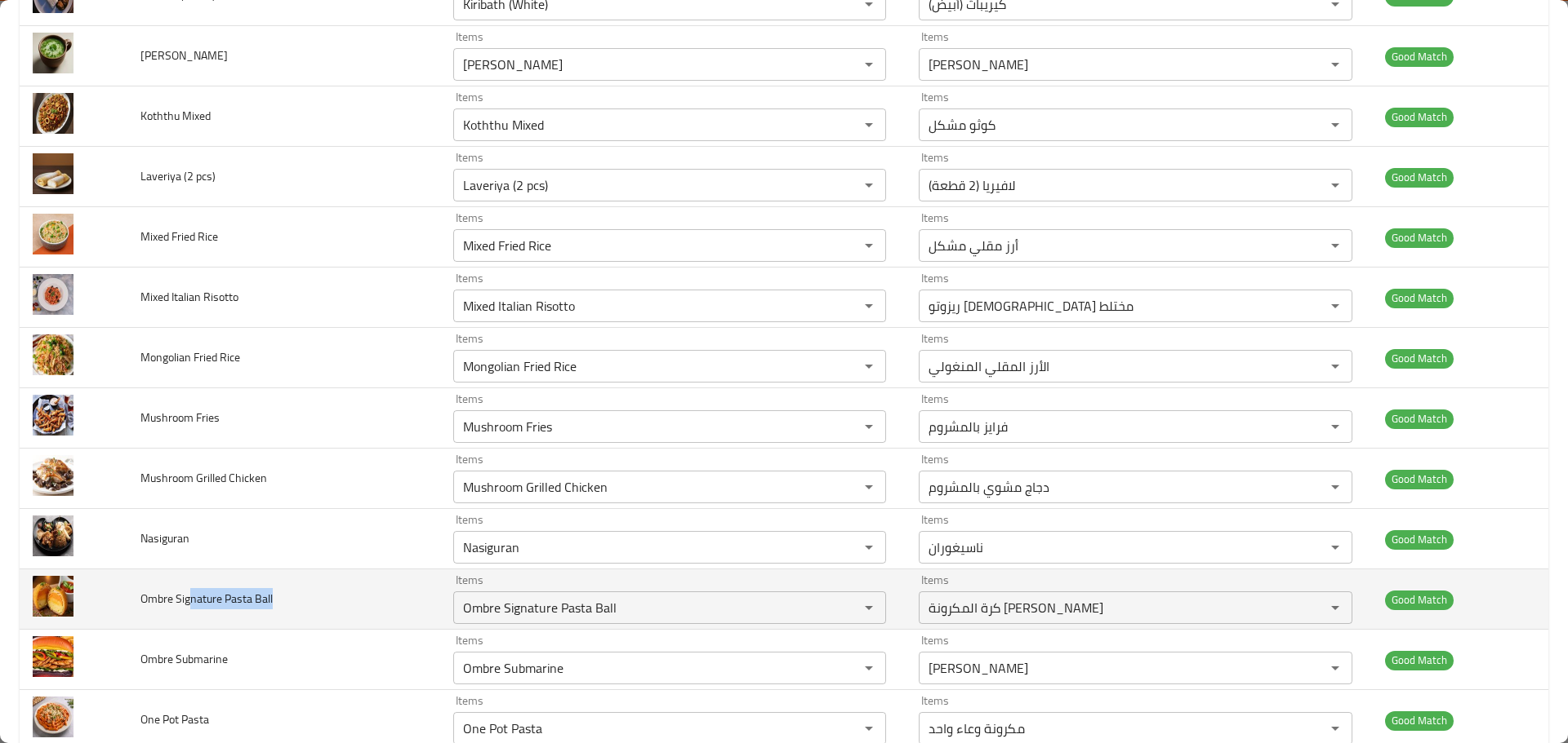
drag, startPoint x: 286, startPoint y: 601, endPoint x: 192, endPoint y: 605, distance: 94.1
click at [192, 605] on td "Ombre Signature Pasta Ball" at bounding box center [283, 600] width 313 height 60
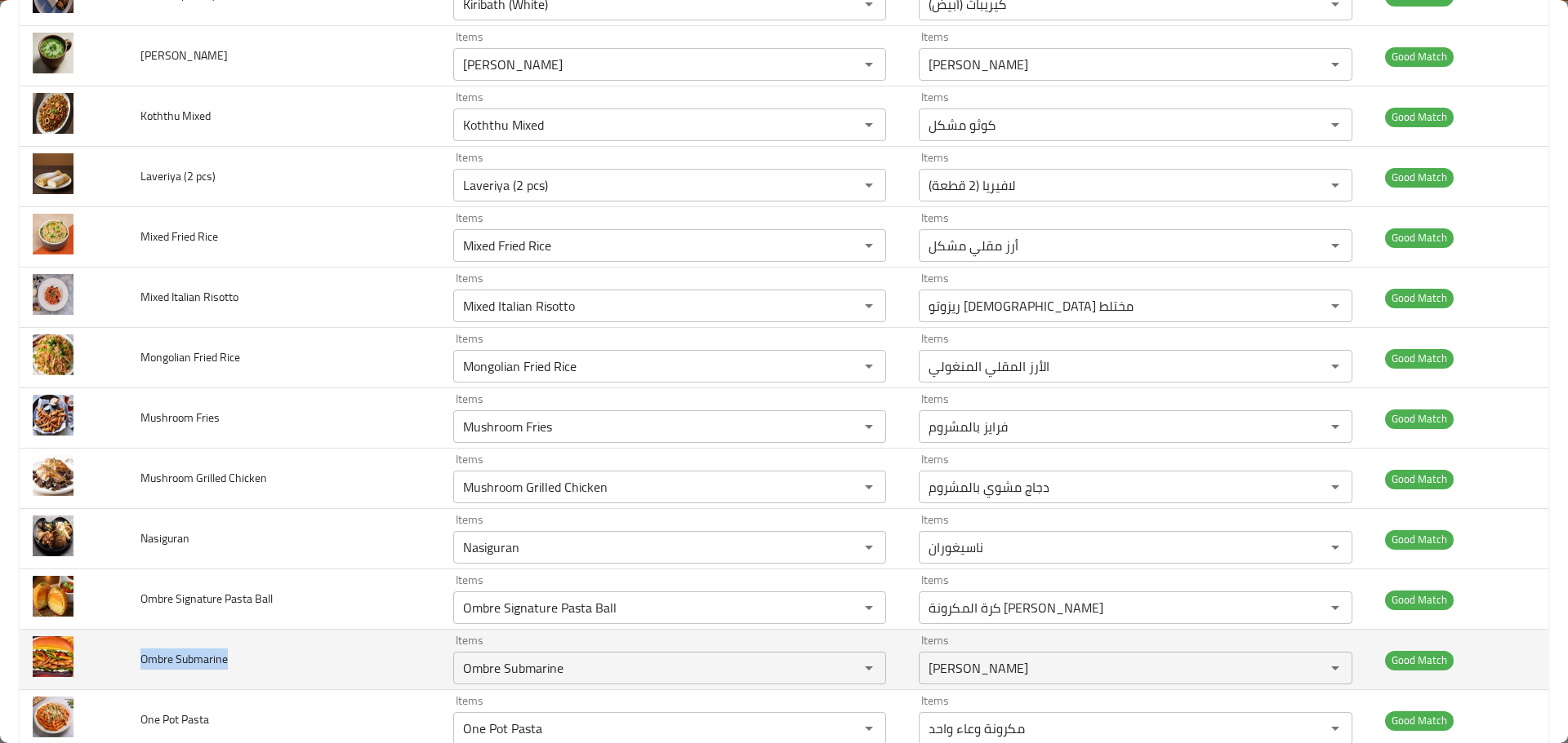
drag, startPoint x: 263, startPoint y: 673, endPoint x: 139, endPoint y: 673, distance: 124.0
click at [139, 673] on td "Ombre Submarine" at bounding box center [283, 660] width 313 height 60
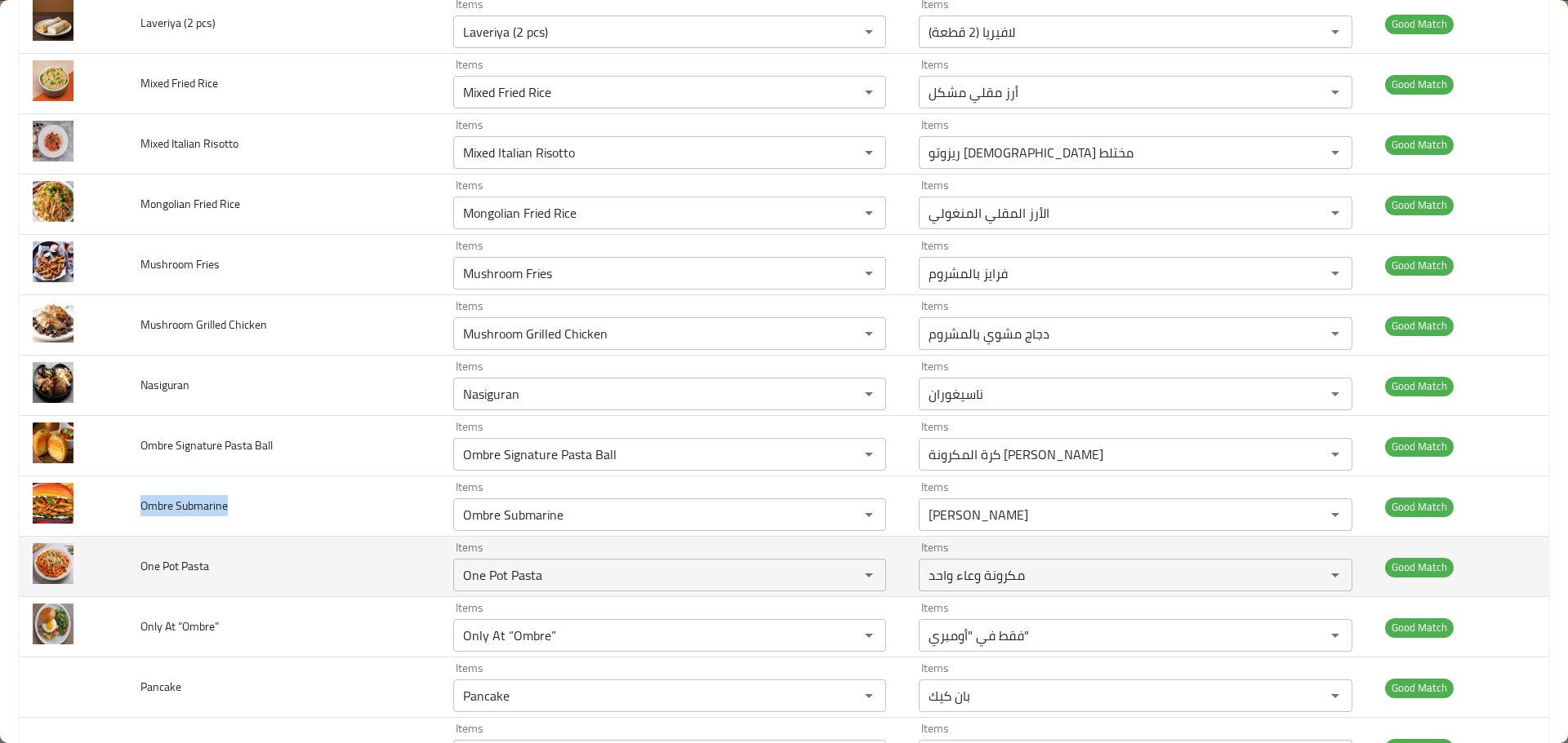
scroll to position [3427, 0]
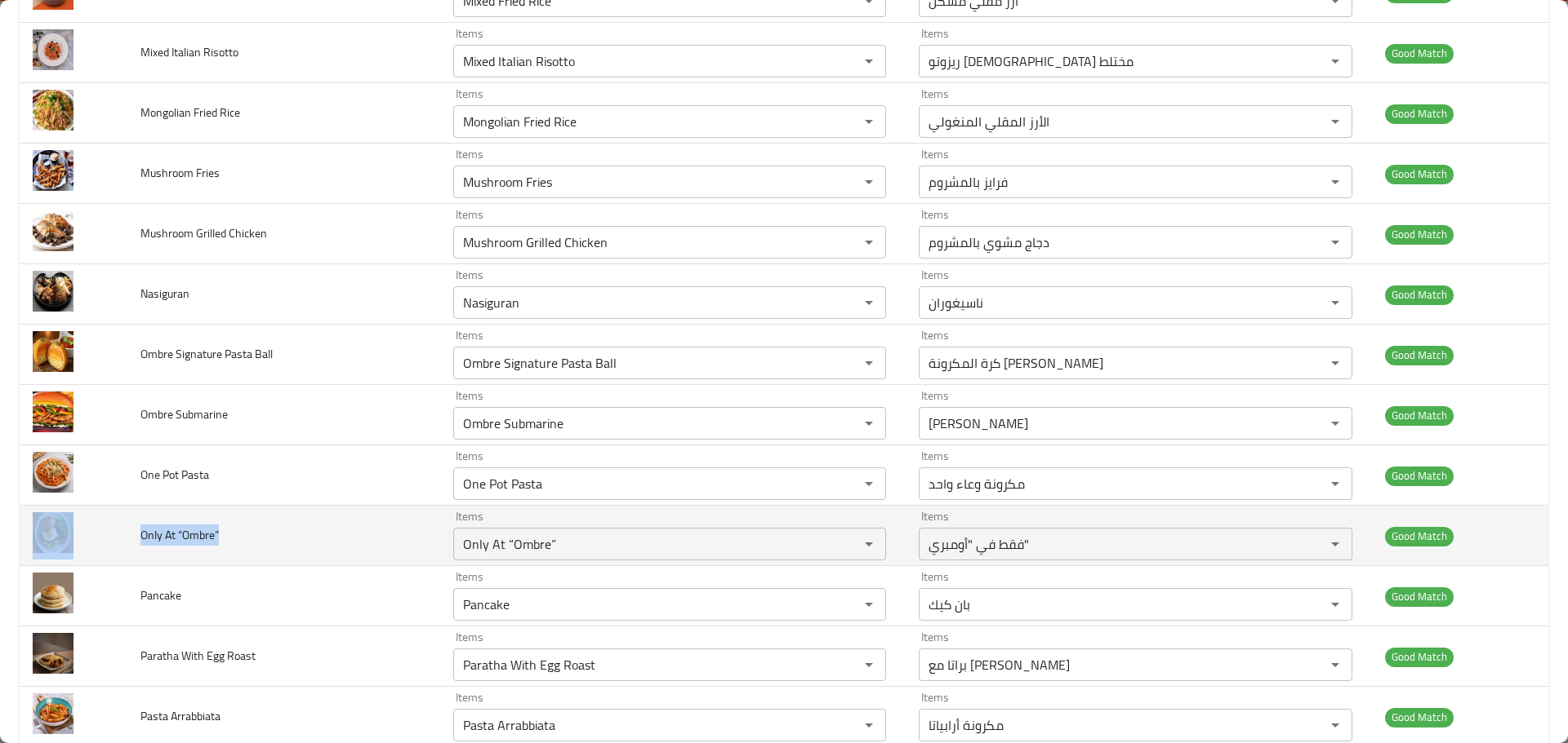
drag, startPoint x: 226, startPoint y: 535, endPoint x: 112, endPoint y: 539, distance: 114.1
click at [112, 539] on tr "Only At “Ombre” Items Only At “Ombre” Items Items فقط في "أومبري" Items Good Ma…" at bounding box center [784, 536] width 1528 height 60
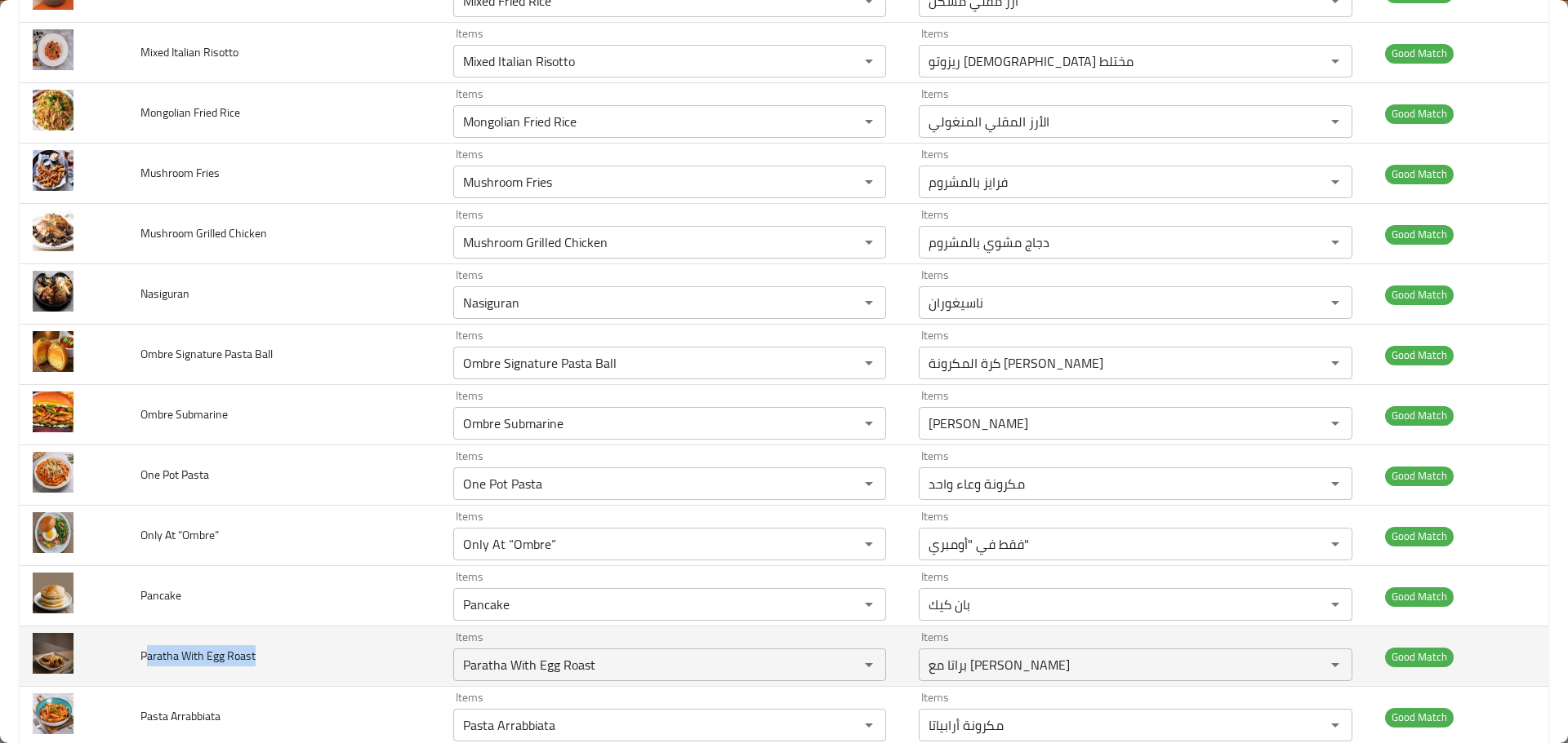
drag, startPoint x: 244, startPoint y: 644, endPoint x: 149, endPoint y: 636, distance: 95.3
click at [149, 636] on td "Paratha With Egg Roast" at bounding box center [283, 656] width 313 height 60
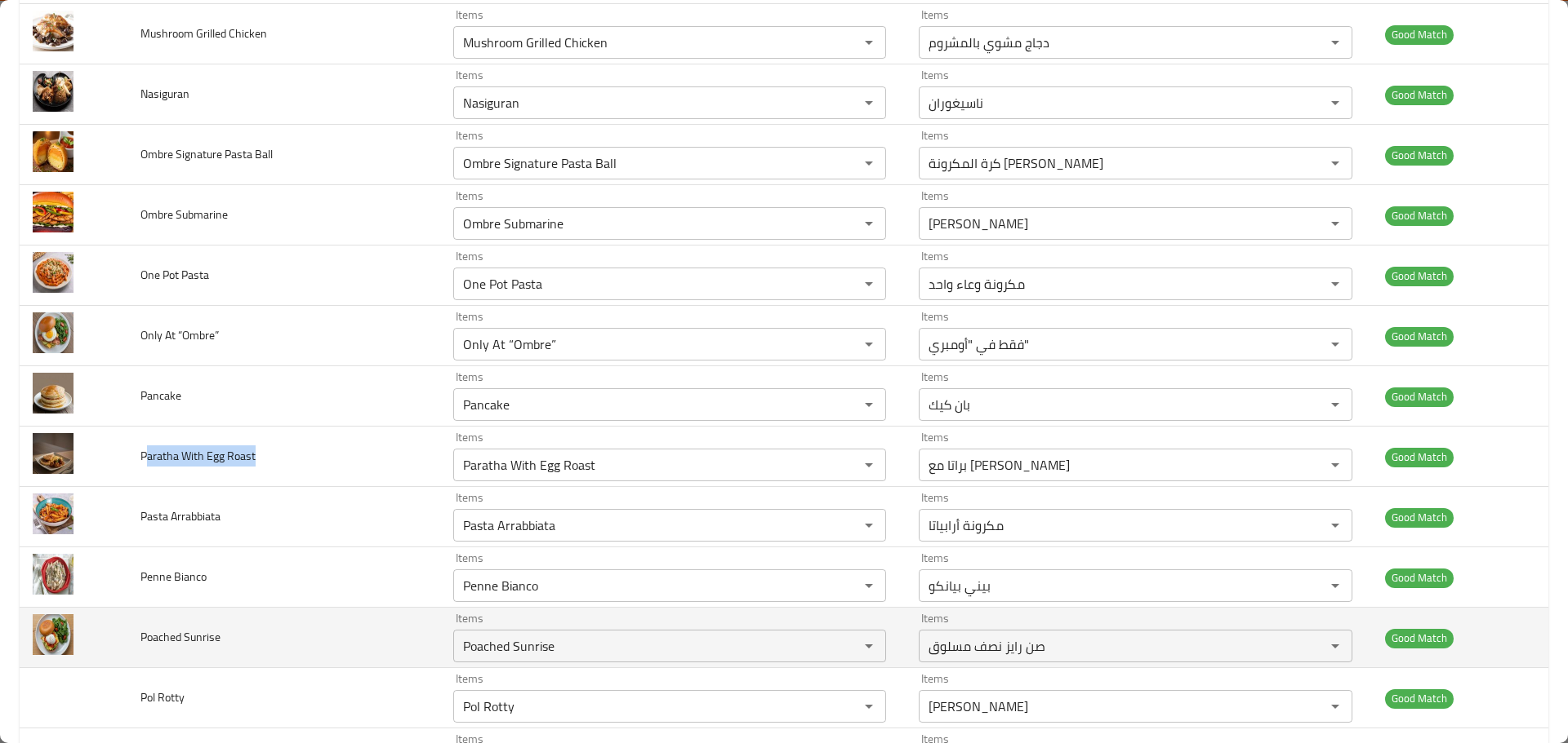
scroll to position [3672, 0]
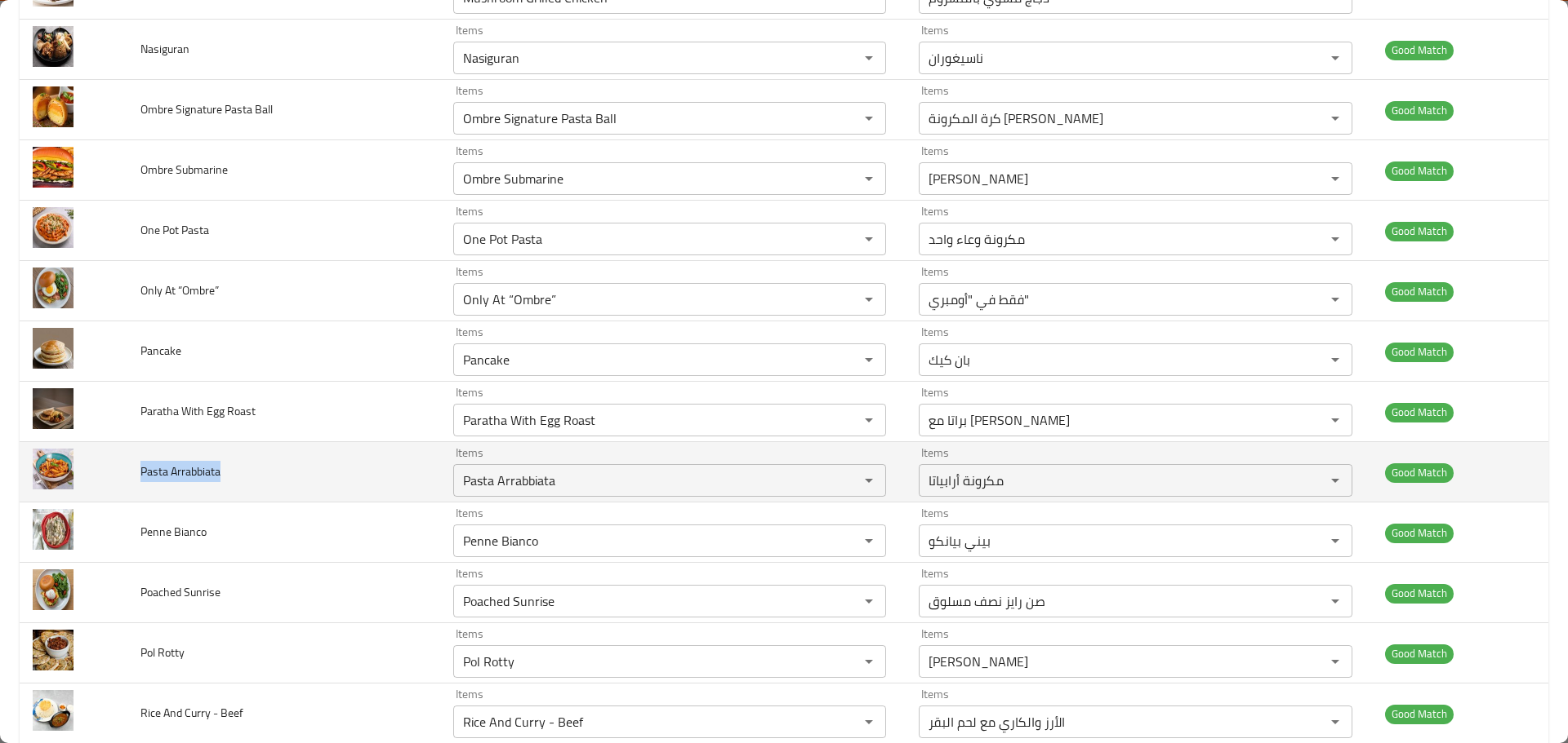
drag, startPoint x: 242, startPoint y: 472, endPoint x: 131, endPoint y: 470, distance: 111.0
click at [131, 470] on td "Pasta Arrabbiata" at bounding box center [283, 472] width 313 height 60
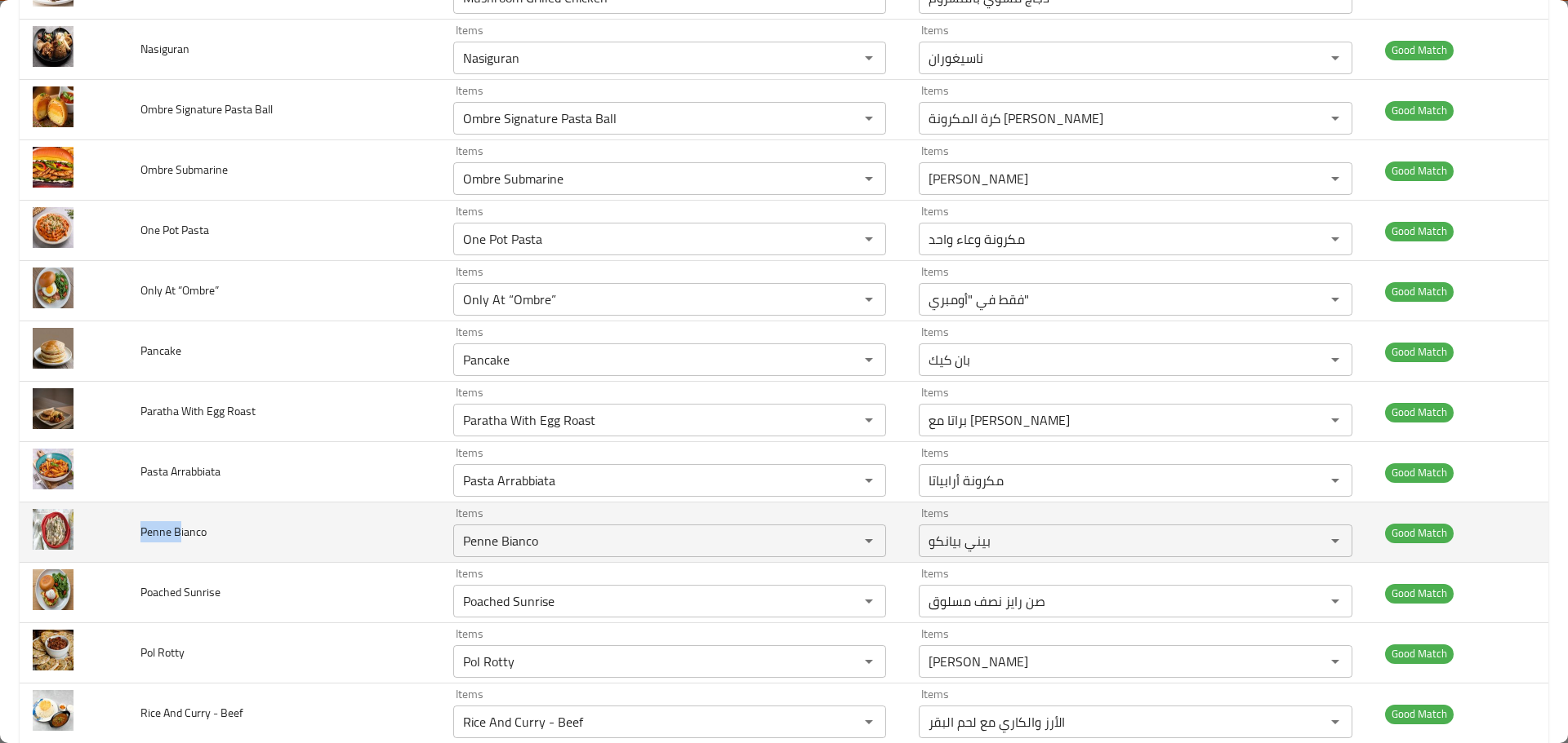
drag, startPoint x: 180, startPoint y: 528, endPoint x: 140, endPoint y: 528, distance: 40.0
click at [141, 528] on span "Penne Bianco" at bounding box center [173, 532] width 66 height 22
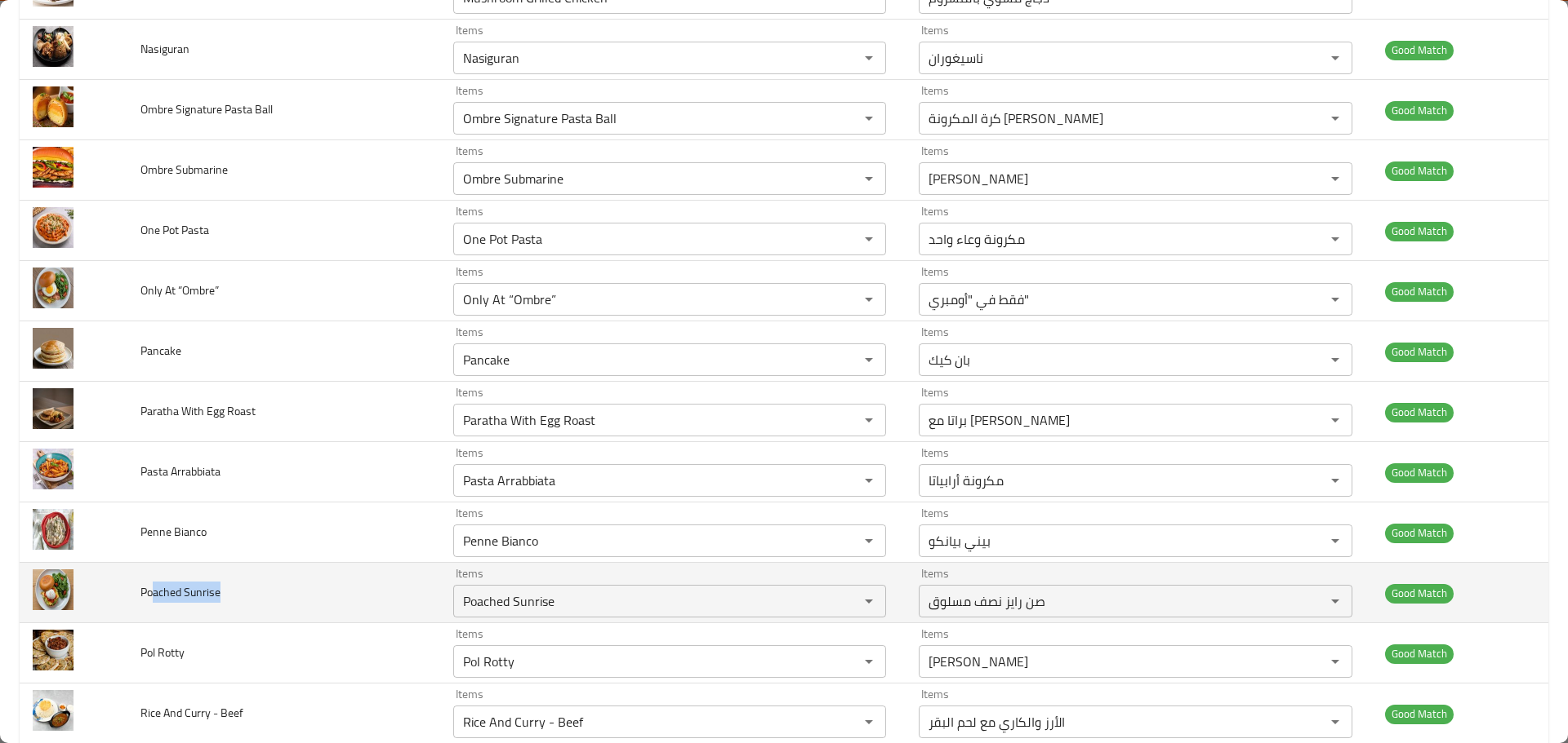
drag, startPoint x: 231, startPoint y: 578, endPoint x: 152, endPoint y: 579, distance: 79.0
click at [152, 579] on td "Poached Sunrise" at bounding box center [283, 592] width 313 height 60
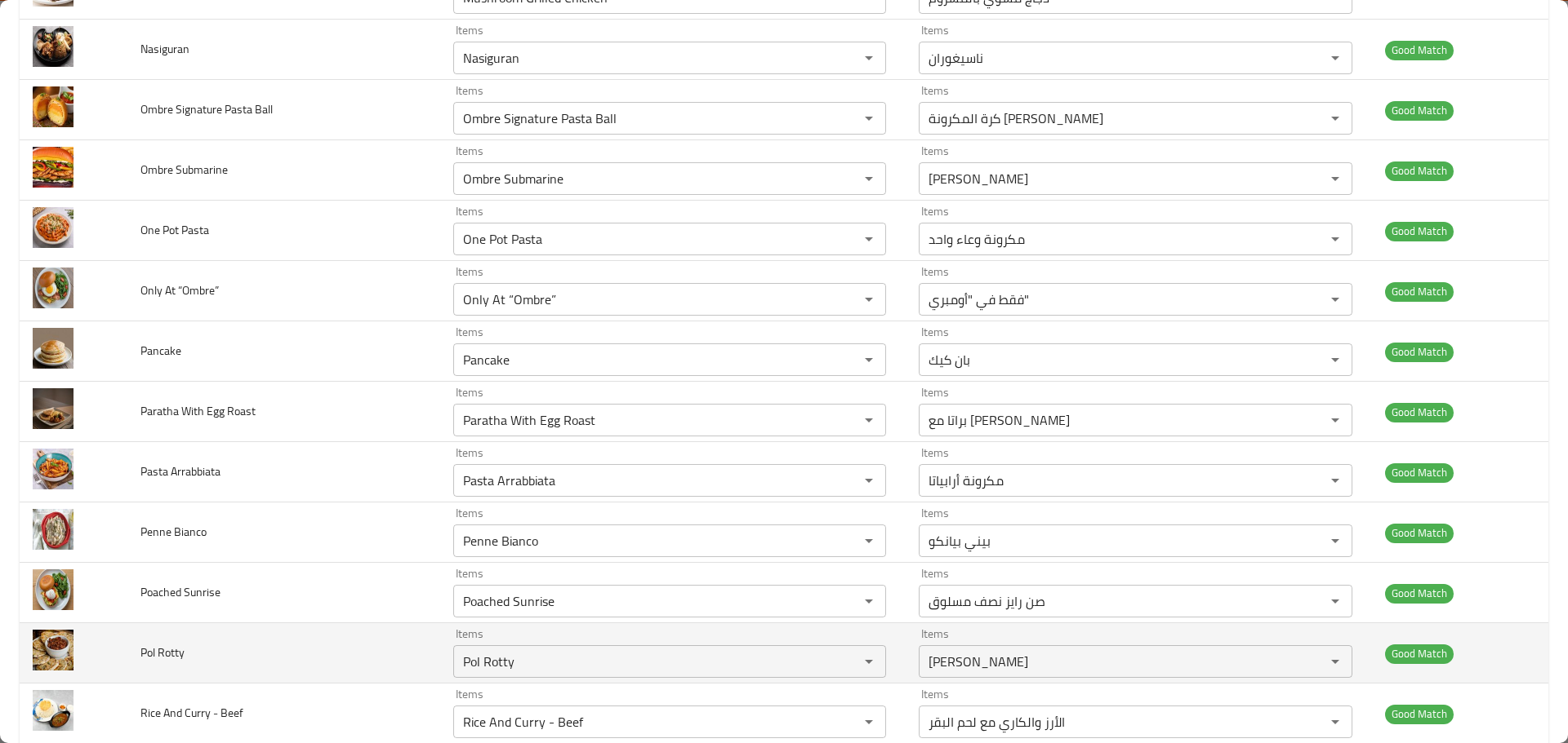
drag, startPoint x: 207, startPoint y: 642, endPoint x: 180, endPoint y: 642, distance: 27.0
click at [180, 642] on td "Pol Rotty" at bounding box center [283, 653] width 313 height 60
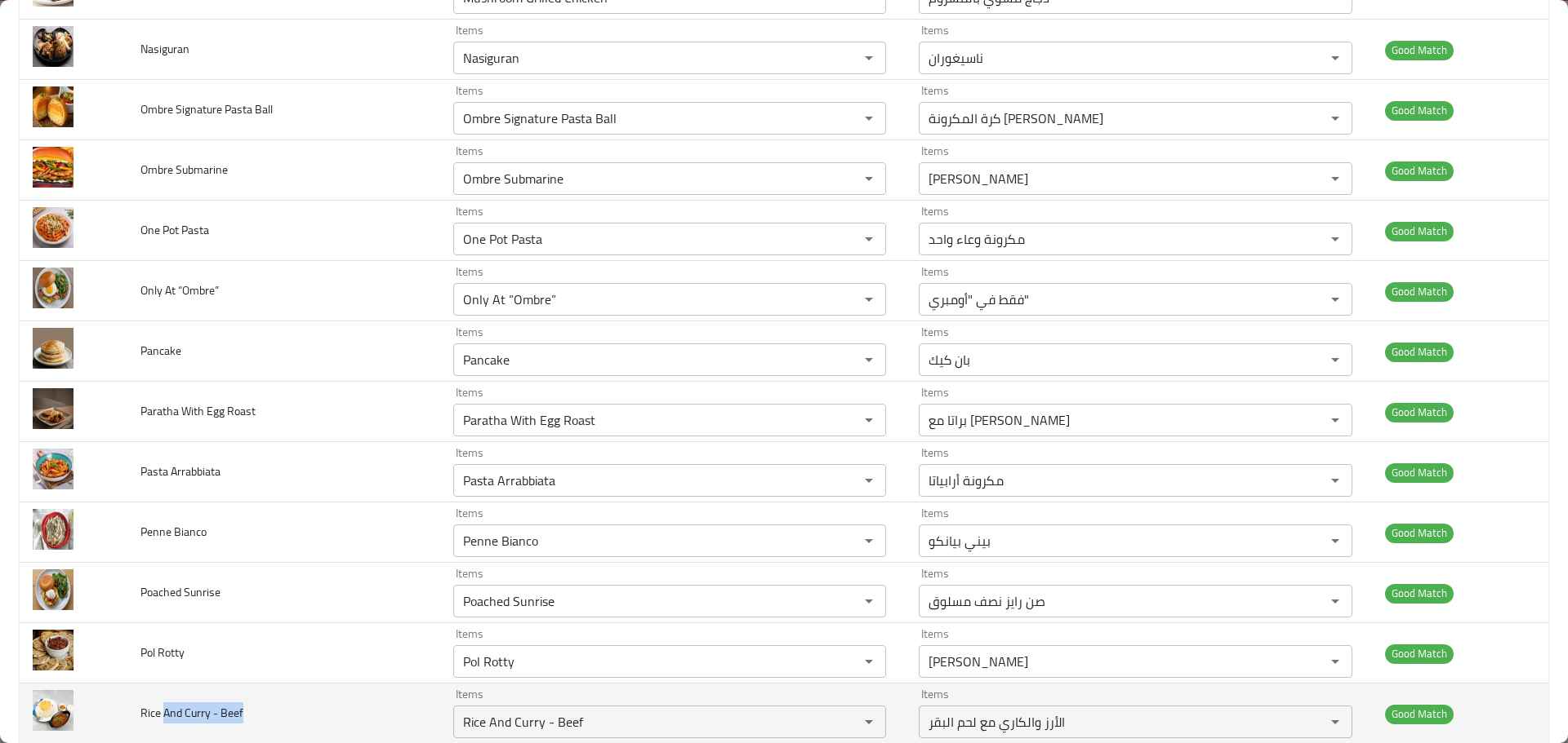
drag, startPoint x: 268, startPoint y: 729, endPoint x: 164, endPoint y: 716, distance: 104.8
click at [164, 716] on td "Rice And Curry - Beef" at bounding box center [283, 713] width 313 height 60
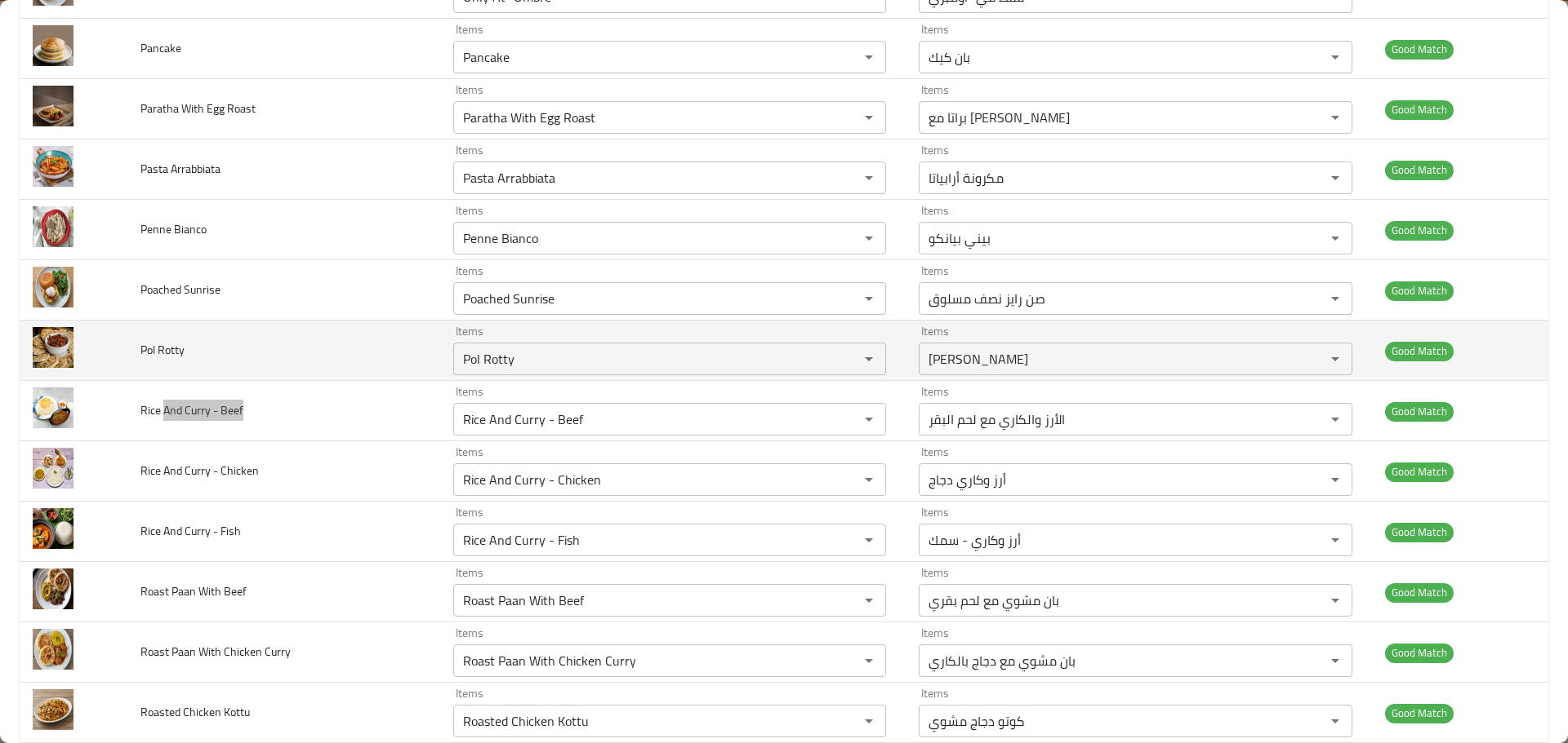
scroll to position [3998, 0]
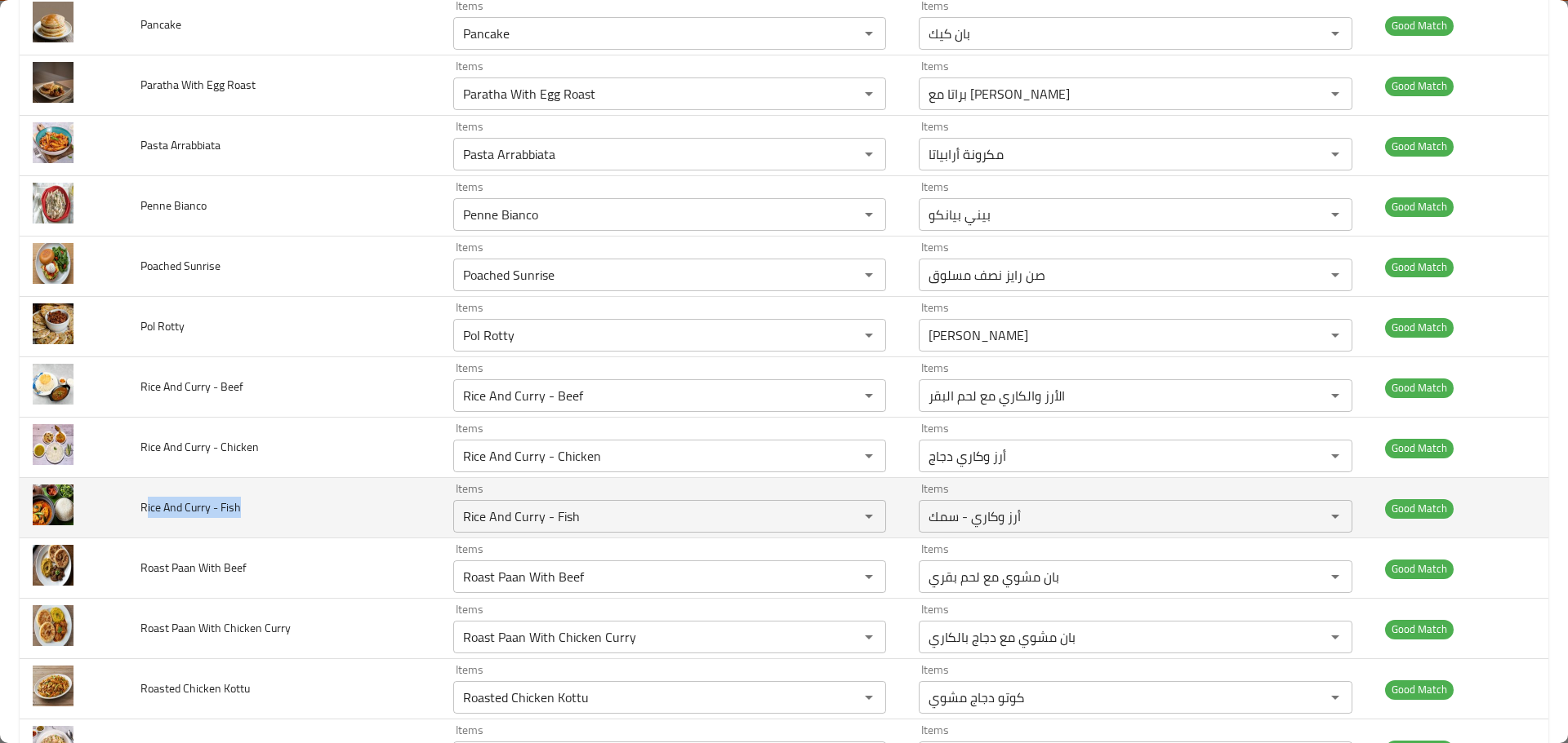
drag, startPoint x: 243, startPoint y: 509, endPoint x: 143, endPoint y: 505, distance: 100.1
click at [143, 505] on td "Rice And Curry - Fish" at bounding box center [283, 508] width 313 height 60
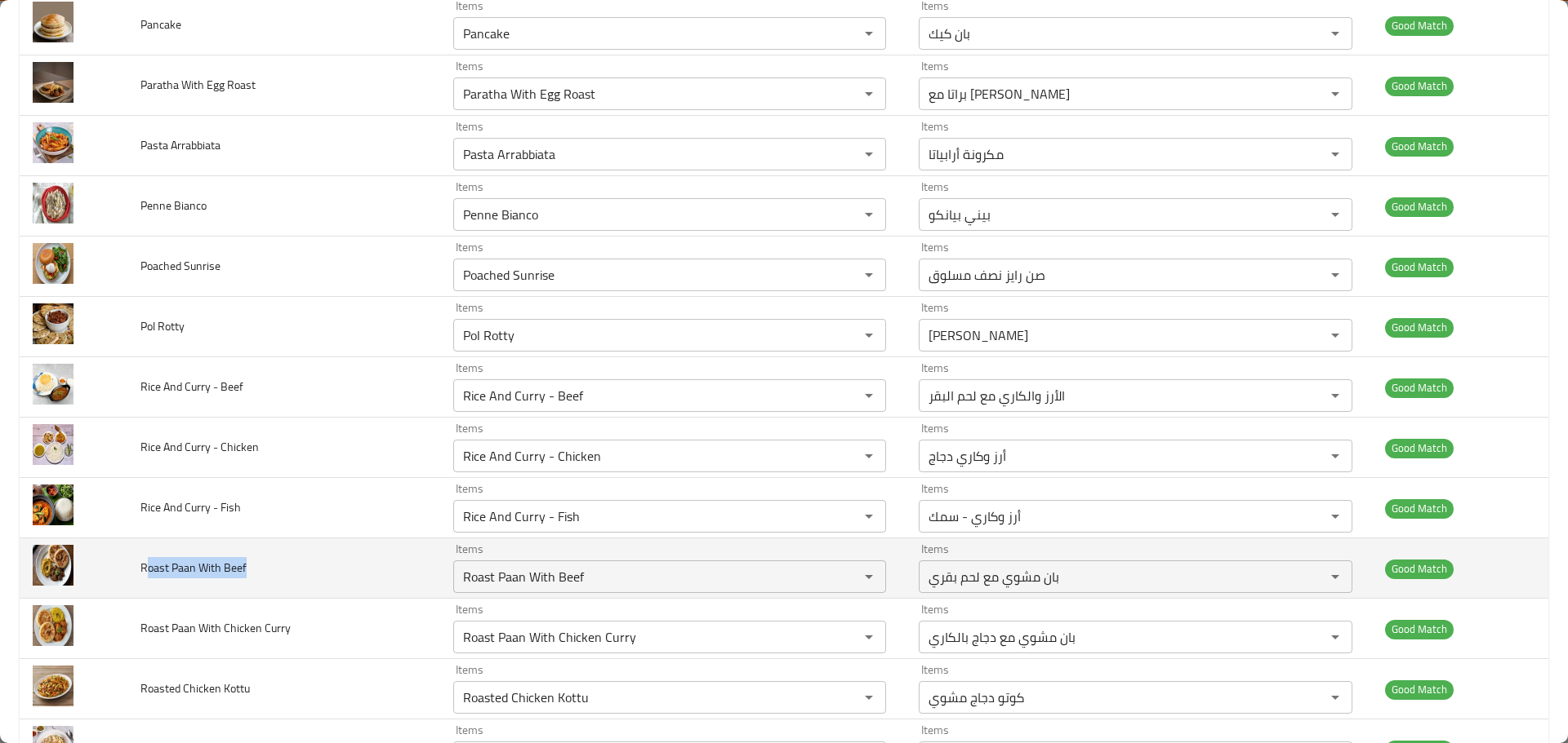
drag, startPoint x: 273, startPoint y: 568, endPoint x: 148, endPoint y: 570, distance: 125.0
click at [148, 570] on td "Roast Paan With Beef" at bounding box center [283, 568] width 313 height 60
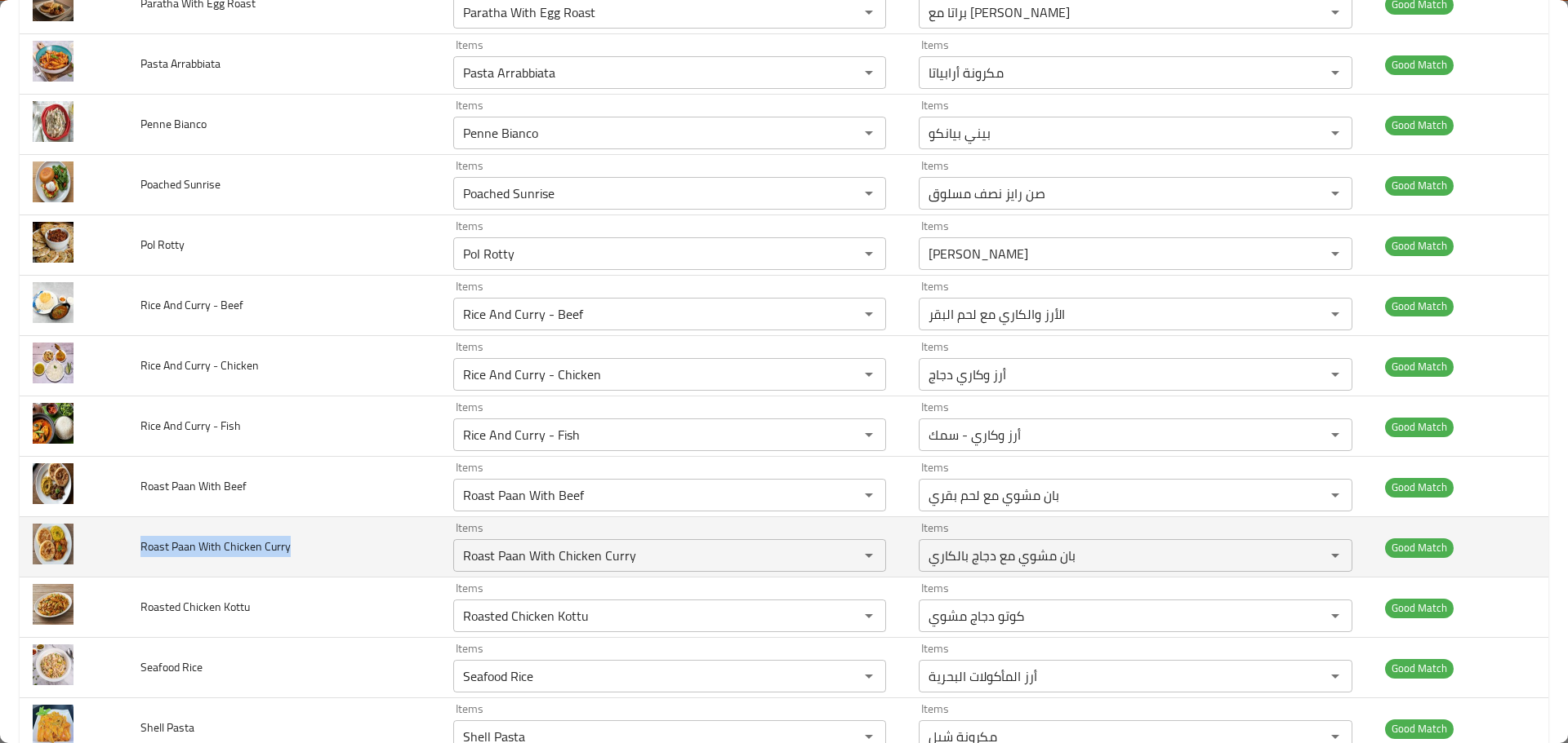
drag, startPoint x: 300, startPoint y: 561, endPoint x: 137, endPoint y: 549, distance: 163.4
click at [137, 549] on td "Roast Paan With Chicken Curry" at bounding box center [283, 547] width 313 height 60
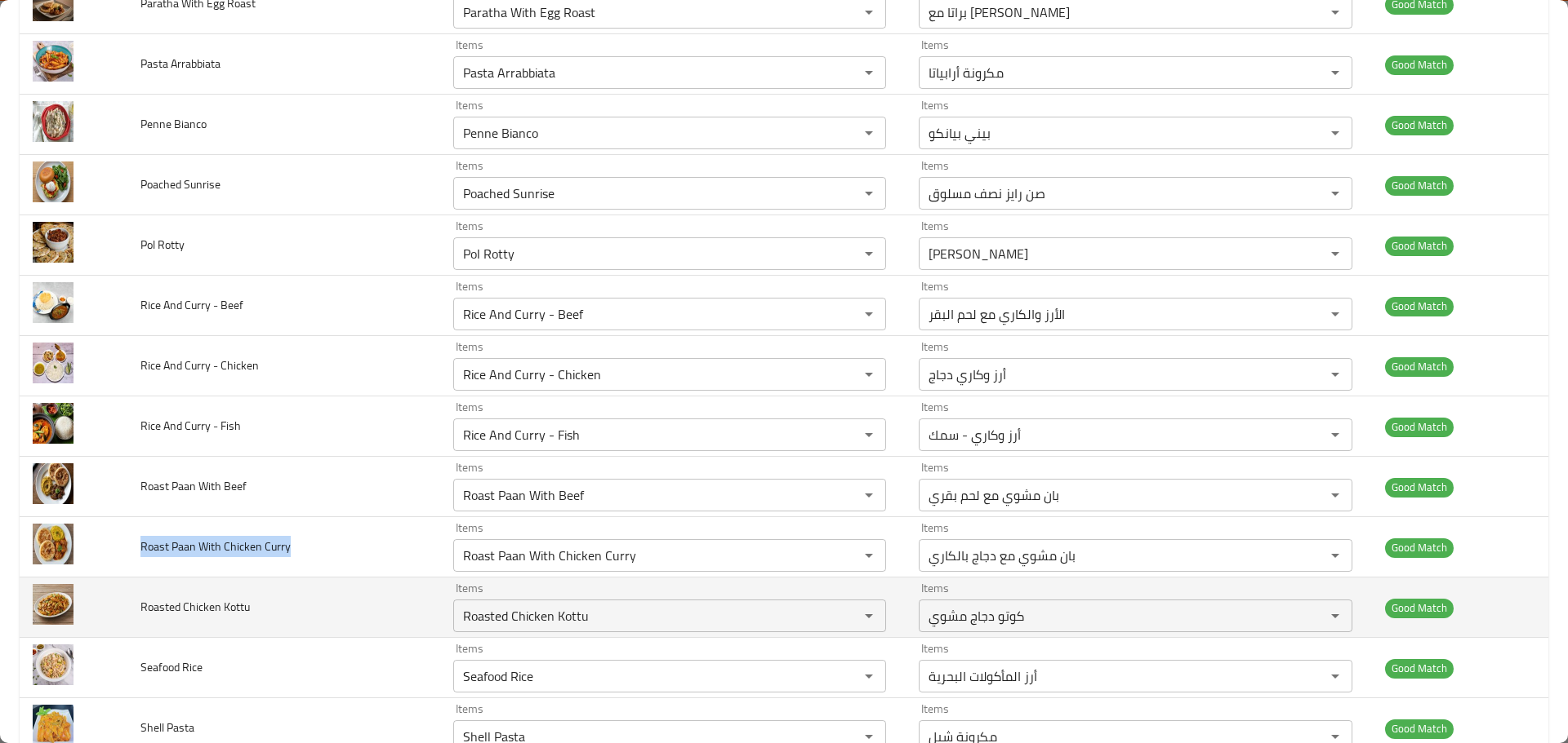
scroll to position [4161, 0]
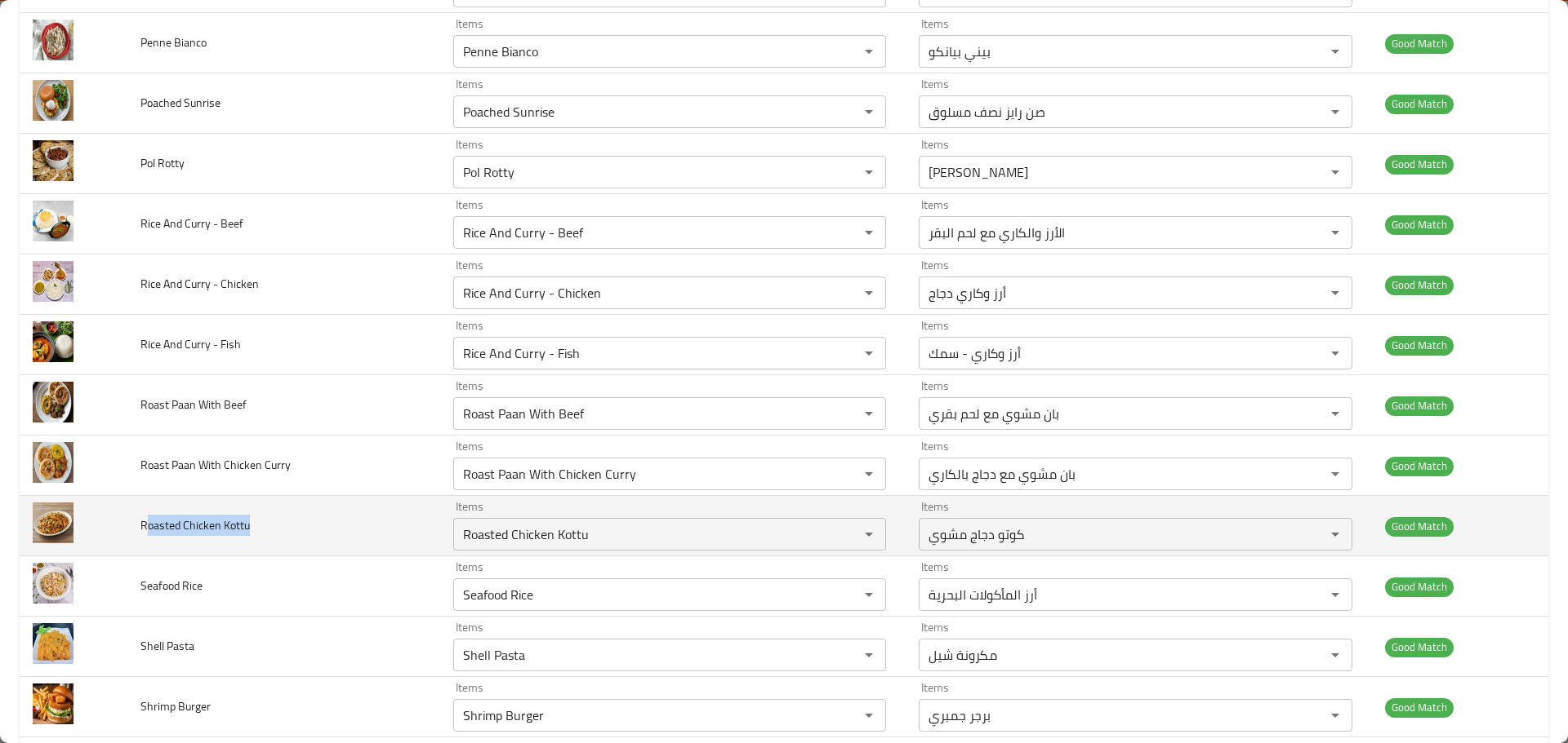
drag, startPoint x: 286, startPoint y: 527, endPoint x: 145, endPoint y: 511, distance: 141.9
click at [145, 511] on td "Roasted Chicken Kottu" at bounding box center [283, 526] width 313 height 60
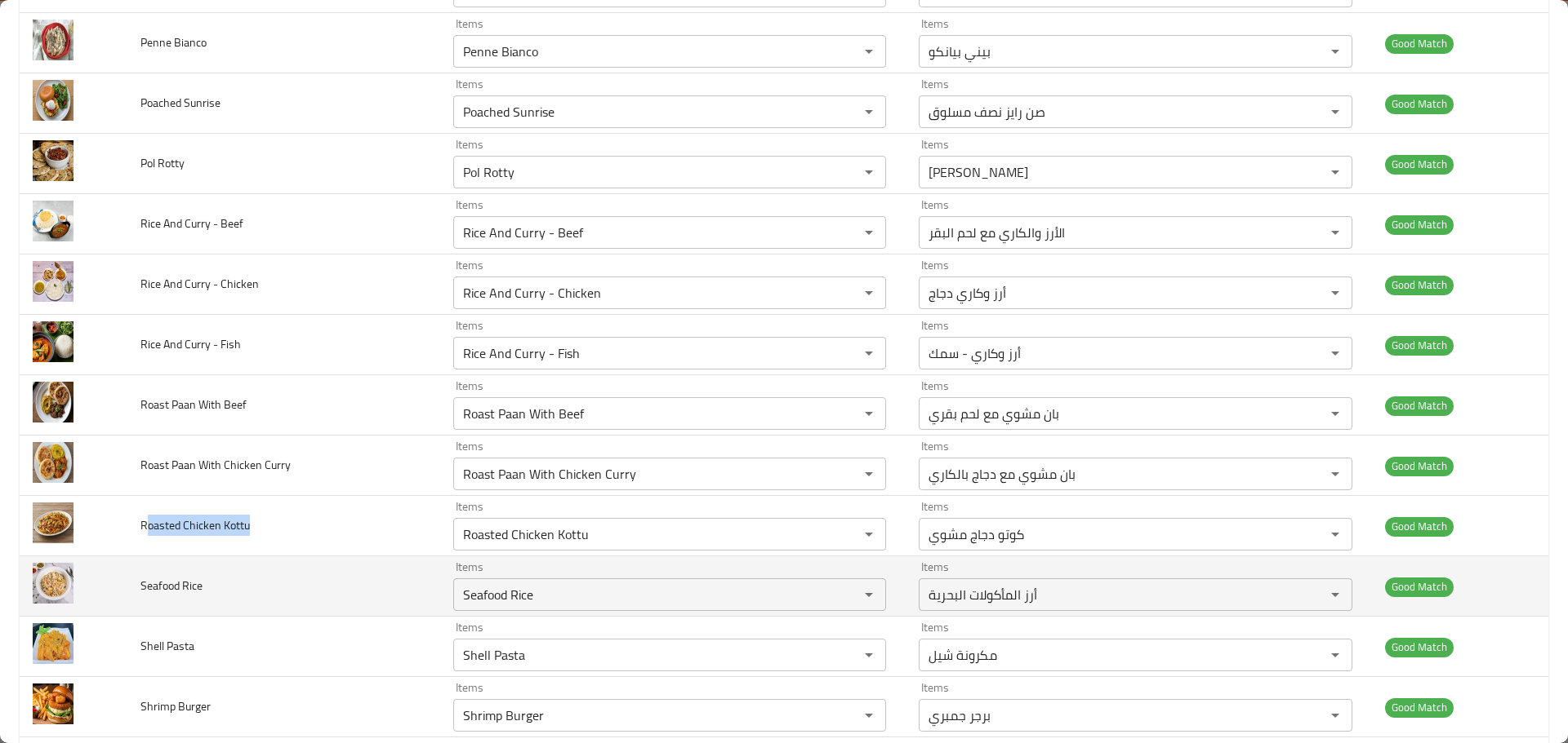
scroll to position [4243, 0]
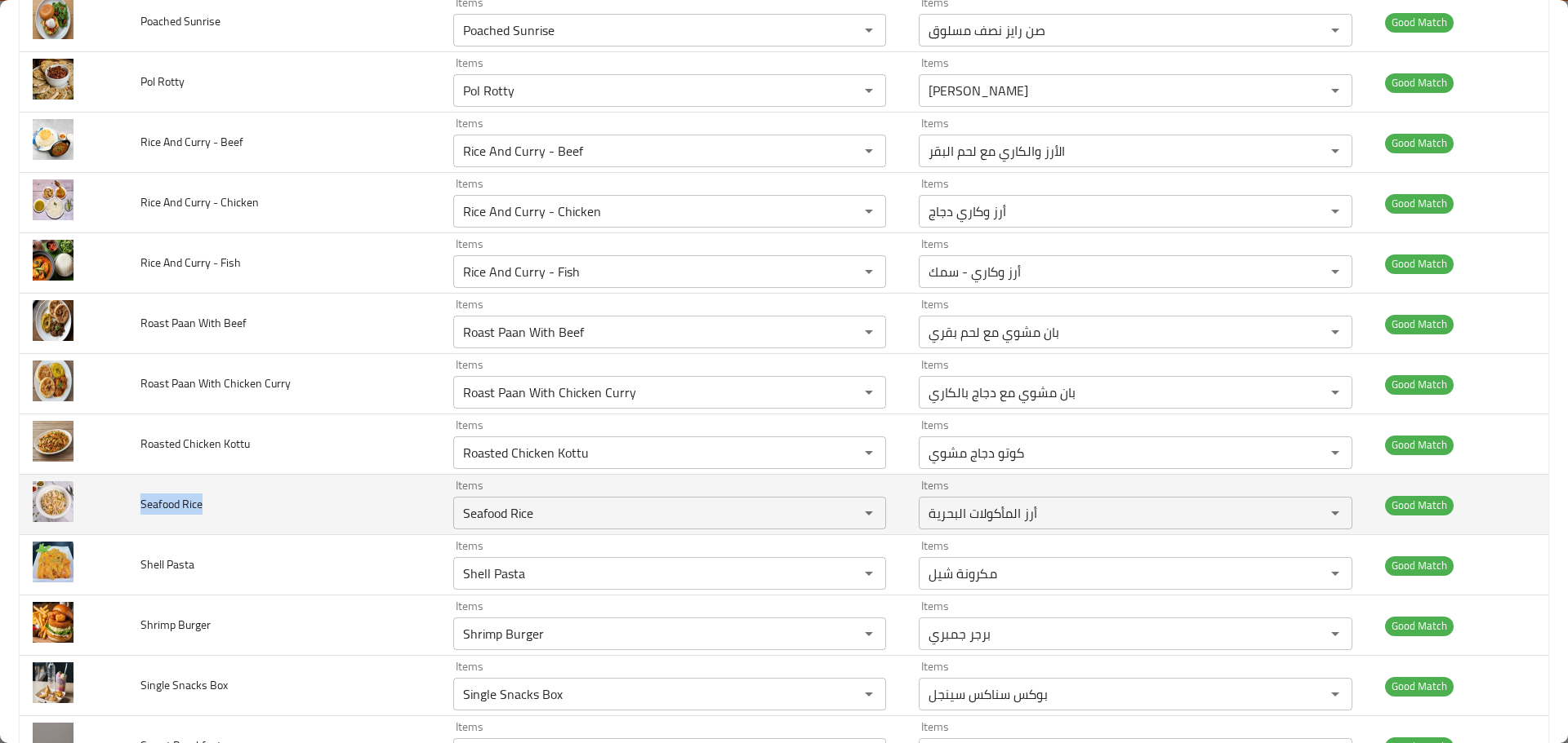
drag, startPoint x: 245, startPoint y: 491, endPoint x: 134, endPoint y: 491, distance: 111.0
click at [134, 491] on td "Seafood Rice" at bounding box center [283, 505] width 313 height 60
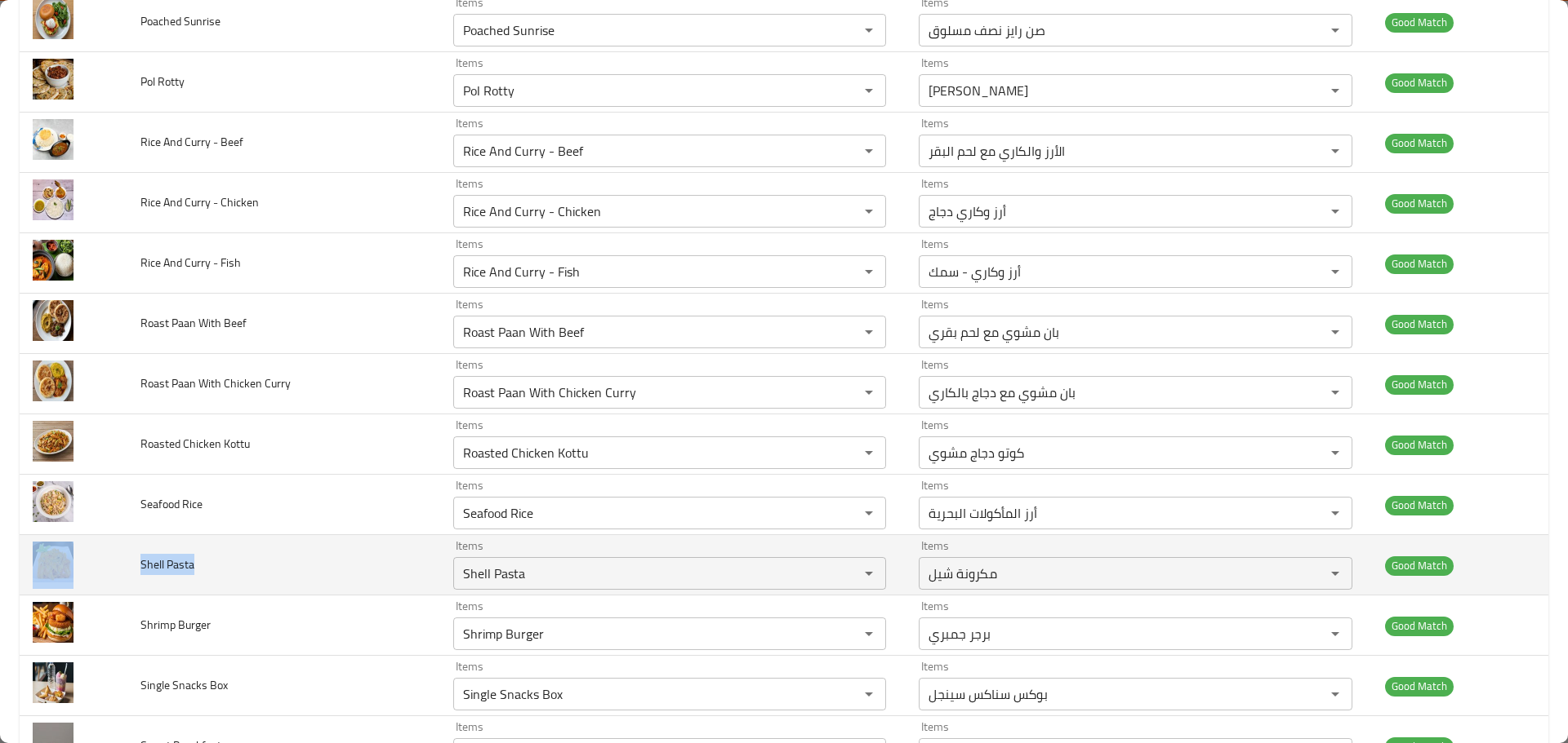
drag, startPoint x: 226, startPoint y: 574, endPoint x: 62, endPoint y: 574, distance: 164.0
click at [62, 574] on tr "Shell Pasta Items Shell Pasta Items Items مكرونة شيل Items Good Match" at bounding box center [784, 565] width 1528 height 60
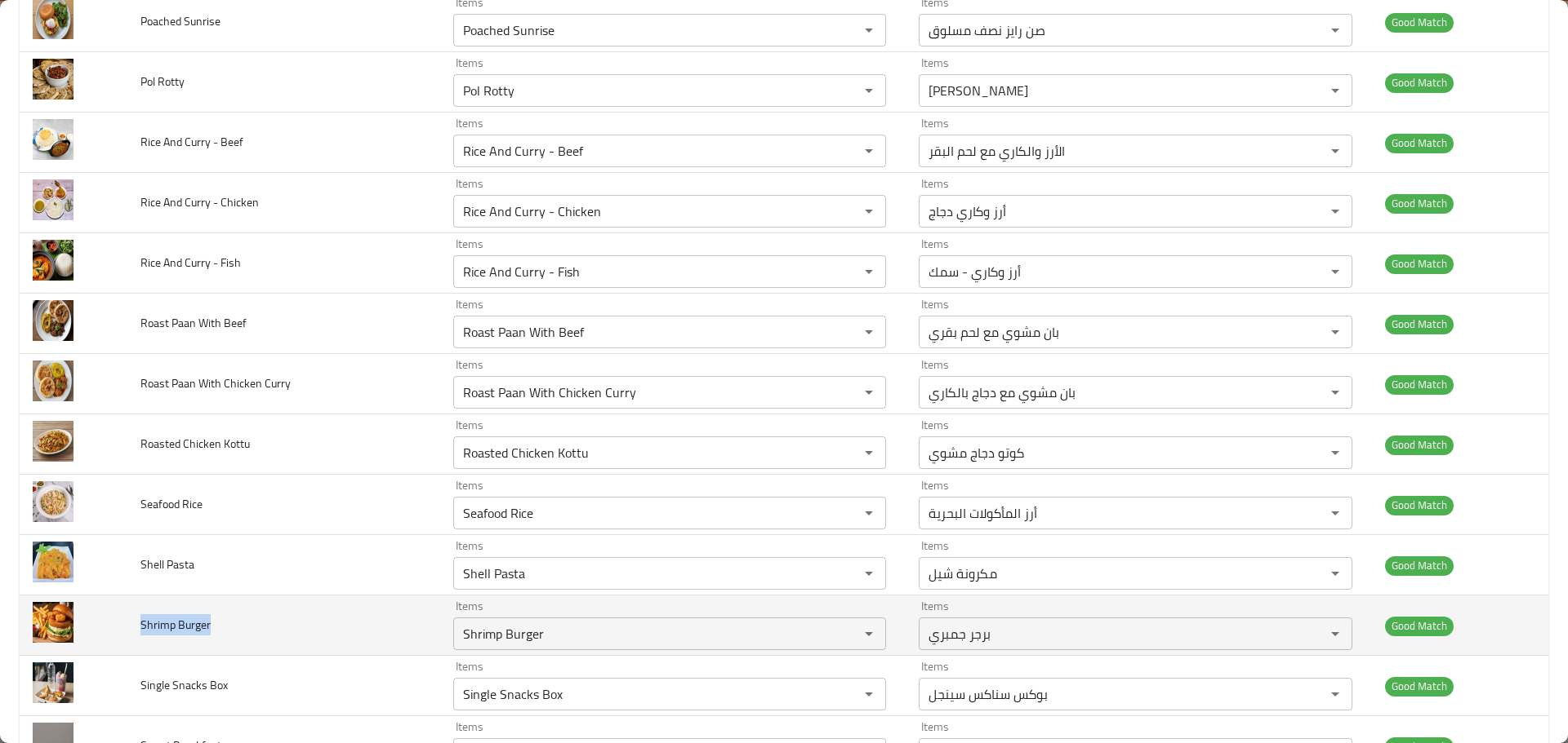
drag, startPoint x: 187, startPoint y: 623, endPoint x: 135, endPoint y: 626, distance: 52.1
click at [135, 626] on td "Shrimp Burger" at bounding box center [283, 626] width 313 height 60
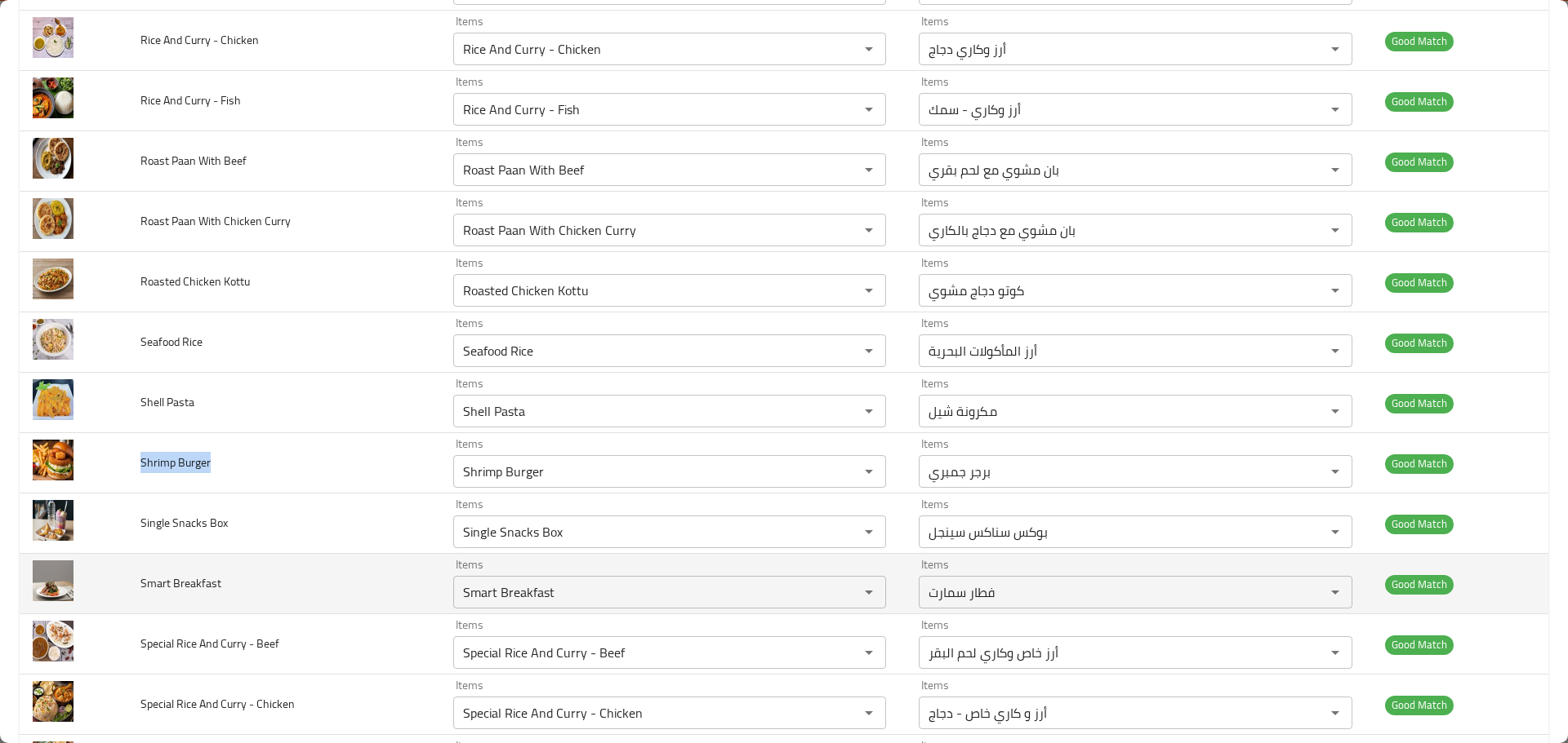
scroll to position [4407, 0]
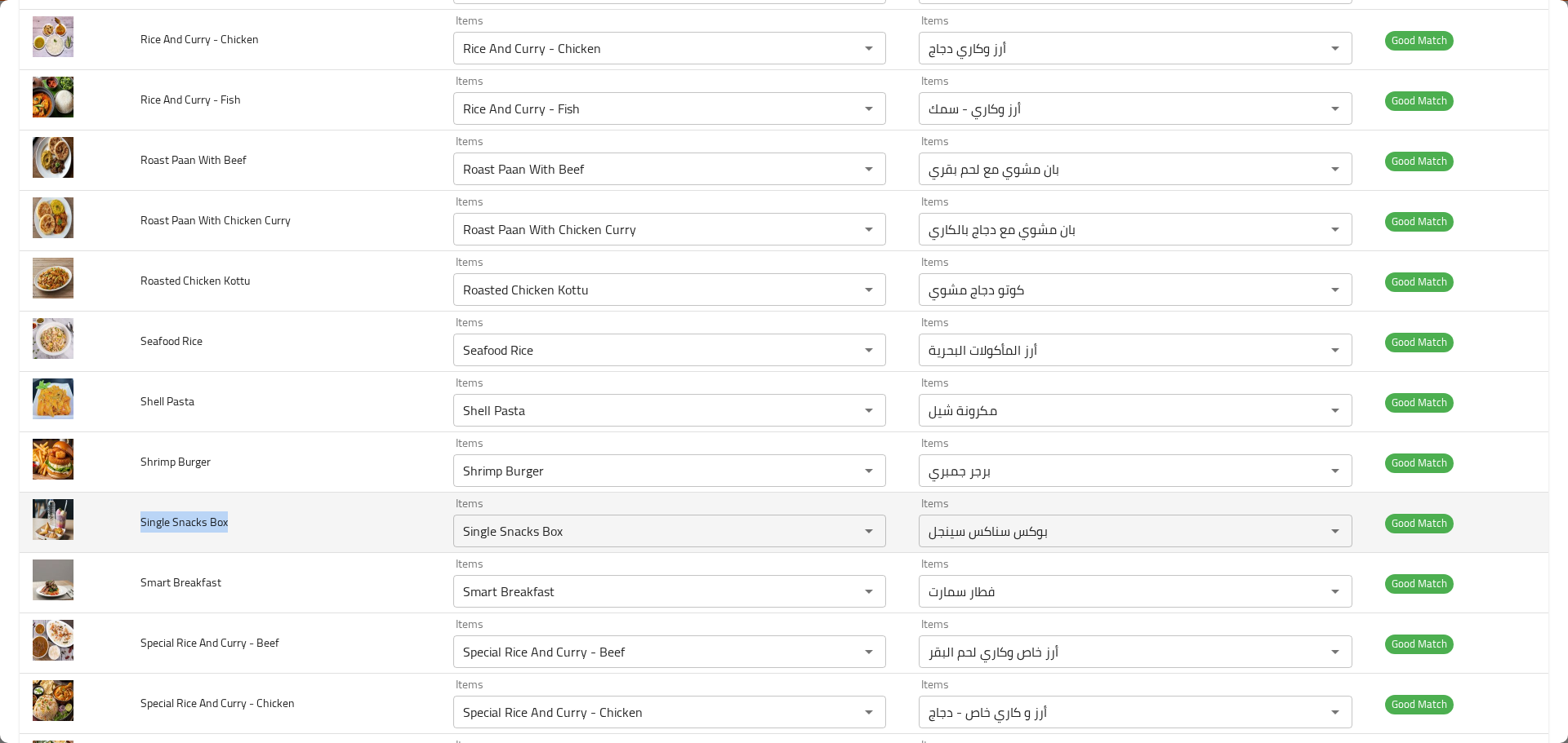
click at [131, 517] on td "Single Snacks Box" at bounding box center [283, 523] width 313 height 60
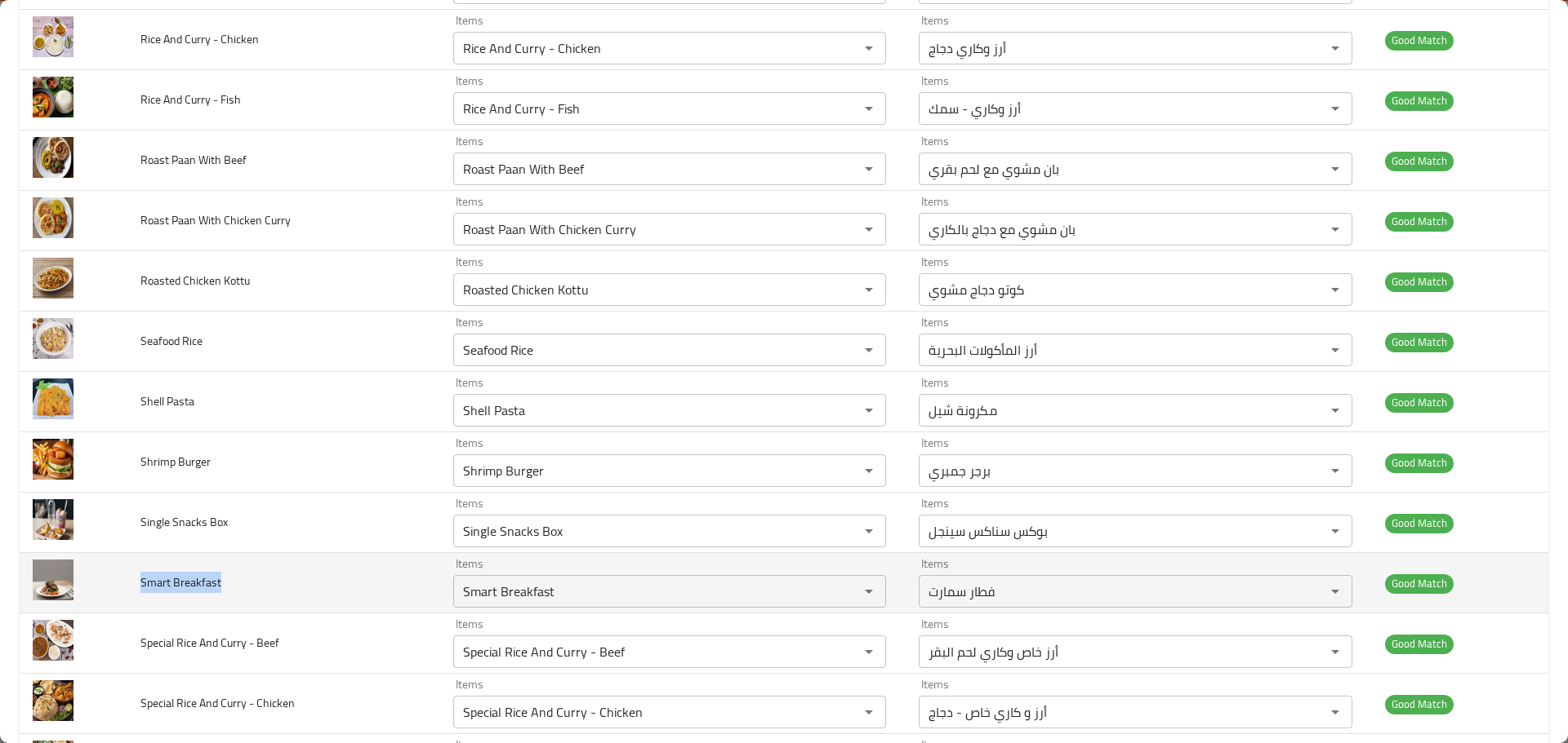
drag, startPoint x: 244, startPoint y: 592, endPoint x: 142, endPoint y: 582, distance: 102.5
click at [142, 582] on td "Smart Breakfast" at bounding box center [283, 583] width 313 height 60
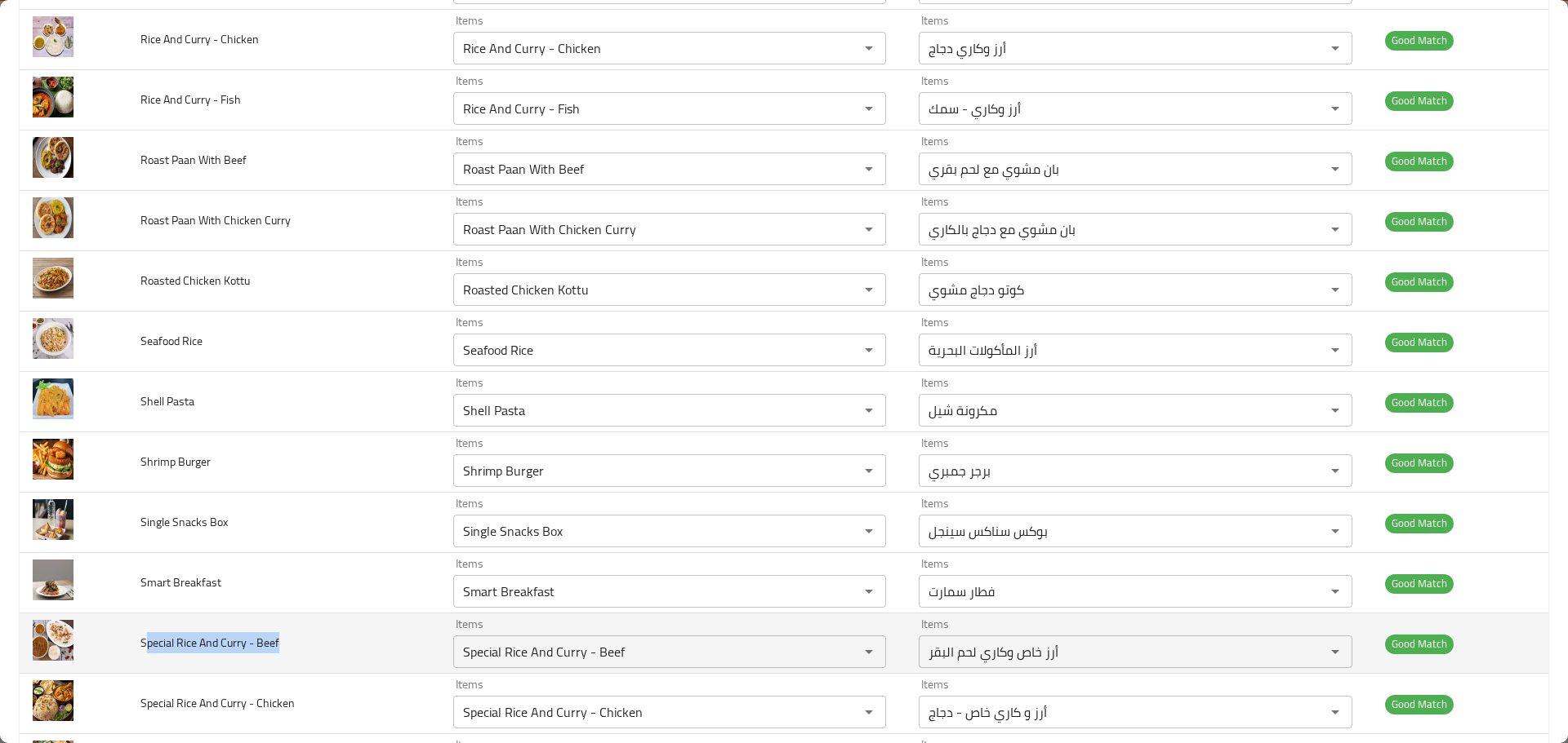
drag, startPoint x: 258, startPoint y: 645, endPoint x: 143, endPoint y: 632, distance: 115.7
click at [143, 632] on td "Special Rice And Curry - Beef" at bounding box center [283, 644] width 313 height 60
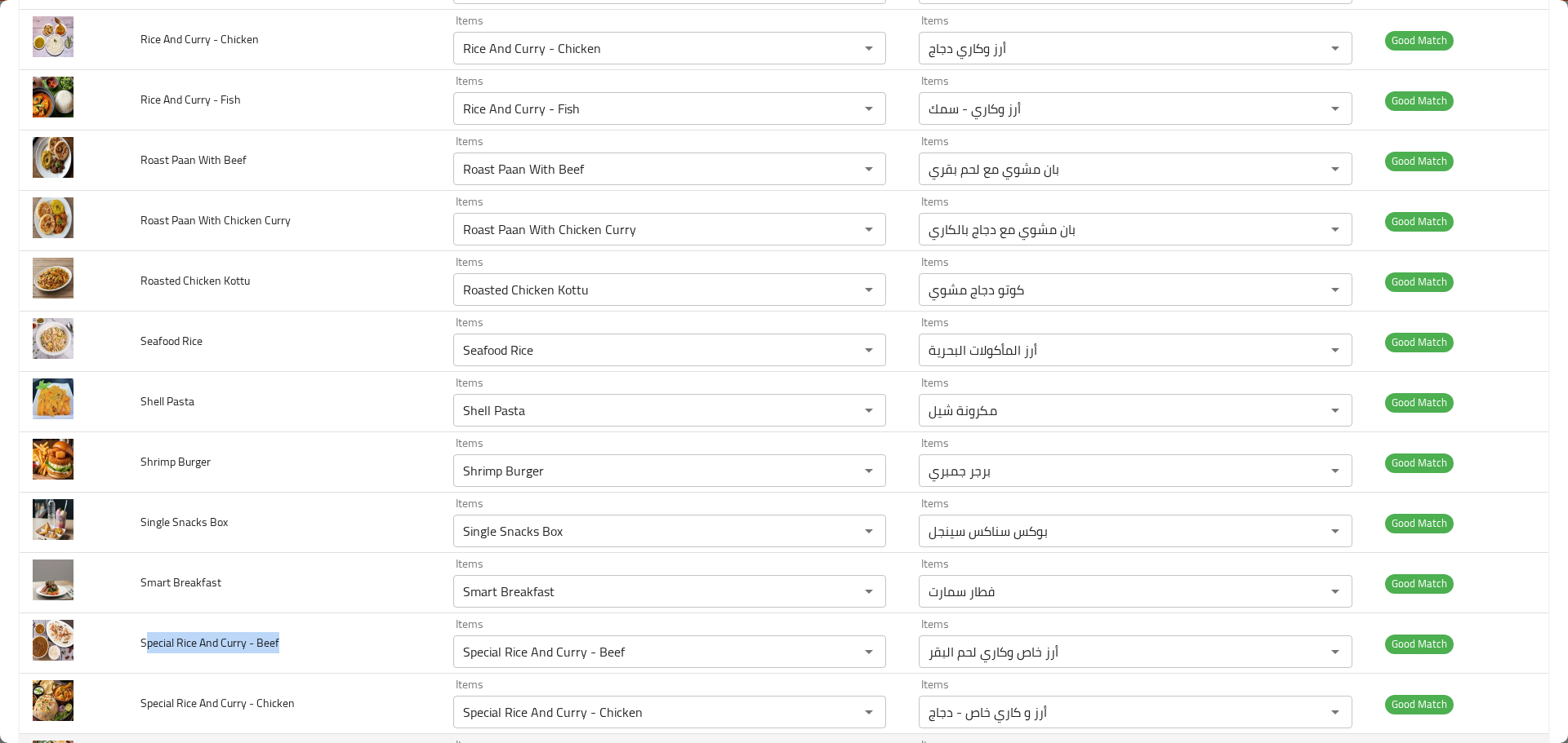
scroll to position [4488, 0]
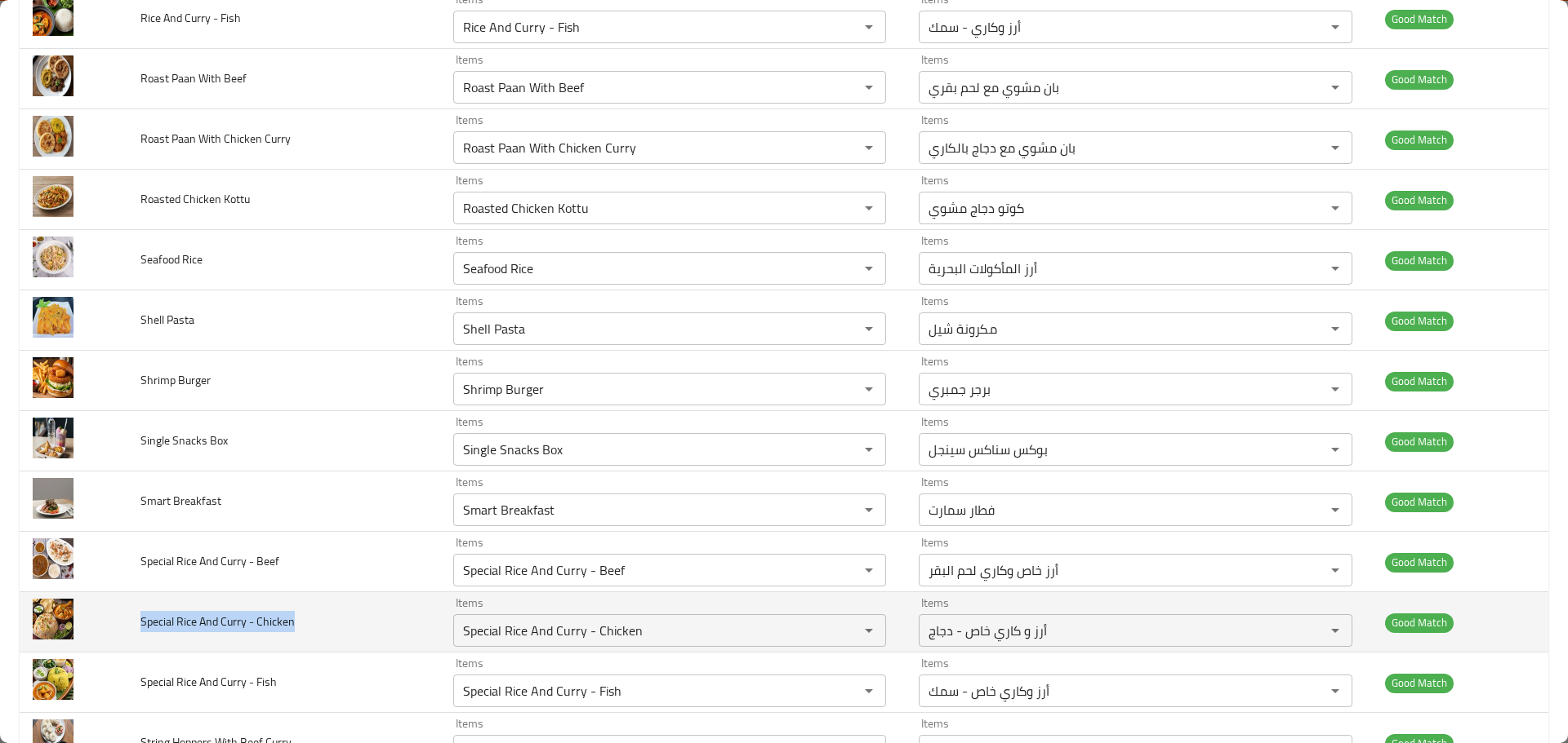
drag, startPoint x: 300, startPoint y: 622, endPoint x: 141, endPoint y: 624, distance: 159.0
click at [141, 624] on td "Special Rice And Curry - Chicken" at bounding box center [283, 622] width 313 height 60
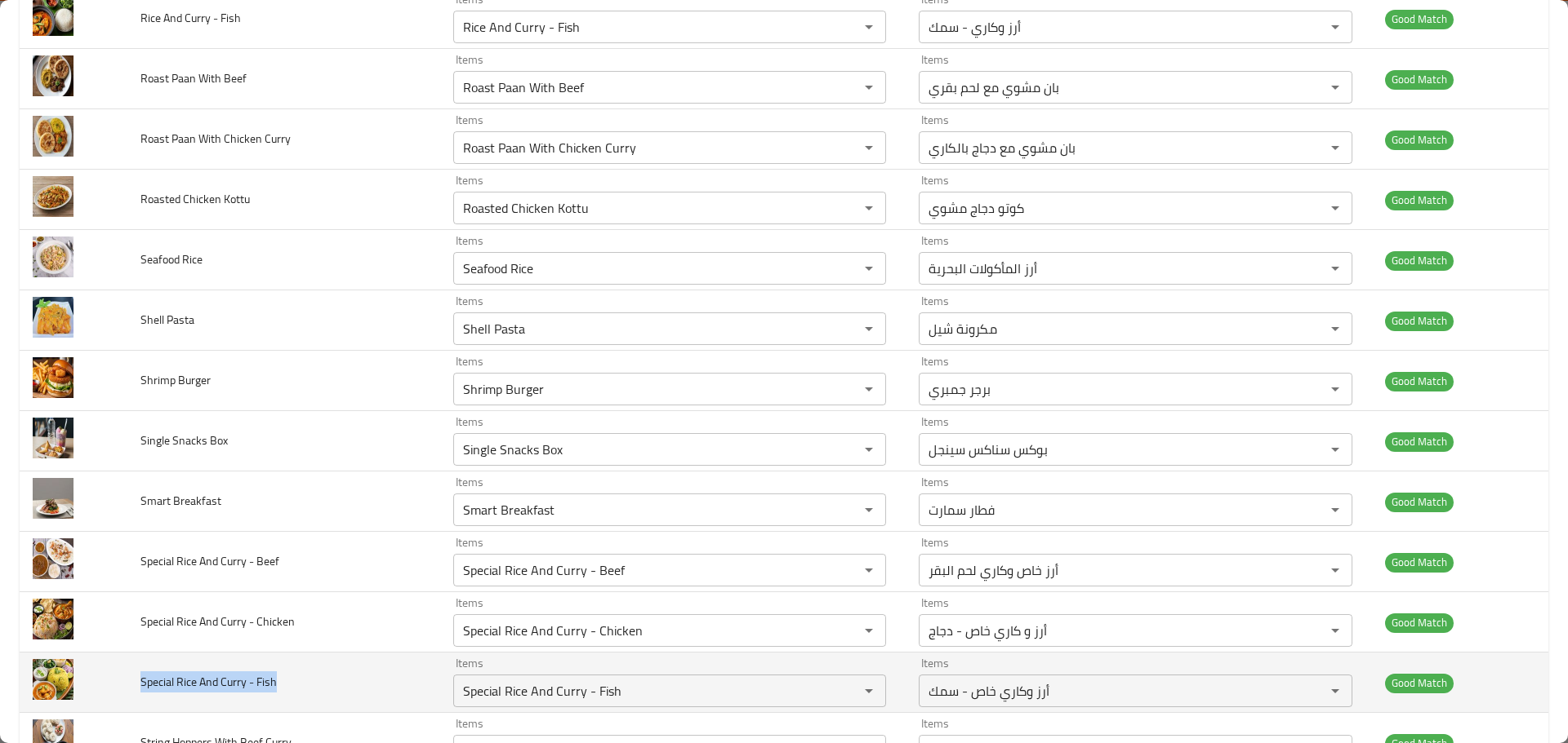
drag, startPoint x: 303, startPoint y: 680, endPoint x: 135, endPoint y: 674, distance: 168.1
click at [135, 674] on td "Special Rice And Curry - Fish" at bounding box center [283, 683] width 313 height 60
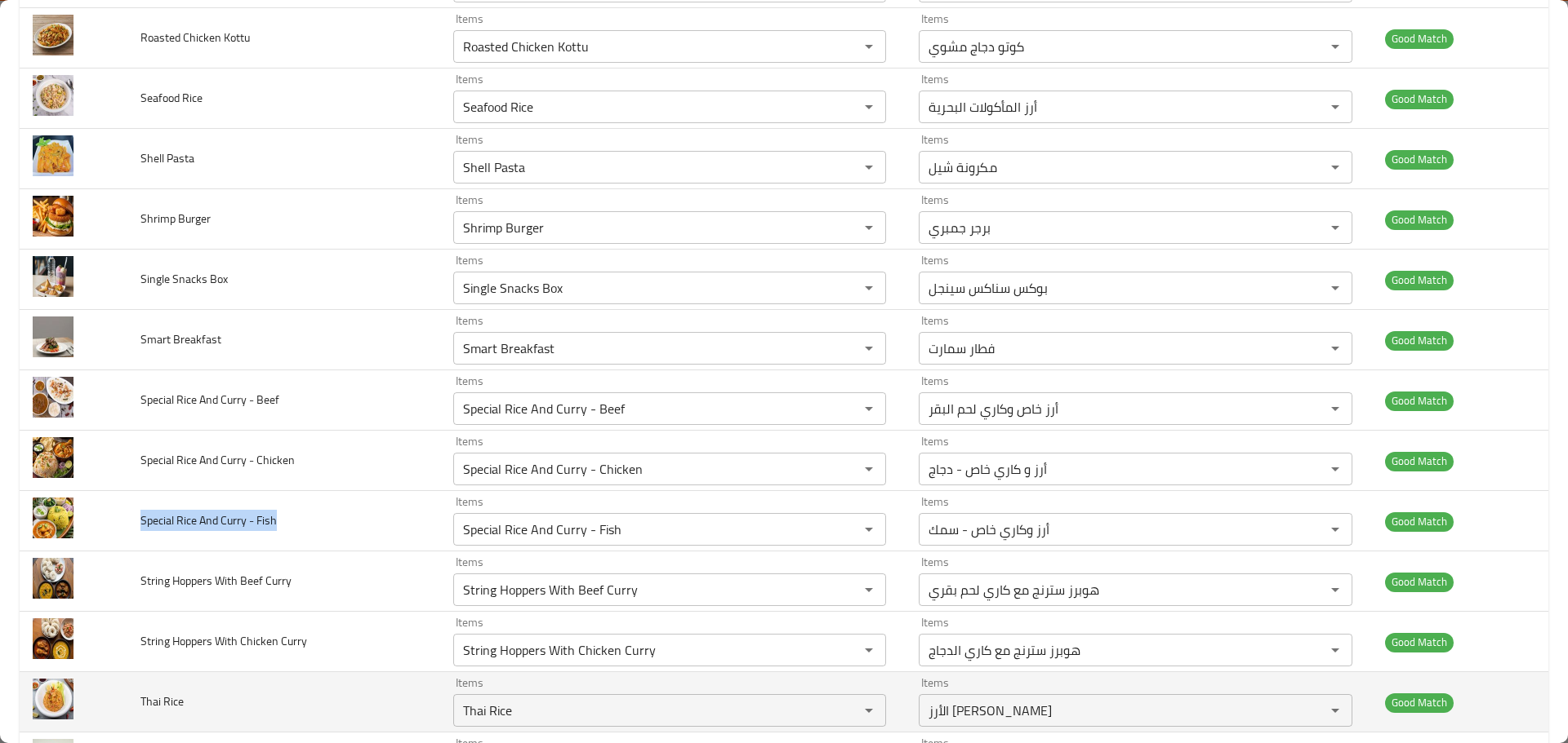
scroll to position [4651, 0]
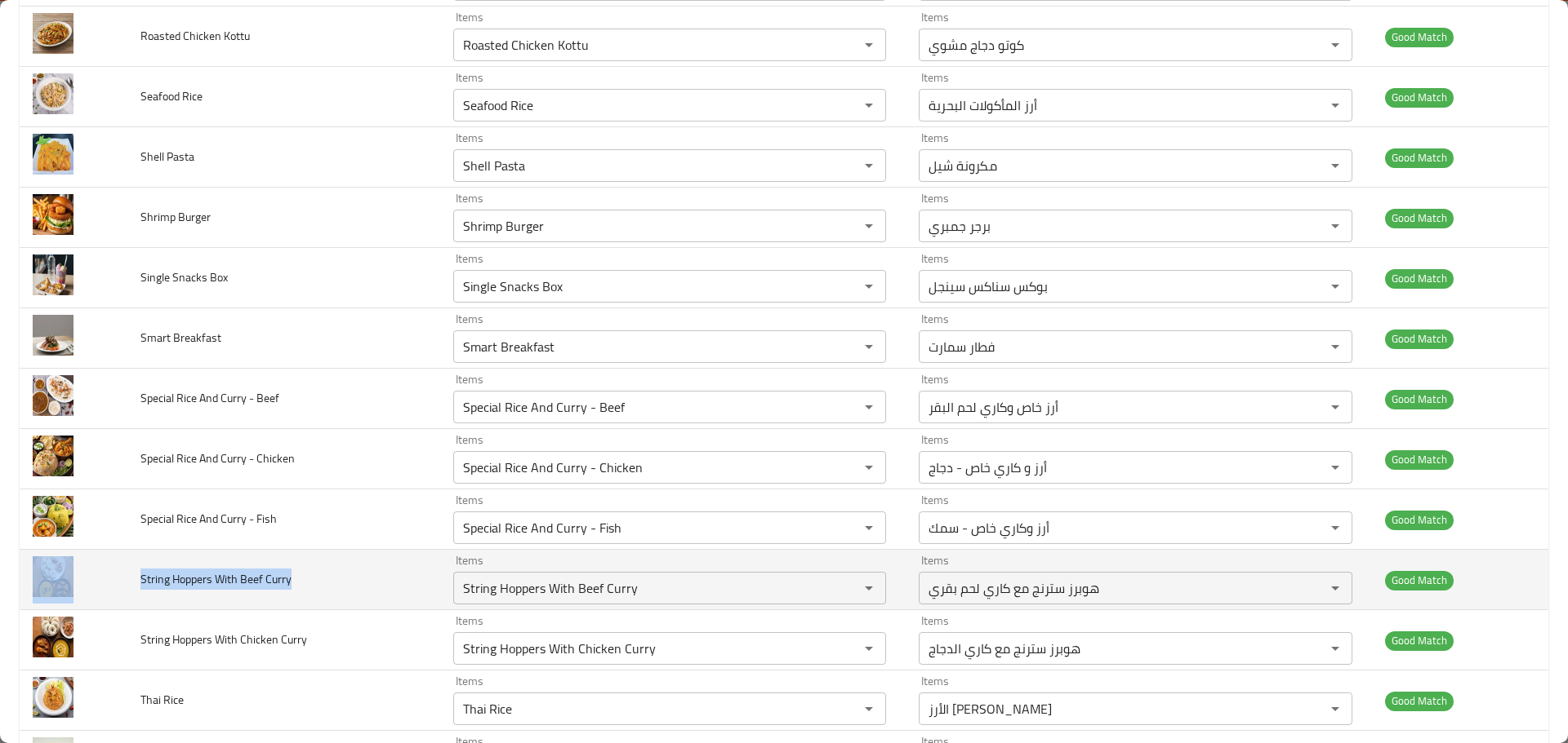
drag, startPoint x: 292, startPoint y: 583, endPoint x: 118, endPoint y: 580, distance: 174.0
click at [118, 580] on tr "String Hoppers With Beef Curry Items String Hoppers With Beef Curry Items Items…" at bounding box center [784, 580] width 1528 height 60
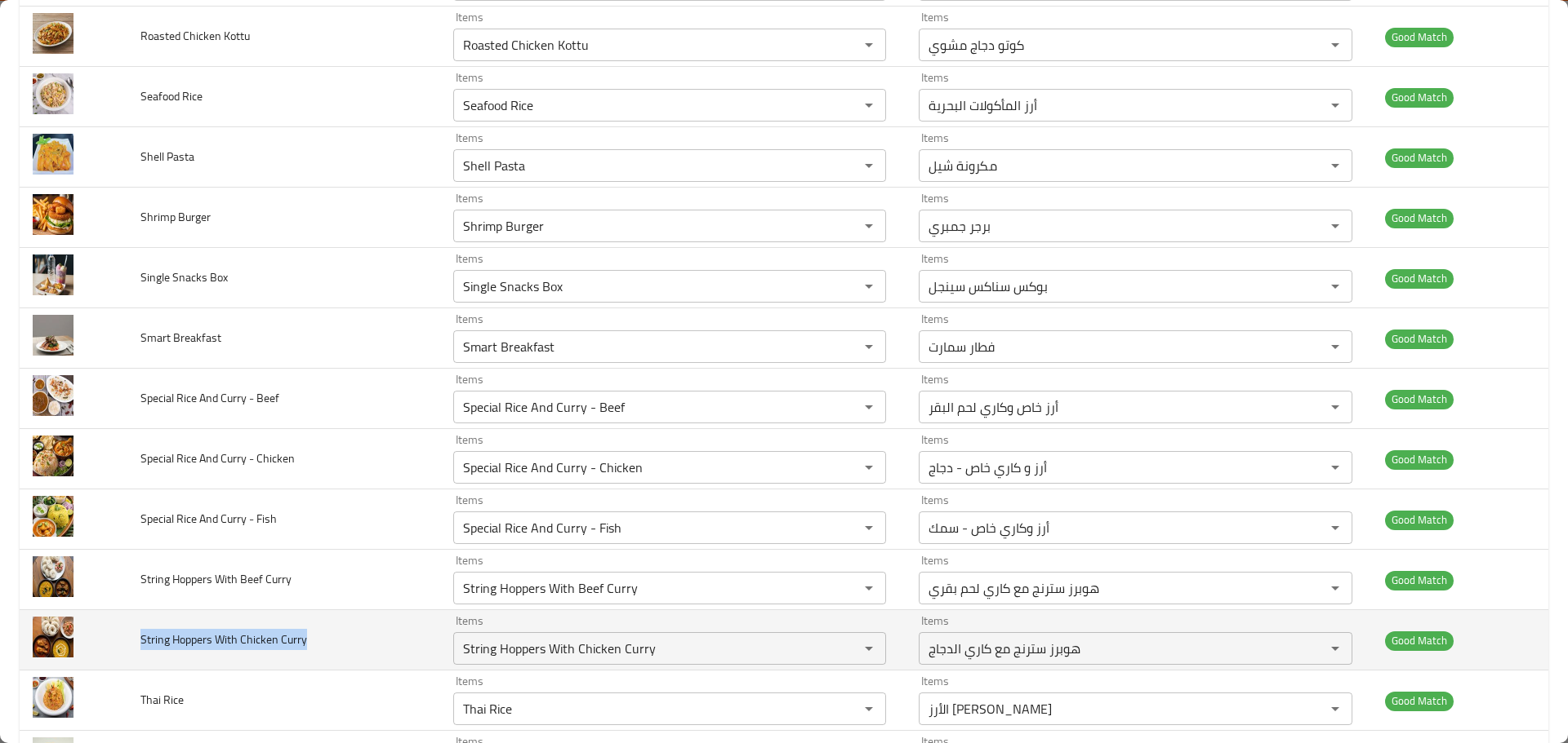
drag, startPoint x: 254, startPoint y: 639, endPoint x: 127, endPoint y: 643, distance: 127.1
click at [127, 643] on td "String Hoppers With Chicken Curry" at bounding box center [283, 640] width 313 height 60
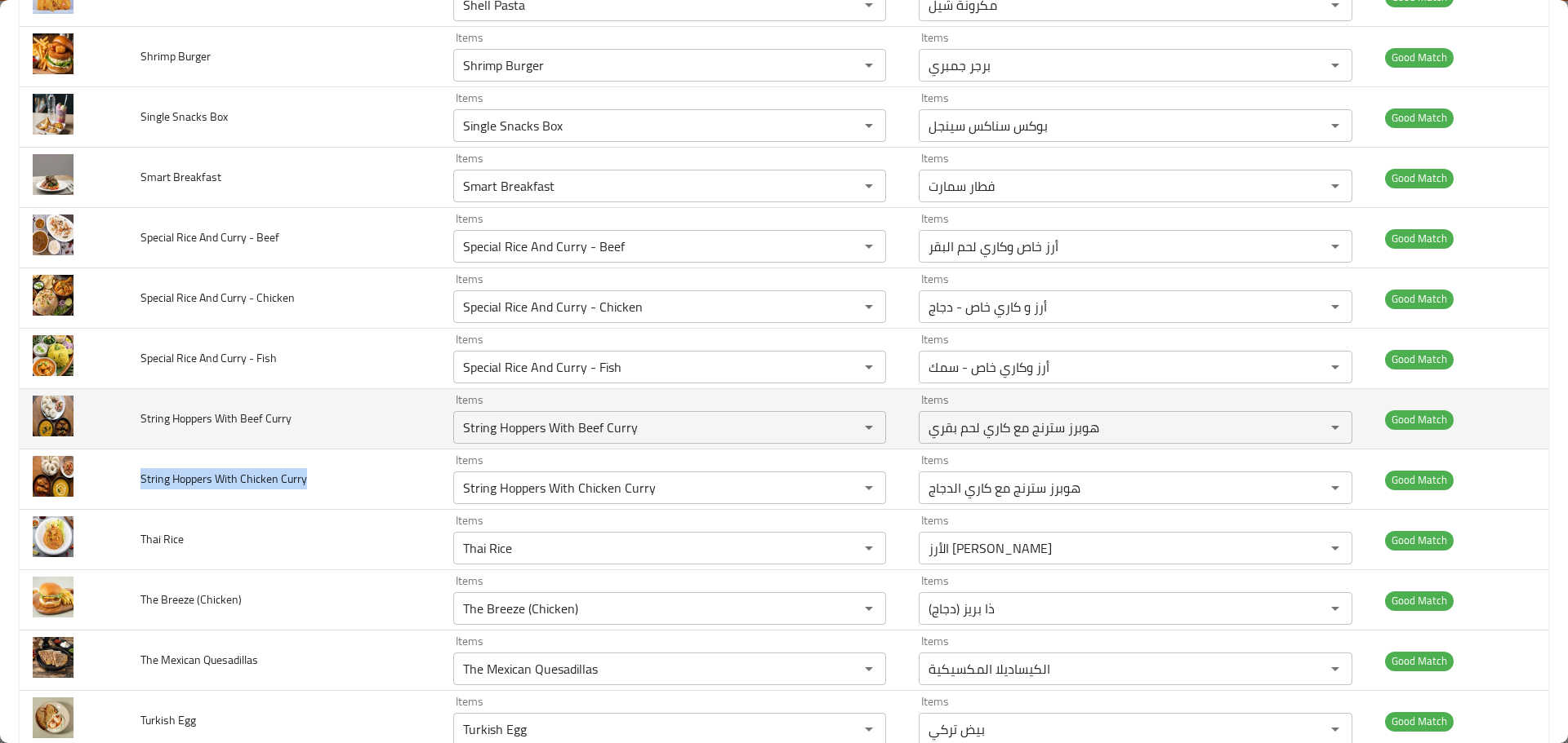
scroll to position [4814, 0]
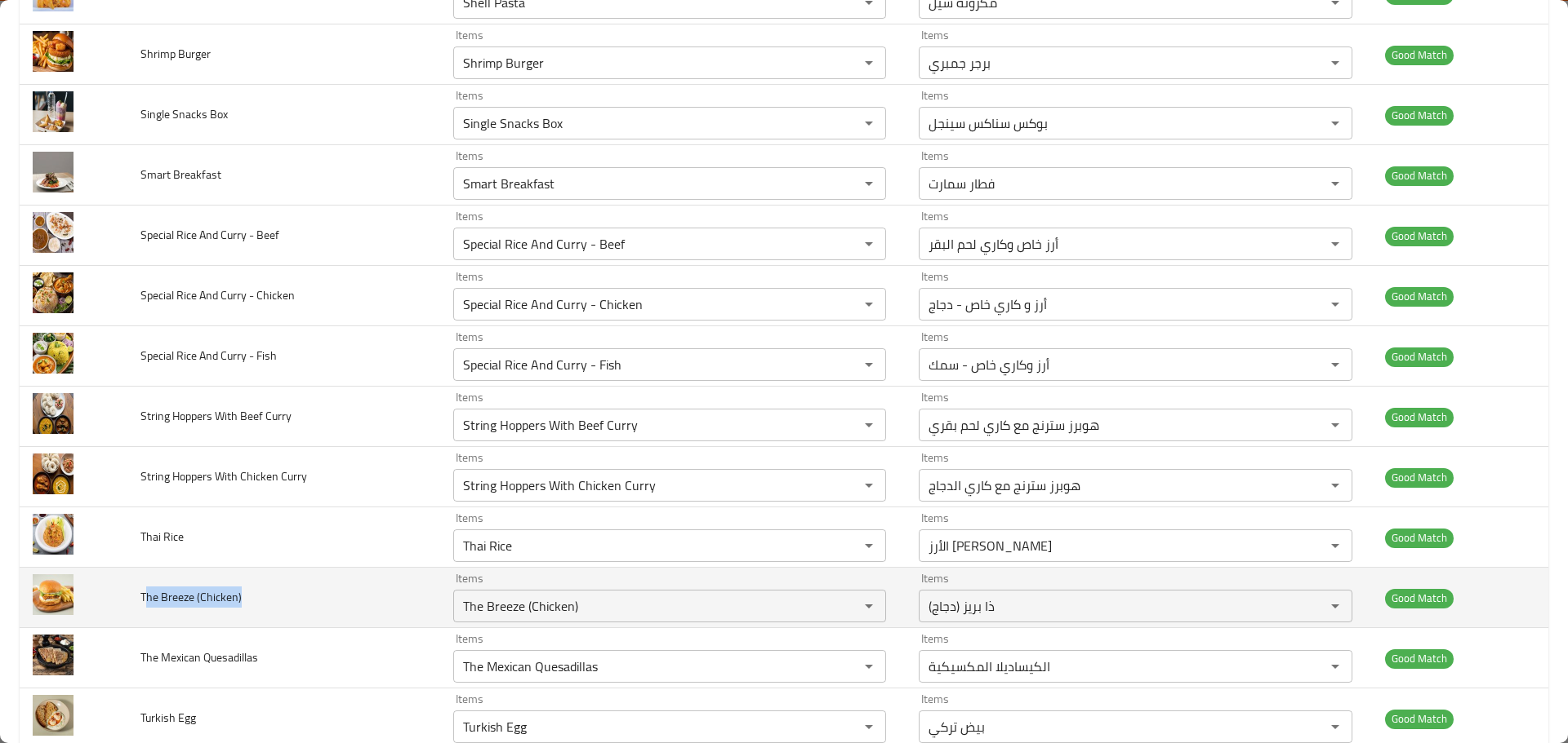
drag, startPoint x: 255, startPoint y: 601, endPoint x: 149, endPoint y: 614, distance: 106.8
click at [149, 614] on td "The Breeze (Chicken)" at bounding box center [283, 598] width 313 height 60
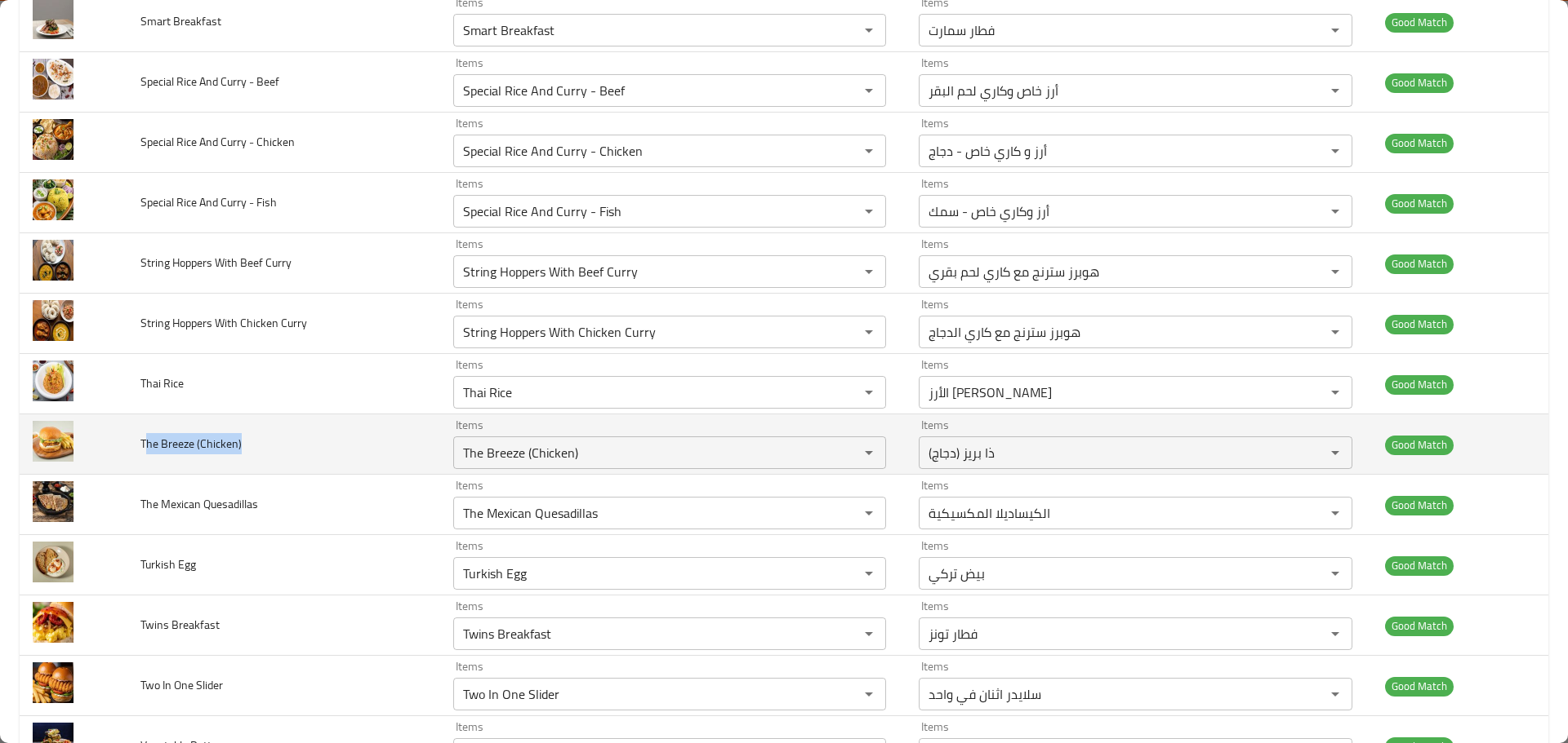
scroll to position [4977, 0]
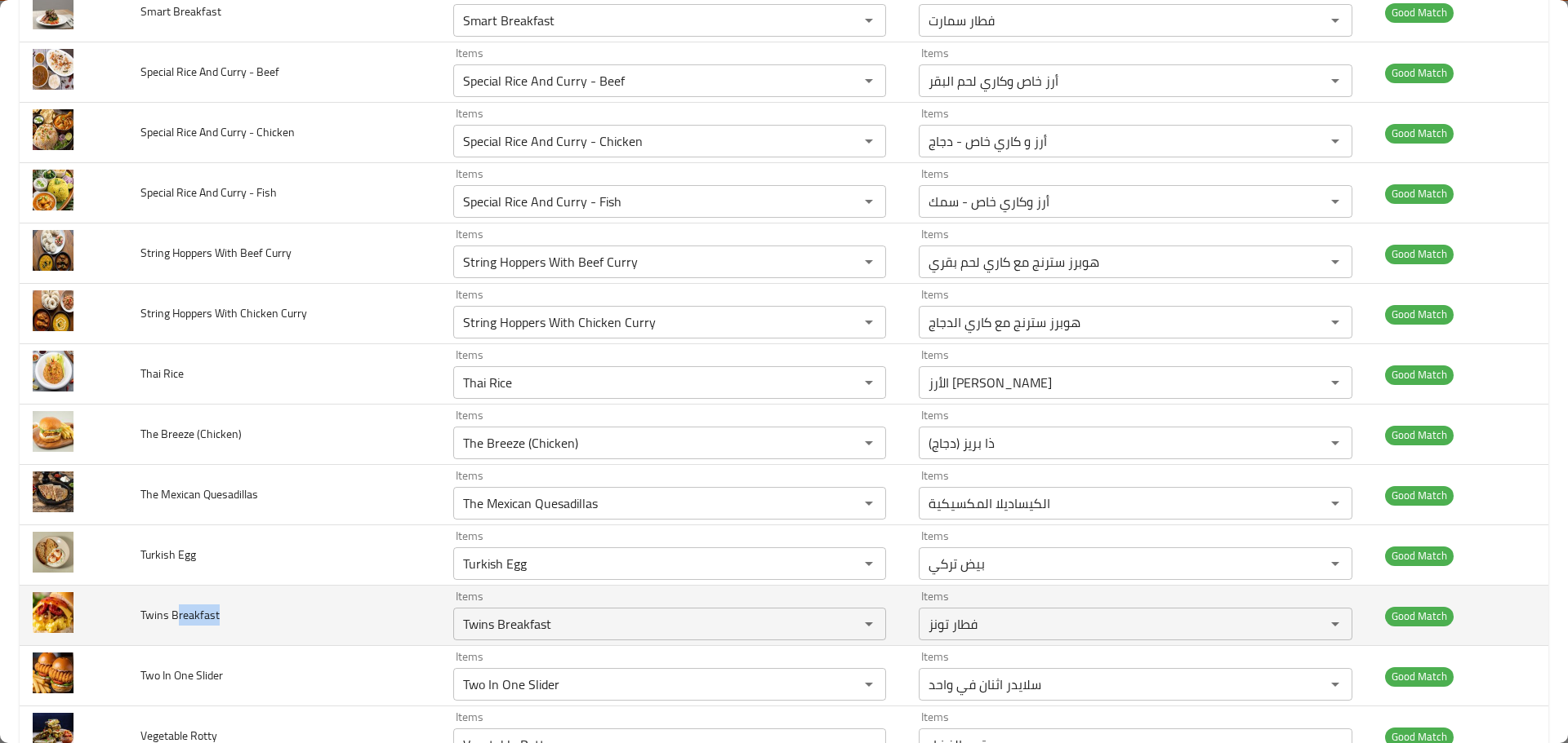
drag, startPoint x: 214, startPoint y: 610, endPoint x: 174, endPoint y: 622, distance: 41.8
click at [174, 622] on span "Twins Breakfast" at bounding box center [180, 616] width 79 height 22
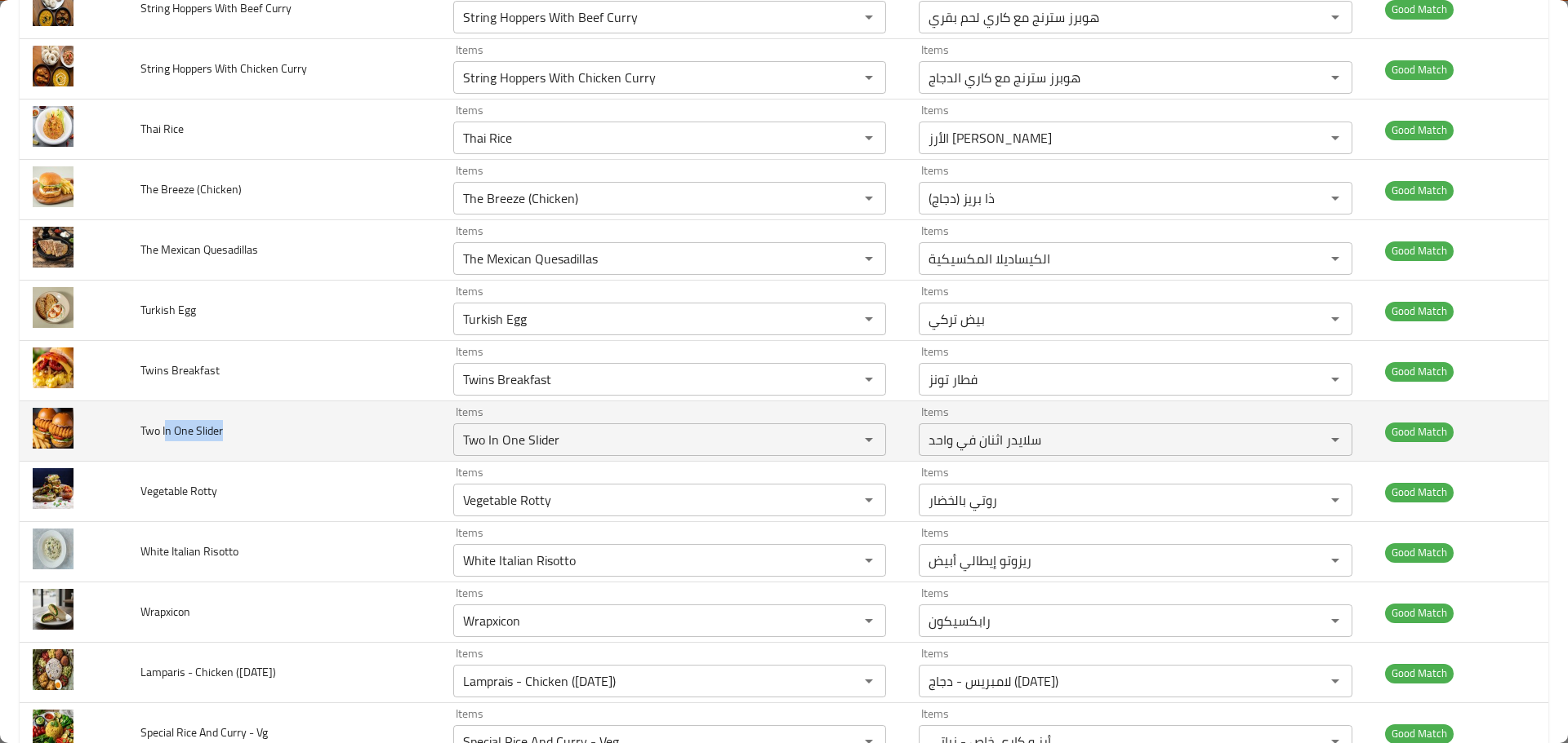
drag, startPoint x: 236, startPoint y: 434, endPoint x: 167, endPoint y: 433, distance: 69.0
click at [167, 433] on td "Two In One Slider" at bounding box center [283, 431] width 313 height 60
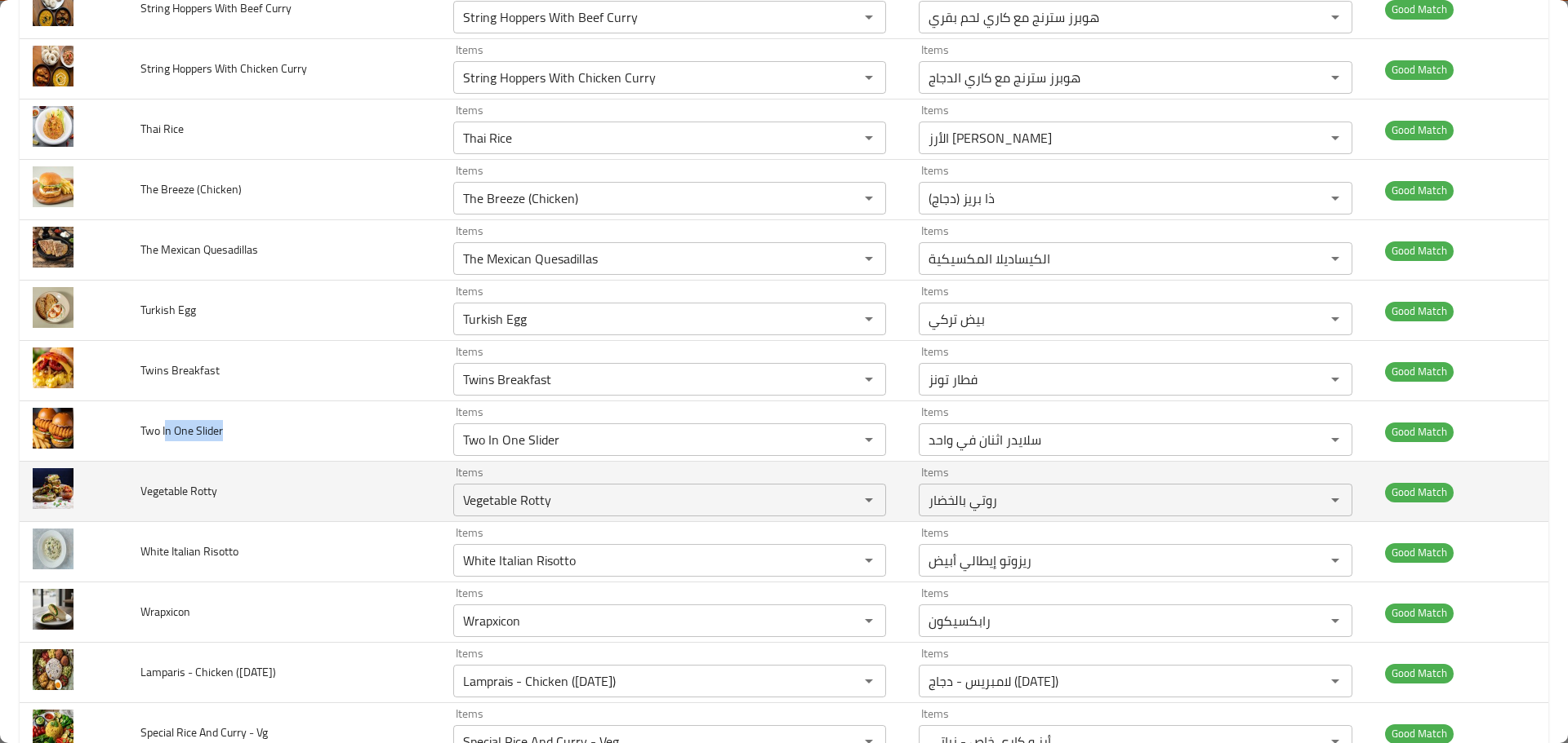
scroll to position [5304, 0]
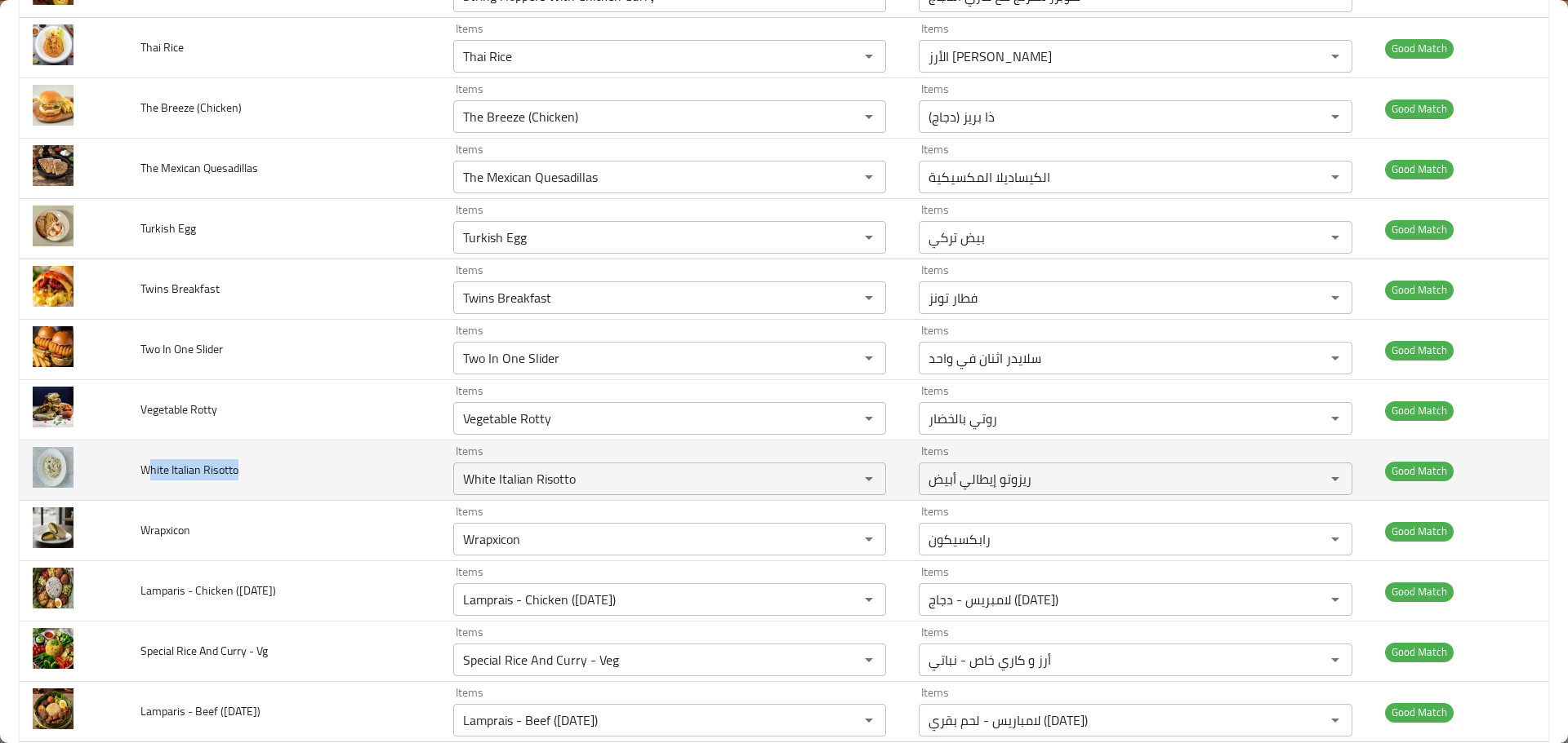
drag, startPoint x: 254, startPoint y: 456, endPoint x: 148, endPoint y: 485, distance: 109.9
click at [148, 485] on td "White Italian Risotto" at bounding box center [283, 471] width 313 height 60
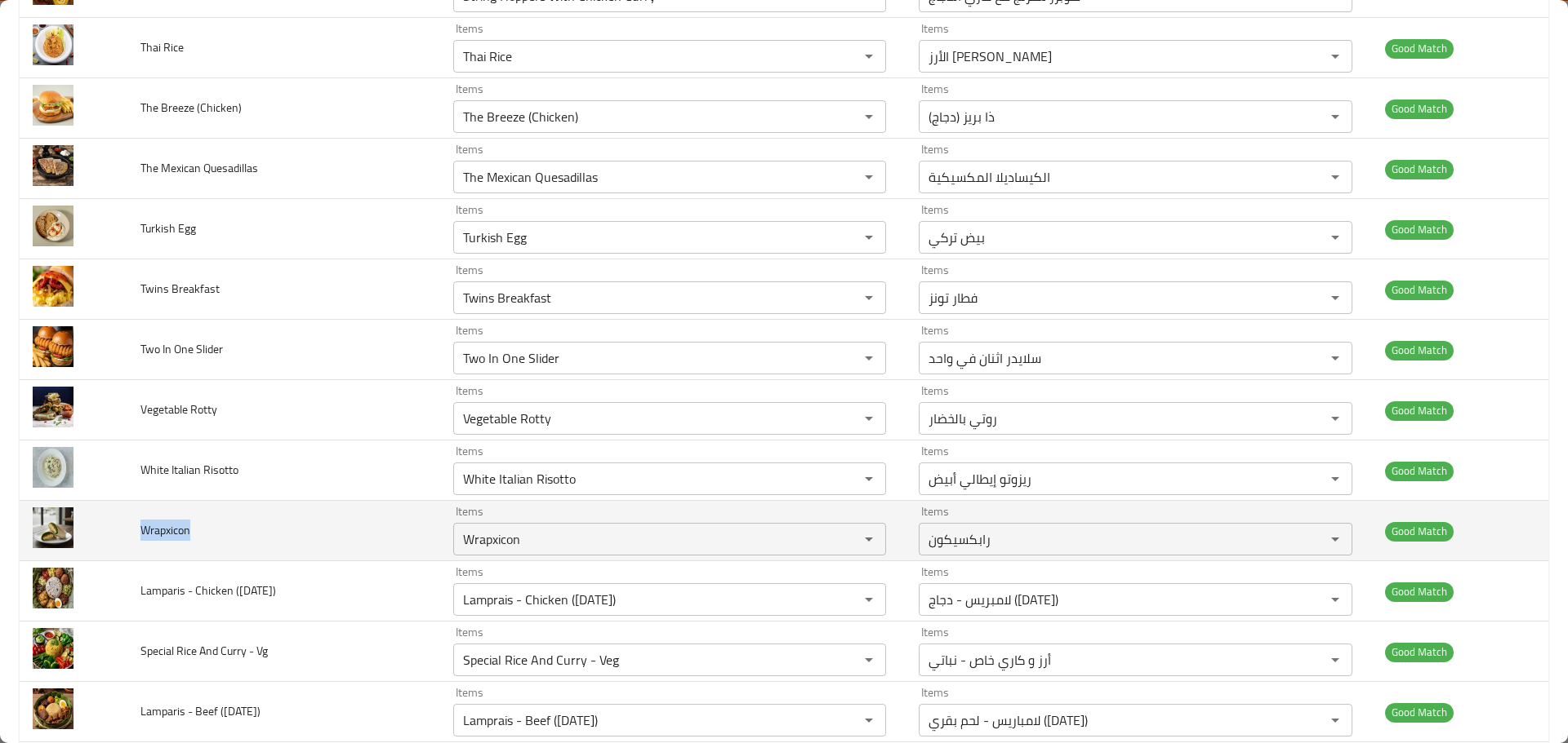
drag, startPoint x: 227, startPoint y: 537, endPoint x: 134, endPoint y: 545, distance: 93.3
click at [134, 545] on td "Wrapxicon" at bounding box center [283, 531] width 313 height 60
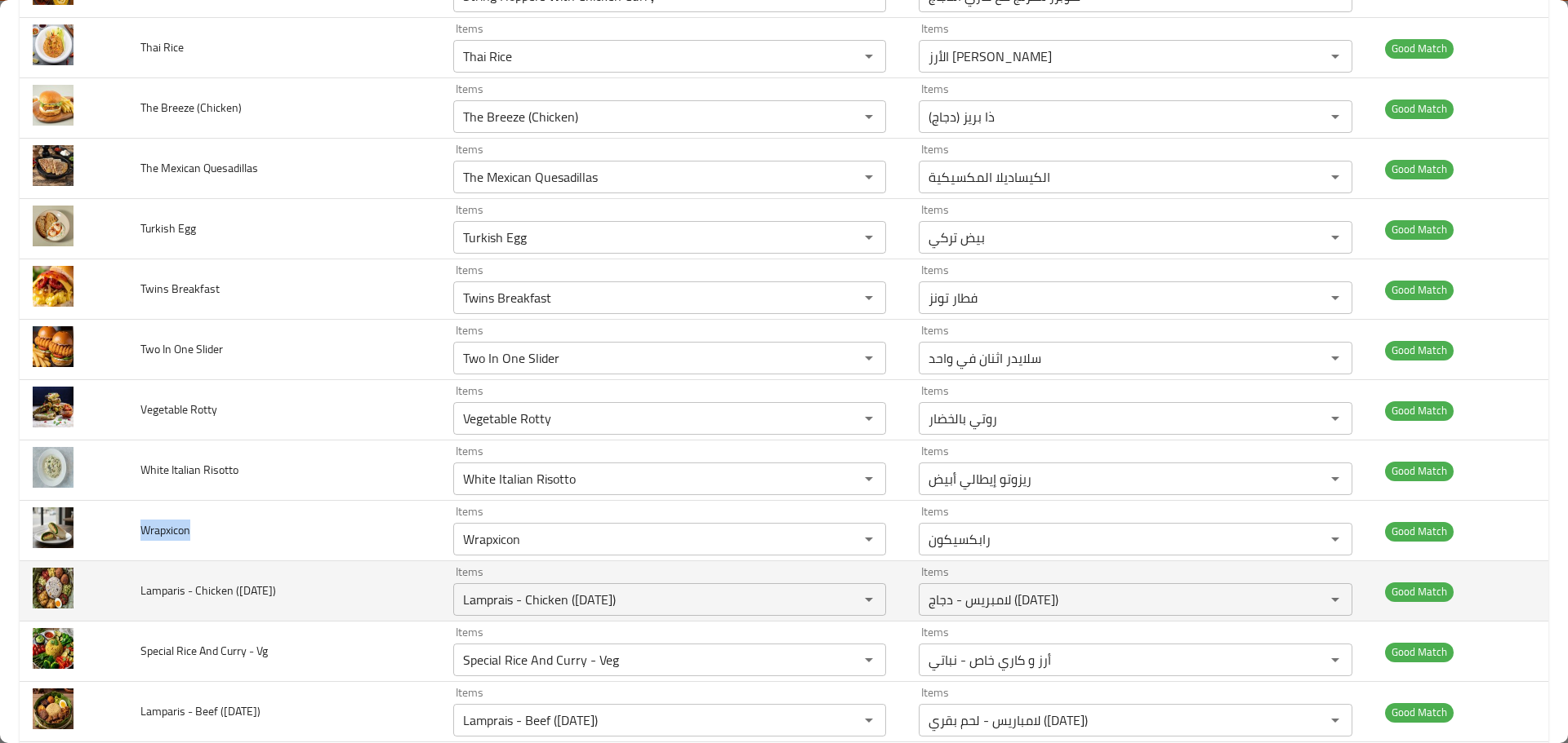
drag, startPoint x: 267, startPoint y: 595, endPoint x: 155, endPoint y: 602, distance: 112.2
click at [155, 602] on td "Lamparis - Chicken (Saturday)" at bounding box center [283, 592] width 313 height 60
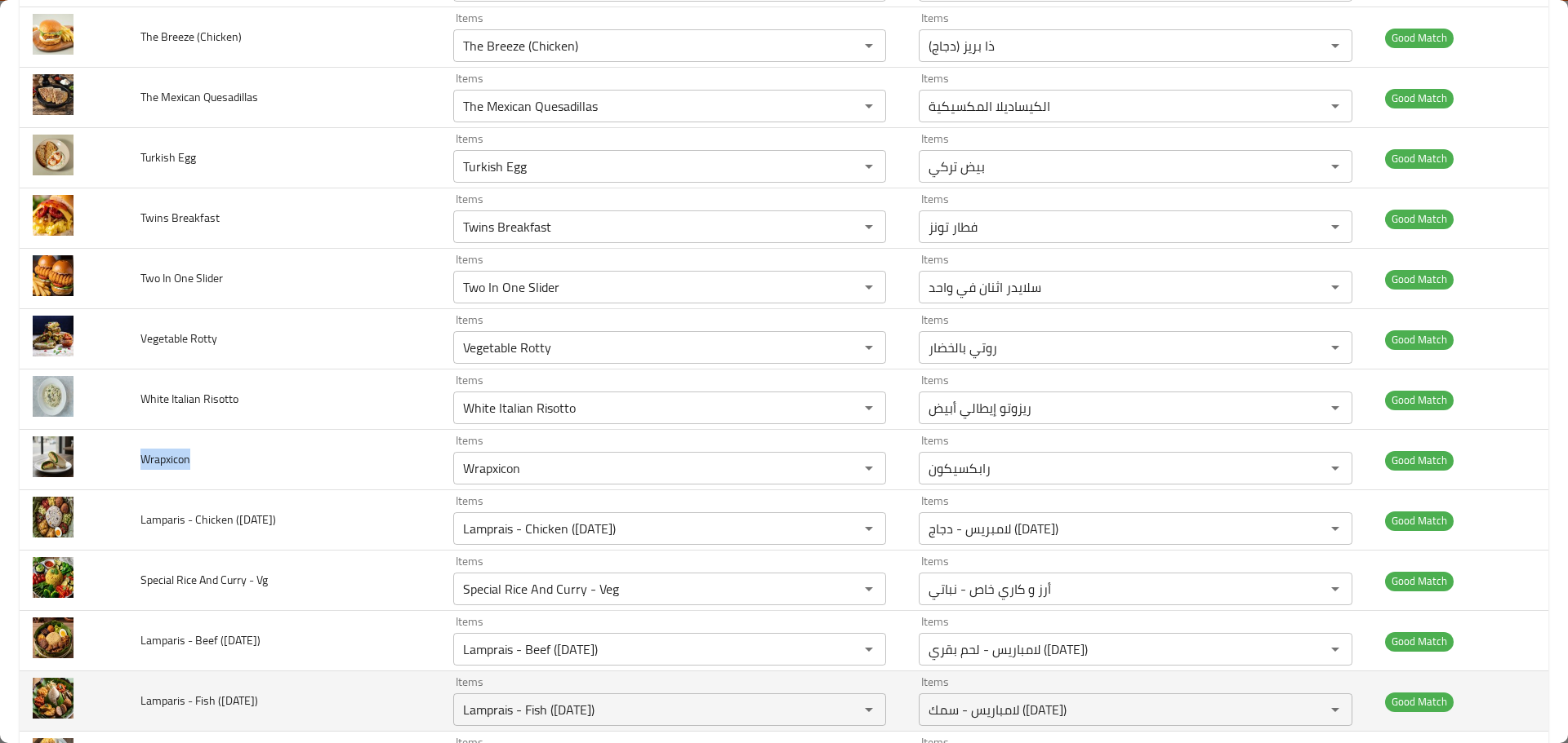
scroll to position [5467, 0]
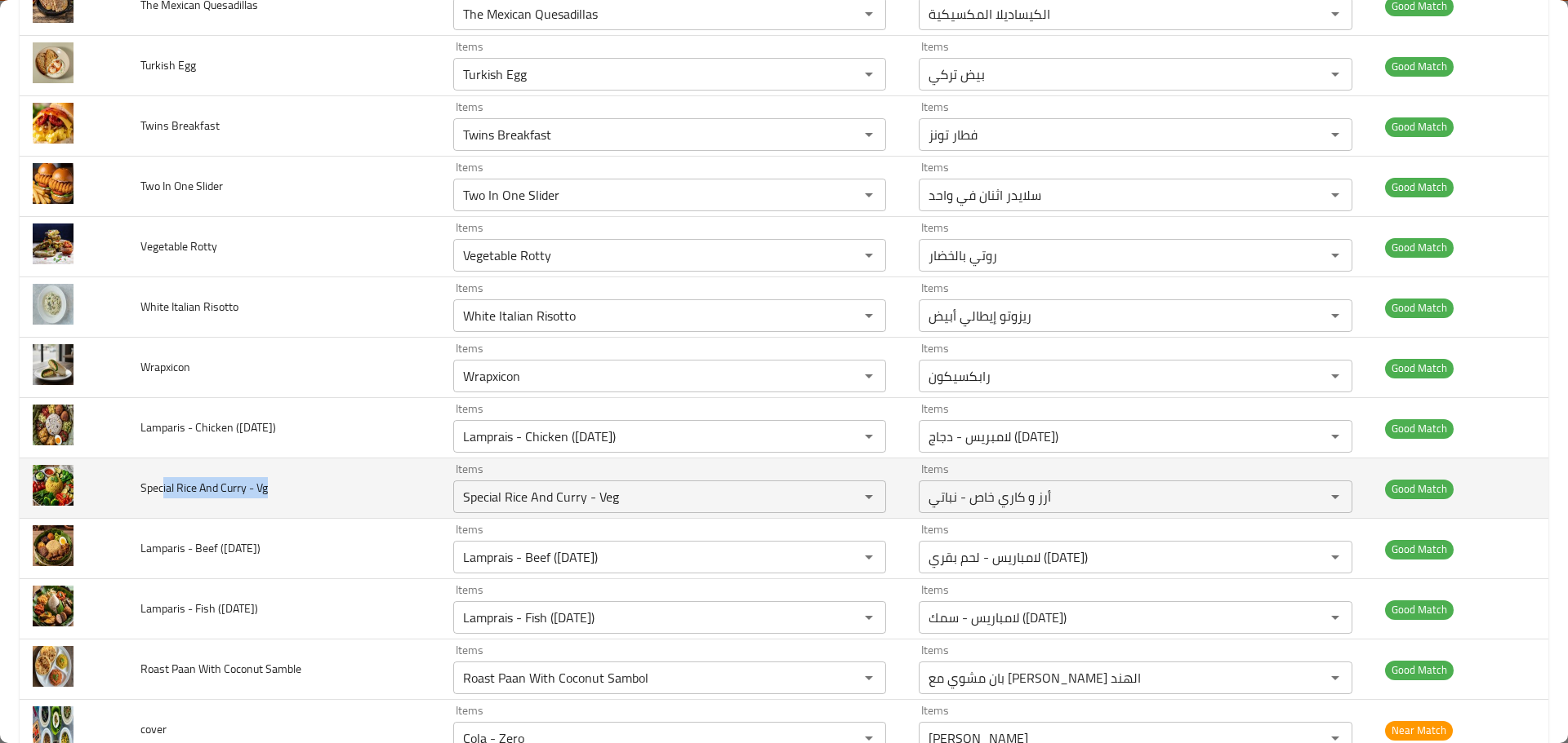
drag, startPoint x: 253, startPoint y: 490, endPoint x: 160, endPoint y: 501, distance: 93.6
click at [160, 501] on td "Special Rice And Curry - Vg" at bounding box center [283, 489] width 313 height 60
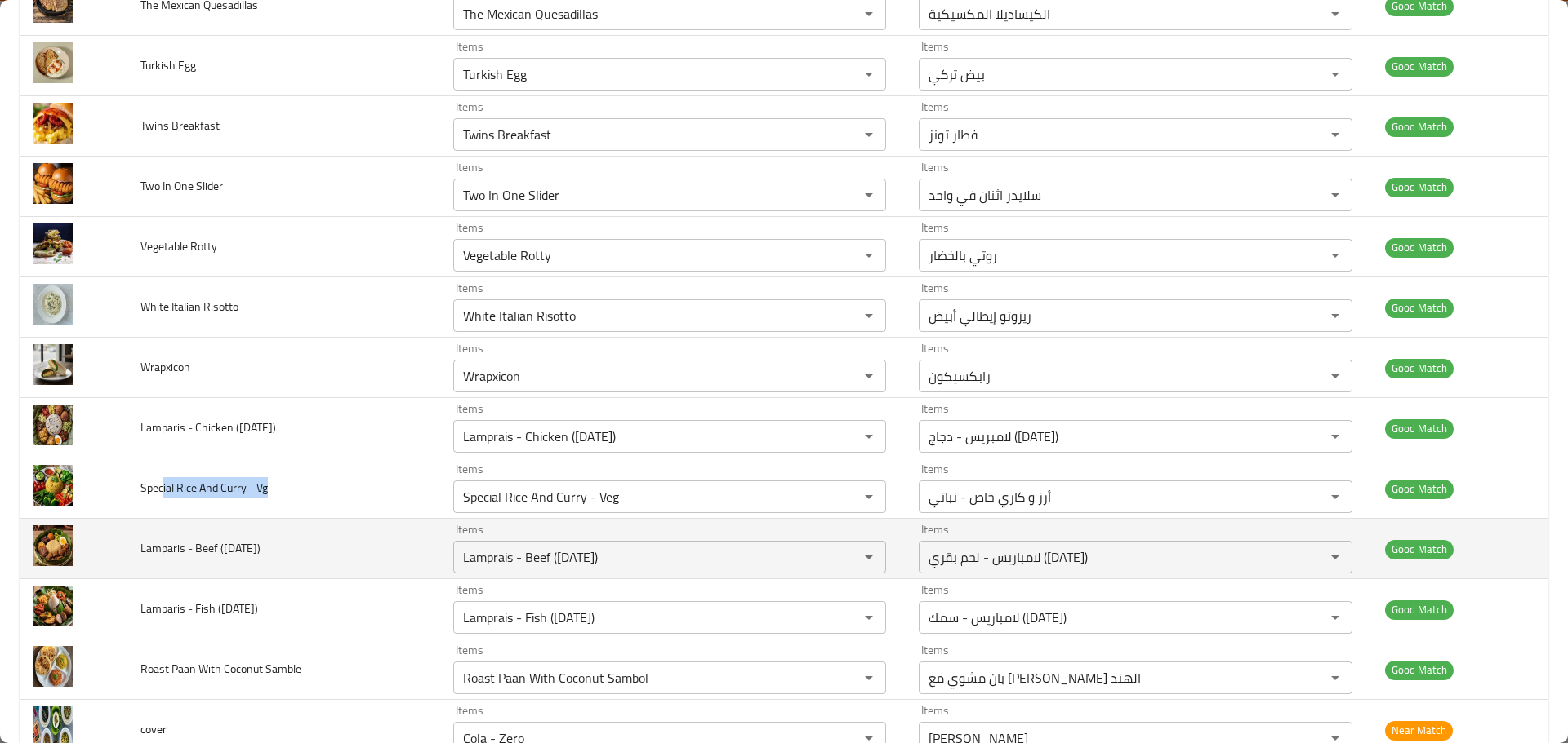
drag, startPoint x: 279, startPoint y: 551, endPoint x: 161, endPoint y: 551, distance: 118.0
click at [161, 551] on td "Lamparis - Beef (Saturday)" at bounding box center [283, 549] width 313 height 60
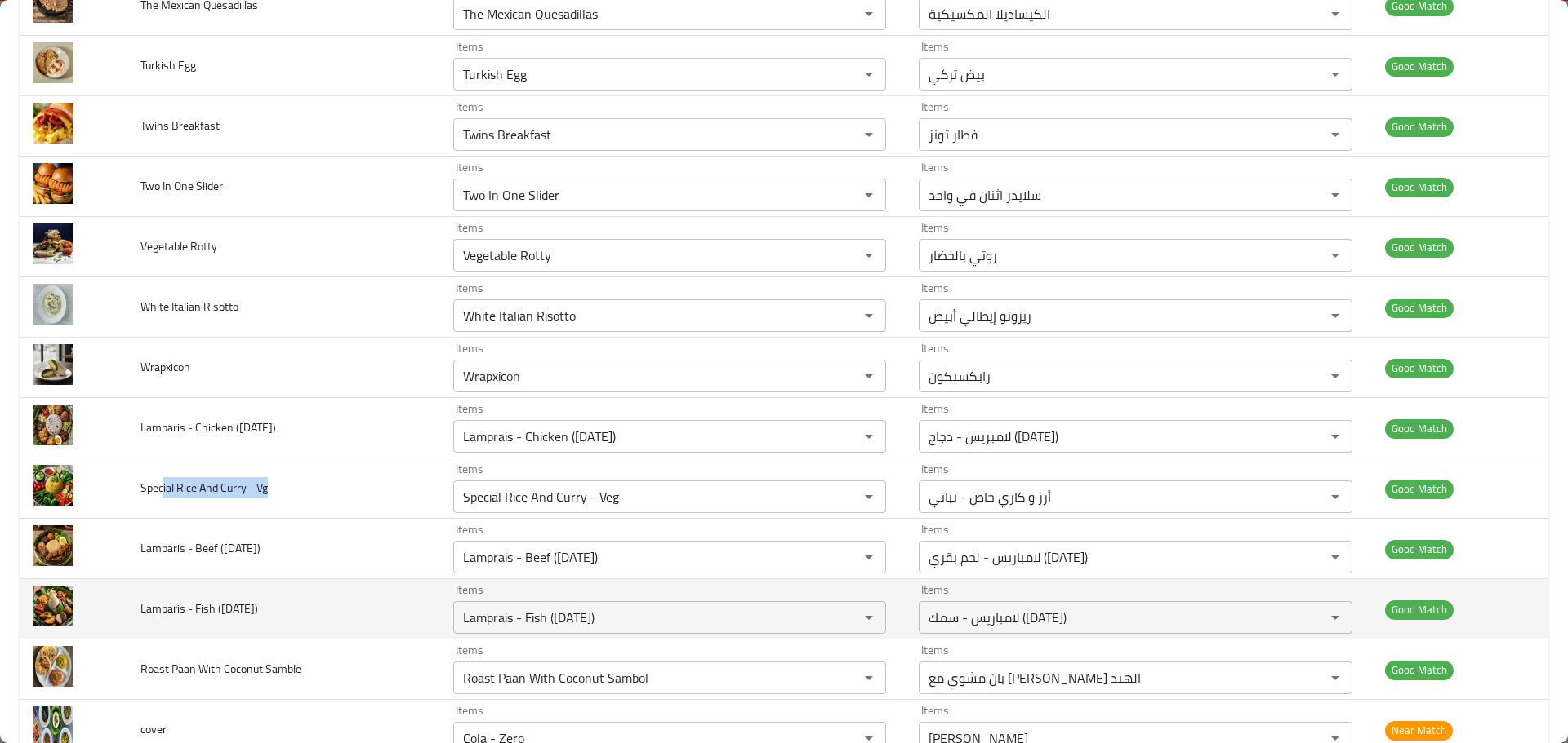
drag, startPoint x: 284, startPoint y: 614, endPoint x: 171, endPoint y: 614, distance: 113.0
click at [171, 614] on td "Lamparis - Fish (Saturday)" at bounding box center [283, 610] width 313 height 60
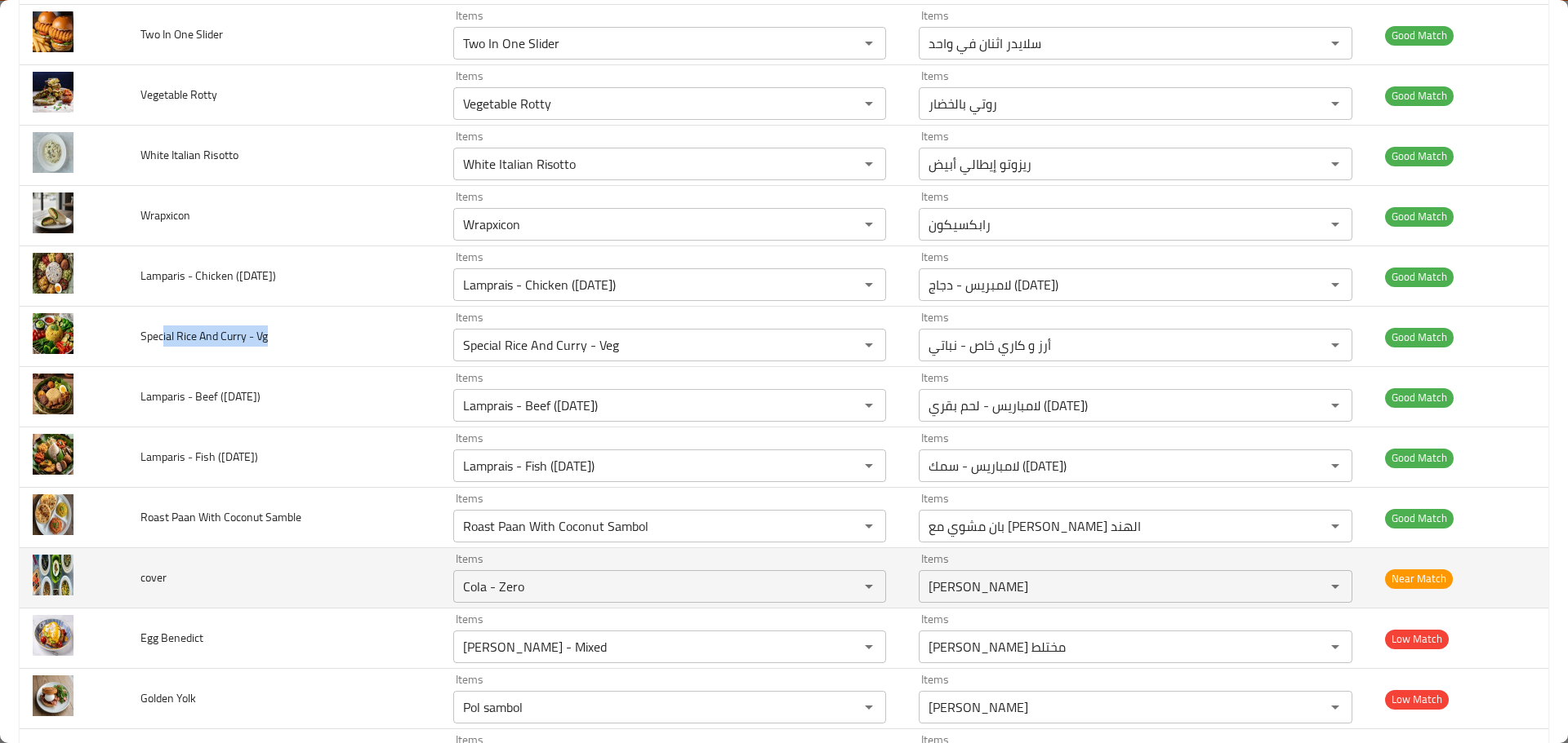
scroll to position [5630, 0]
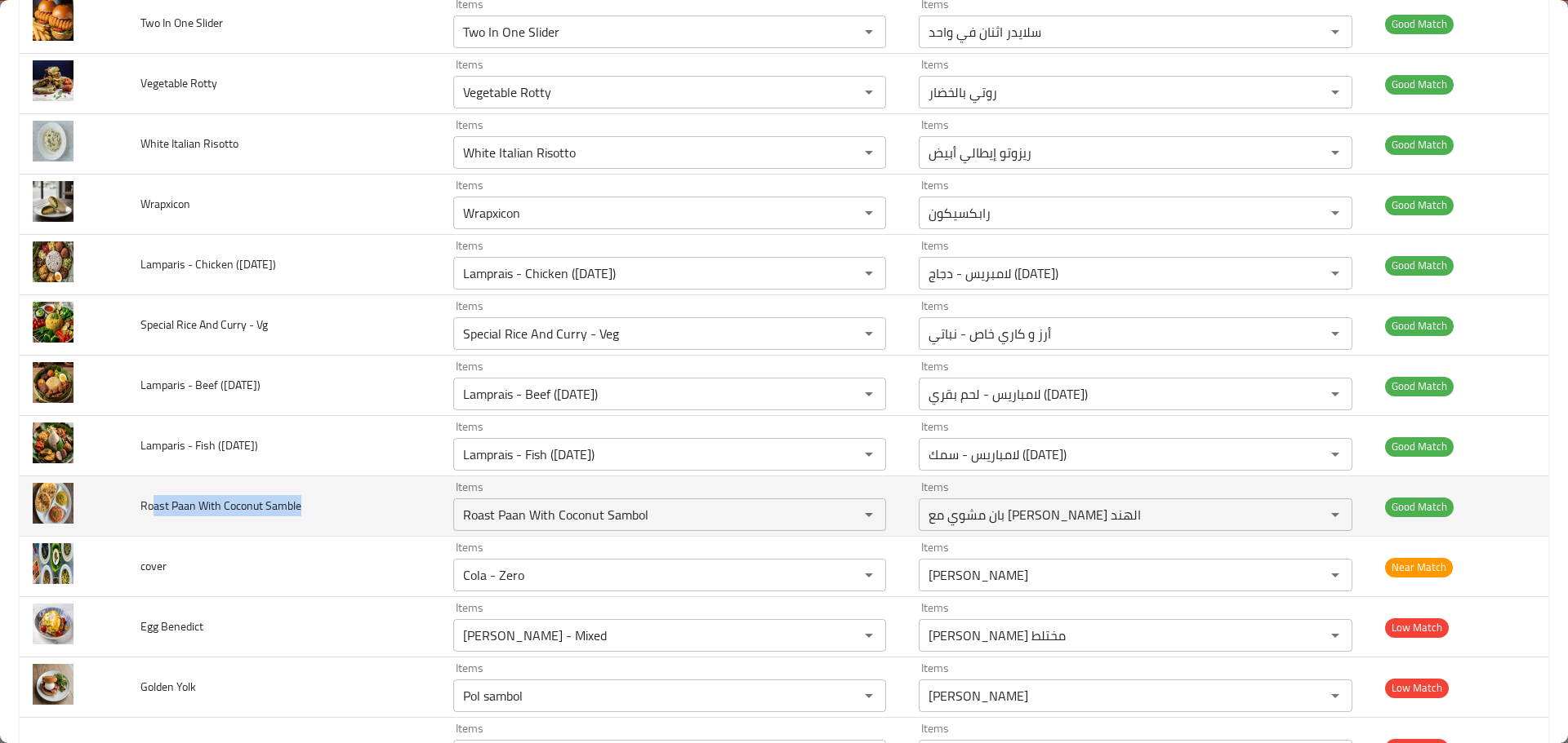
drag, startPoint x: 307, startPoint y: 511, endPoint x: 151, endPoint y: 514, distance: 156.0
click at [151, 514] on td "Roast Paan With Coconut Samble" at bounding box center [283, 506] width 313 height 60
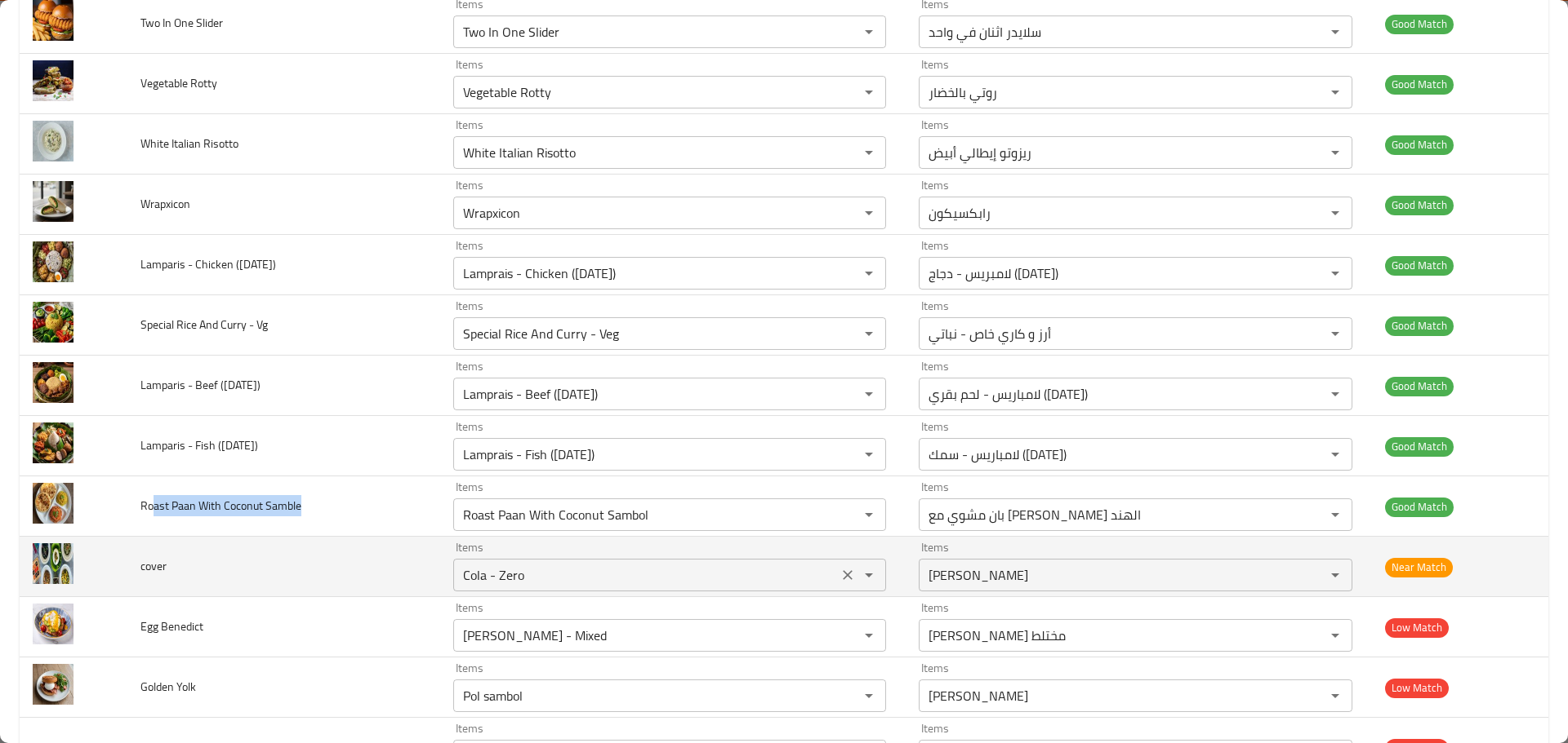
click at [839, 577] on icon "Clear" at bounding box center [847, 575] width 16 height 16
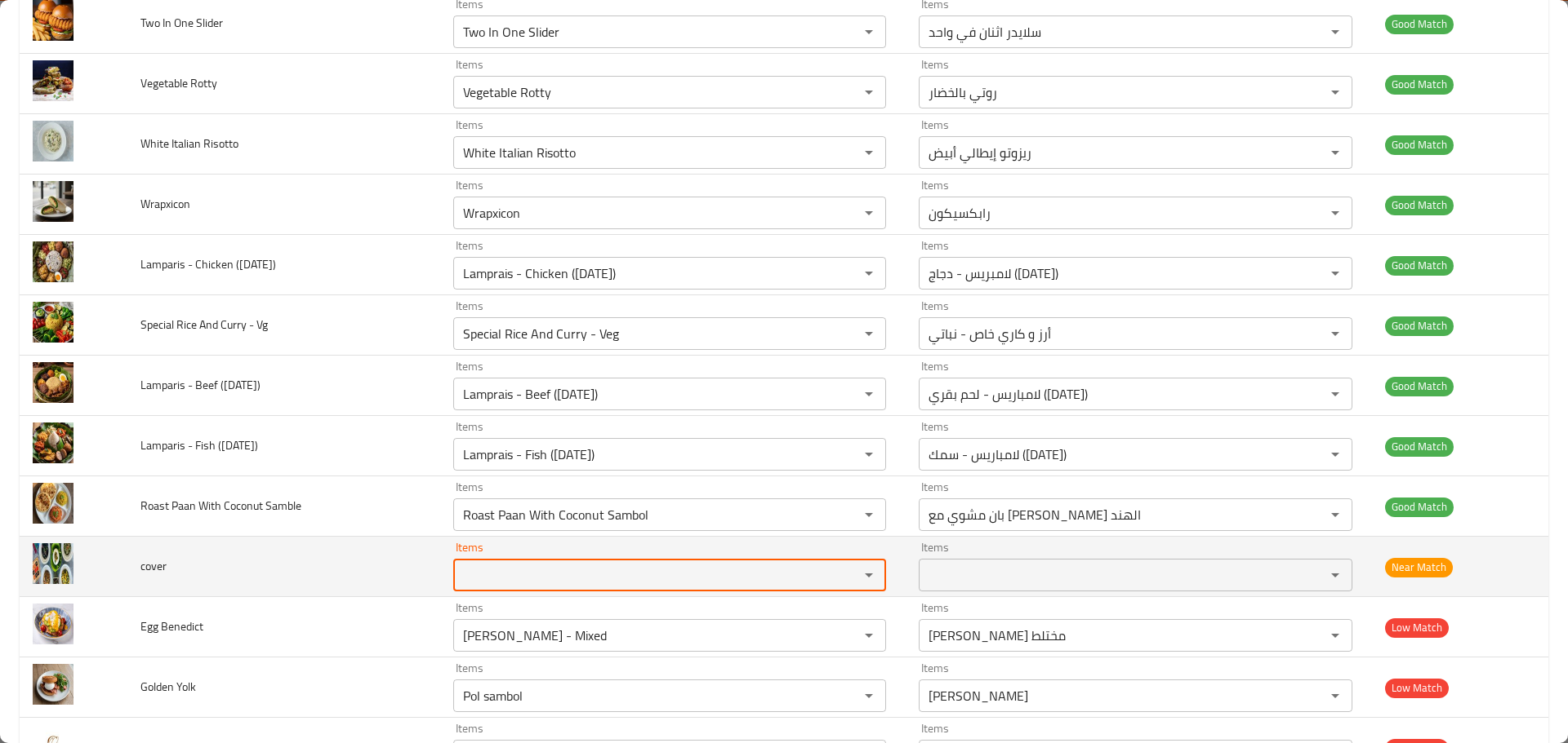
scroll to position [5698, 0]
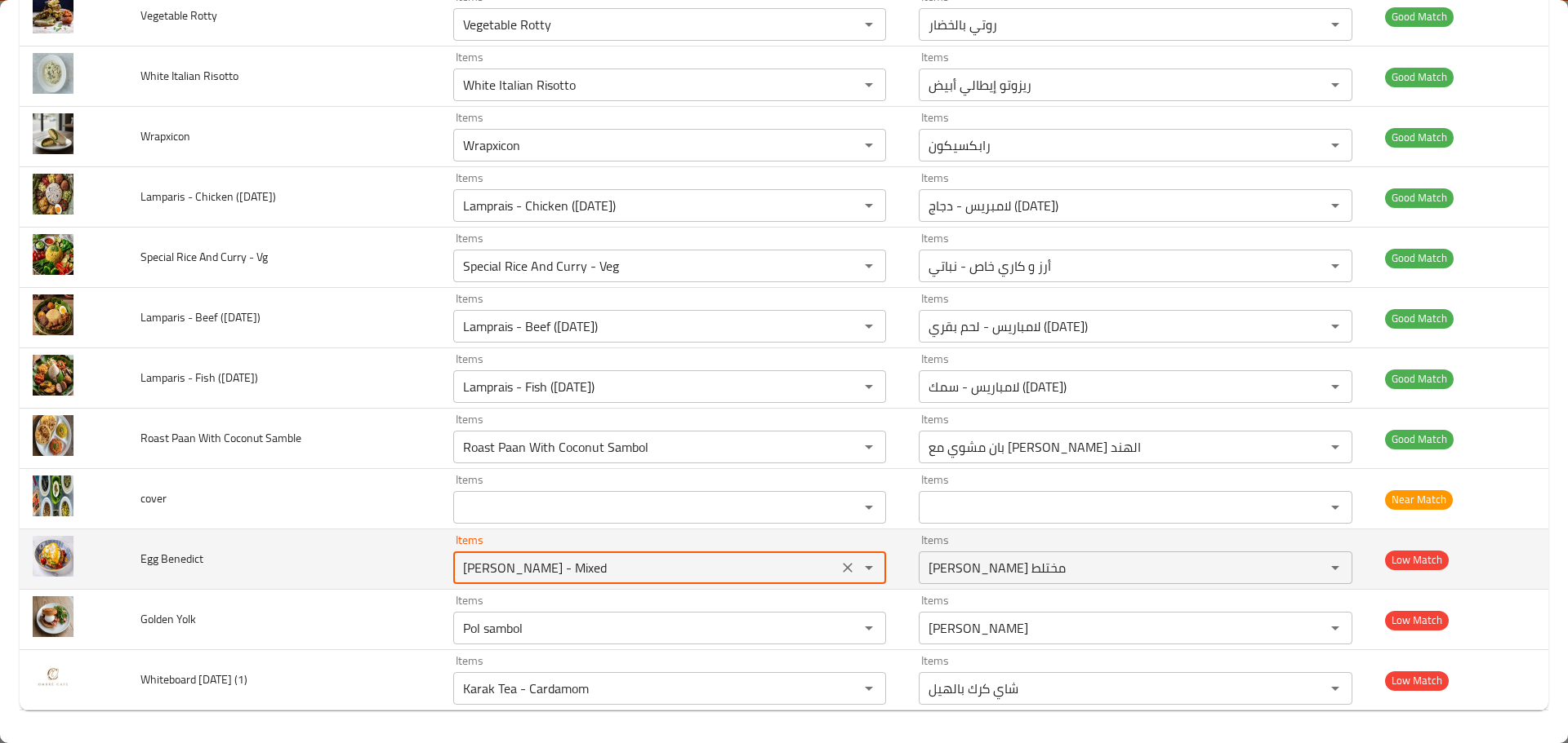
click at [529, 571] on Benedict "Mee Goreng - Mixed" at bounding box center [645, 567] width 374 height 23
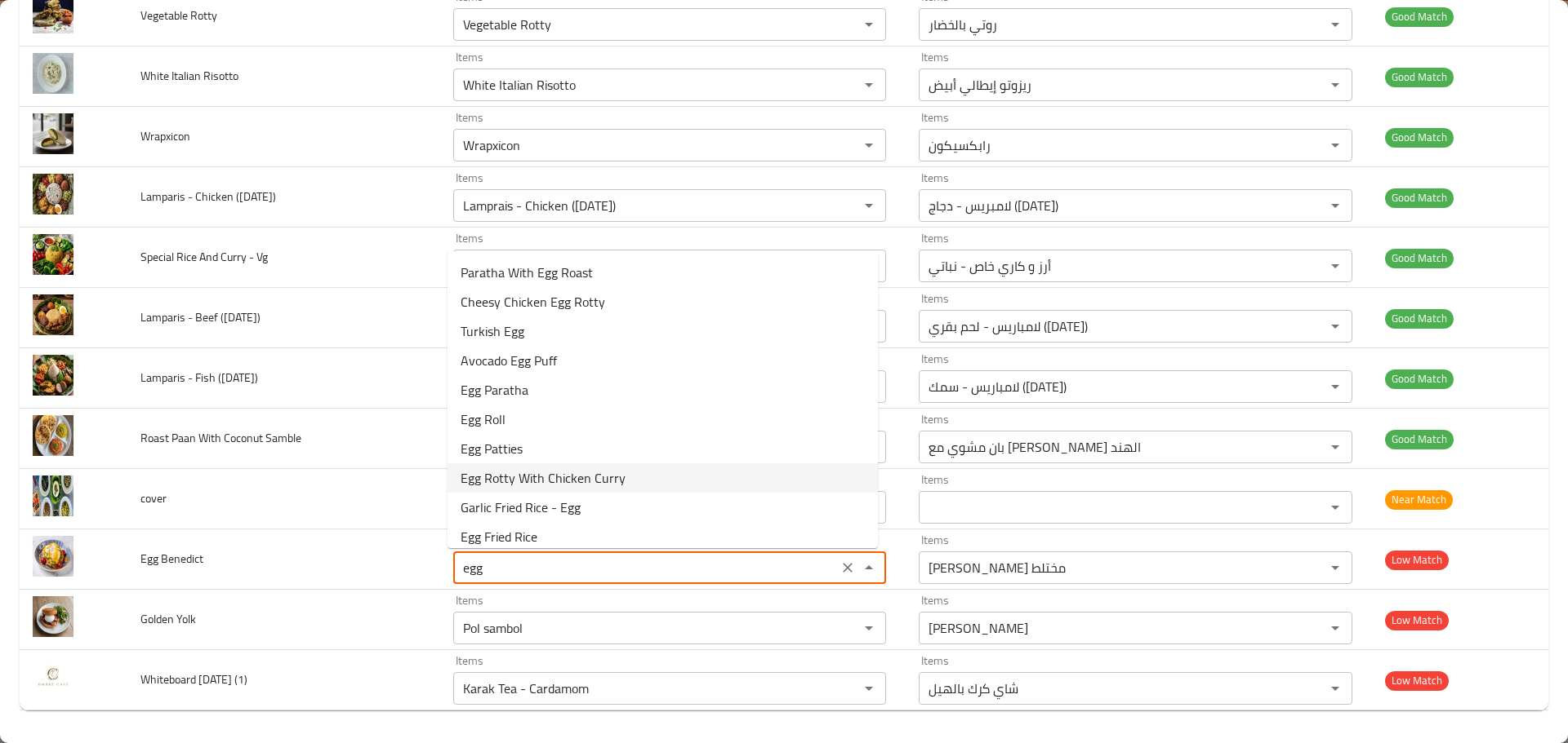
scroll to position [81, 0]
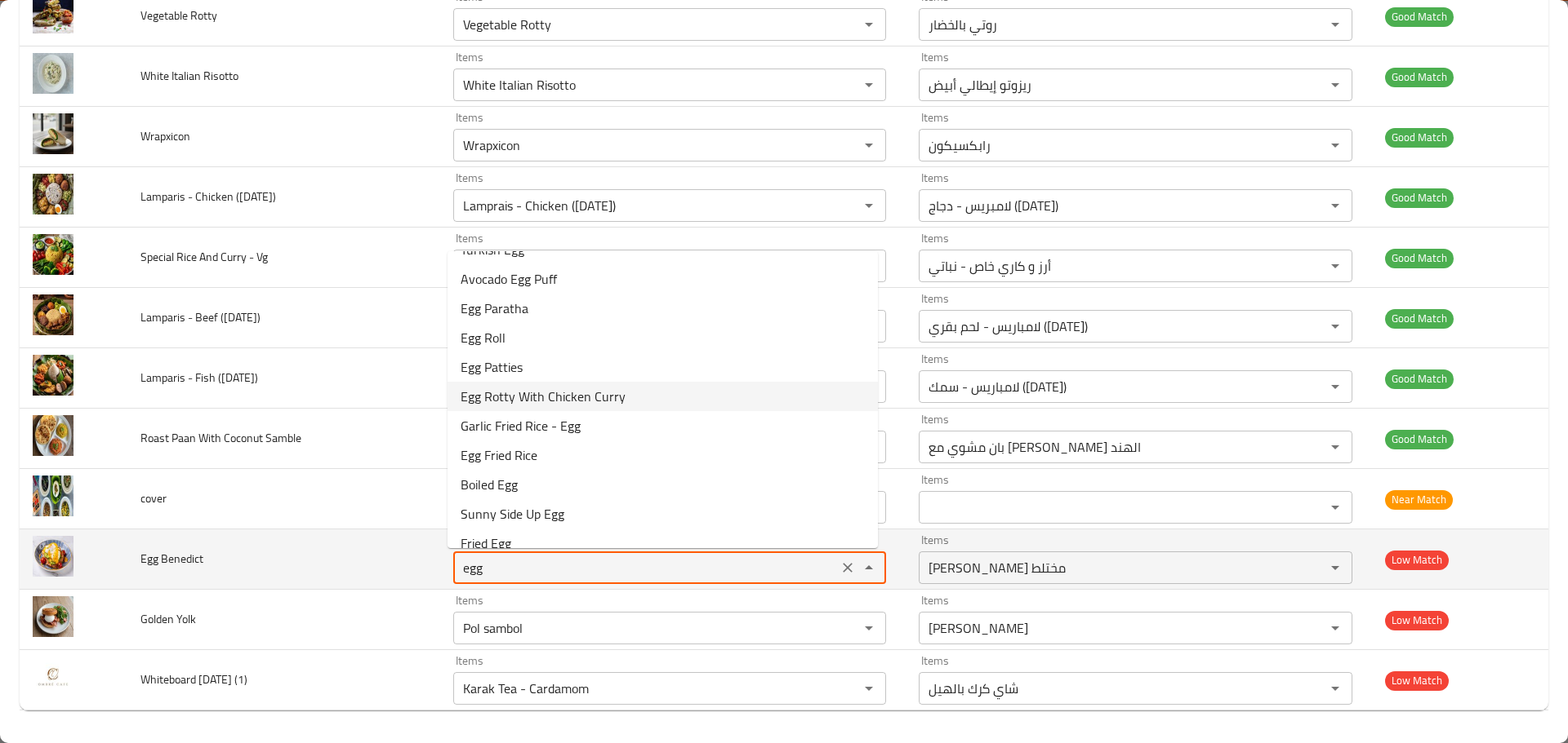
type Benedict "Mee Goreng - Mixed"
click at [307, 571] on td "Egg Benedict" at bounding box center [283, 559] width 313 height 60
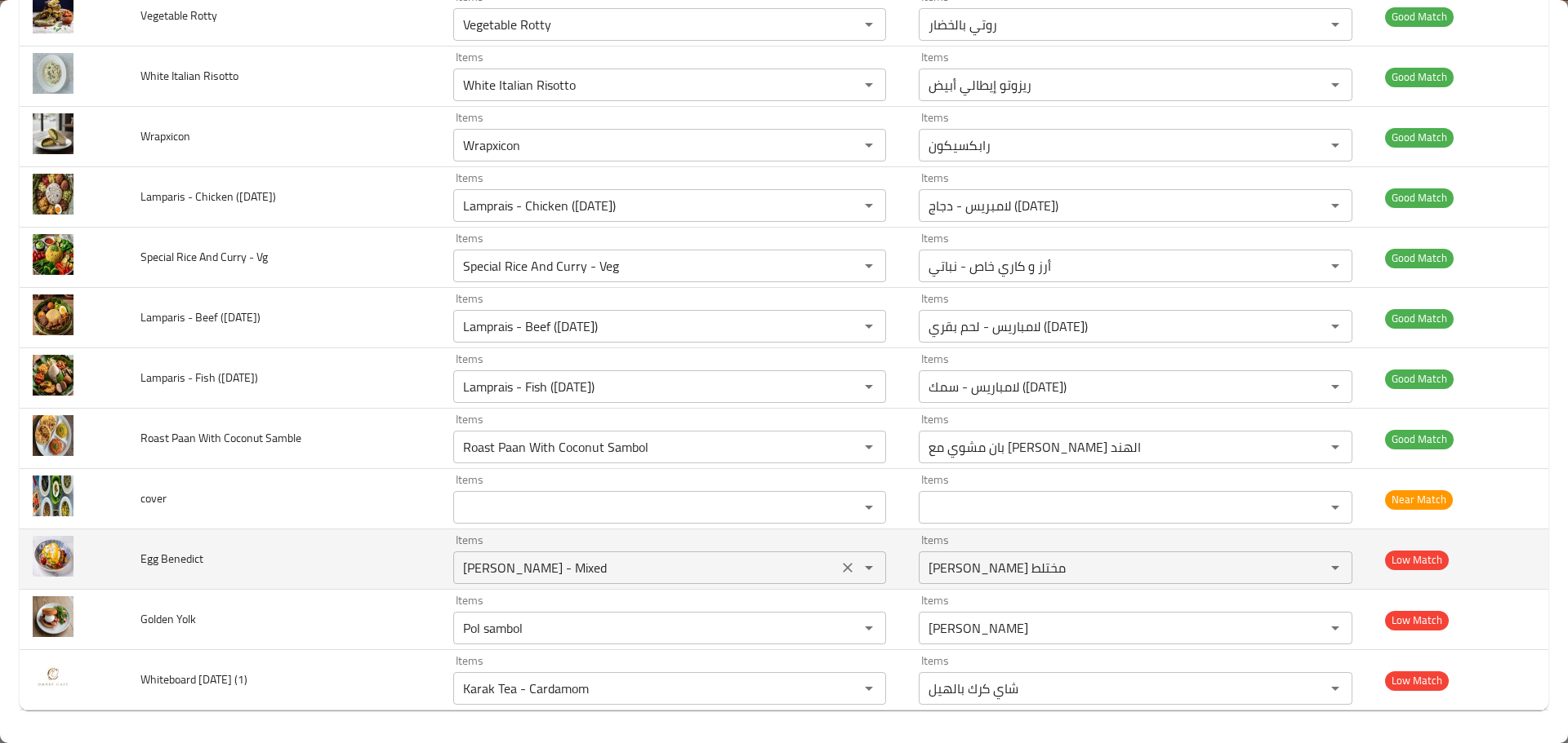
click at [839, 562] on icon "Clear" at bounding box center [847, 568] width 16 height 16
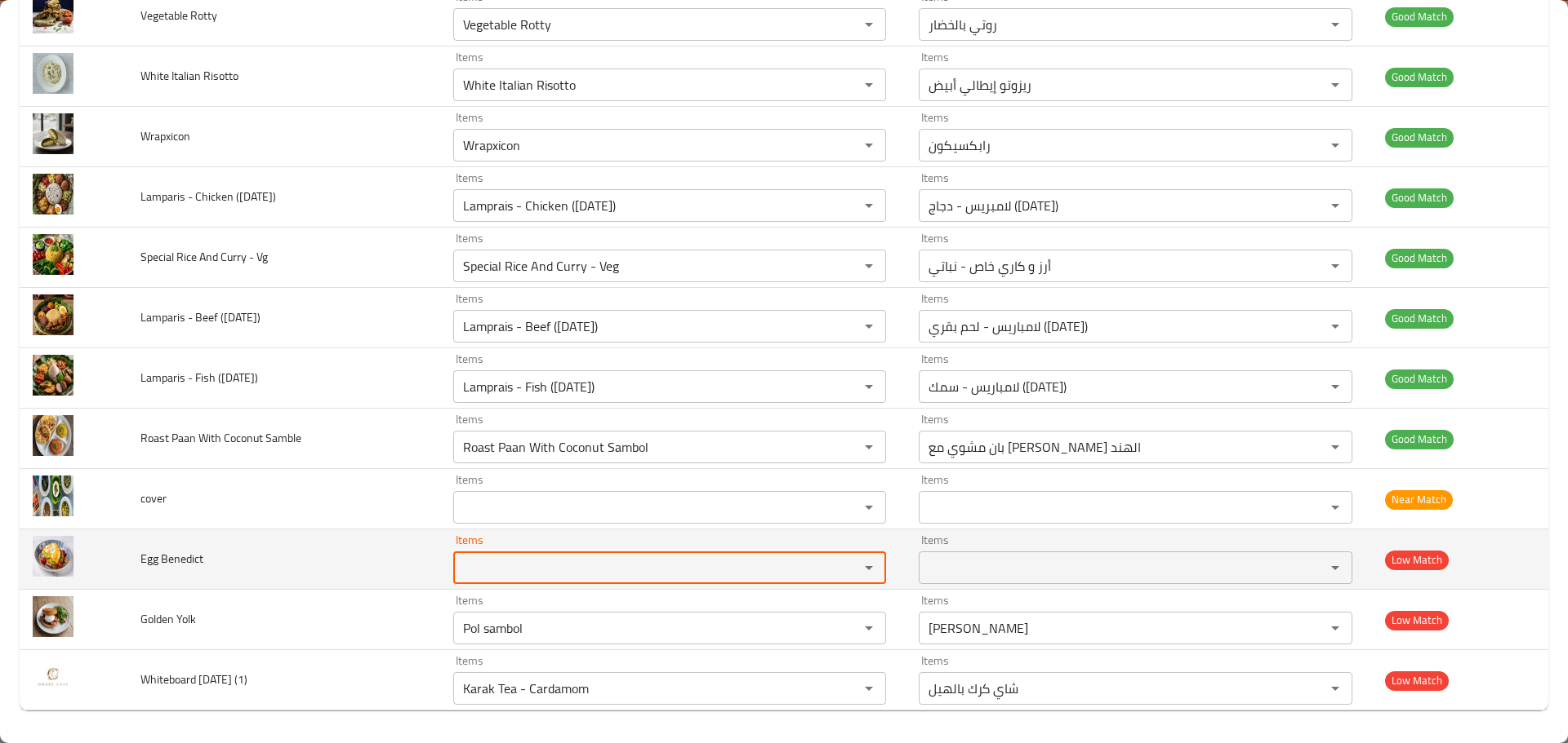
click at [308, 578] on td "Egg Benedict" at bounding box center [283, 559] width 313 height 60
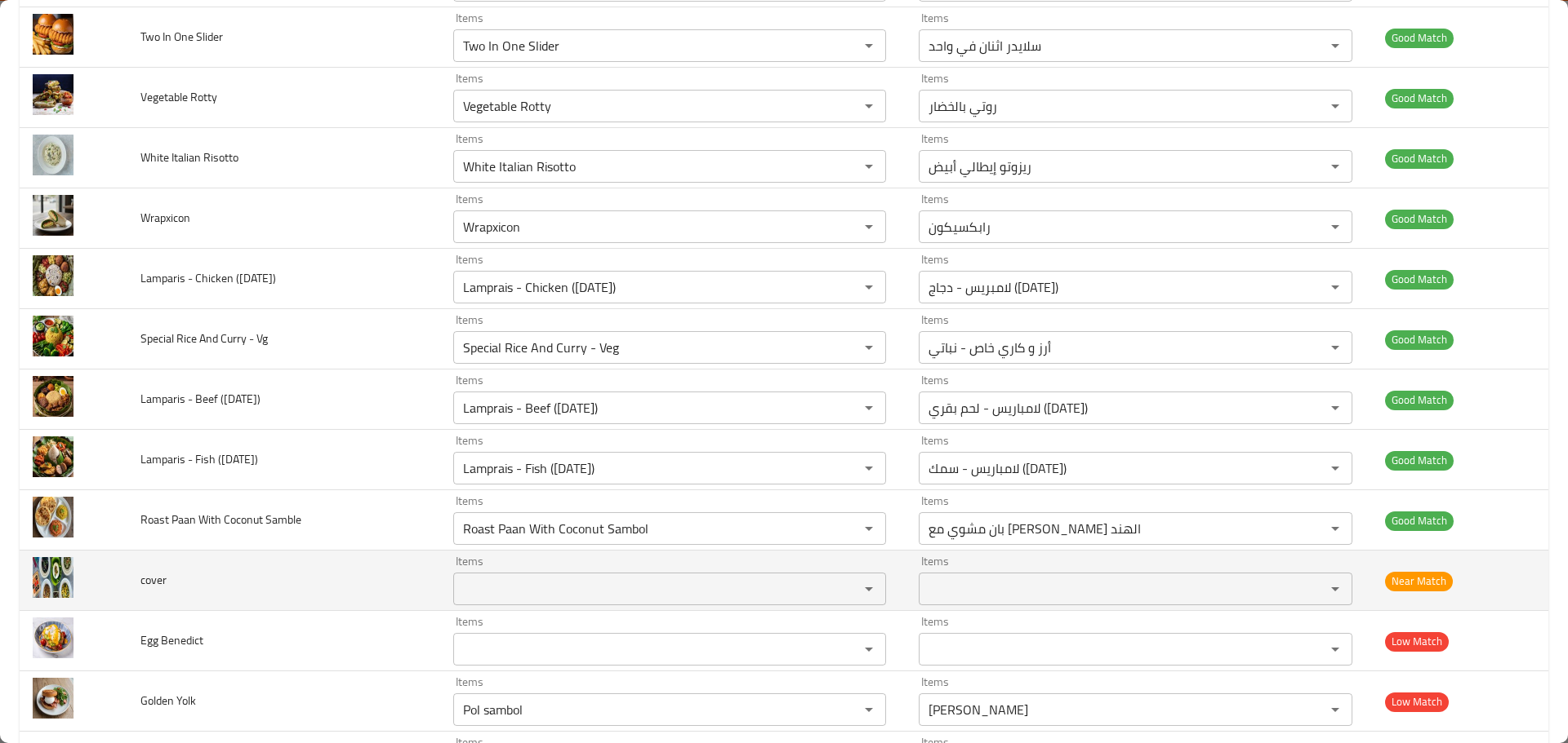
scroll to position [5698, 0]
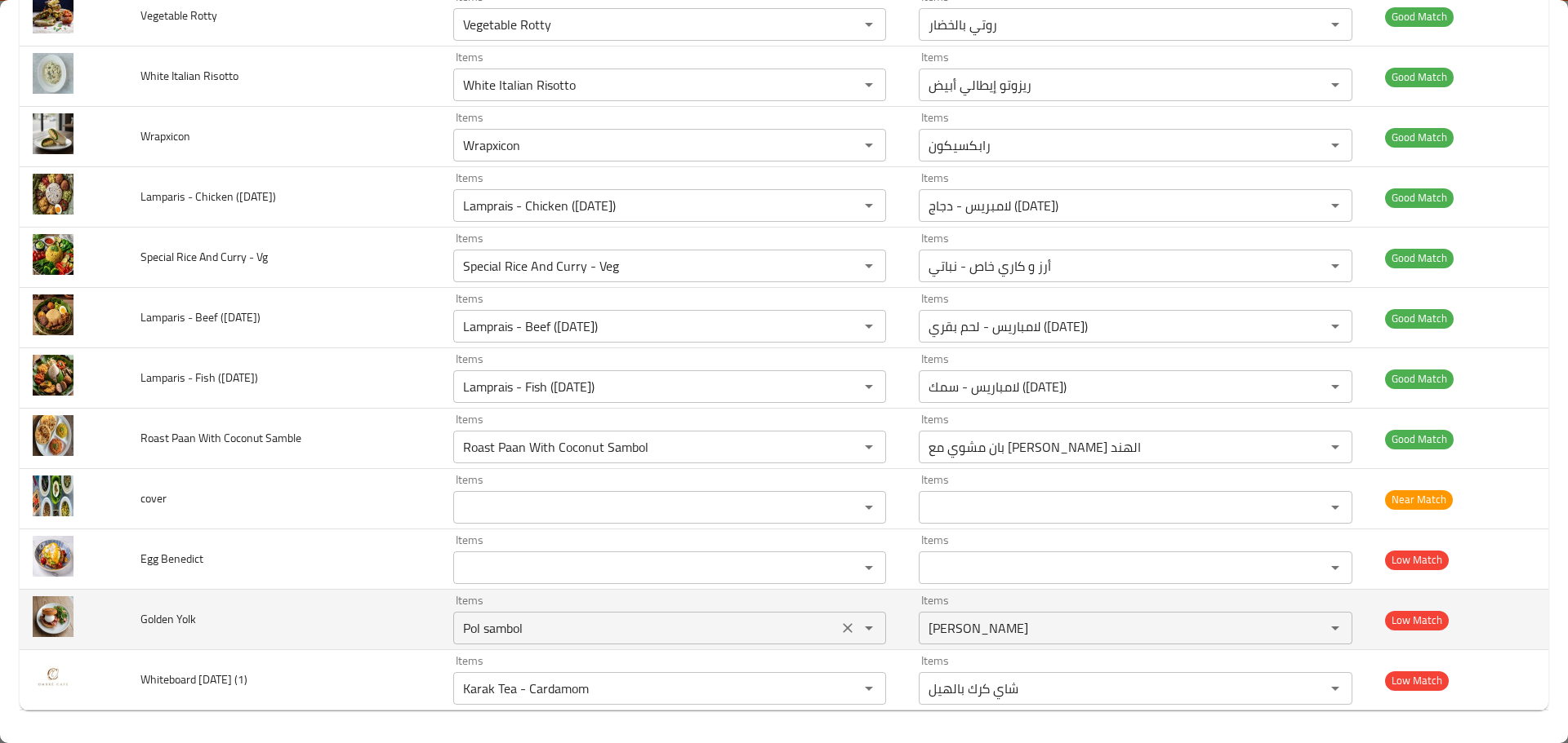
click at [486, 625] on Yolk "Pol sambol" at bounding box center [645, 628] width 374 height 23
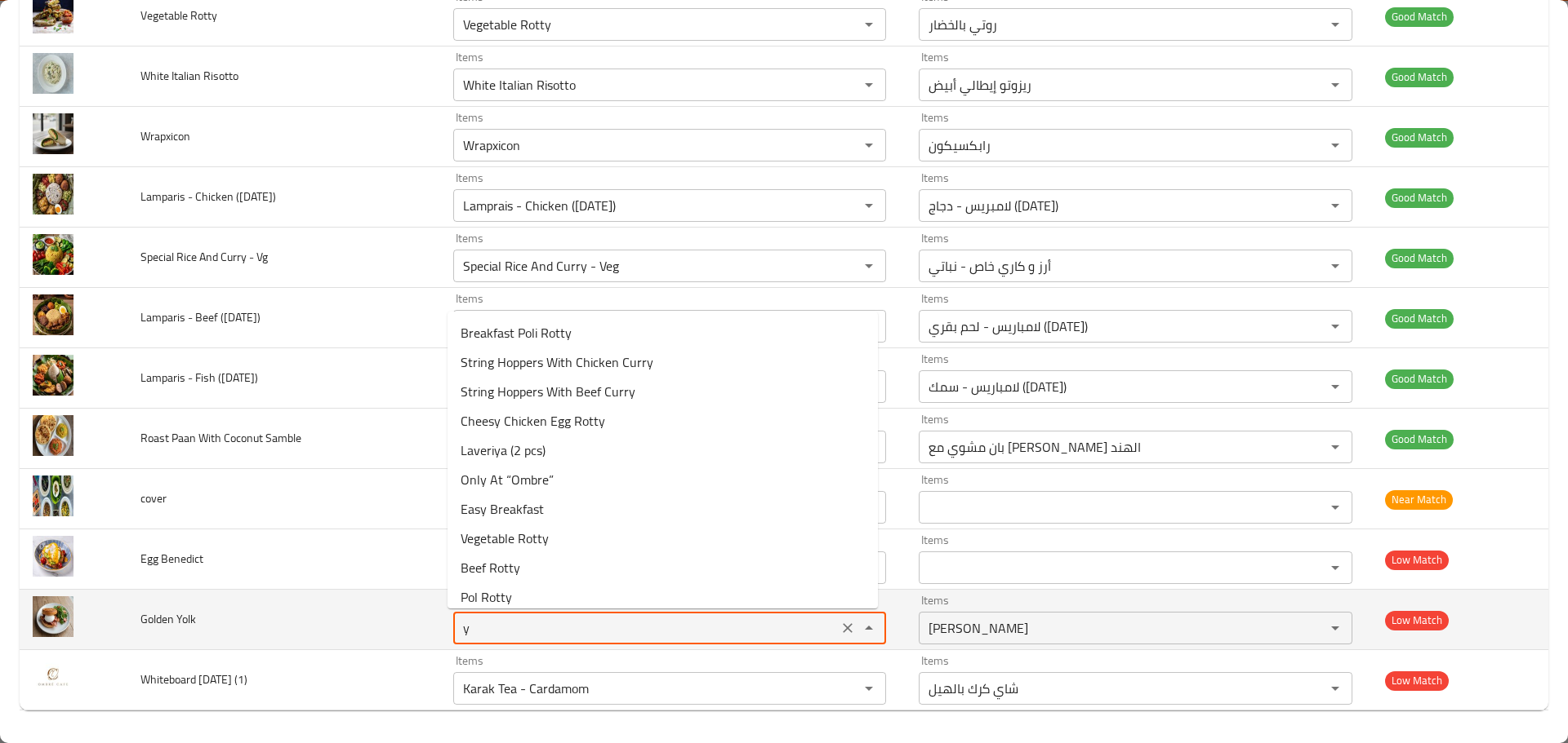
type Yolk "yo"
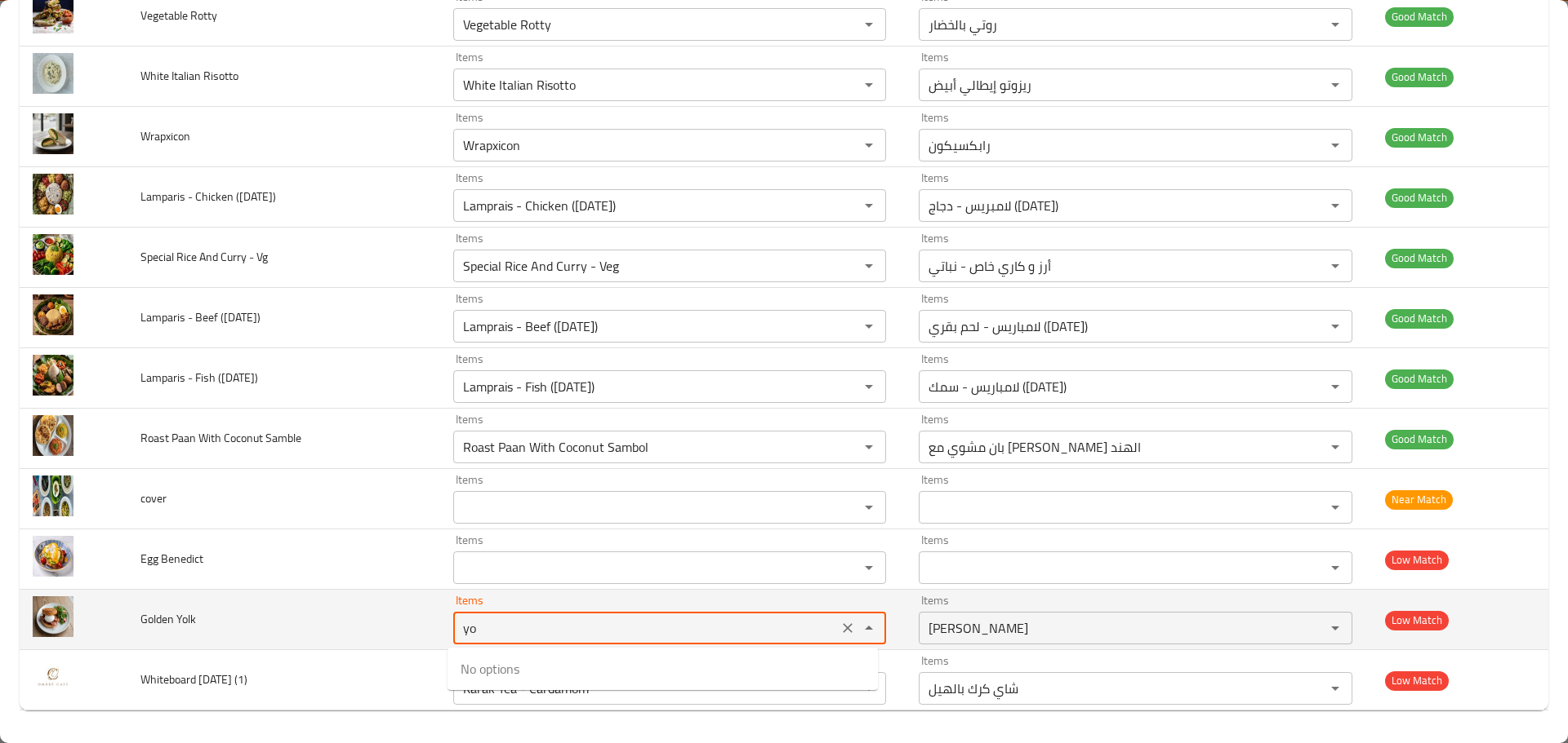
click at [842, 637] on icon "Clear" at bounding box center [847, 628] width 16 height 16
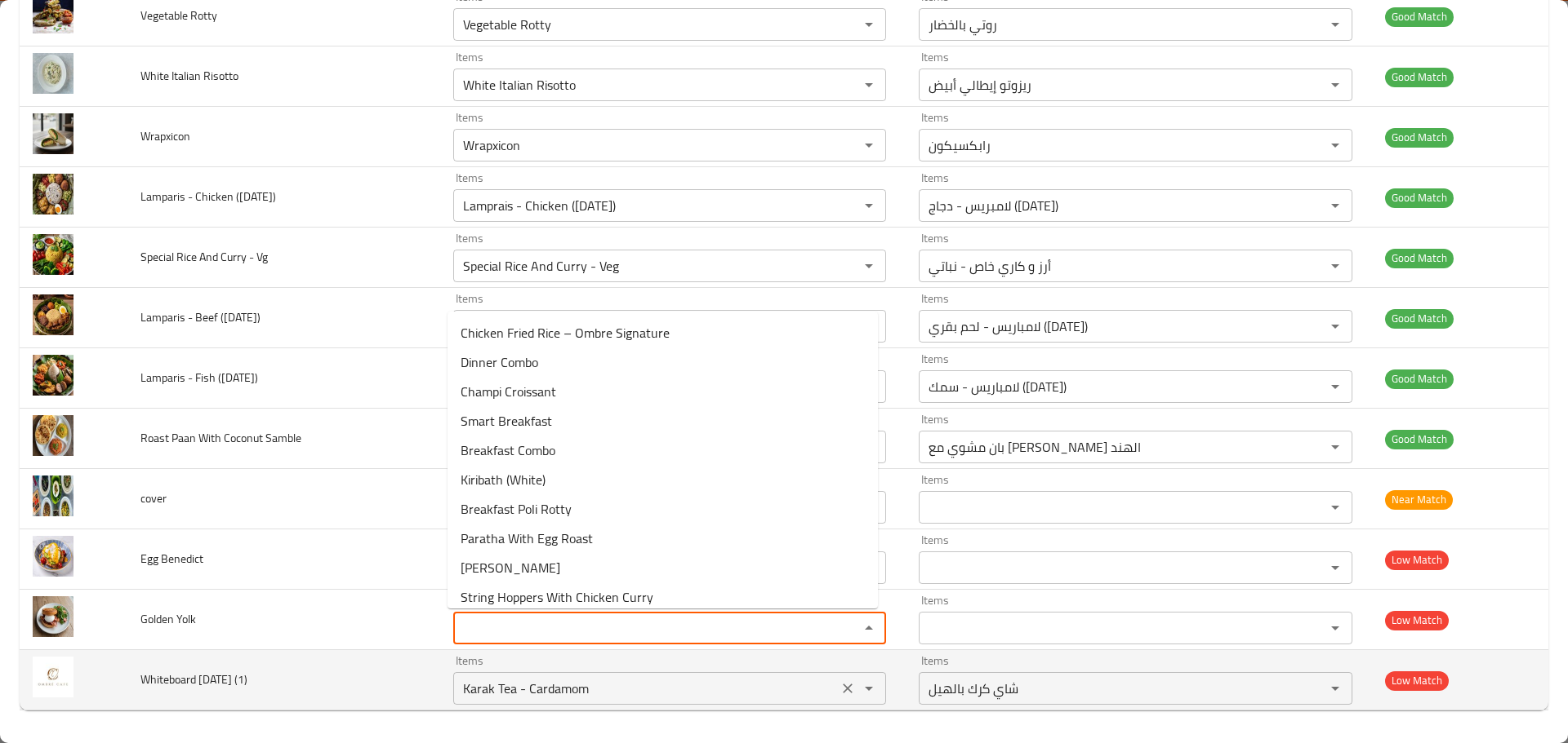
click at [558, 685] on \(1\) "Karak Tea - Cardamom" at bounding box center [645, 688] width 374 height 23
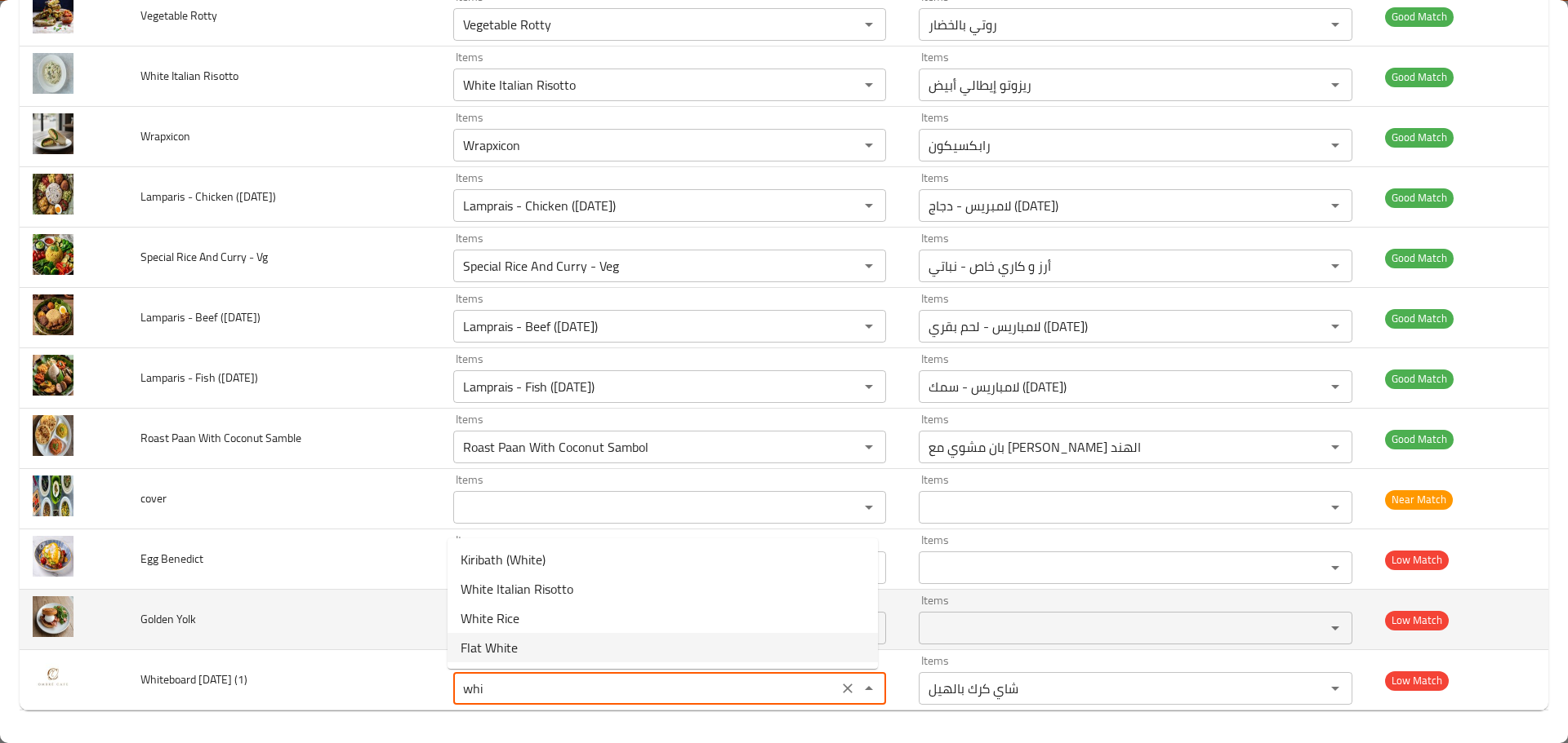
type \(1\) "Karak Tea - Cardamom"
click at [423, 619] on td "Golden Yolk" at bounding box center [283, 619] width 313 height 60
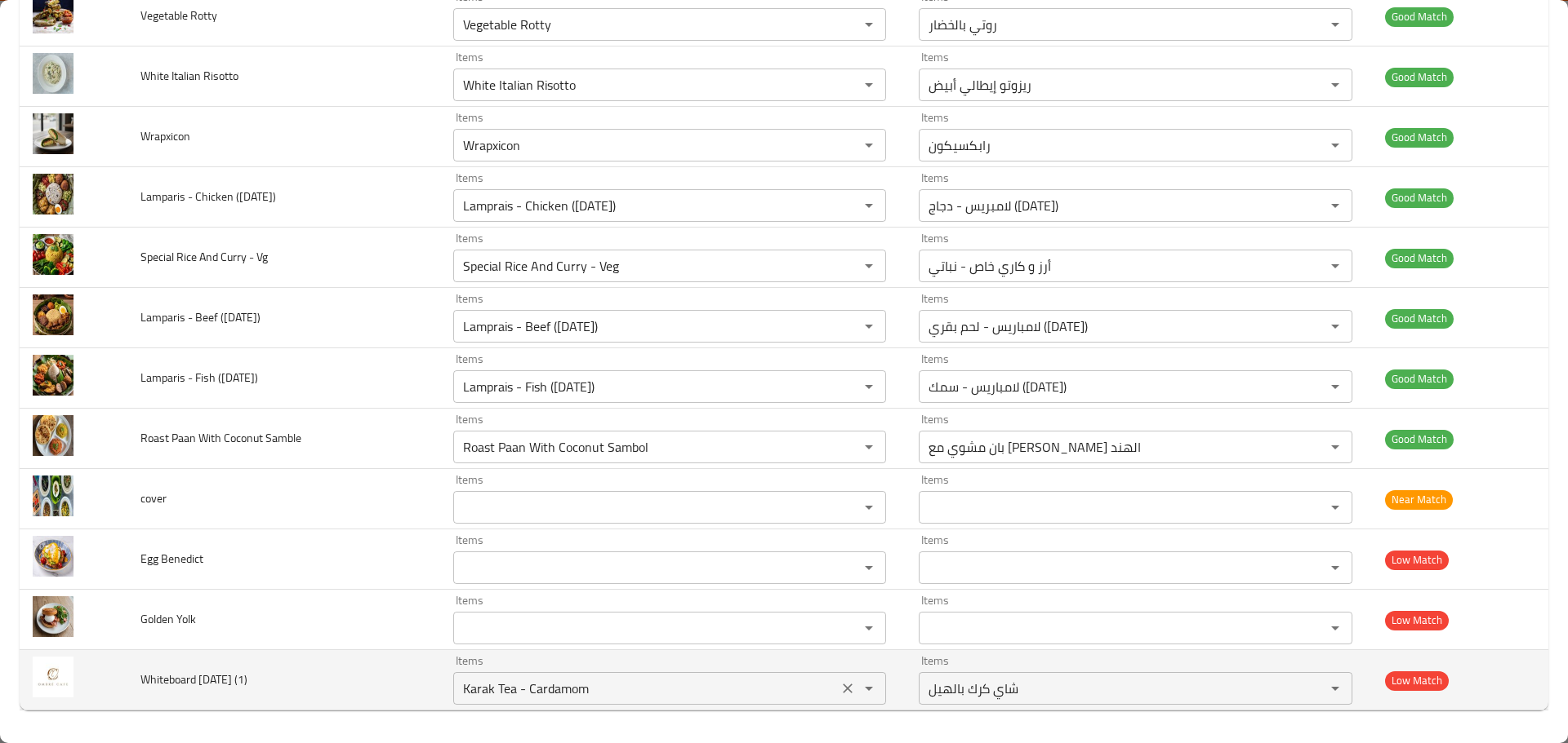
click at [843, 689] on icon "Clear" at bounding box center [847, 688] width 10 height 10
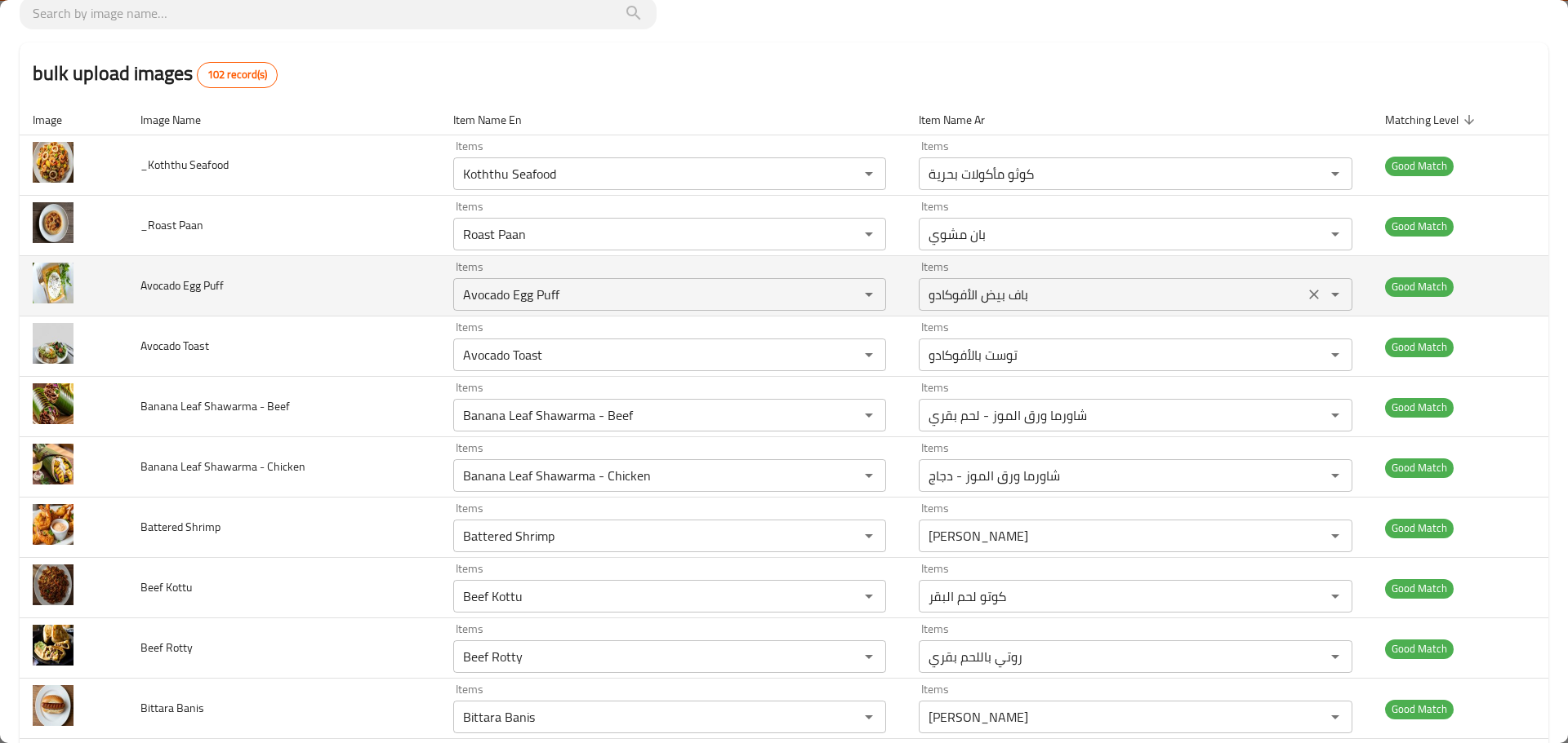
scroll to position [0, 0]
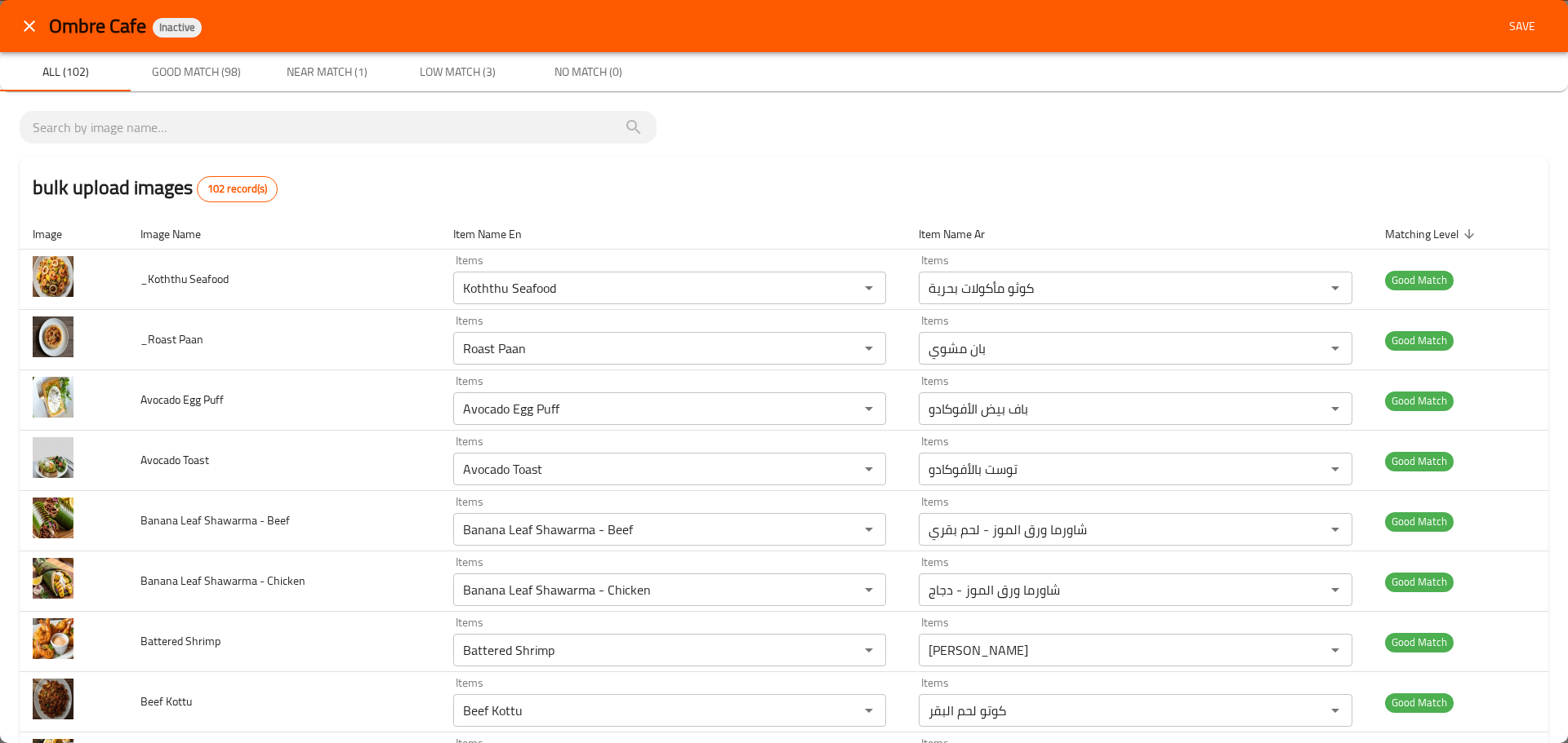
click at [1513, 30] on span "Save" at bounding box center [1521, 26] width 39 height 21
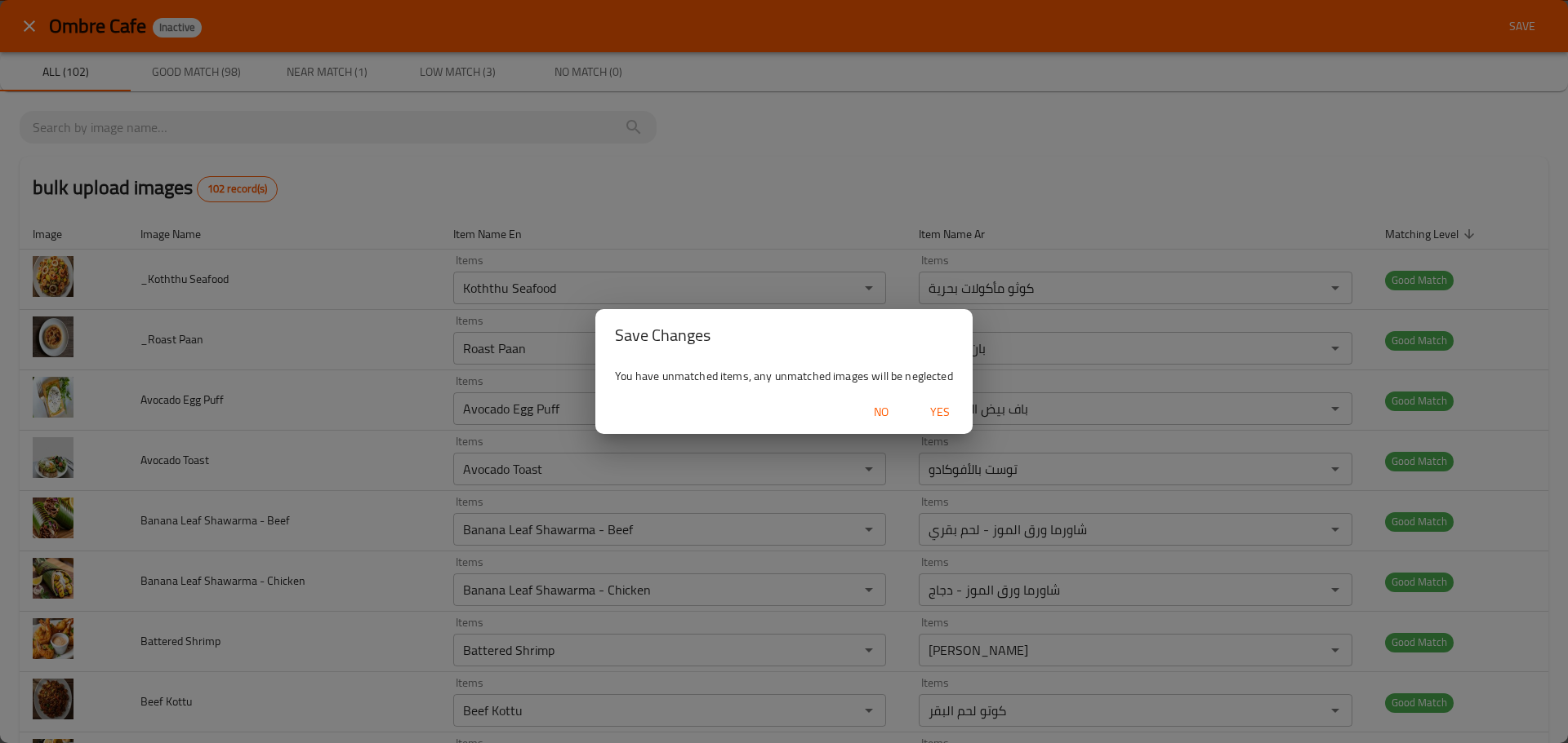
click at [933, 403] on span "Yes" at bounding box center [939, 412] width 39 height 21
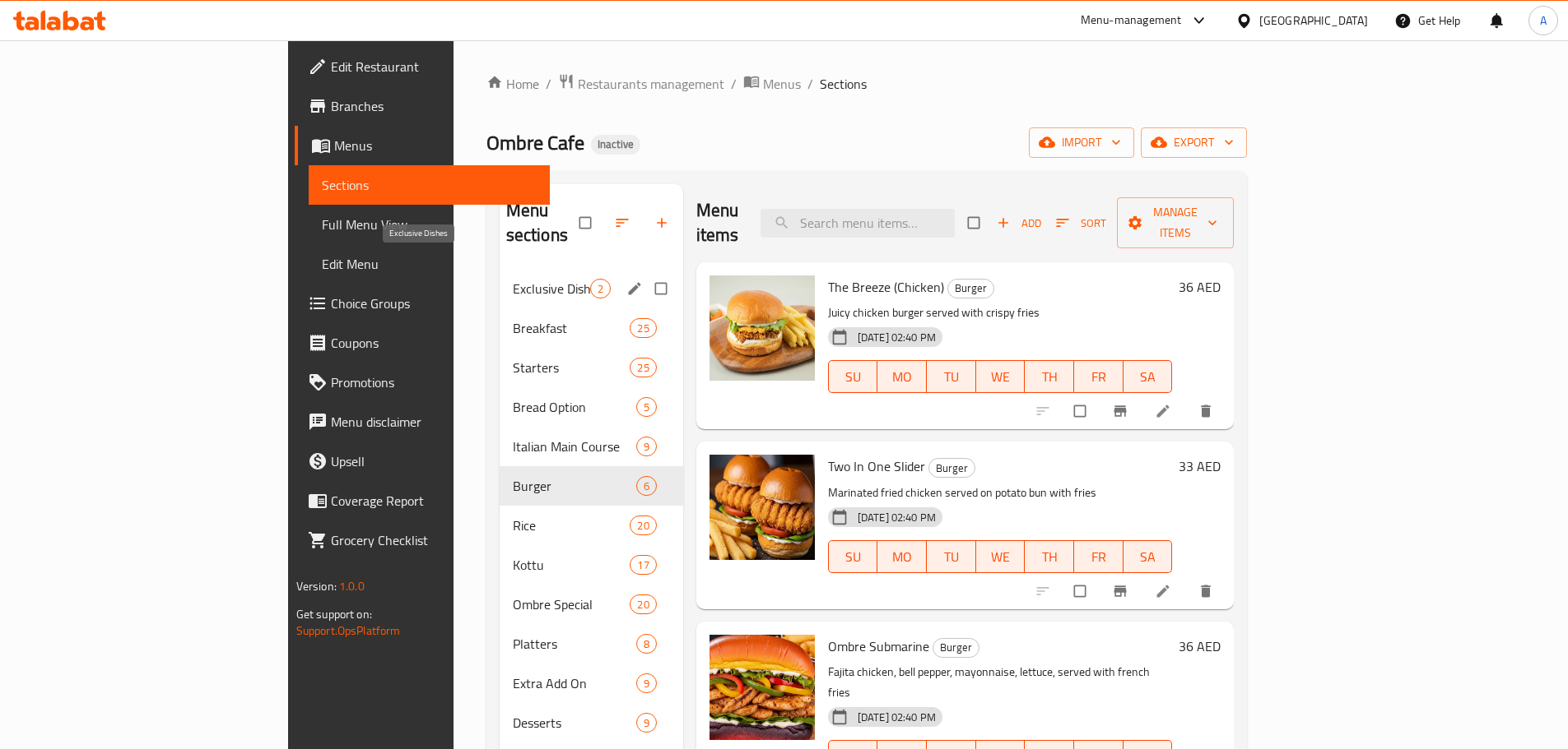
click at [513, 279] on span "Exclusive Dishes" at bounding box center [551, 289] width 77 height 20
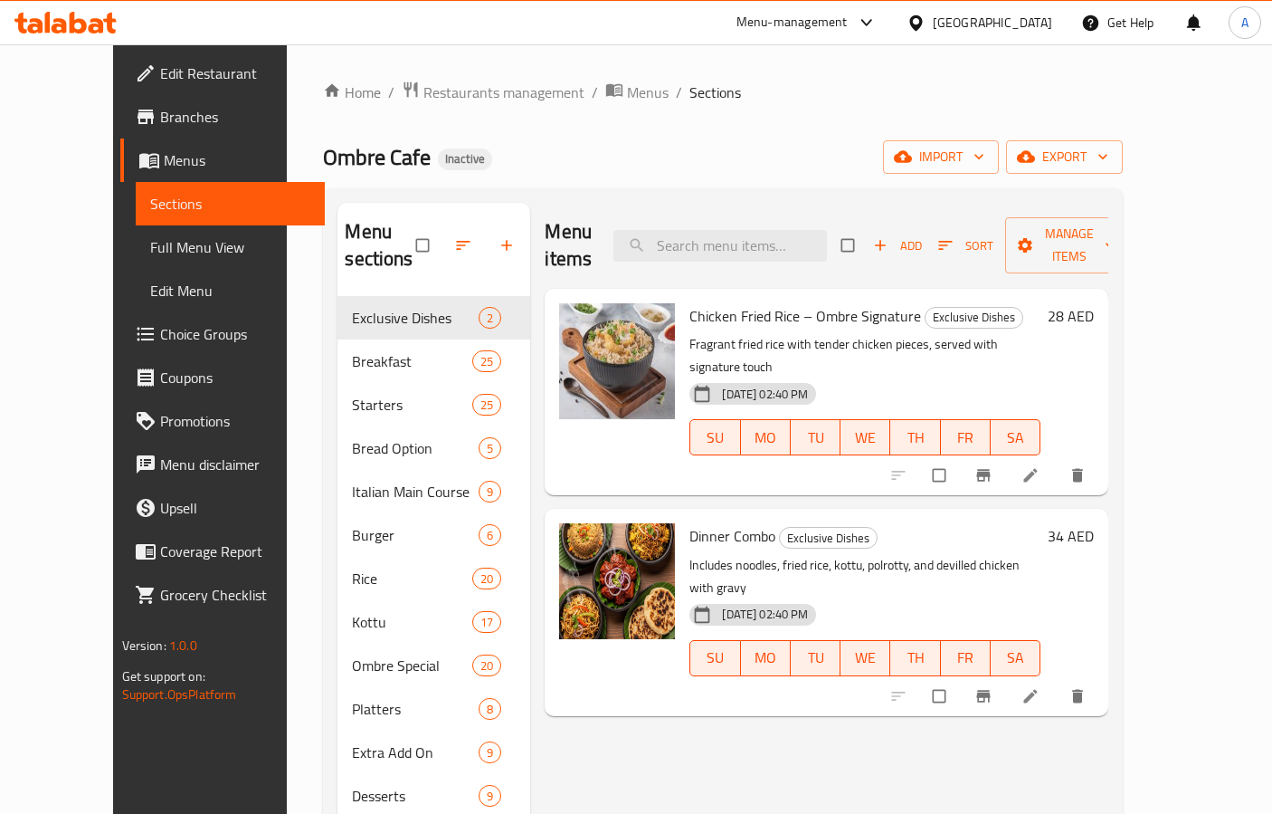
click at [822, 554] on p "Includes noodles, fried rice, kottu, polrotty, and devilled chicken with gravy" at bounding box center [865, 576] width 351 height 45
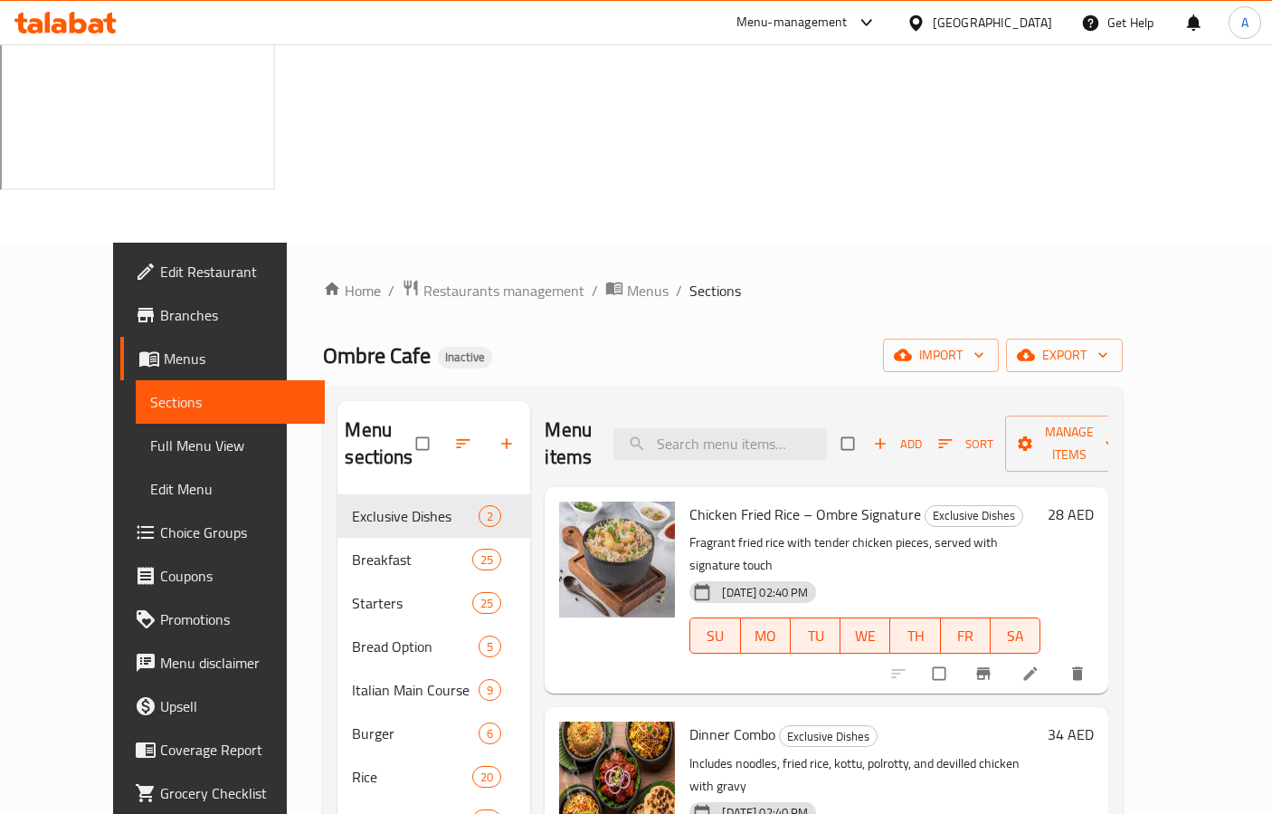
click at [858, 752] on p "Includes noodles, fried rice, kottu, polrotty, and devilled chicken with gravy" at bounding box center [865, 774] width 351 height 45
click at [864, 752] on p "Includes noodles, fried rice, kottu, polrotty, and devilled chicken with gravy" at bounding box center [865, 774] width 351 height 45
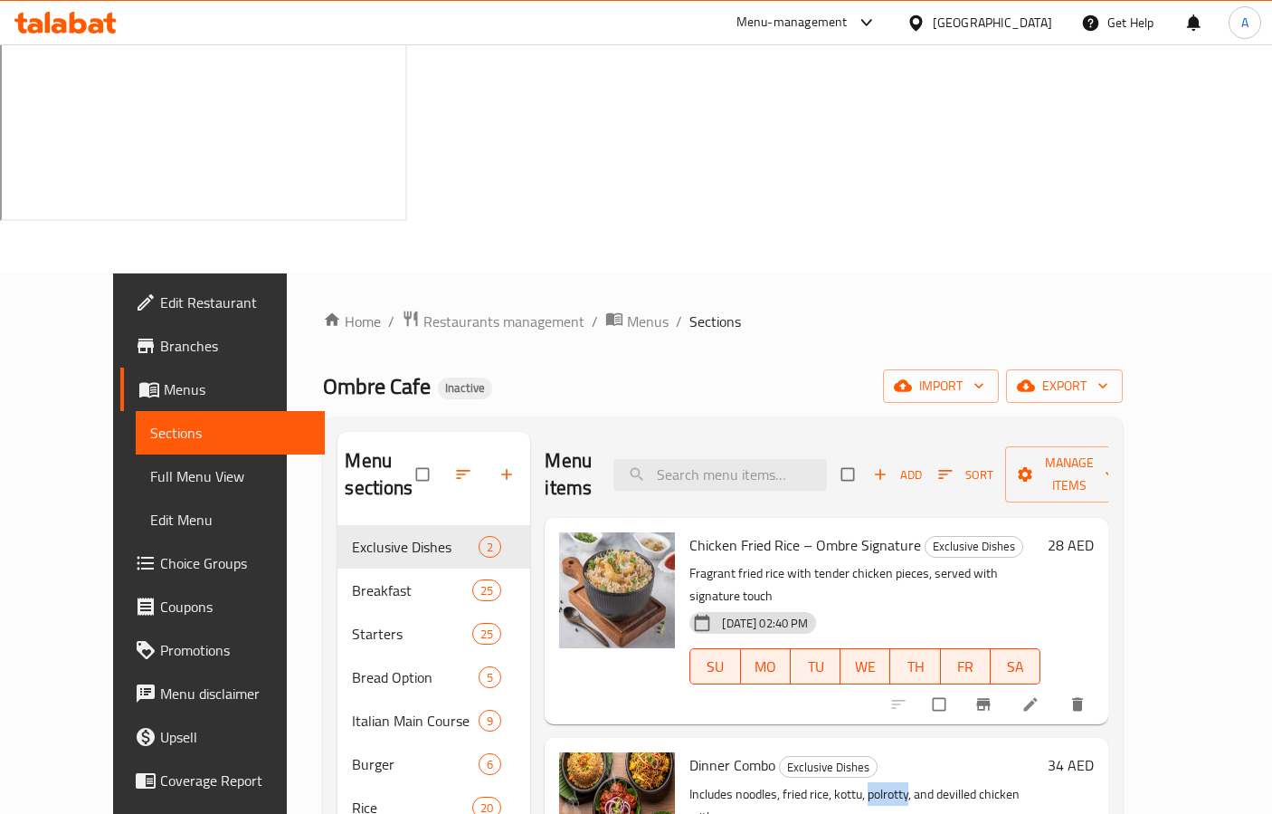
copy p "polrotty"
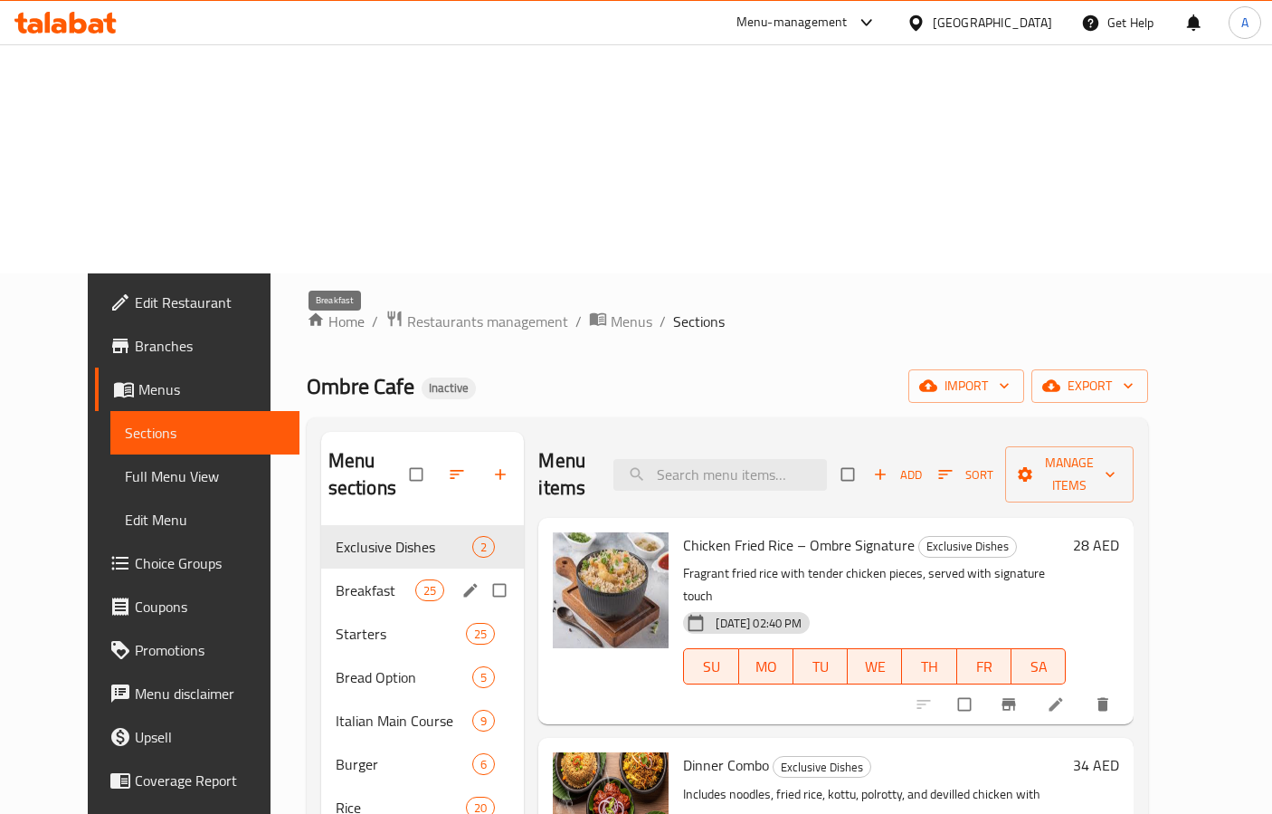
click at [373, 579] on span "Breakfast" at bounding box center [376, 590] width 80 height 22
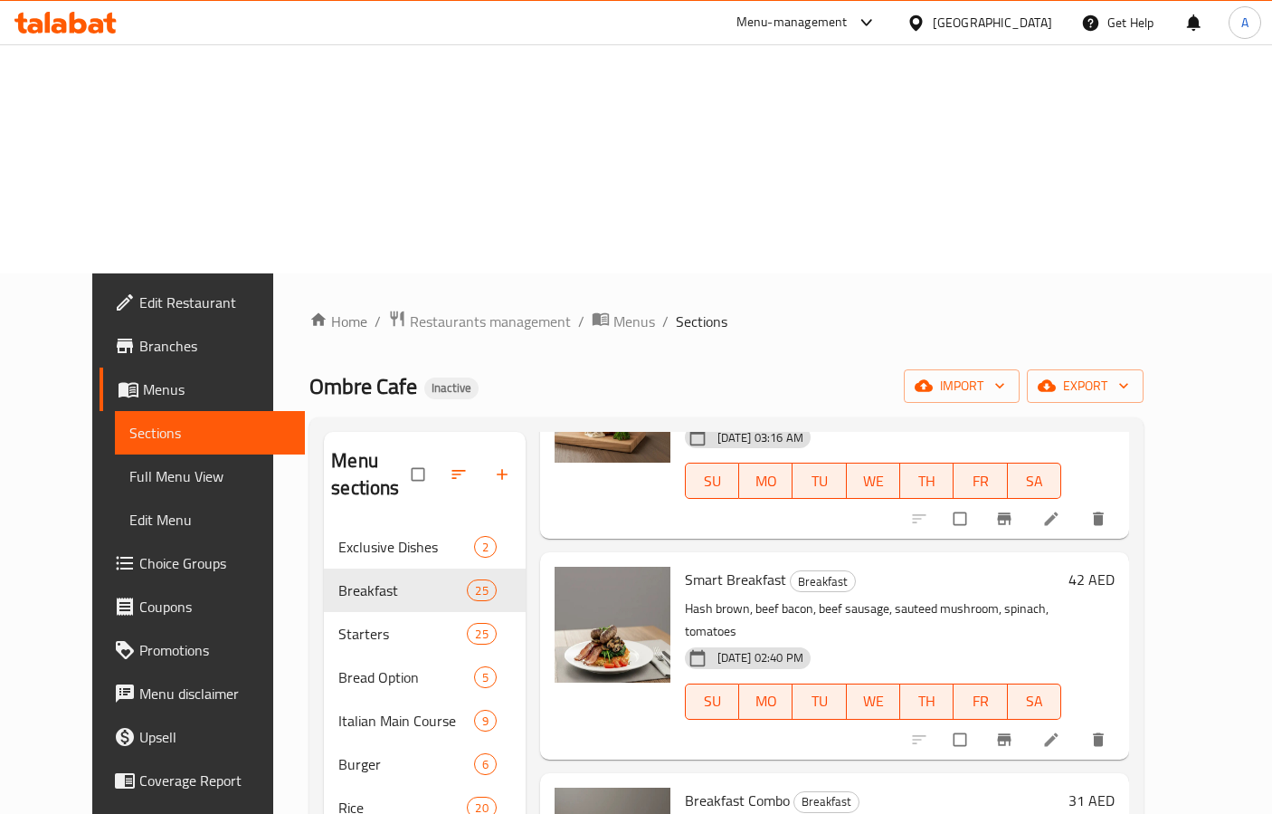
scroll to position [271, 0]
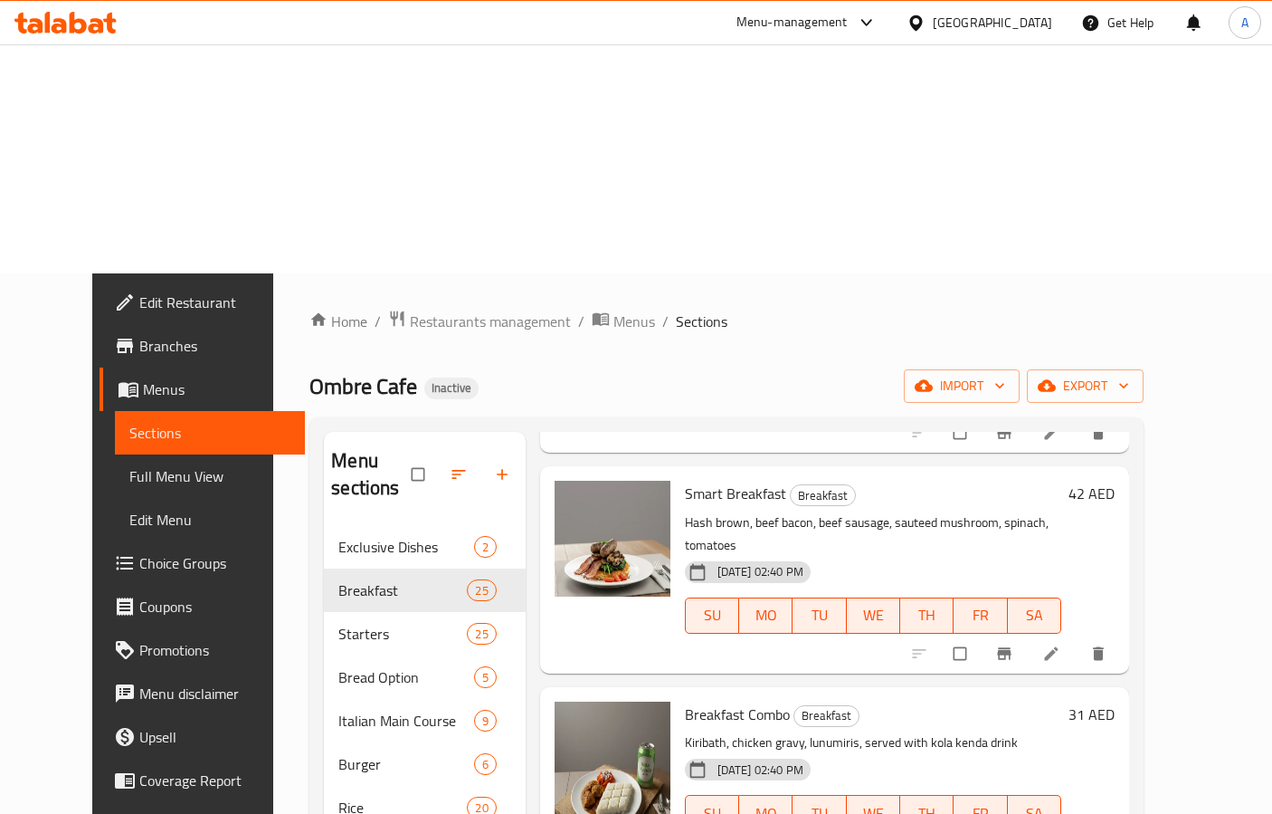
click at [685, 731] on p "Kiribath, chicken gravy, lunumiris, served with kola kenda drink" at bounding box center [873, 742] width 376 height 23
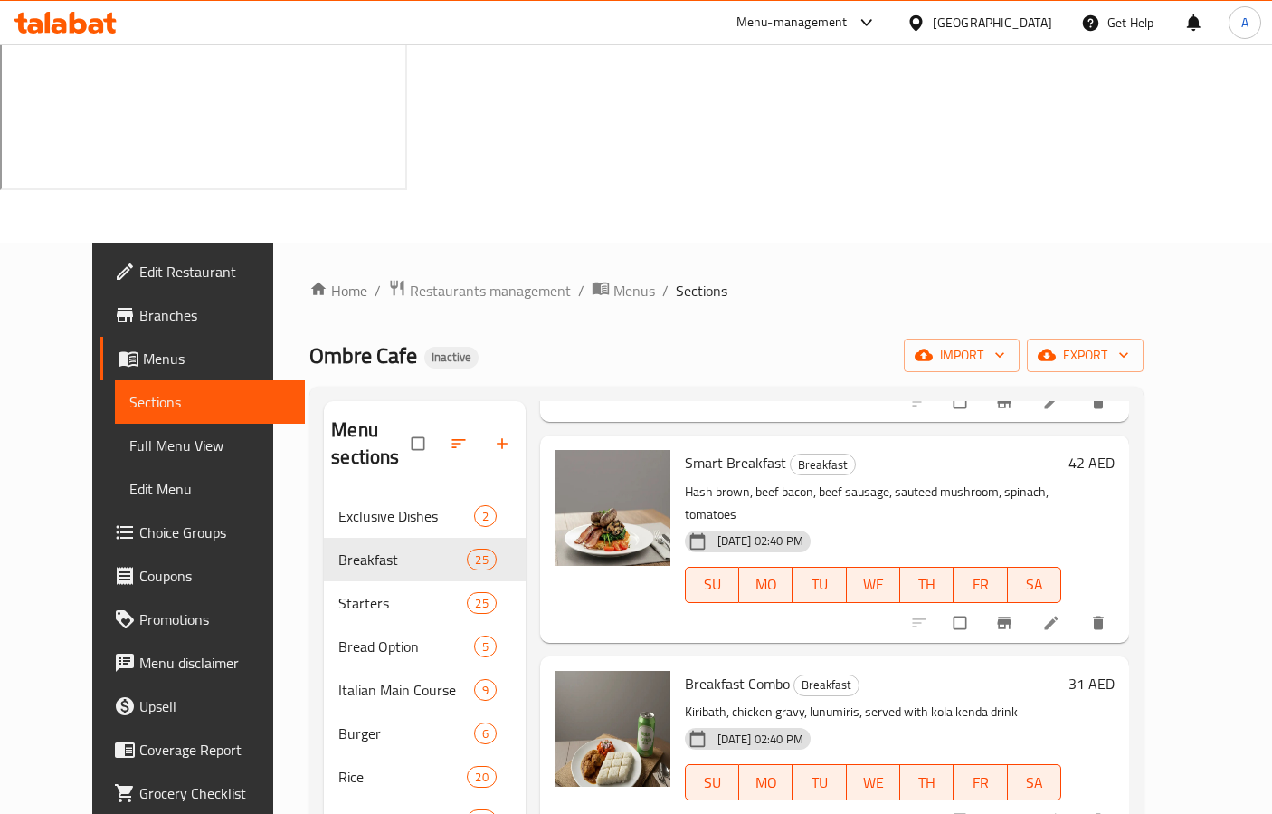
click at [957, 671] on h6 "Breakfast Combo Breakfast" at bounding box center [873, 683] width 376 height 25
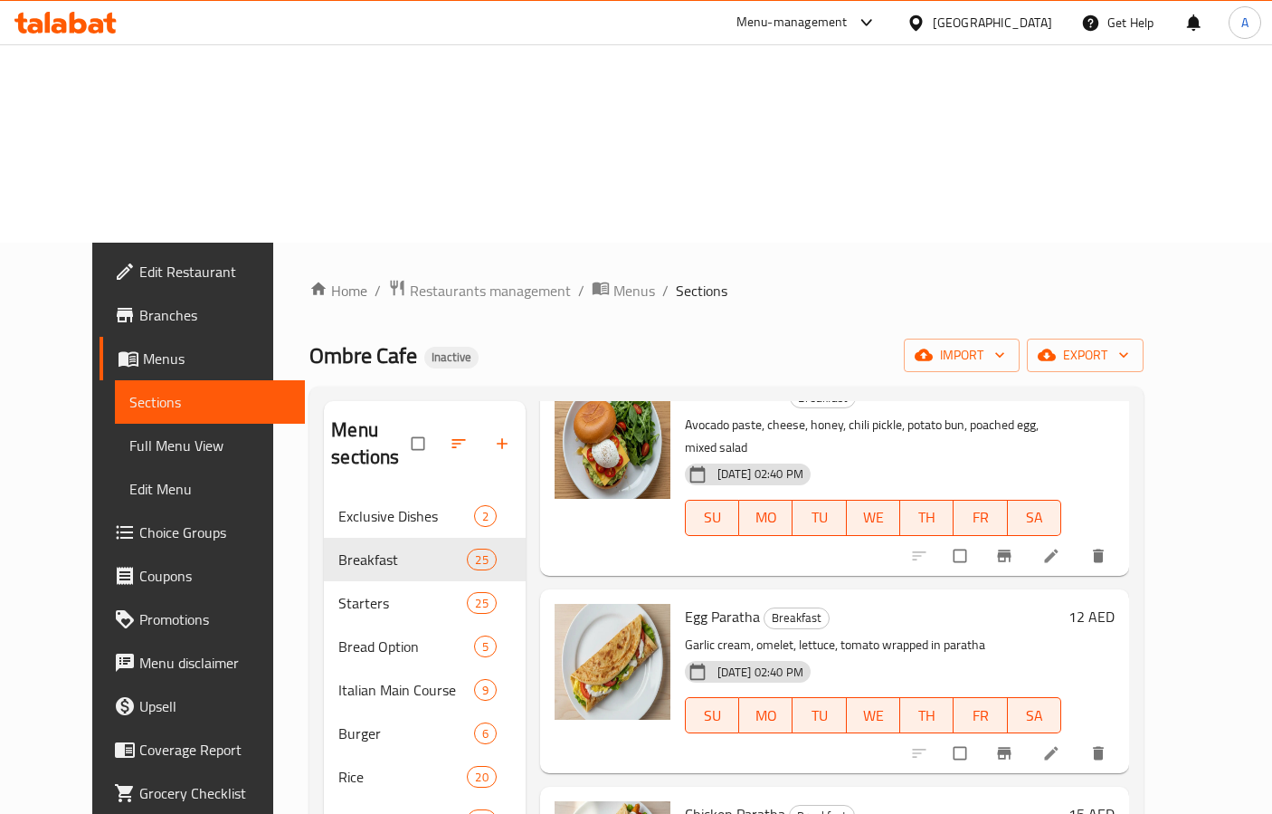
scroll to position [4197, 0]
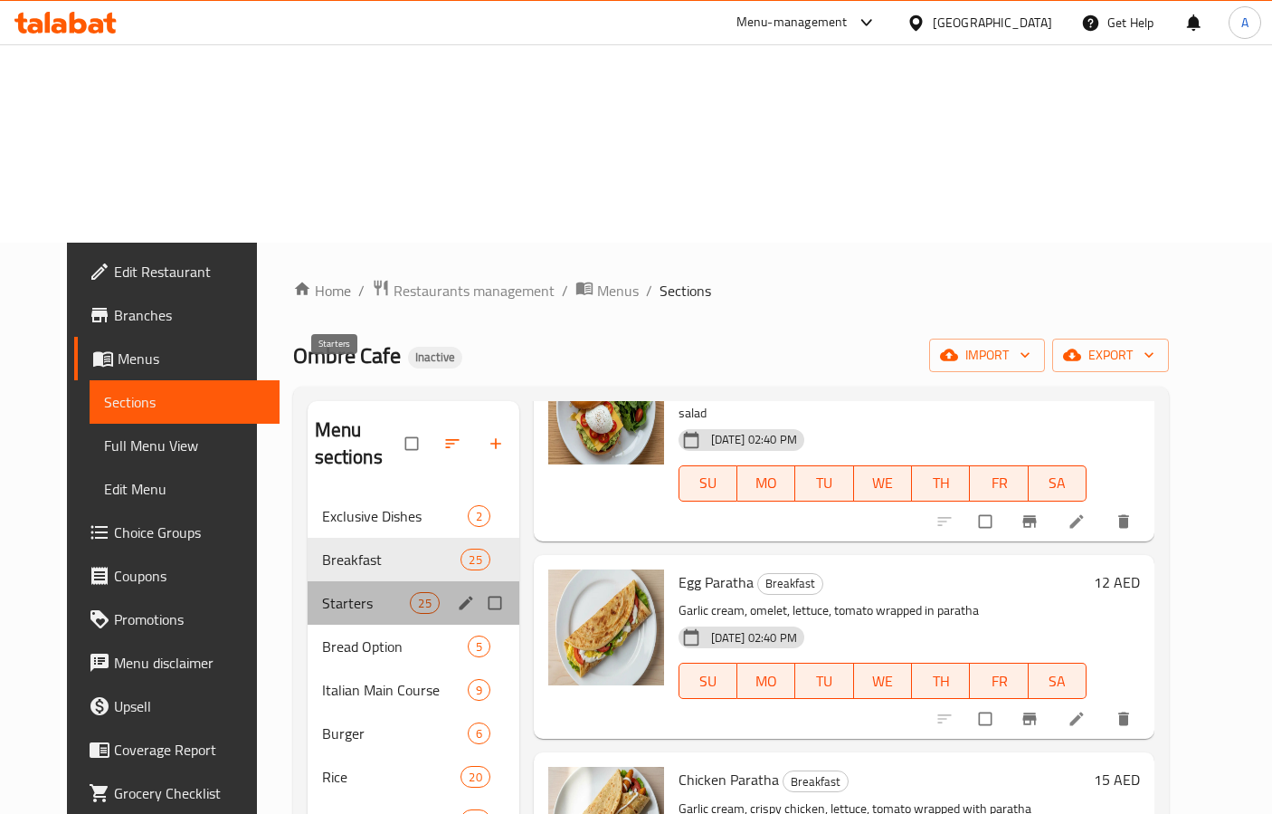
click at [322, 592] on span "Starters" at bounding box center [366, 603] width 89 height 22
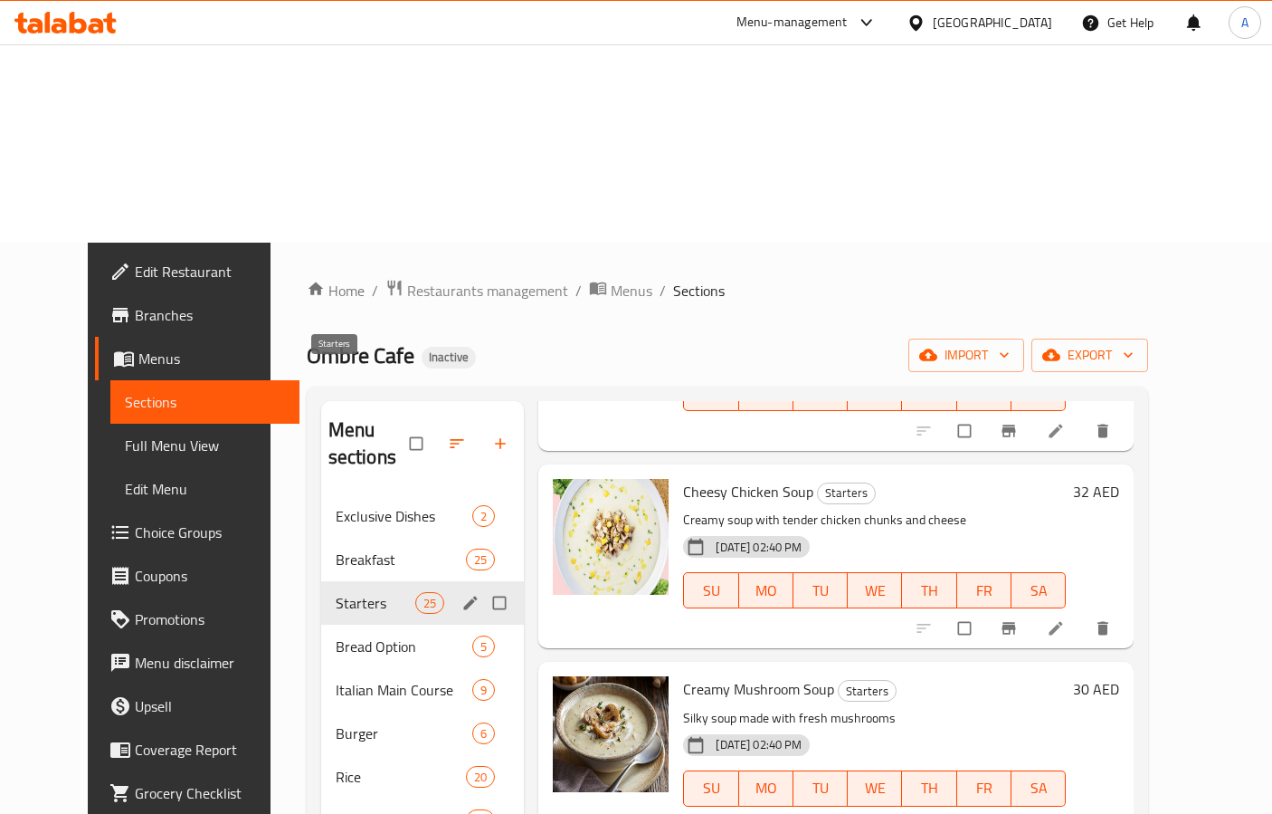
scroll to position [4175, 0]
